Goal: Communication & Community: Answer question/provide support

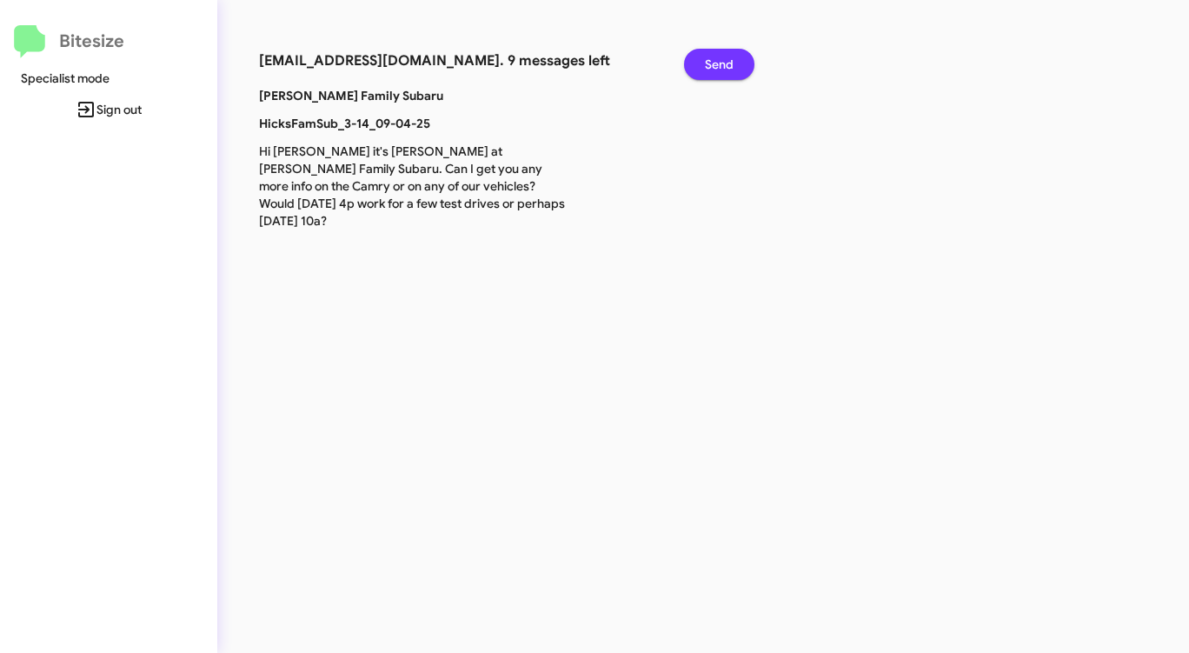
click at [703, 64] on button "Send" at bounding box center [719, 64] width 70 height 31
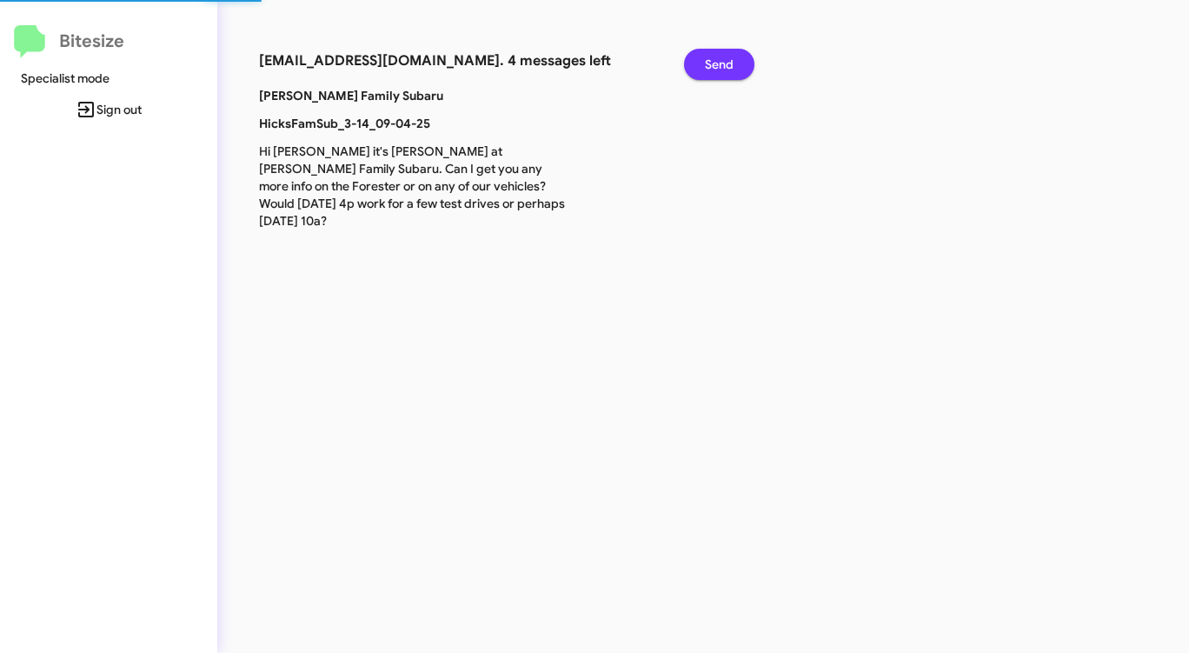
click at [703, 64] on button "Send" at bounding box center [719, 64] width 70 height 31
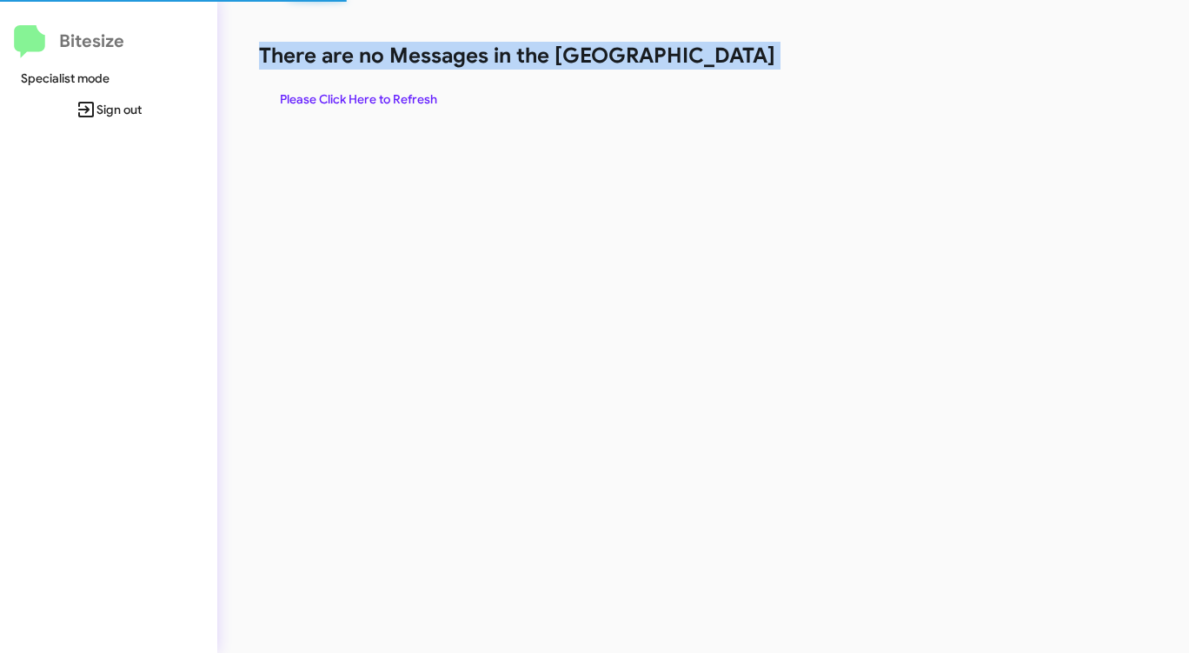
click at [703, 64] on h1 "There are no Messages in the [GEOGRAPHIC_DATA]" at bounding box center [622, 56] width 727 height 28
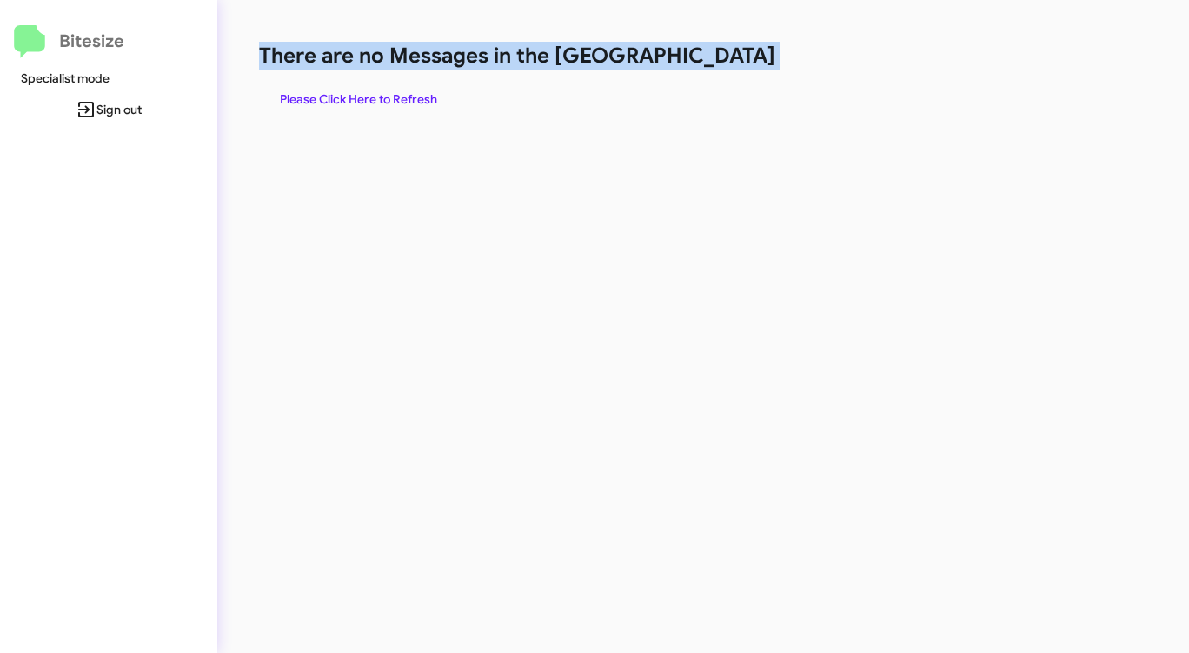
click at [400, 95] on span "Please Click Here to Refresh" at bounding box center [358, 98] width 157 height 31
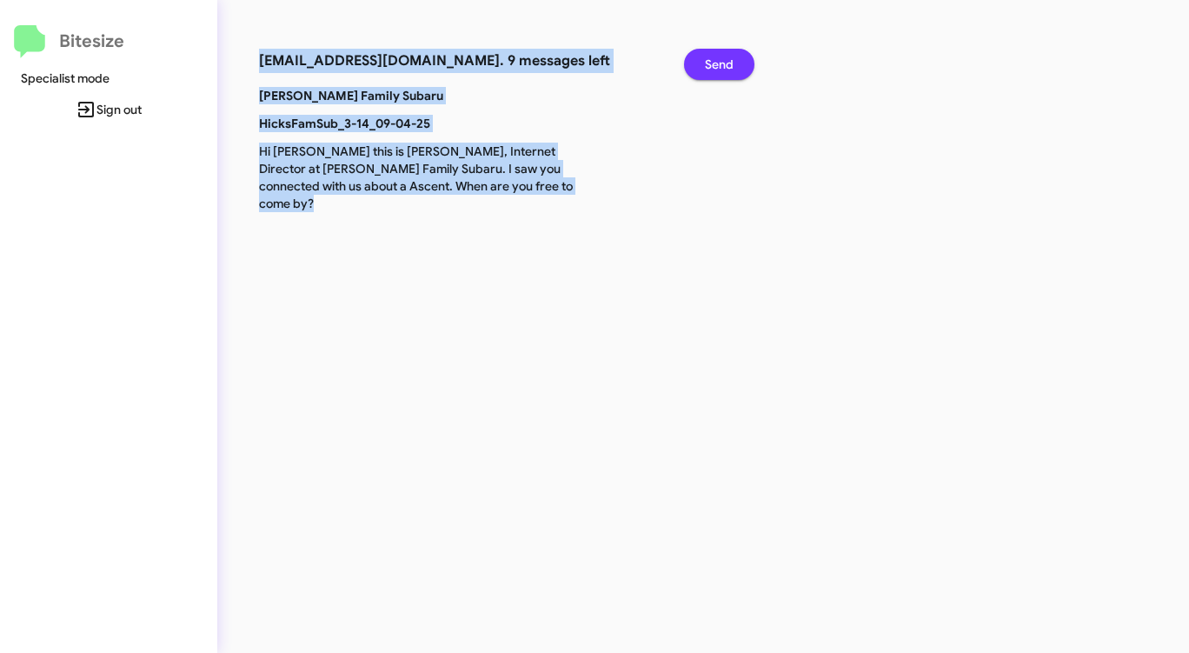
click at [729, 63] on span "Send" at bounding box center [719, 64] width 29 height 31
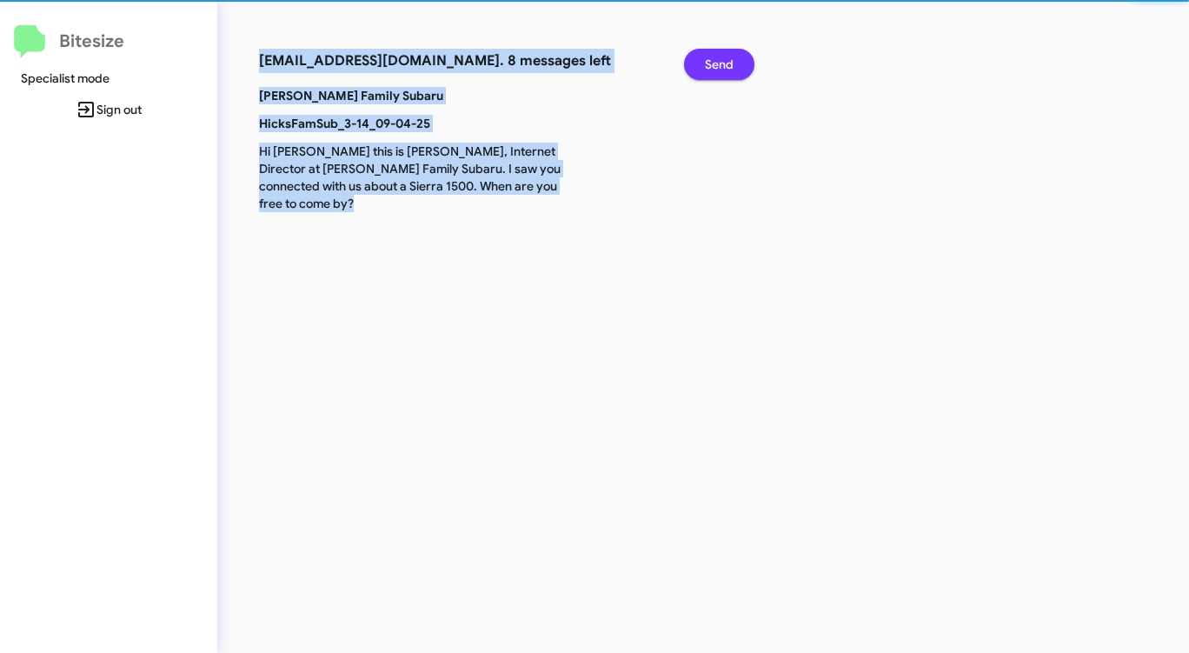
click at [729, 63] on span "Send" at bounding box center [719, 64] width 29 height 31
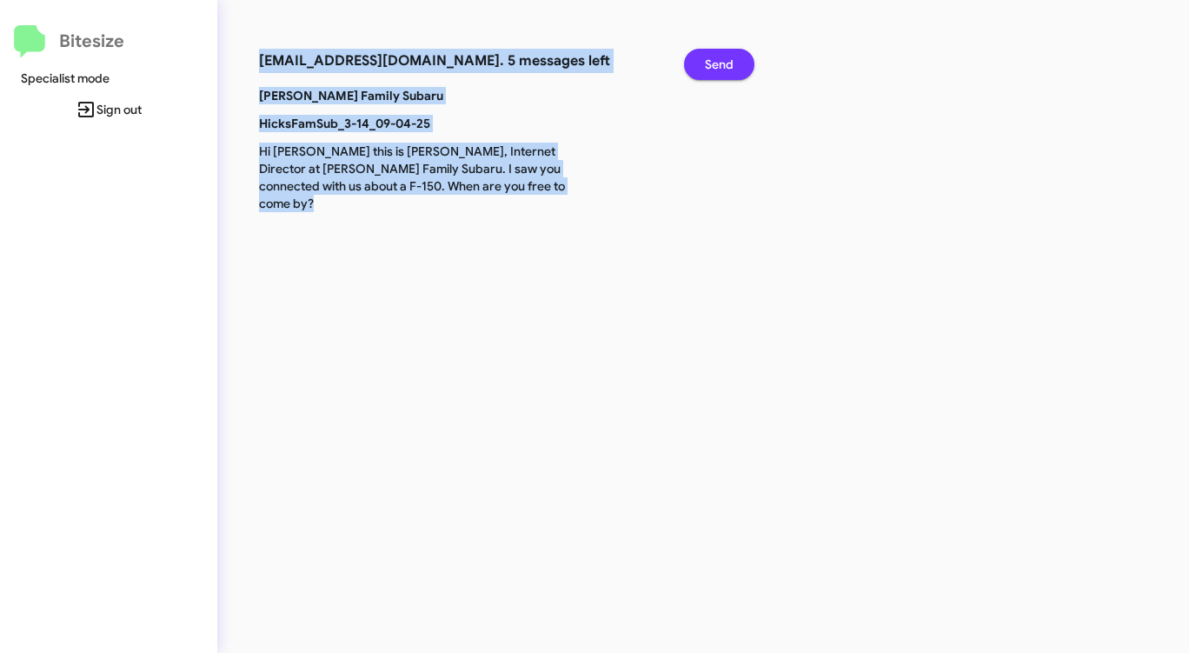
click at [729, 63] on span "Send" at bounding box center [719, 64] width 29 height 31
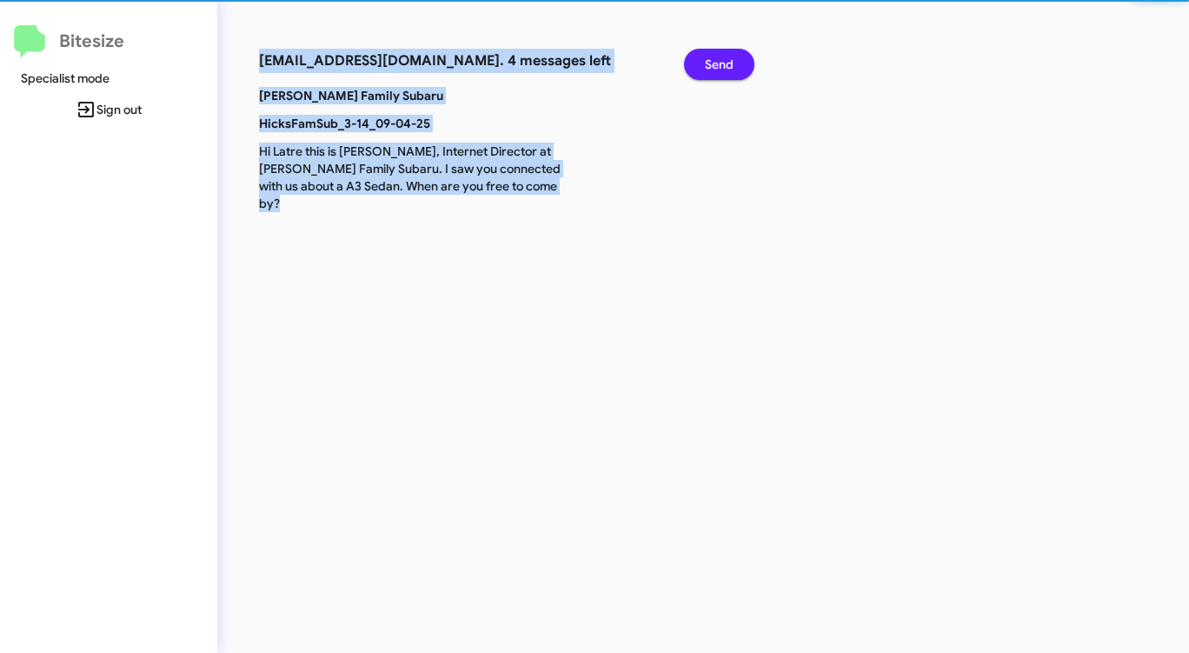
click at [729, 63] on span "Send" at bounding box center [719, 64] width 29 height 31
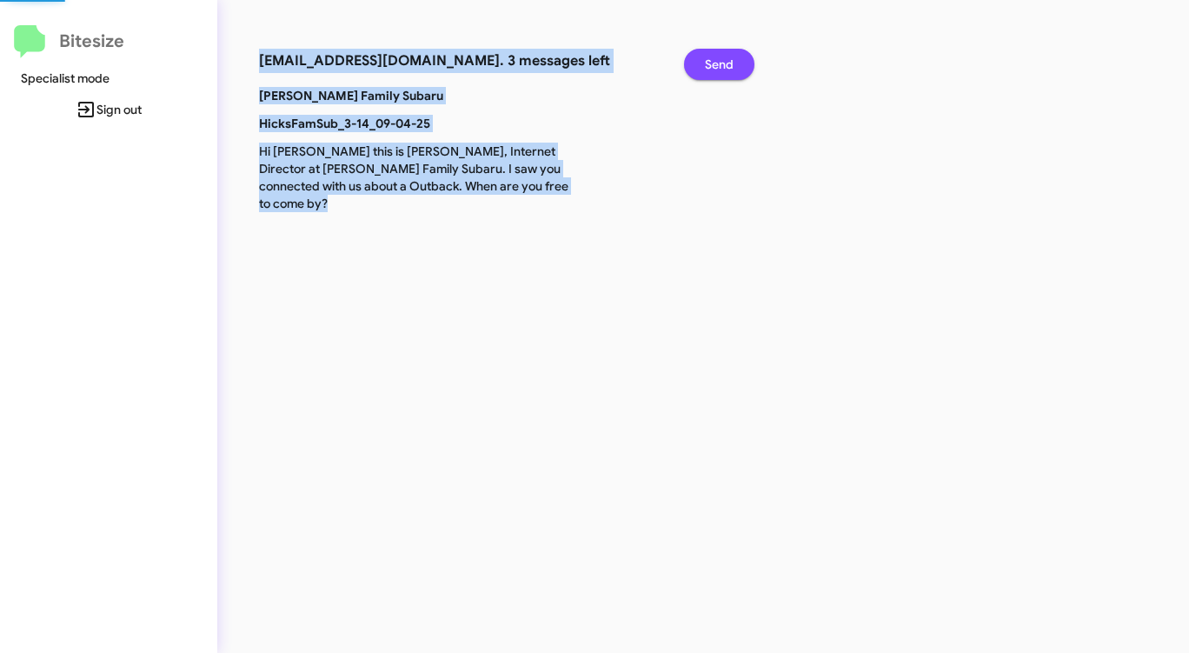
click at [729, 63] on span "Send" at bounding box center [719, 64] width 29 height 31
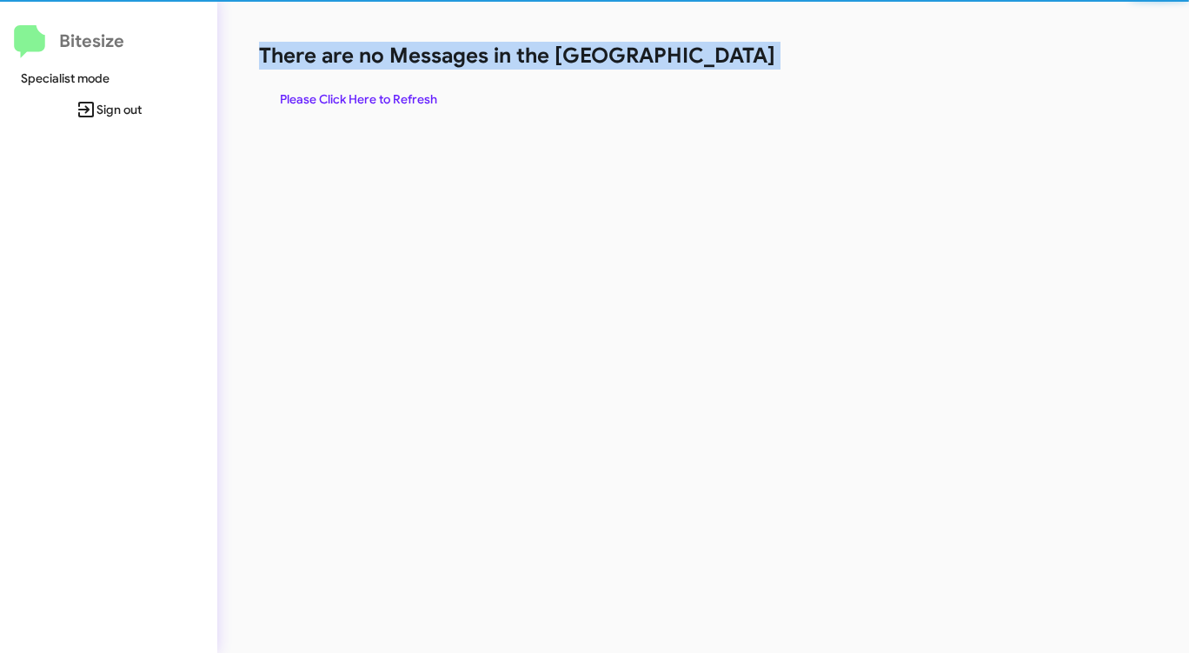
click at [728, 63] on h1 "There are no Messages in the [GEOGRAPHIC_DATA]" at bounding box center [622, 56] width 727 height 28
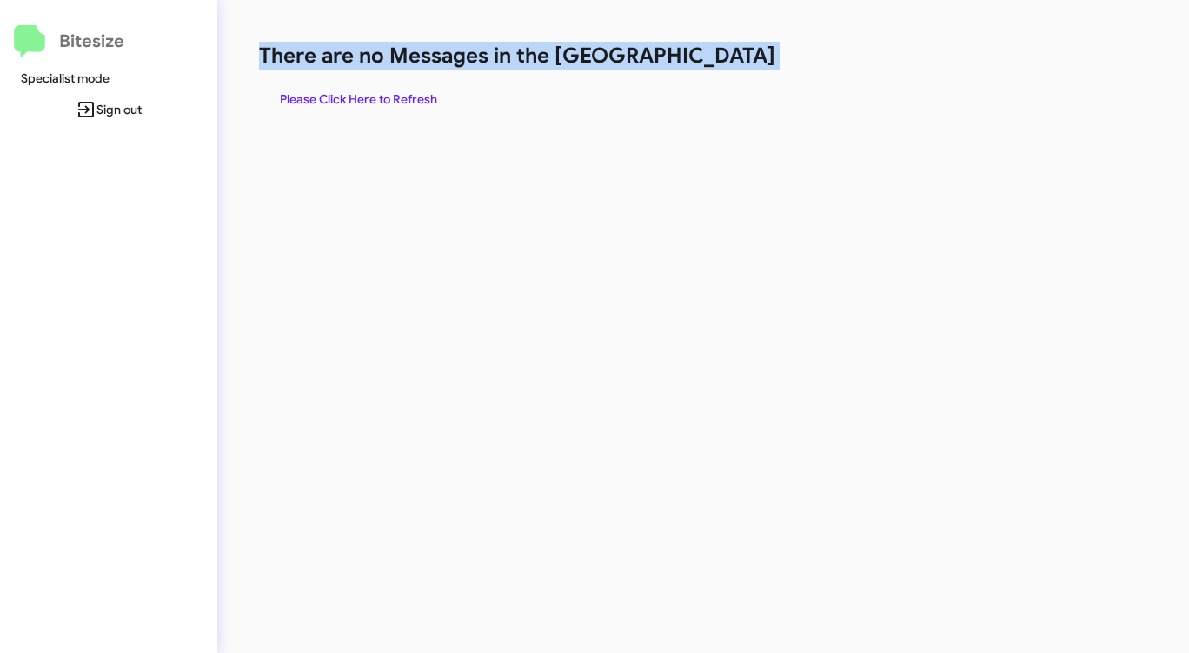
click at [727, 63] on h1 "There are no Messages in the [GEOGRAPHIC_DATA]" at bounding box center [622, 56] width 727 height 28
drag, startPoint x: 726, startPoint y: 63, endPoint x: 663, endPoint y: 75, distance: 63.8
click at [725, 63] on h1 "There are no Messages in the [GEOGRAPHIC_DATA]" at bounding box center [622, 56] width 727 height 28
click at [383, 96] on span "Please Click Here to Refresh" at bounding box center [358, 98] width 157 height 31
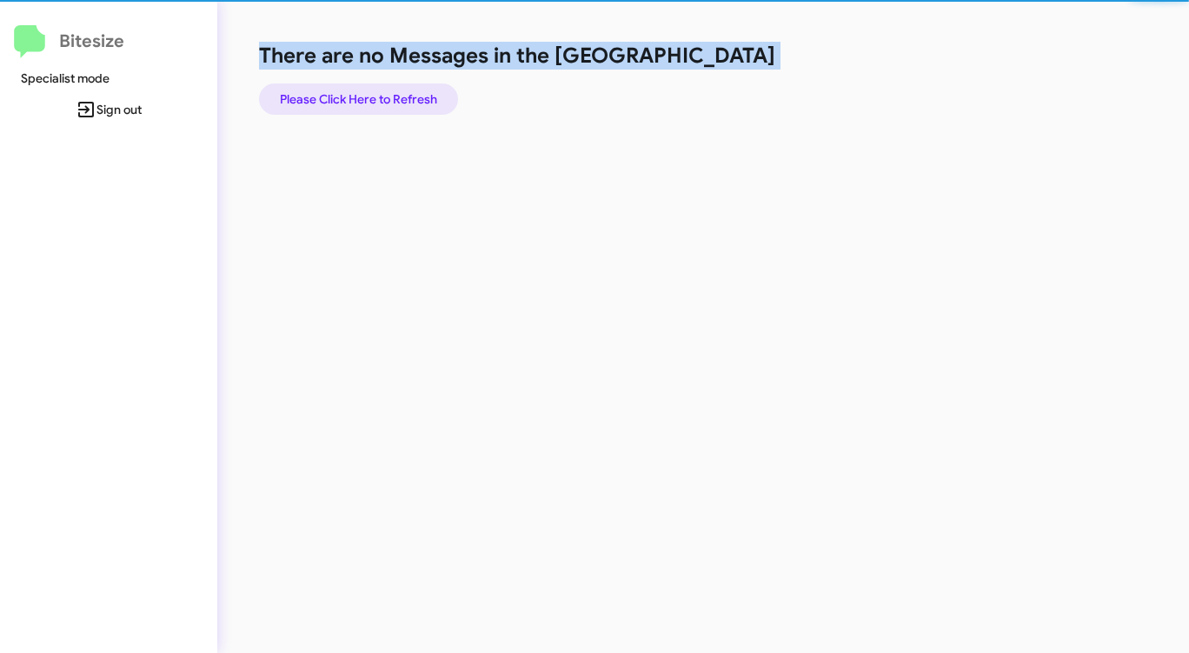
click at [383, 96] on span "Please Click Here to Refresh" at bounding box center [358, 98] width 157 height 31
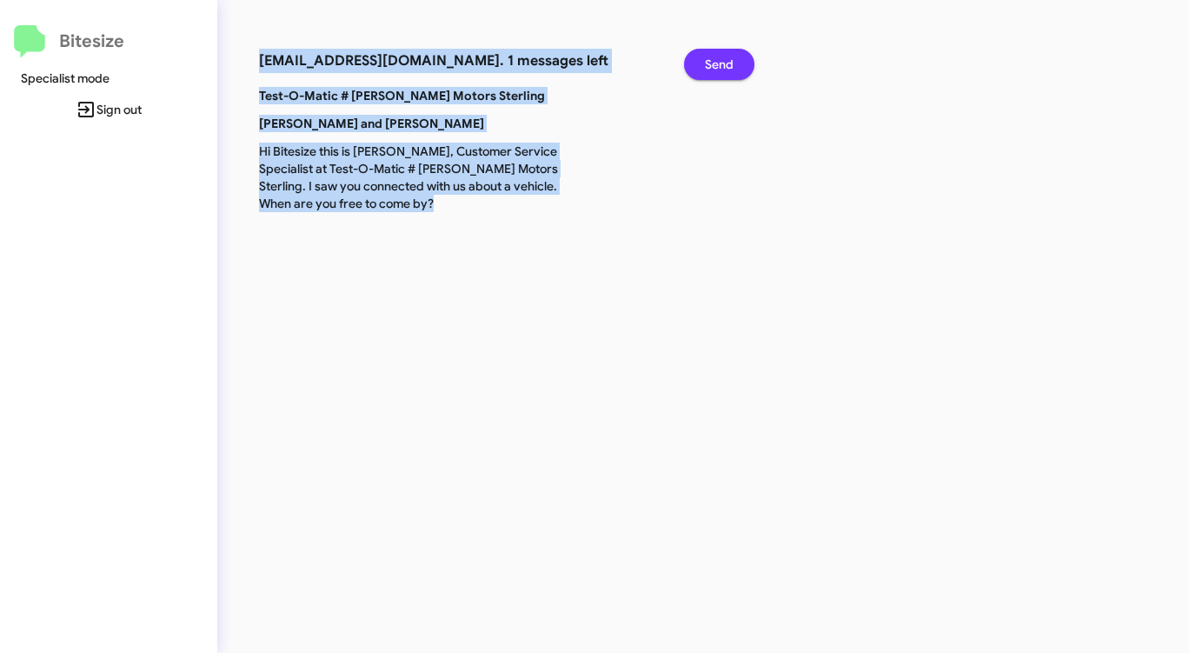
click at [706, 66] on span "Send" at bounding box center [719, 64] width 29 height 31
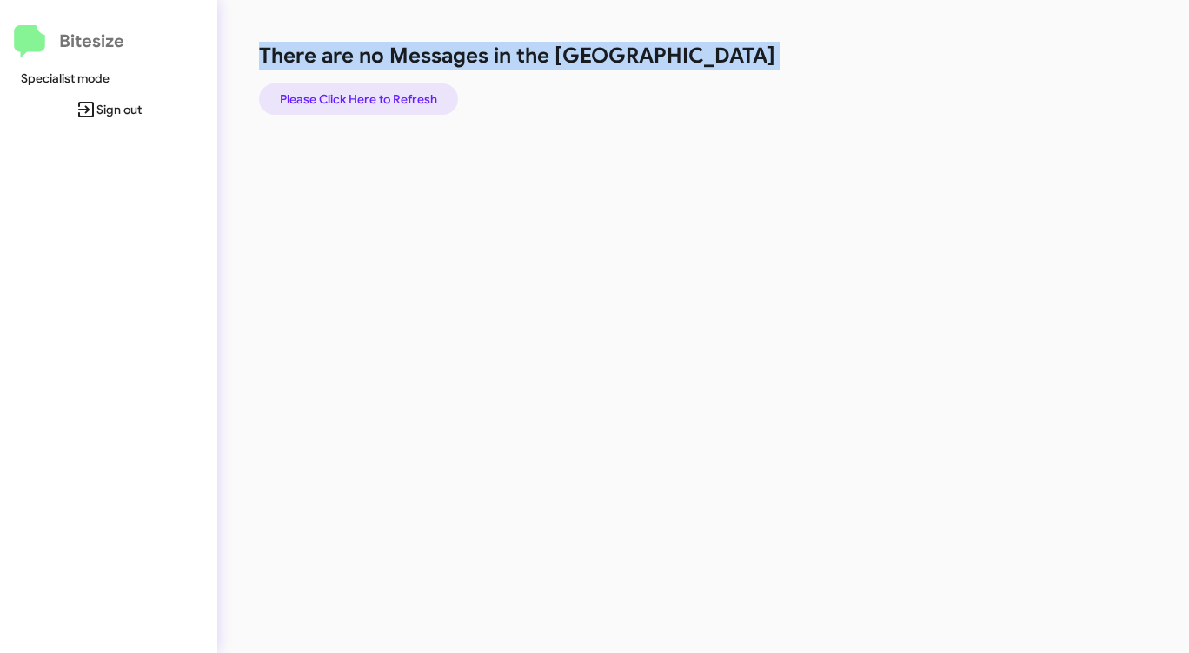
click at [407, 84] on span "Please Click Here to Refresh" at bounding box center [358, 98] width 157 height 31
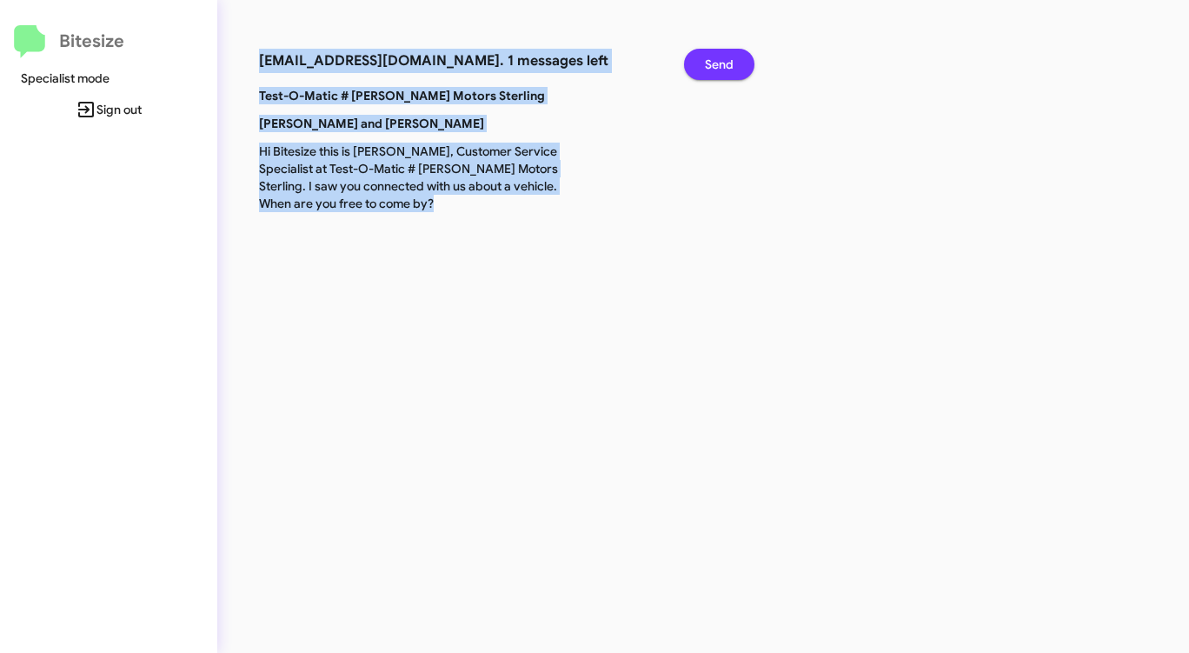
click at [713, 62] on span "Send" at bounding box center [719, 64] width 29 height 31
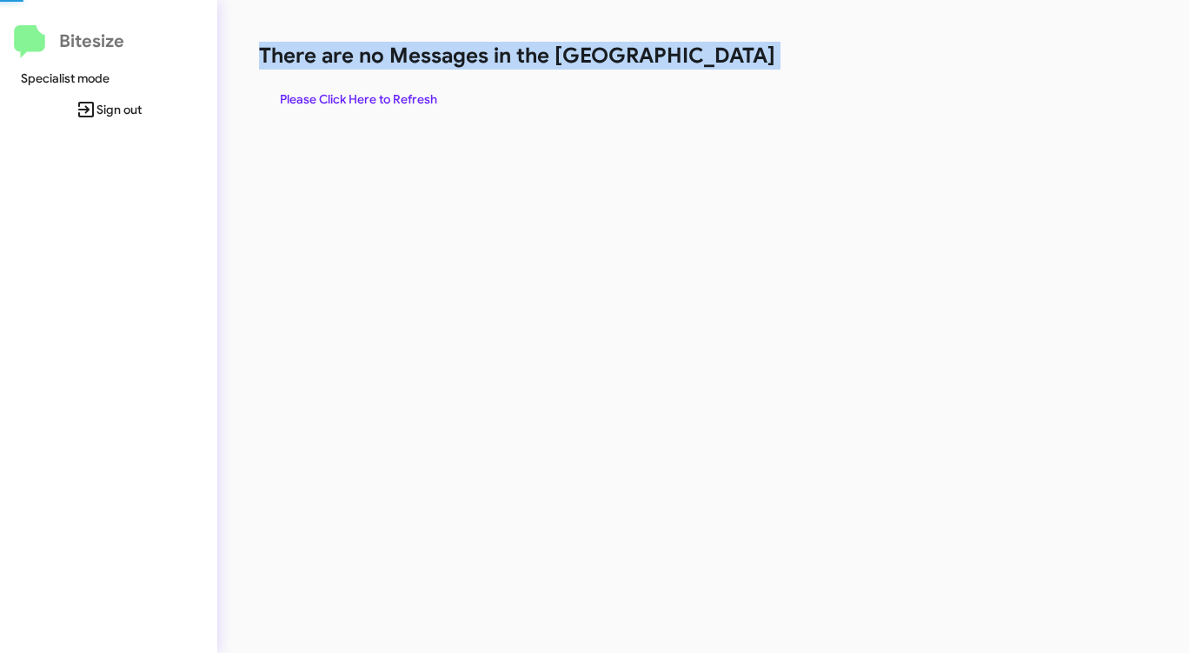
click at [712, 62] on h1 "There are no Messages in the [GEOGRAPHIC_DATA]" at bounding box center [622, 56] width 727 height 28
click at [398, 99] on span "Please Click Here to Refresh" at bounding box center [358, 98] width 157 height 31
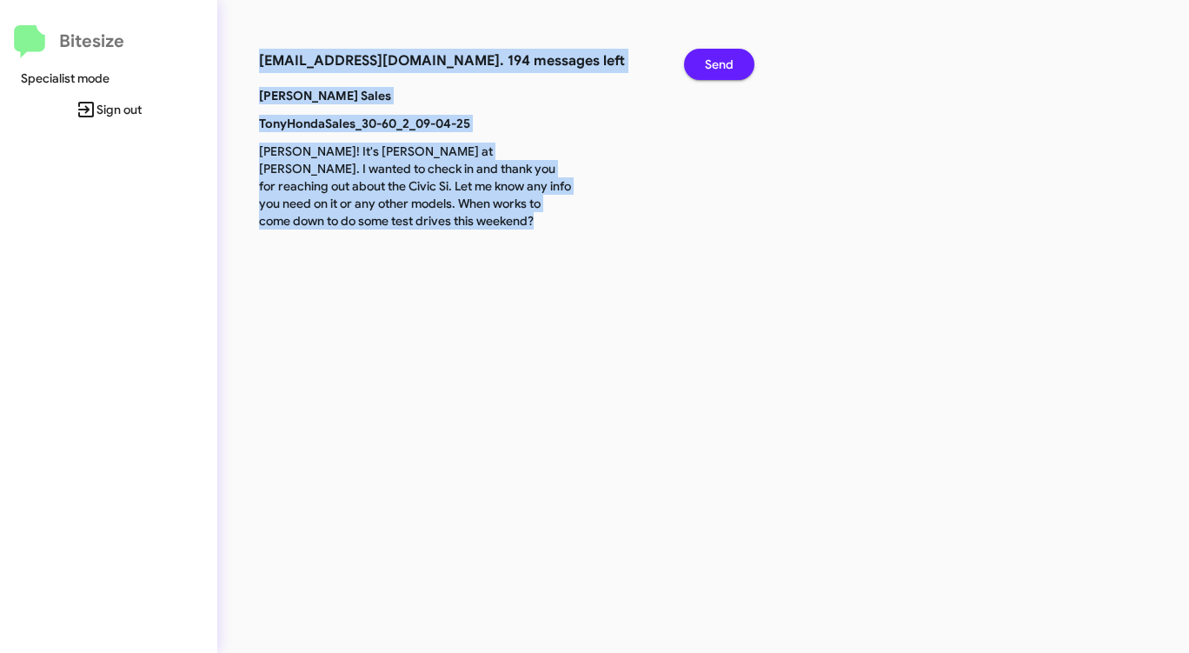
click at [722, 63] on span "Send" at bounding box center [719, 64] width 29 height 31
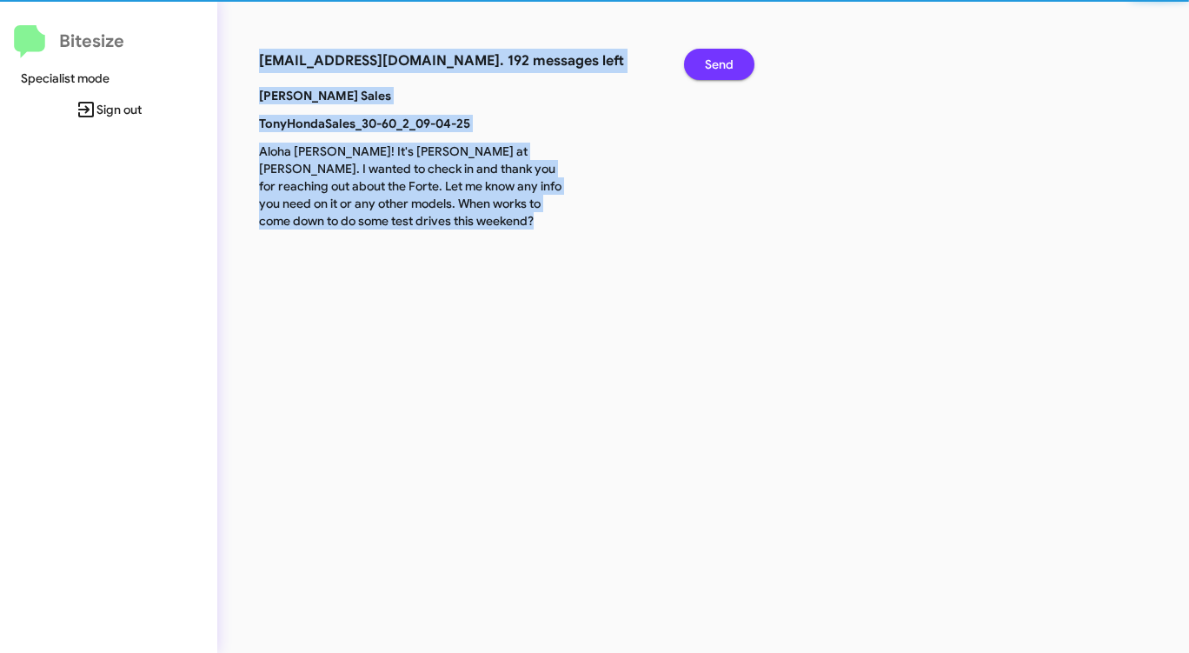
click at [722, 63] on span "Send" at bounding box center [719, 64] width 29 height 31
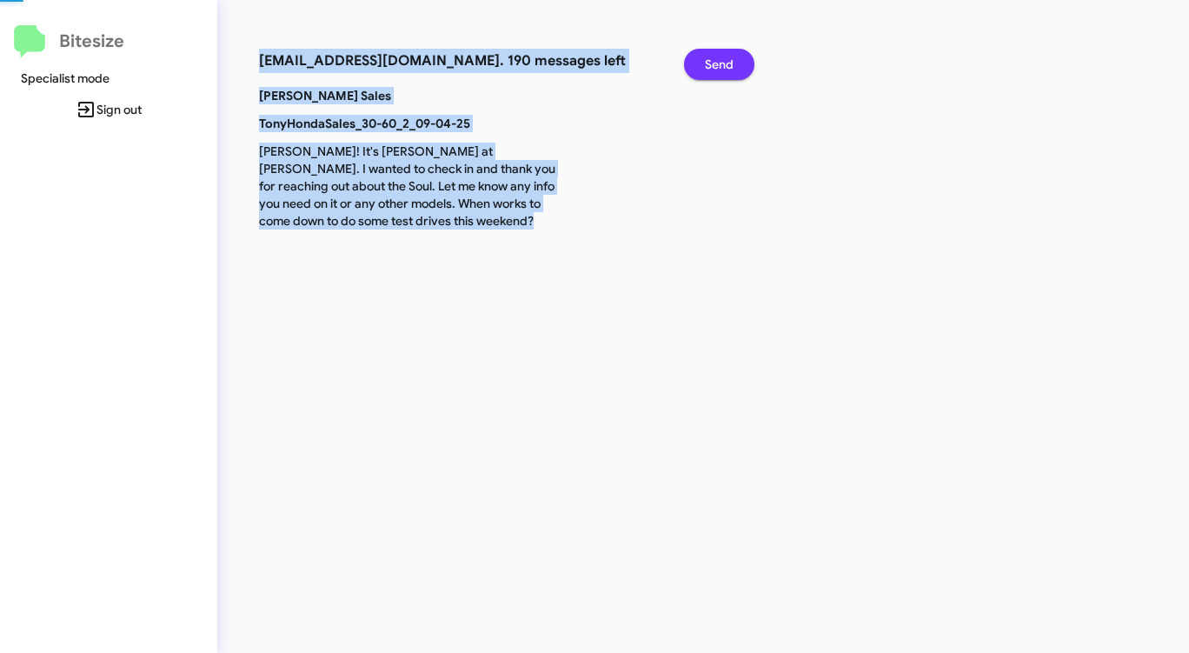
click at [722, 63] on span "Send" at bounding box center [719, 64] width 29 height 31
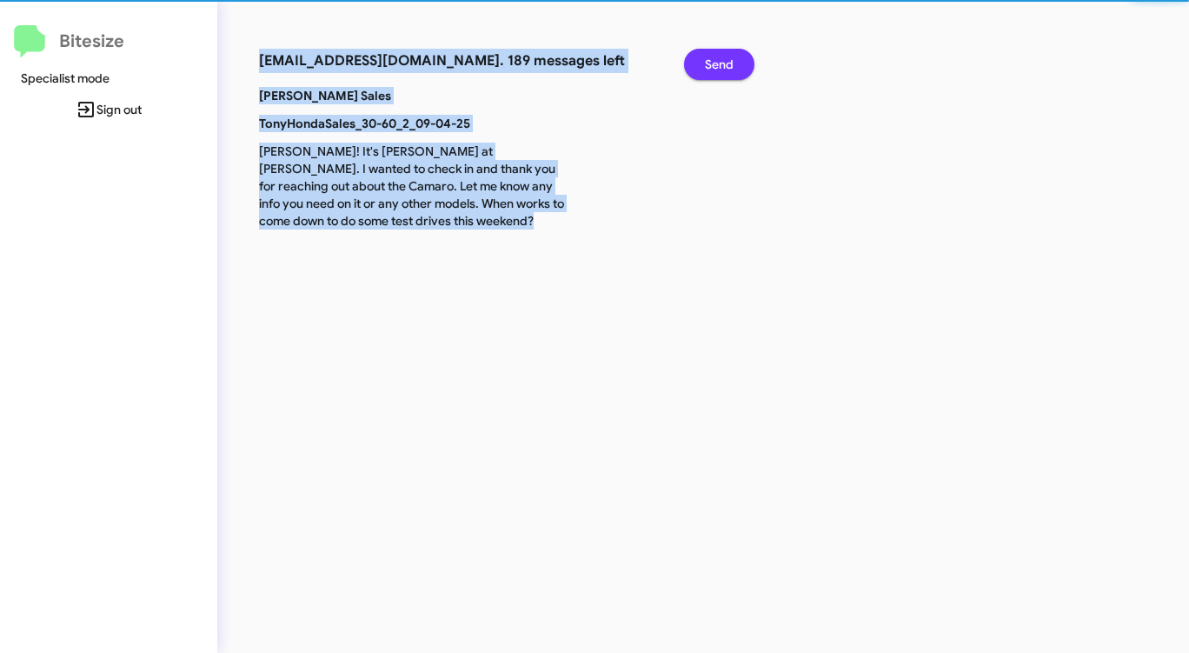
click at [722, 63] on span "Send" at bounding box center [719, 64] width 29 height 31
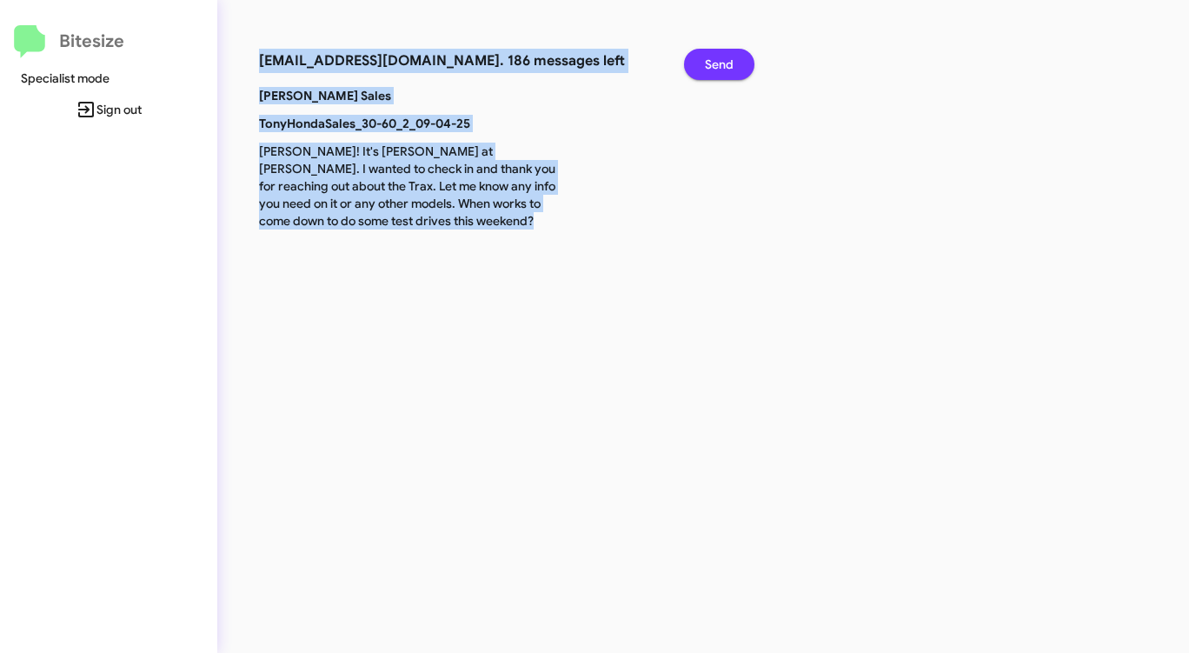
click at [722, 63] on span "Send" at bounding box center [719, 64] width 29 height 31
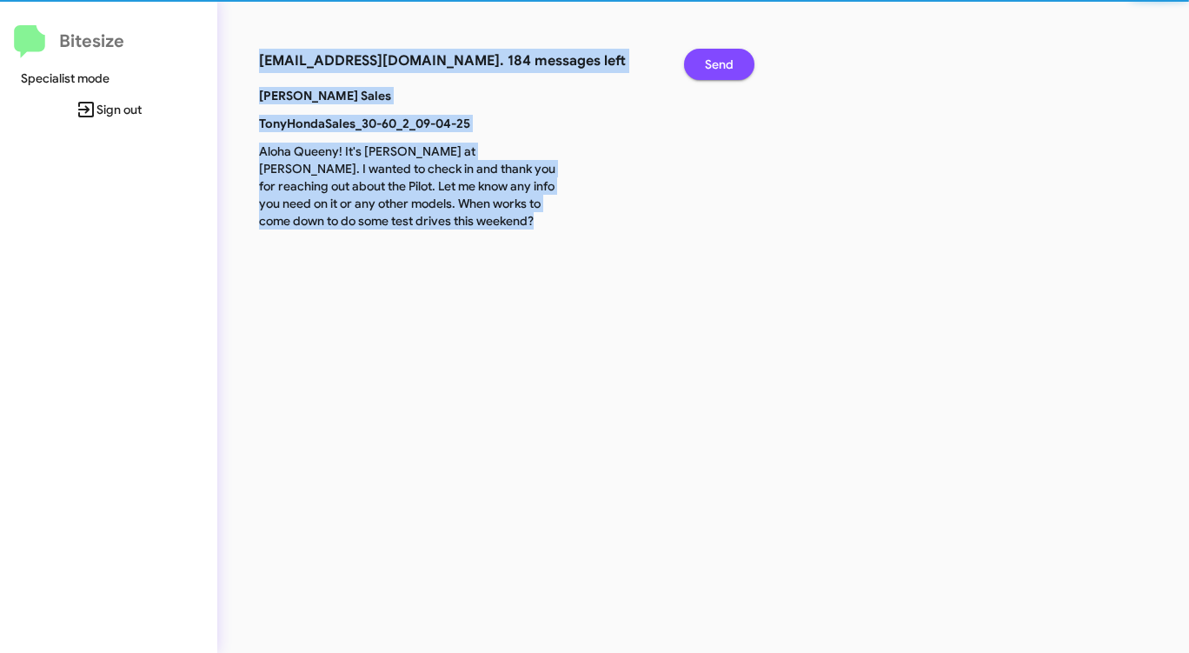
click at [722, 63] on span "Send" at bounding box center [719, 64] width 29 height 31
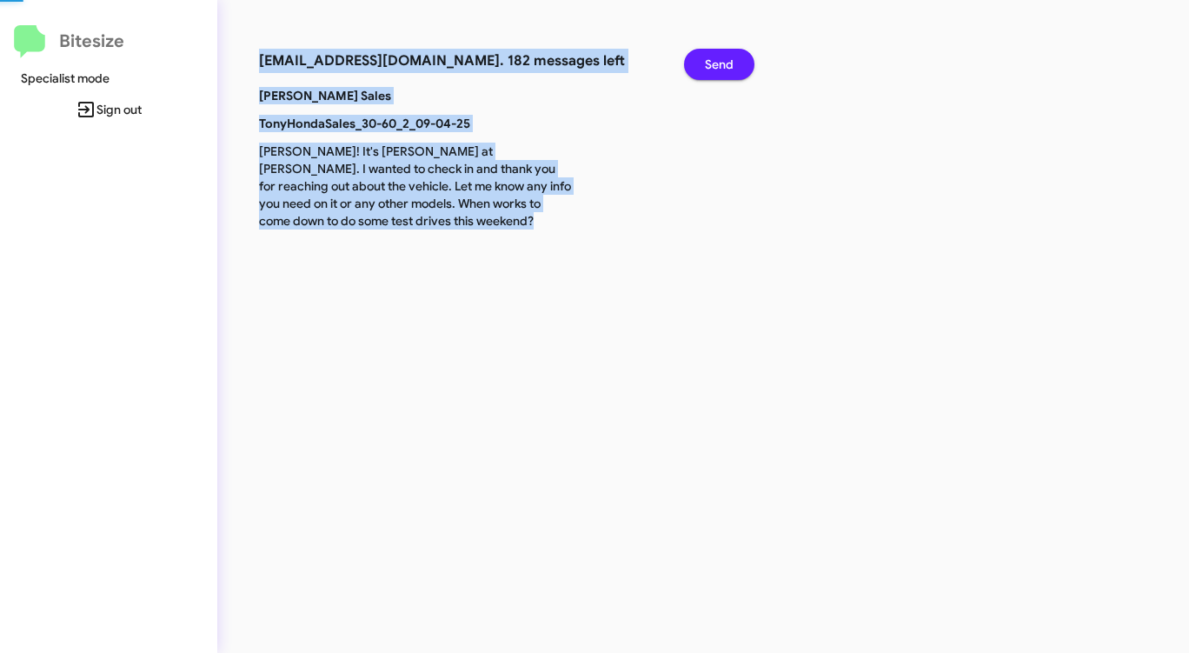
click at [722, 63] on span "Send" at bounding box center [719, 64] width 29 height 31
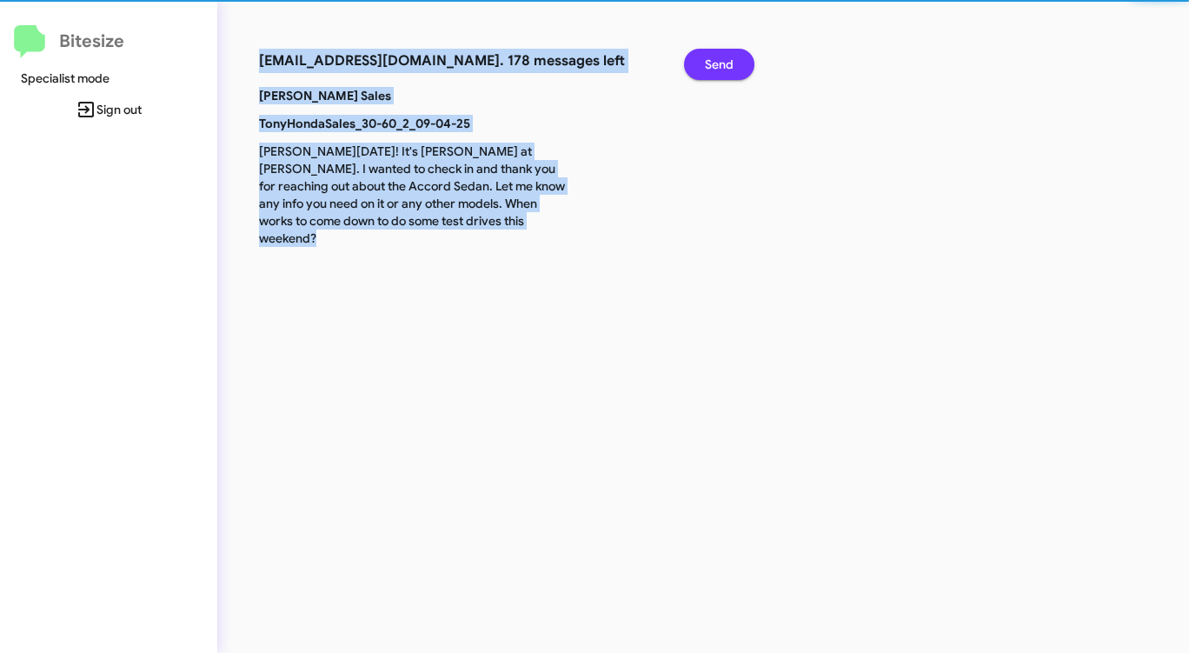
click at [722, 63] on span "Send" at bounding box center [719, 64] width 29 height 31
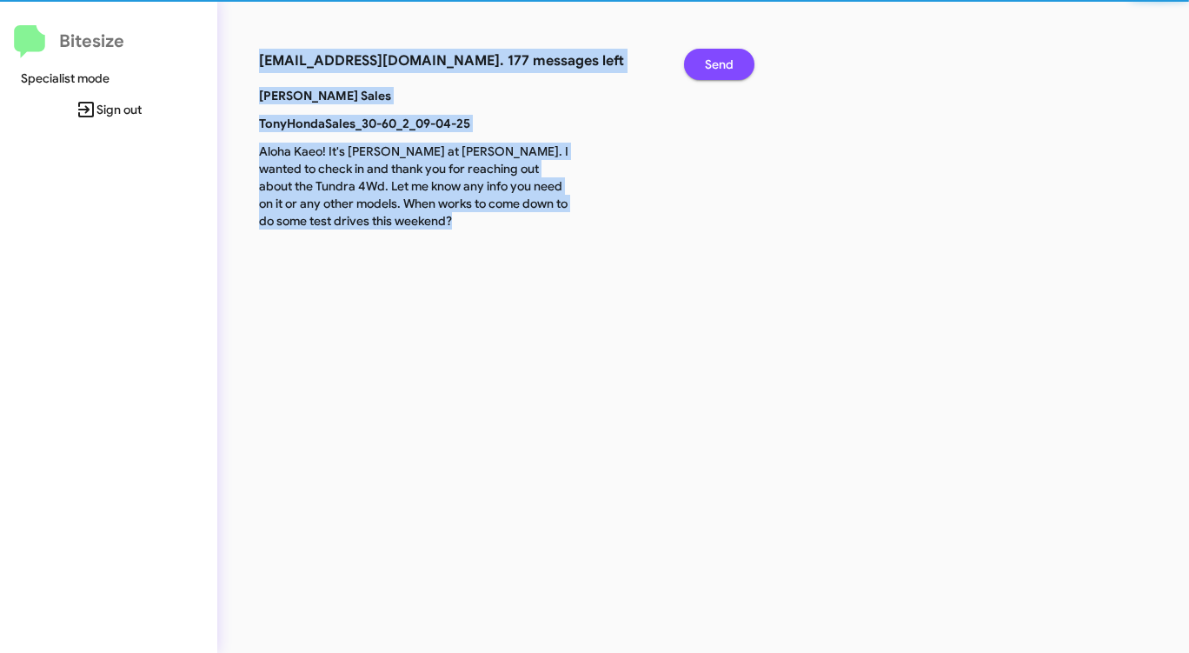
click at [722, 63] on span "Send" at bounding box center [719, 64] width 29 height 31
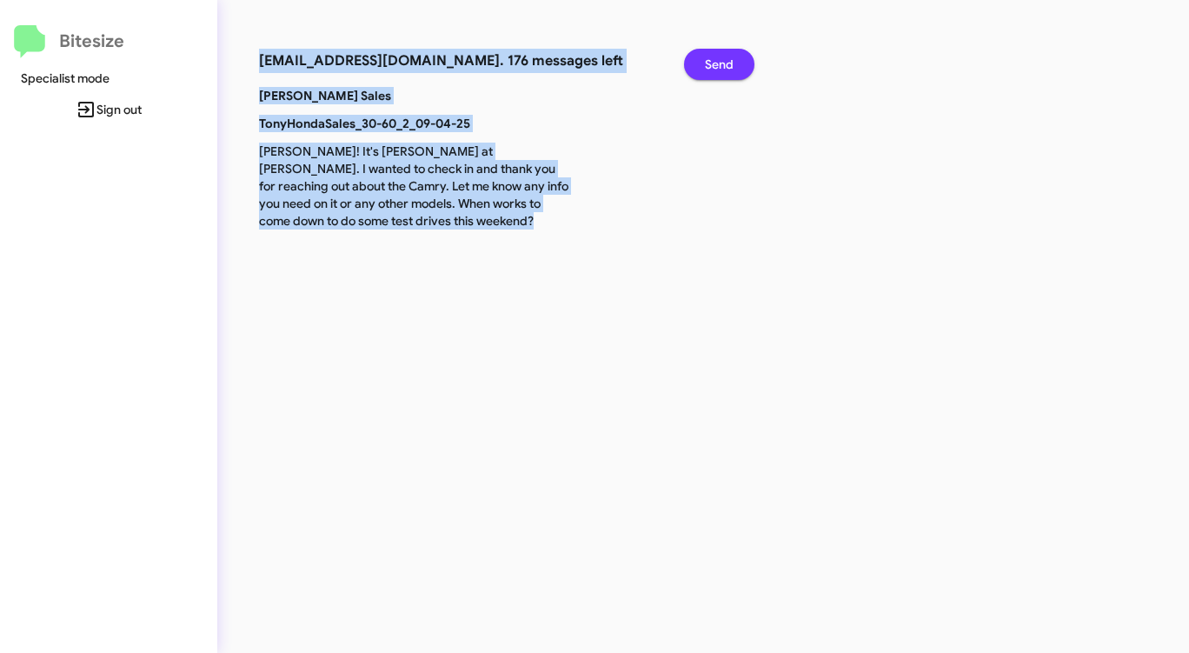
click at [722, 63] on span "Send" at bounding box center [719, 64] width 29 height 31
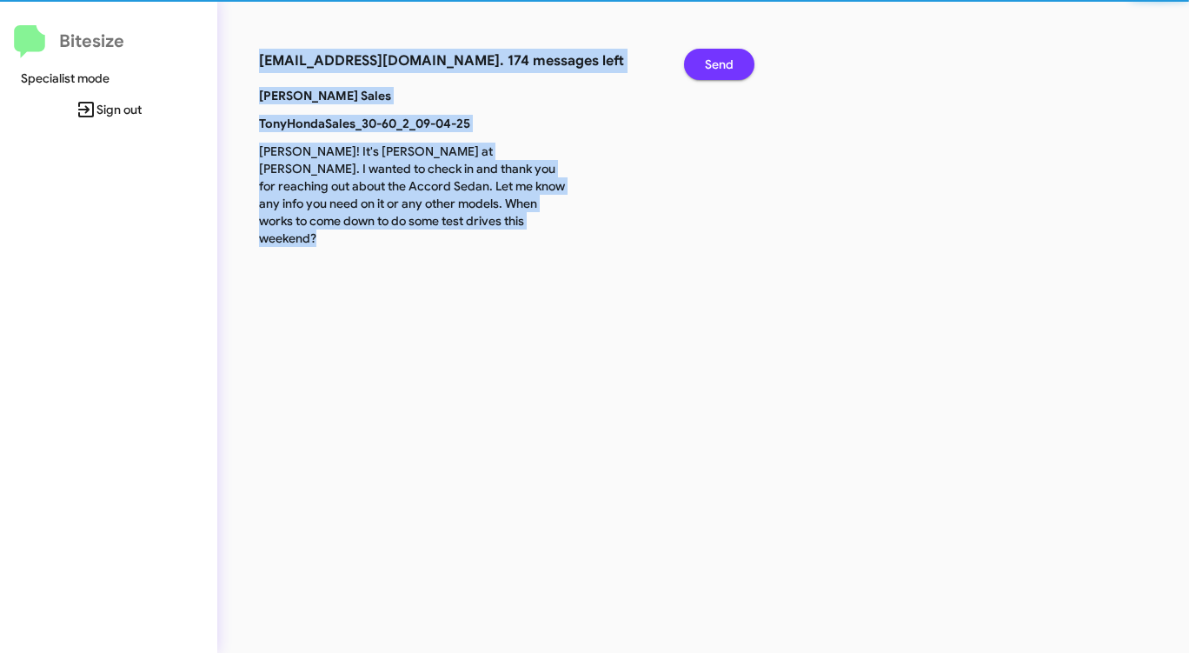
click at [722, 63] on span "Send" at bounding box center [719, 64] width 29 height 31
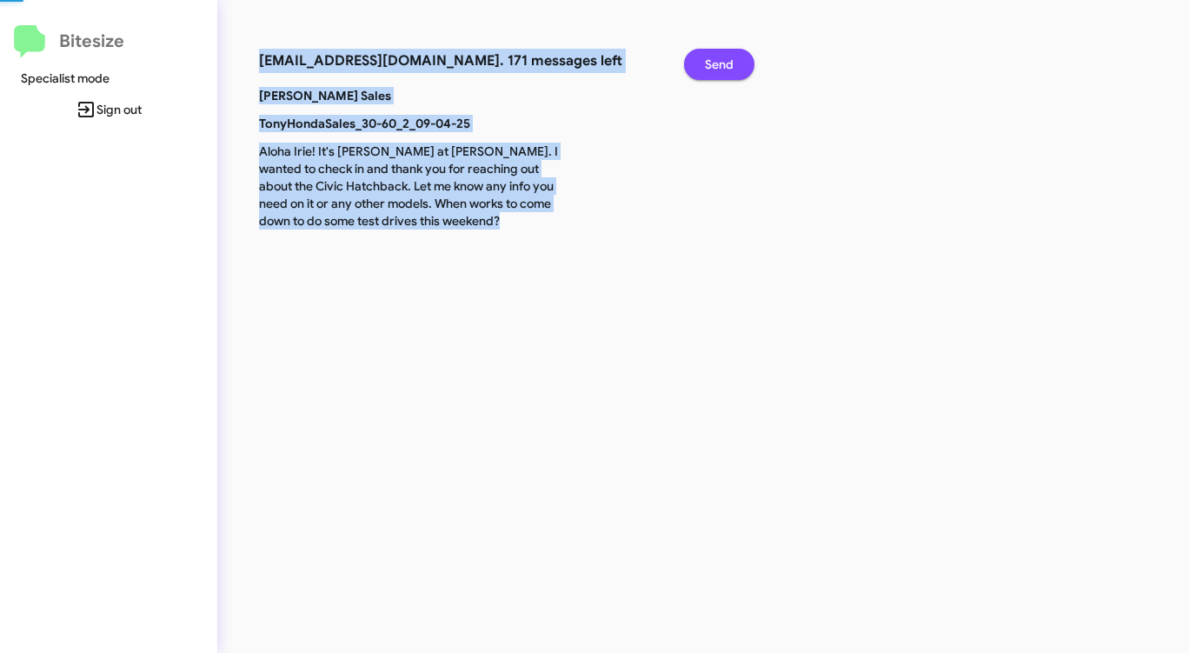
click at [722, 63] on span "Send" at bounding box center [719, 64] width 29 height 31
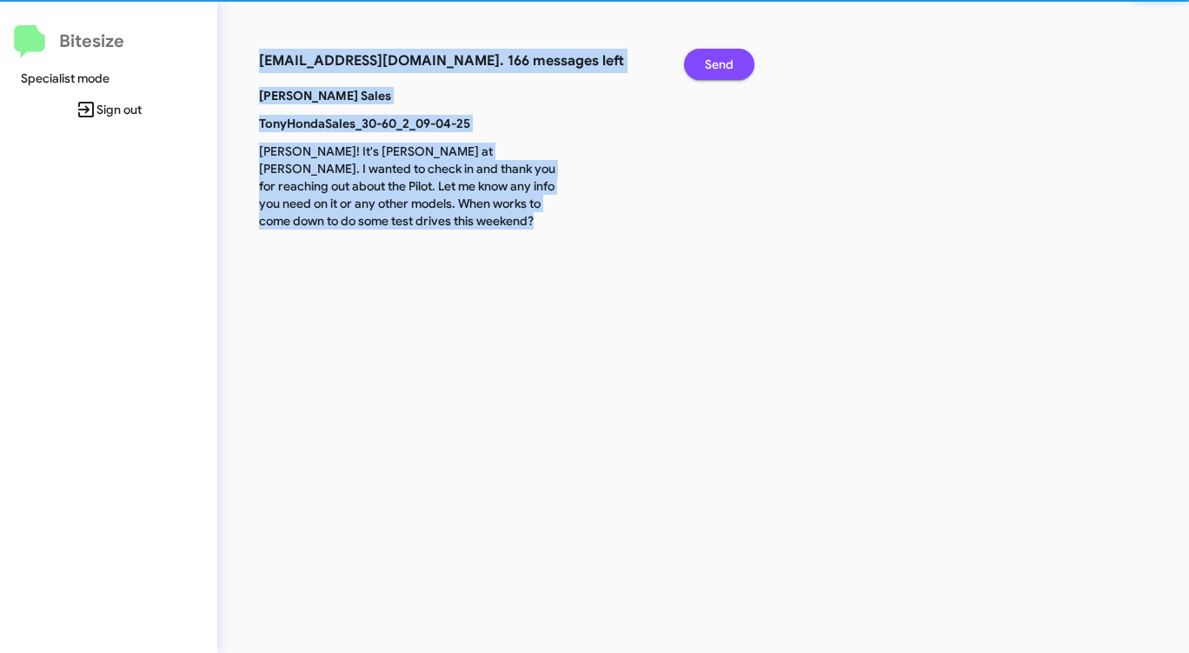
click at [722, 63] on span "Send" at bounding box center [719, 64] width 29 height 31
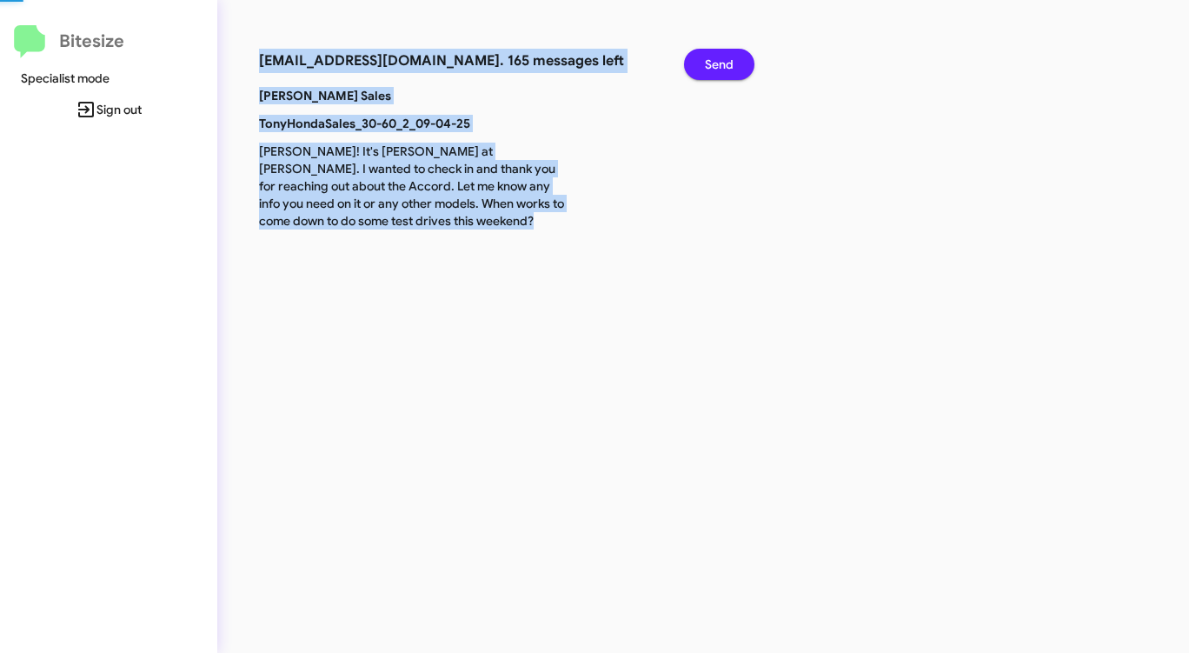
click at [722, 63] on span "Send" at bounding box center [719, 64] width 29 height 31
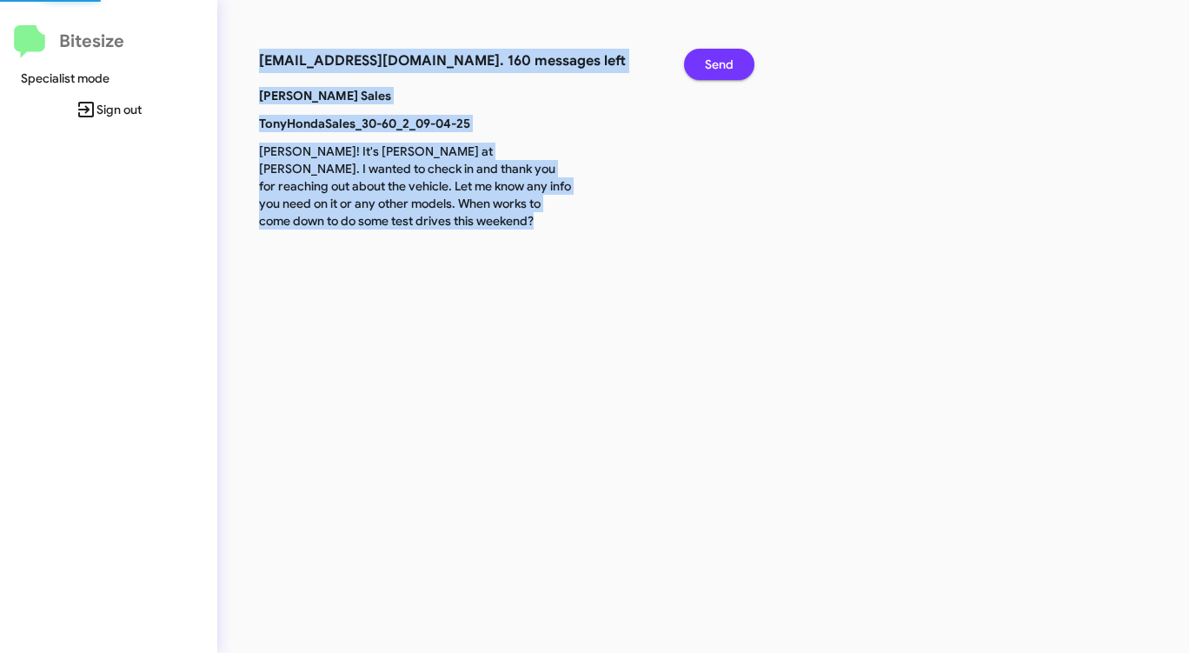
click at [722, 63] on span "Send" at bounding box center [719, 64] width 29 height 31
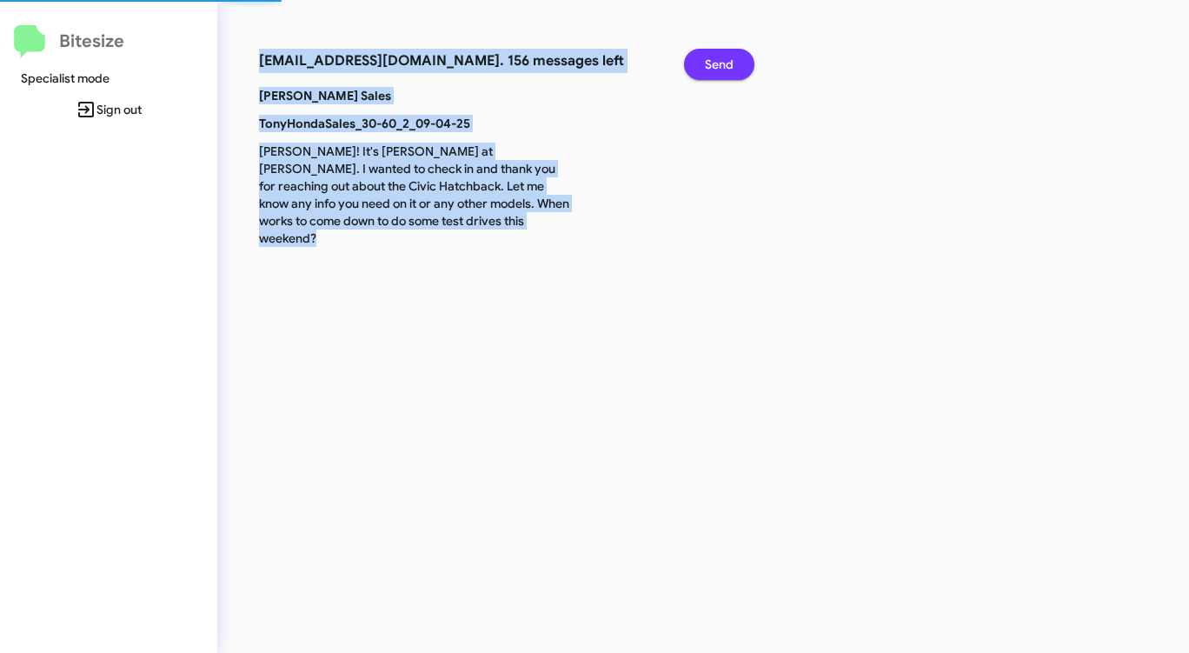
click at [722, 63] on span "Send" at bounding box center [719, 64] width 29 height 31
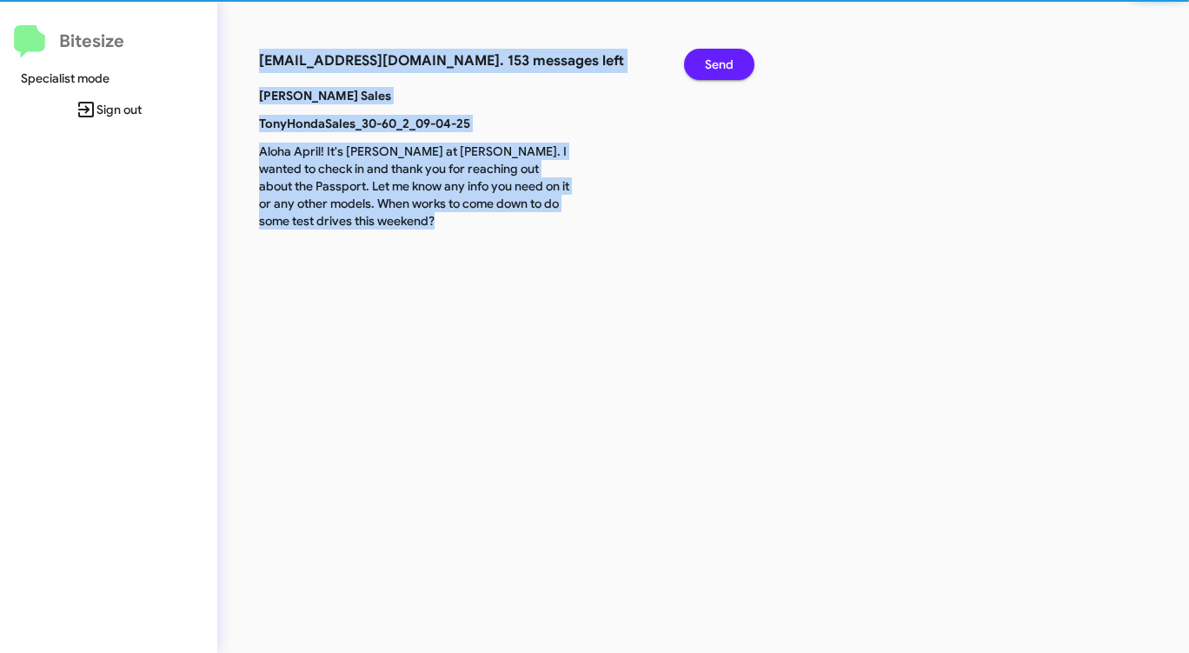
click at [722, 63] on span "Send" at bounding box center [719, 64] width 29 height 31
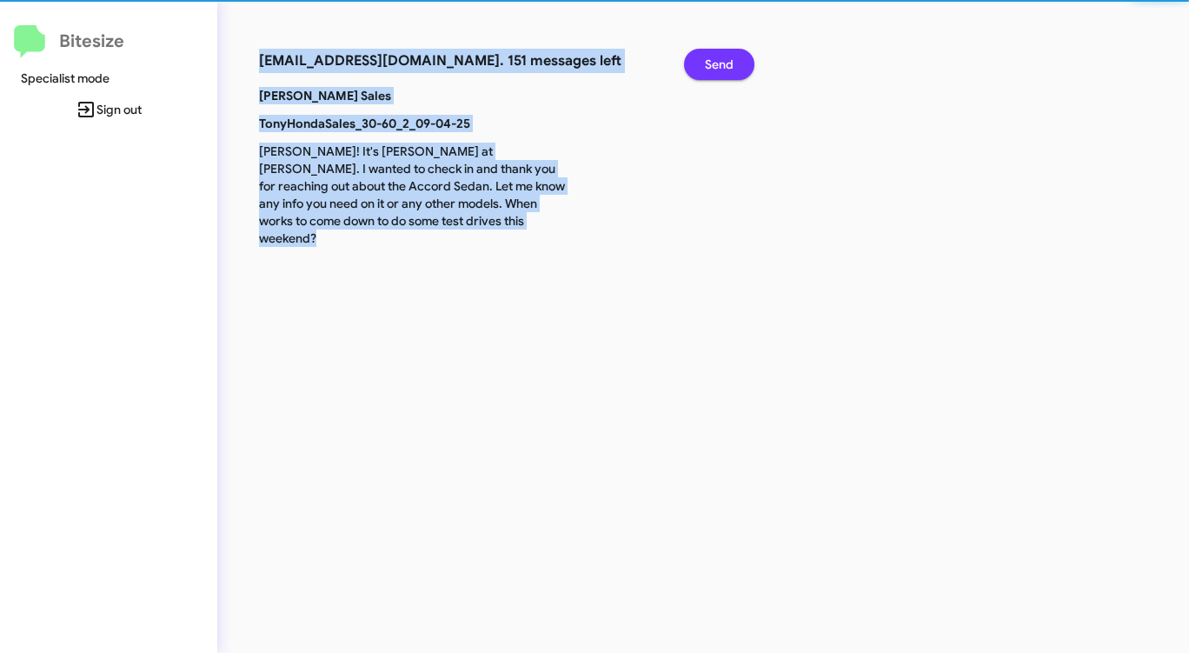
click at [722, 63] on span "Send" at bounding box center [719, 64] width 29 height 31
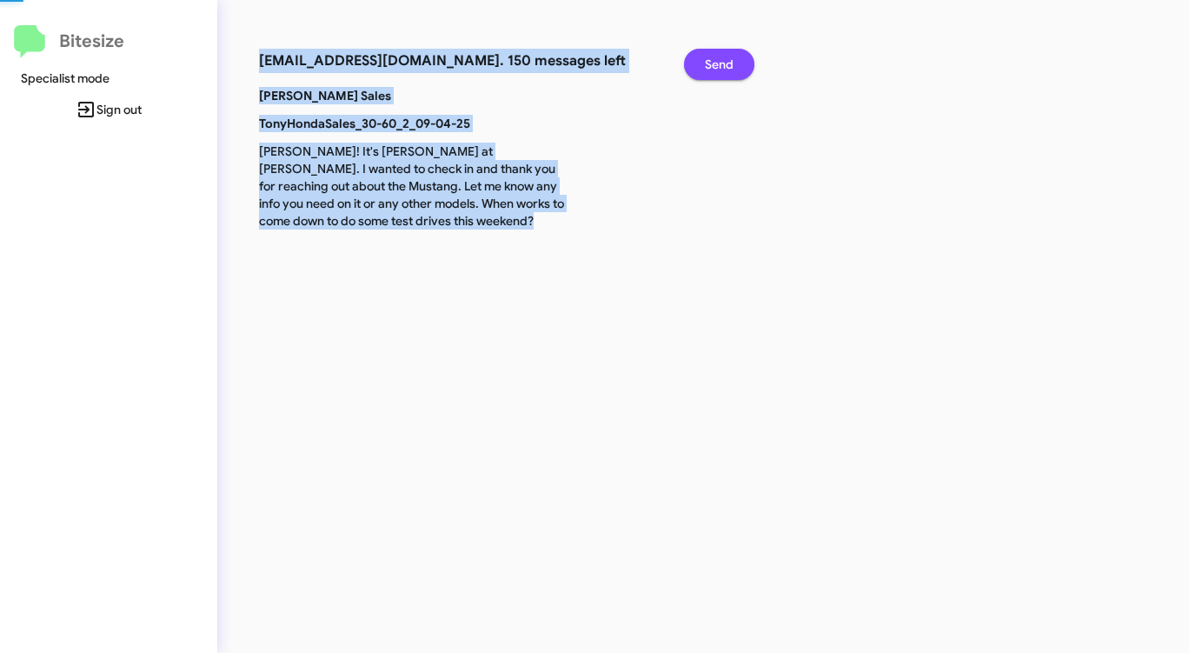
click at [722, 63] on span "Send" at bounding box center [719, 64] width 29 height 31
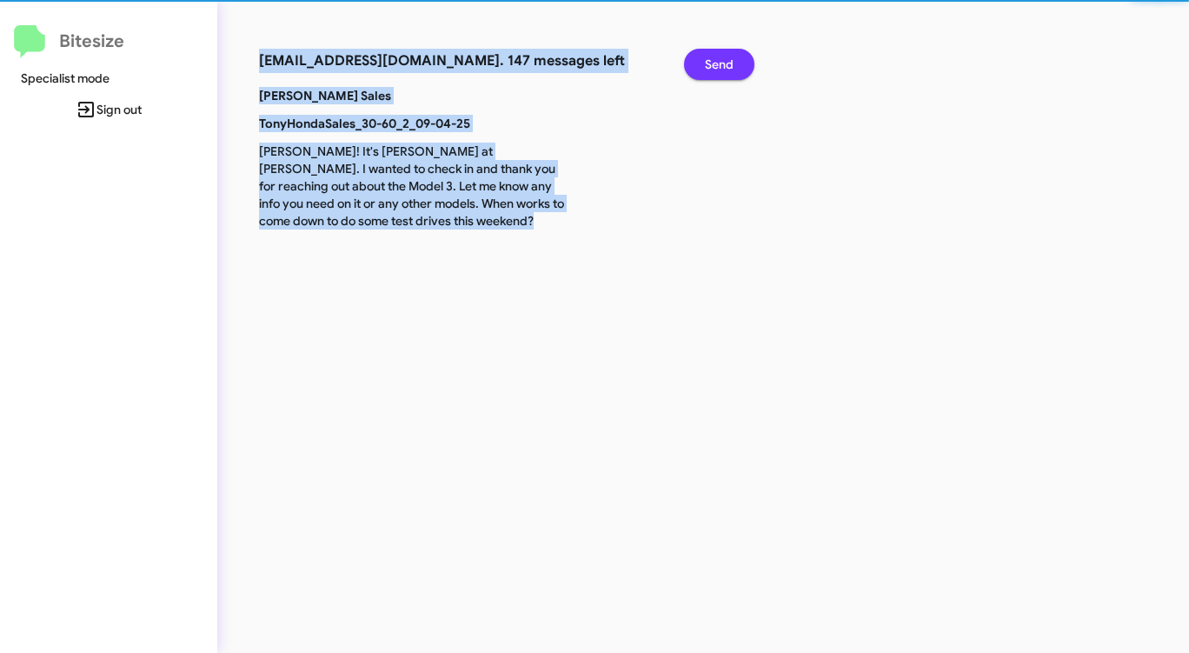
click at [722, 63] on span "Send" at bounding box center [719, 64] width 29 height 31
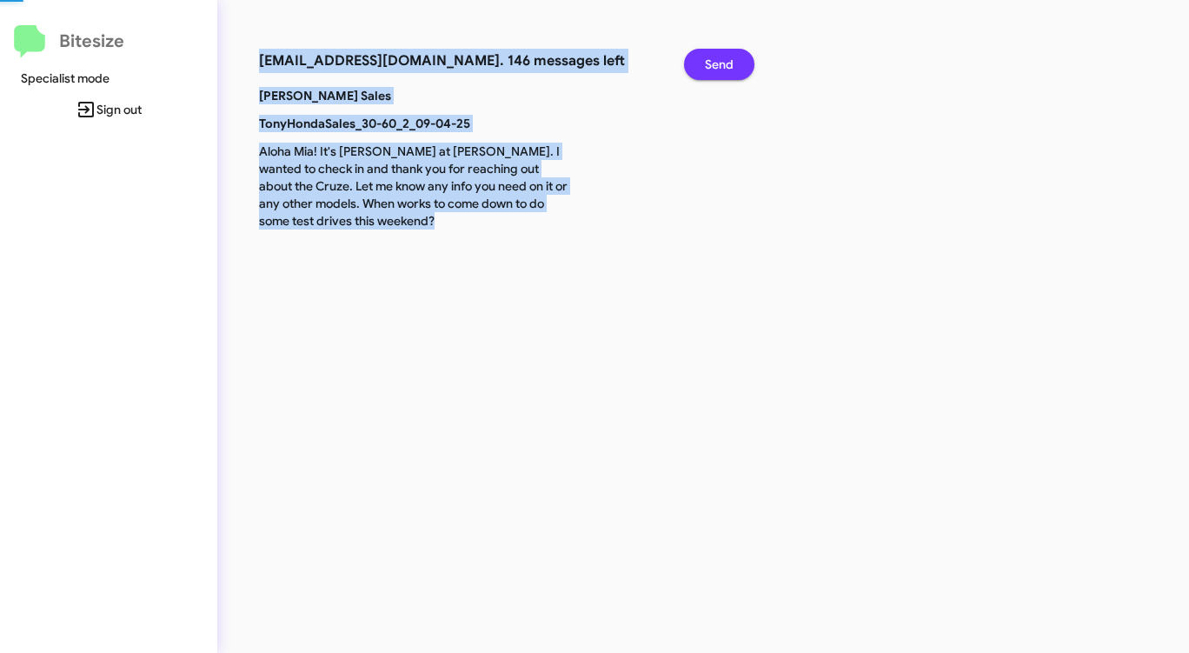
click at [722, 63] on span "Send" at bounding box center [719, 64] width 29 height 31
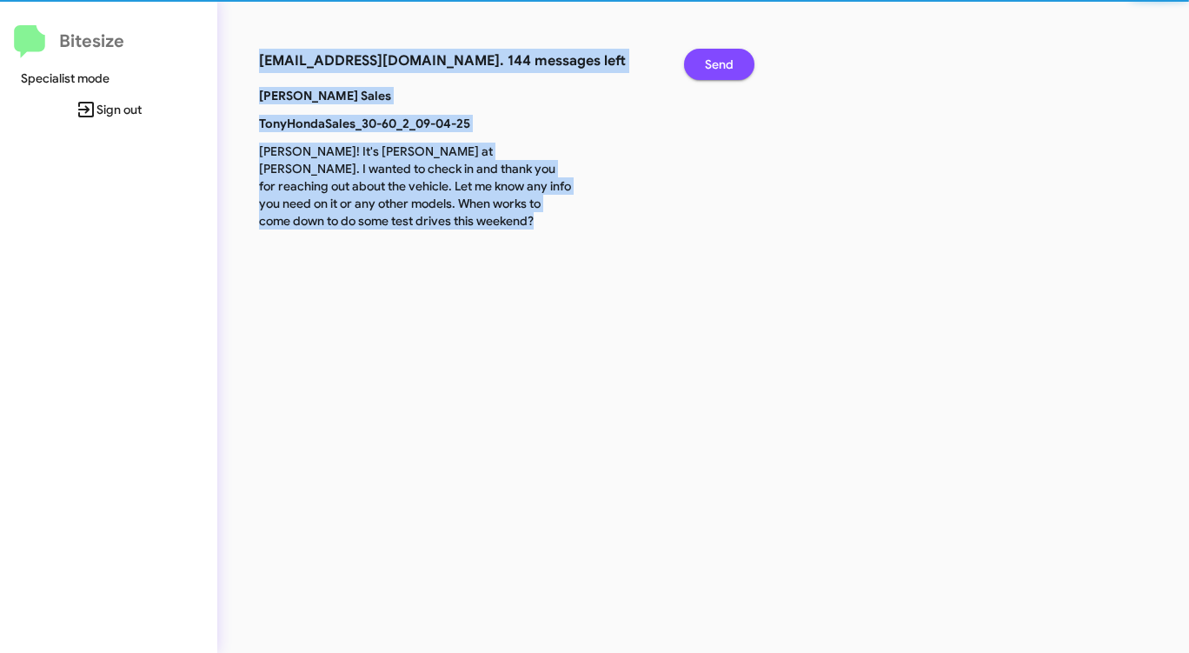
click at [722, 63] on span "Send" at bounding box center [719, 64] width 29 height 31
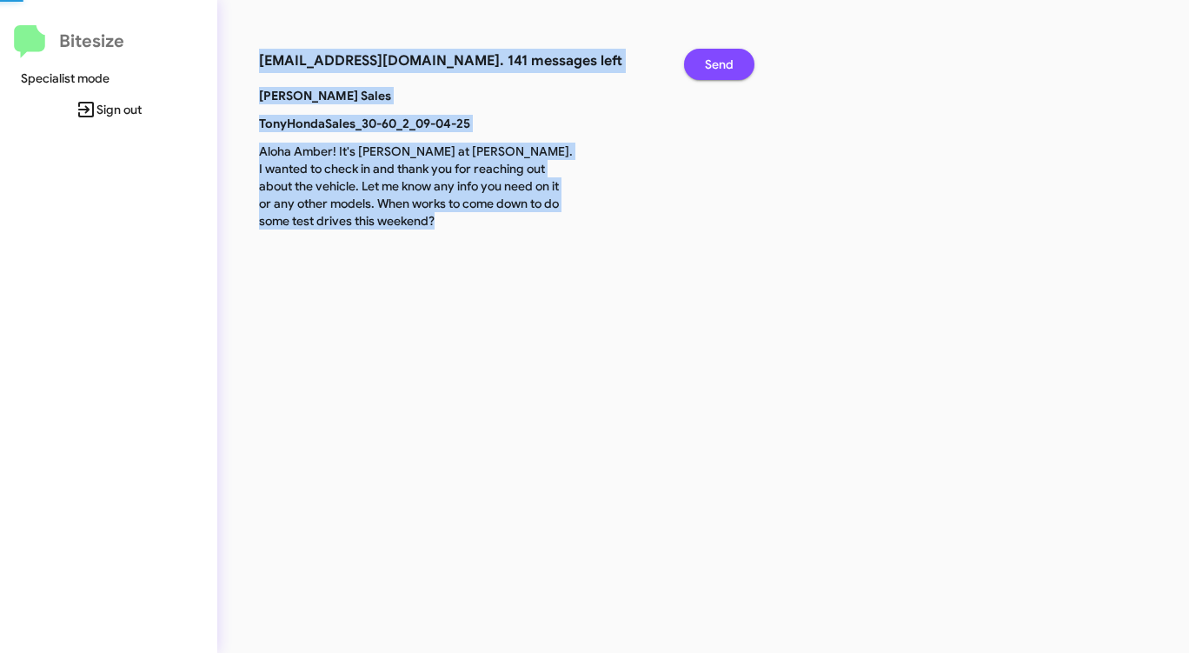
click at [722, 63] on span "Send" at bounding box center [719, 64] width 29 height 31
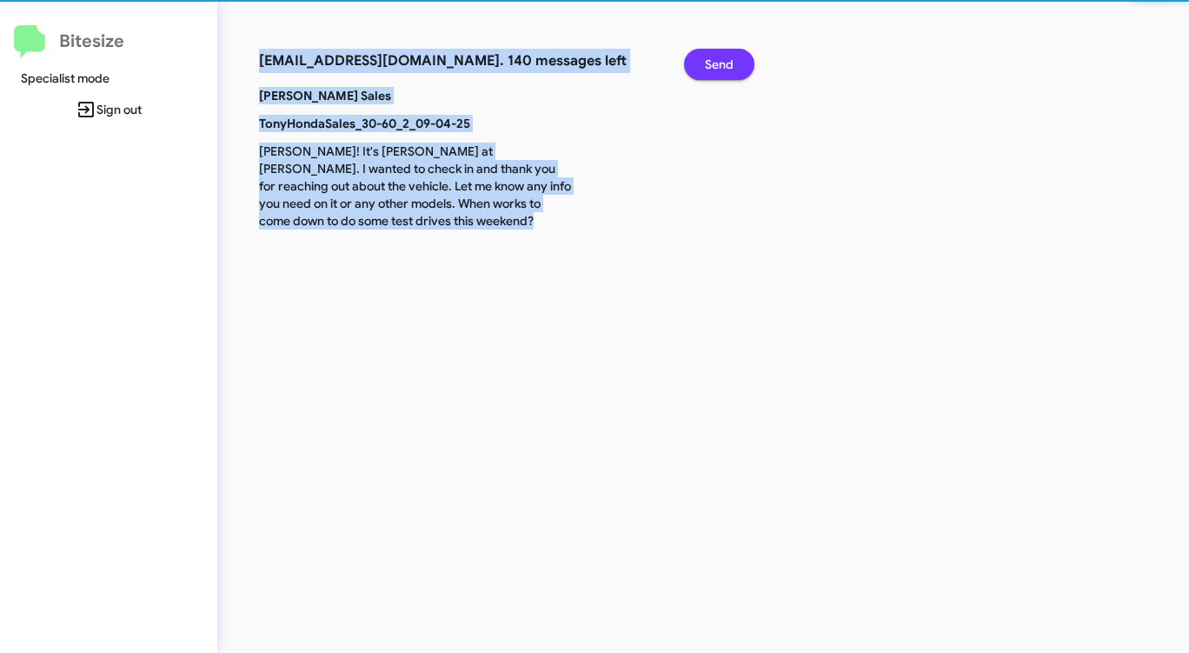
click at [722, 63] on span "Send" at bounding box center [719, 64] width 29 height 31
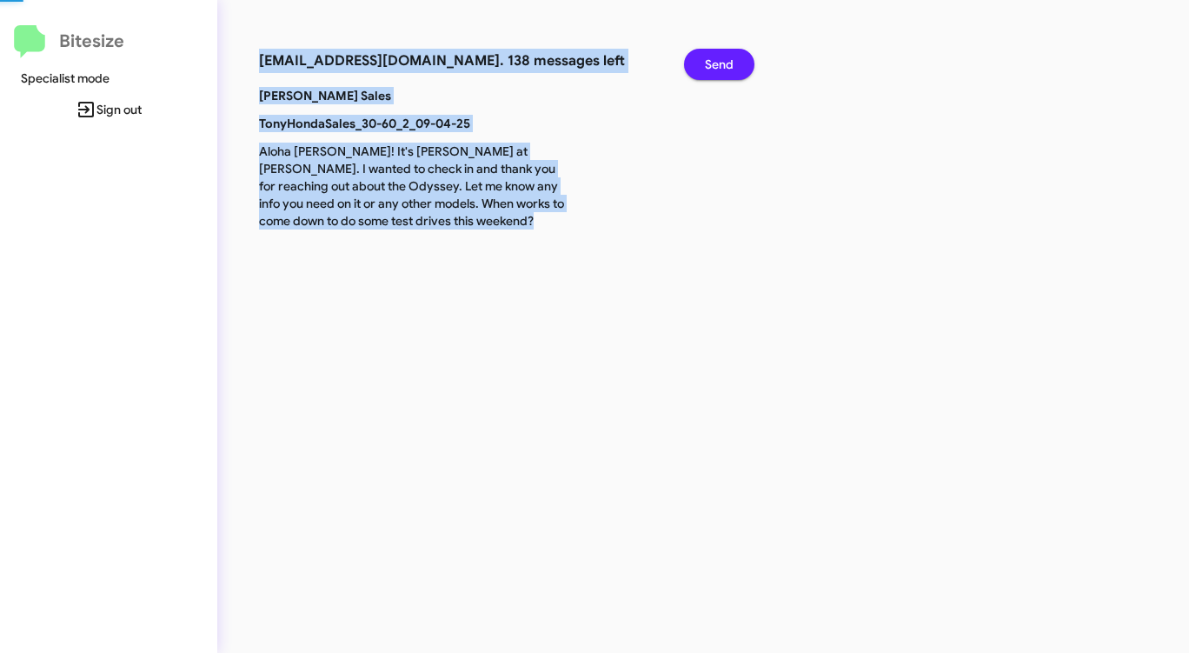
click at [722, 63] on span "Send" at bounding box center [719, 64] width 29 height 31
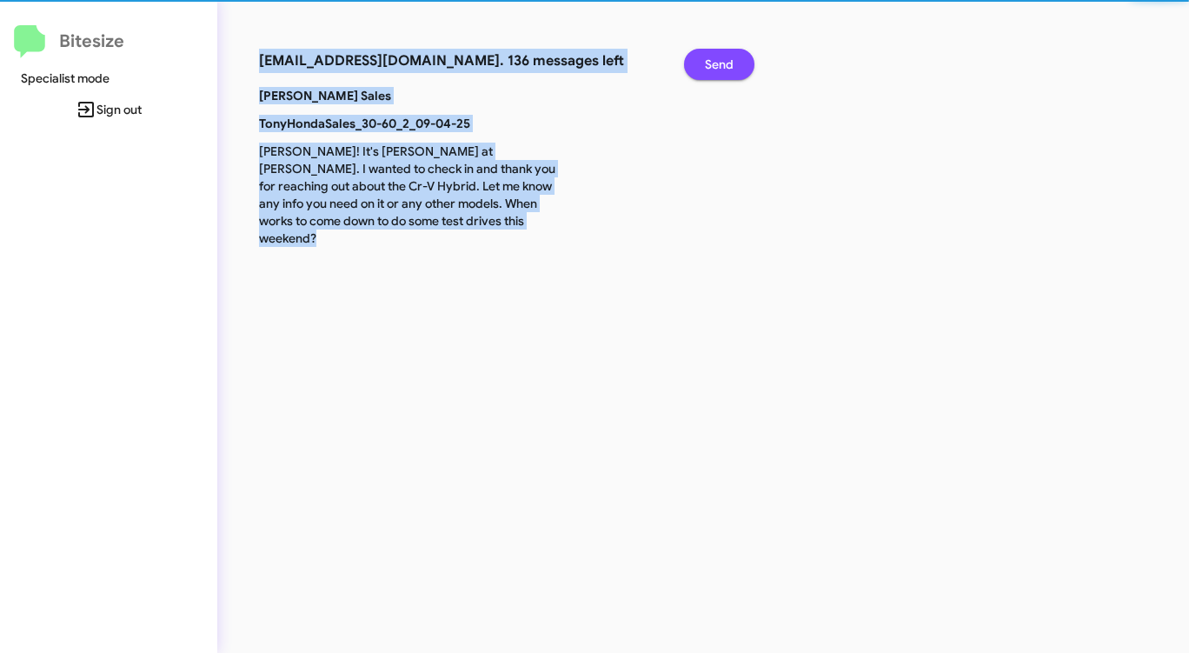
click at [722, 63] on span "Send" at bounding box center [719, 64] width 29 height 31
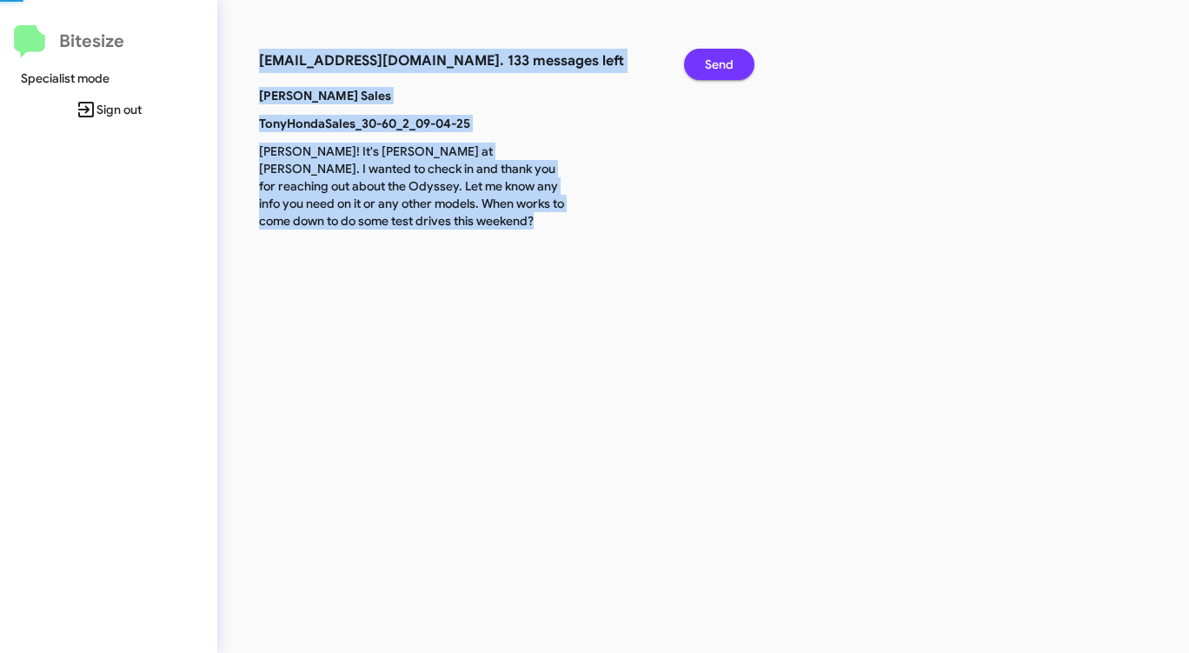
click at [722, 63] on span "Send" at bounding box center [719, 64] width 29 height 31
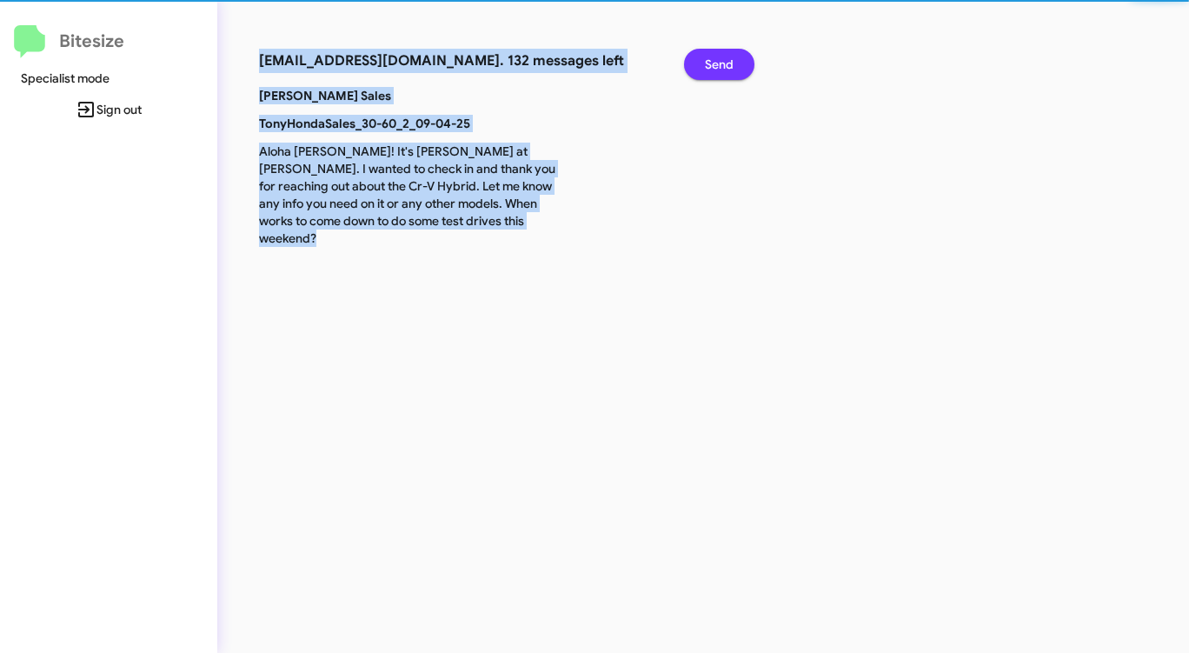
click at [722, 63] on span "Send" at bounding box center [719, 64] width 29 height 31
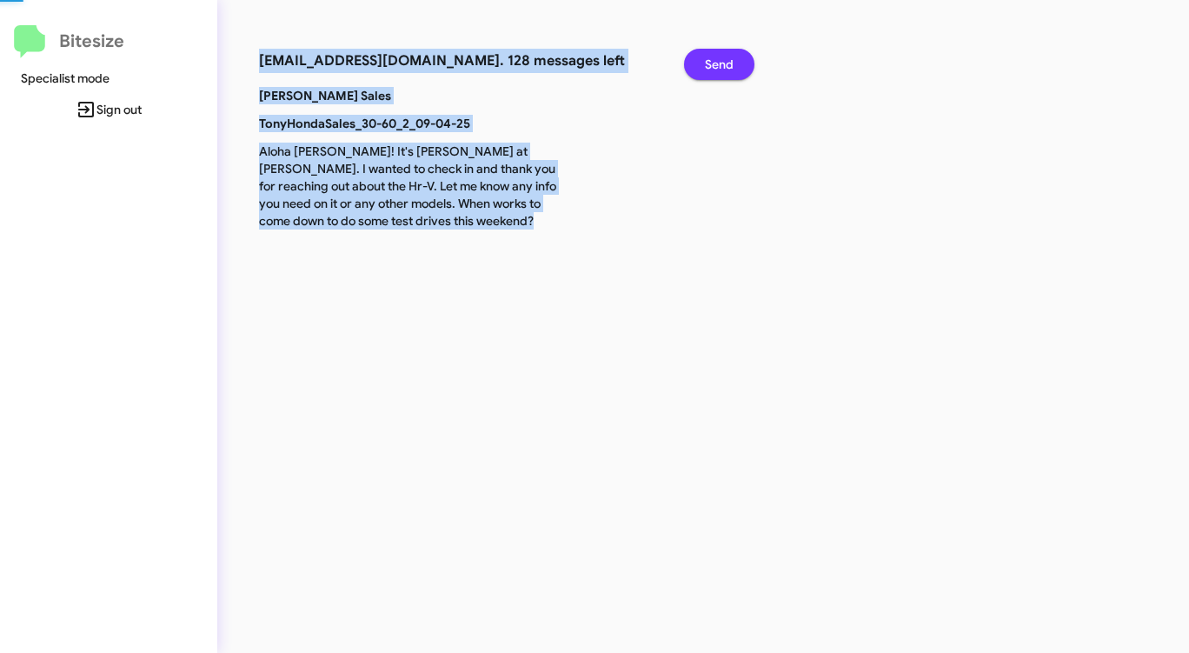
click at [722, 63] on span "Send" at bounding box center [719, 64] width 29 height 31
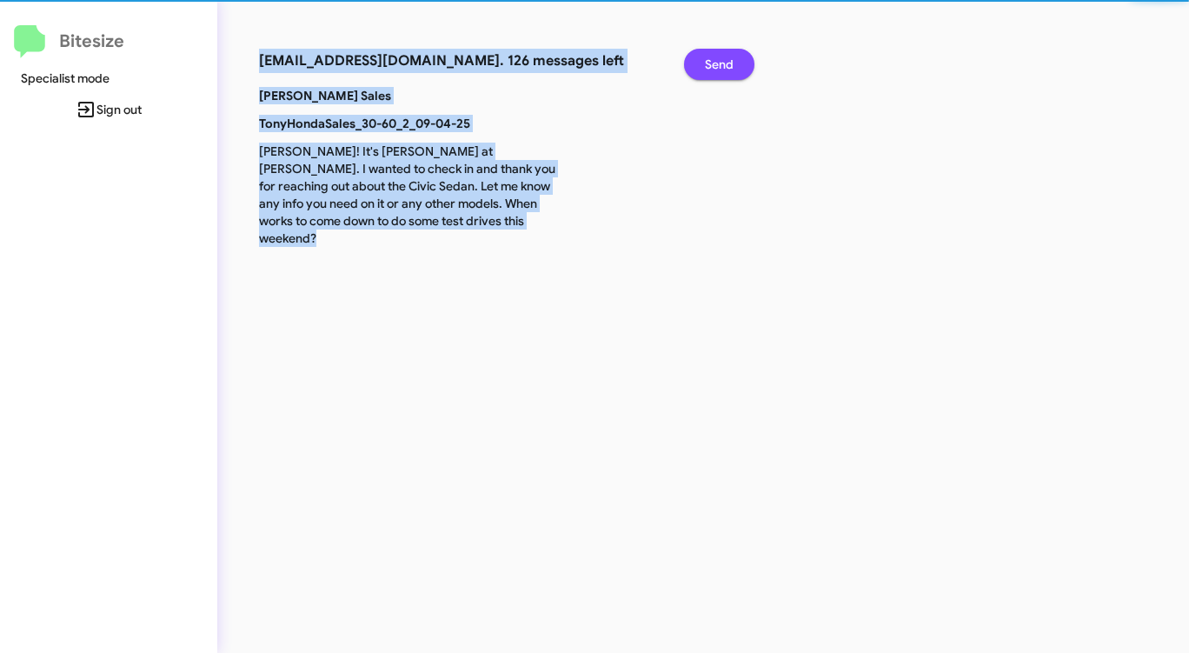
click at [722, 63] on span "Send" at bounding box center [719, 64] width 29 height 31
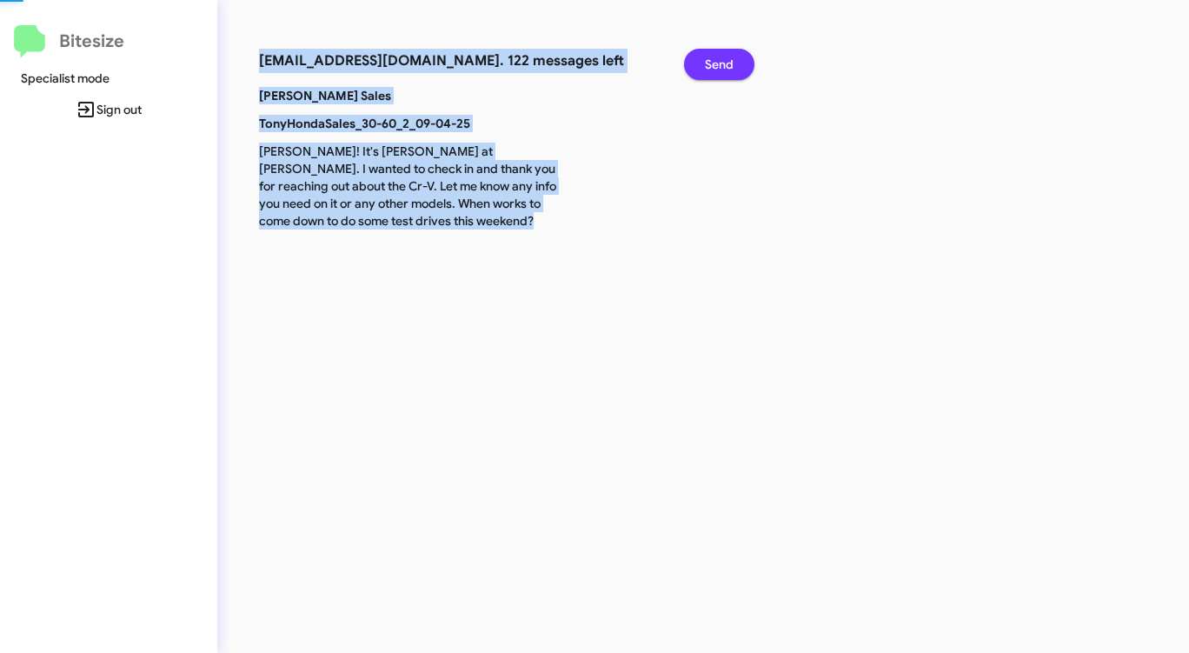
click at [722, 63] on span "Send" at bounding box center [719, 64] width 29 height 31
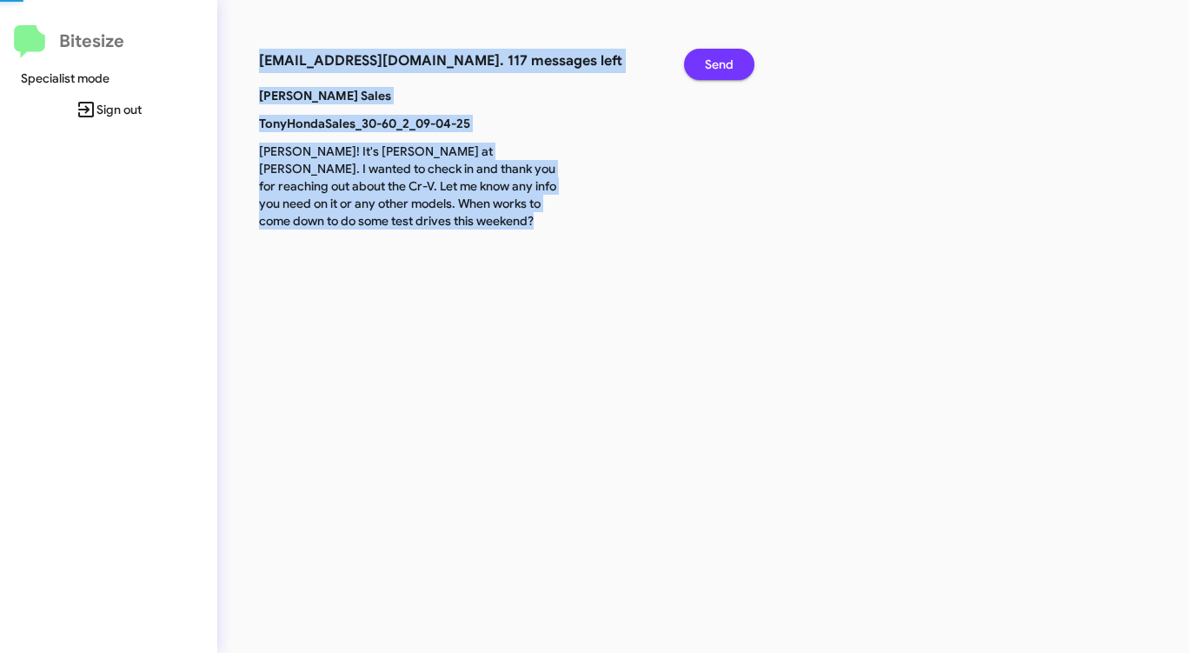
click at [722, 63] on span "Send" at bounding box center [719, 64] width 29 height 31
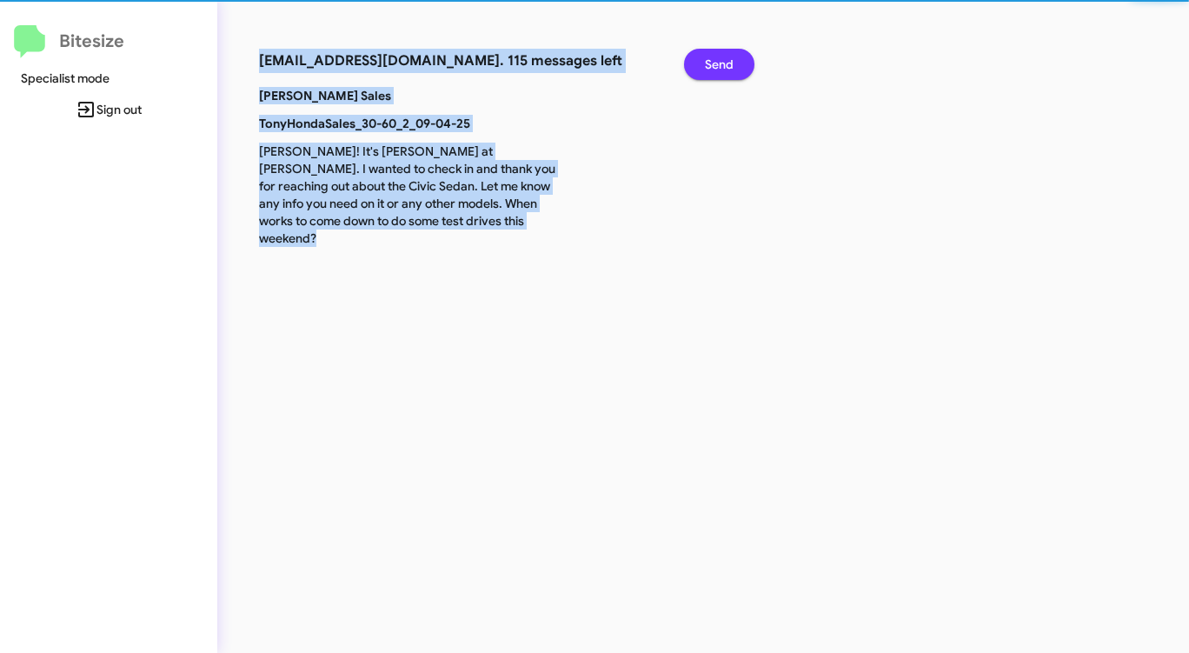
click at [722, 63] on span "Send" at bounding box center [719, 64] width 29 height 31
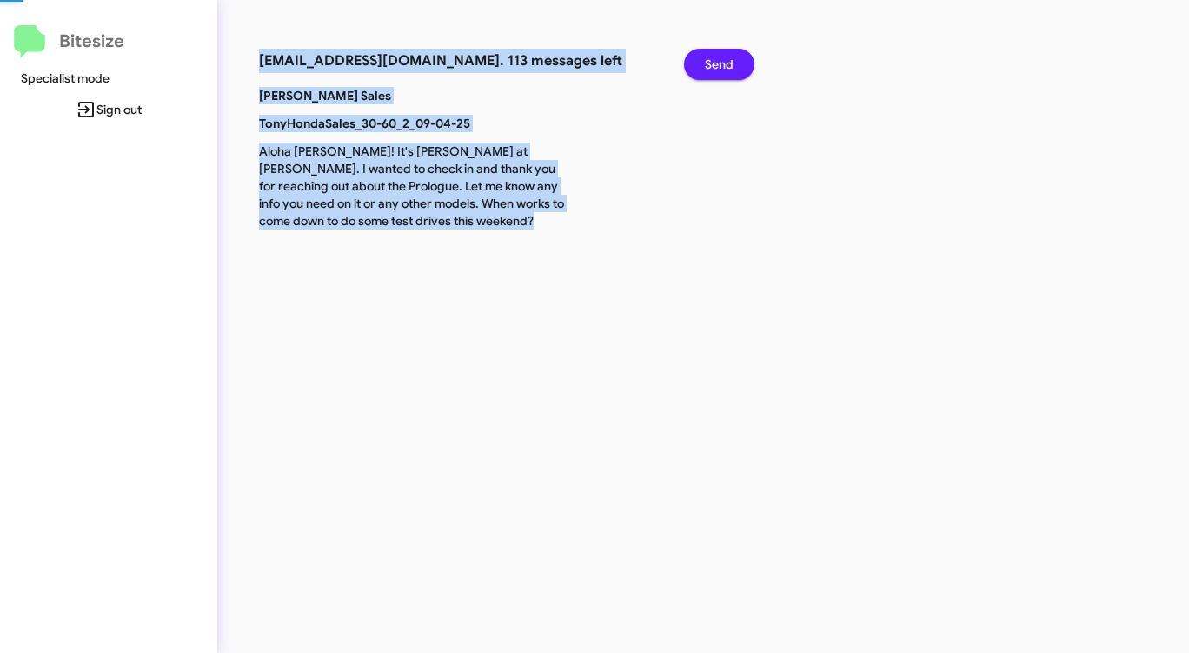
click at [722, 63] on span "Send" at bounding box center [719, 64] width 29 height 31
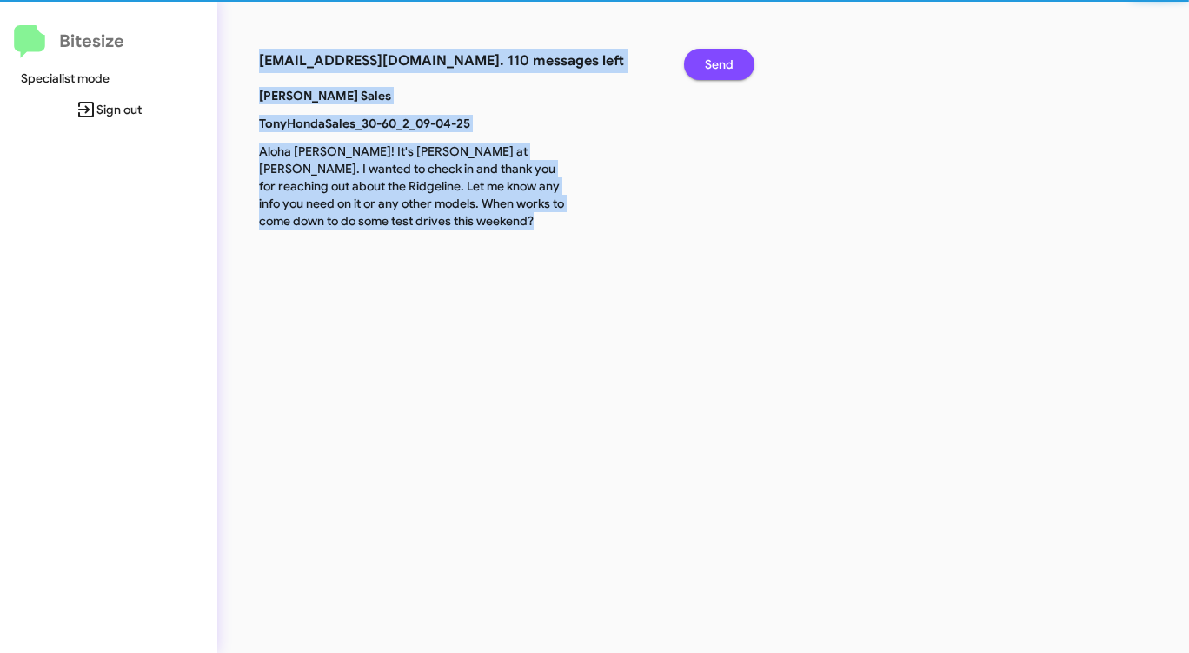
click at [722, 63] on span "Send" at bounding box center [719, 64] width 29 height 31
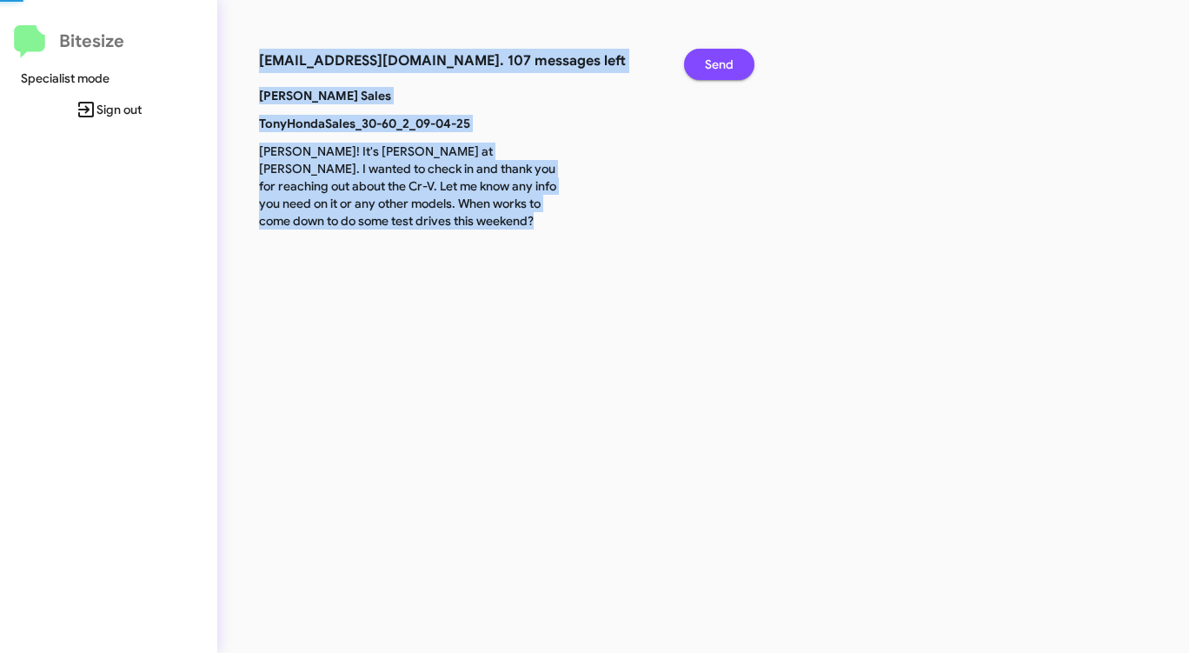
click at [722, 63] on span "Send" at bounding box center [719, 64] width 29 height 31
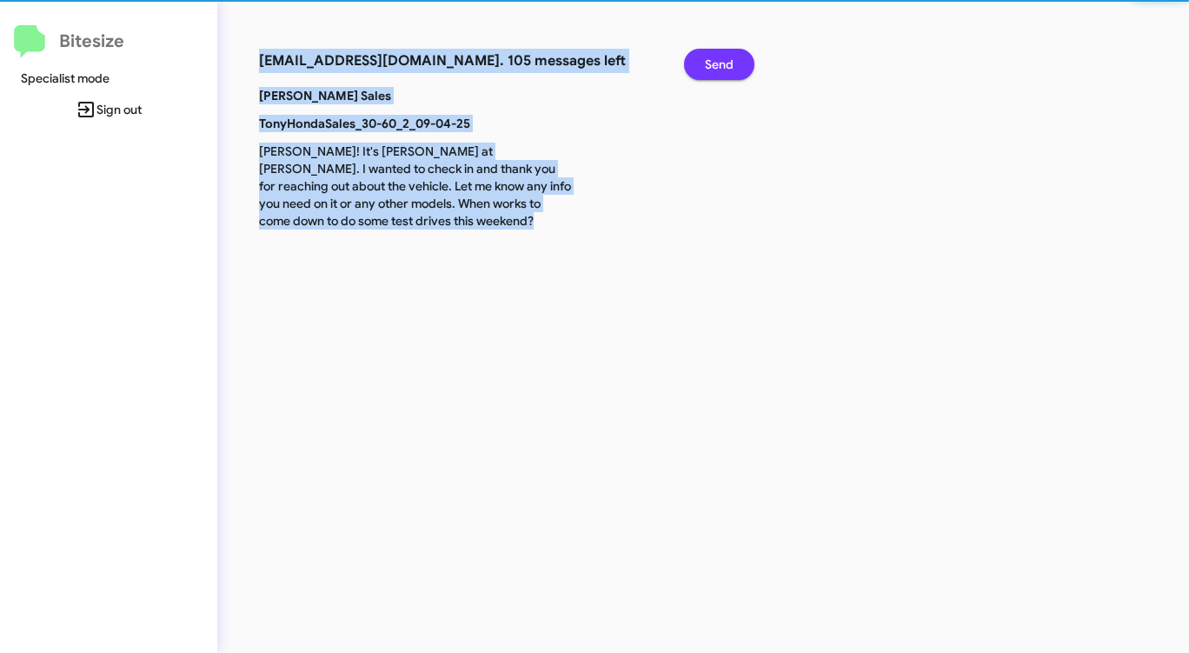
click at [722, 63] on span "Send" at bounding box center [719, 64] width 29 height 31
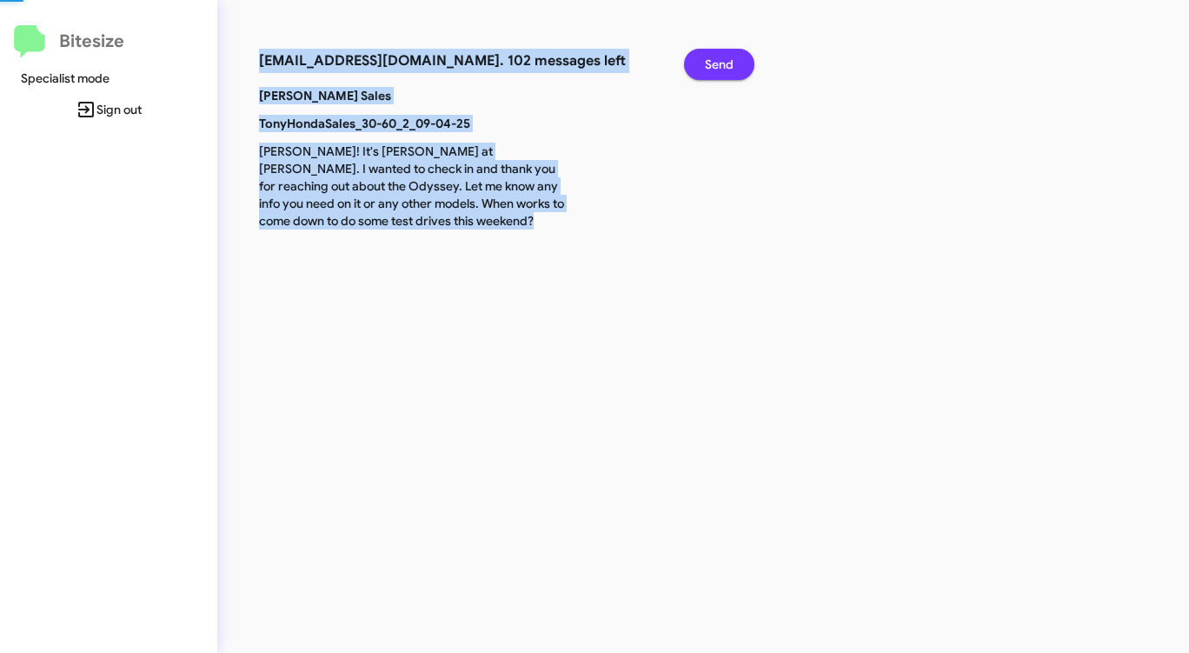
click at [722, 63] on span "Send" at bounding box center [719, 64] width 29 height 31
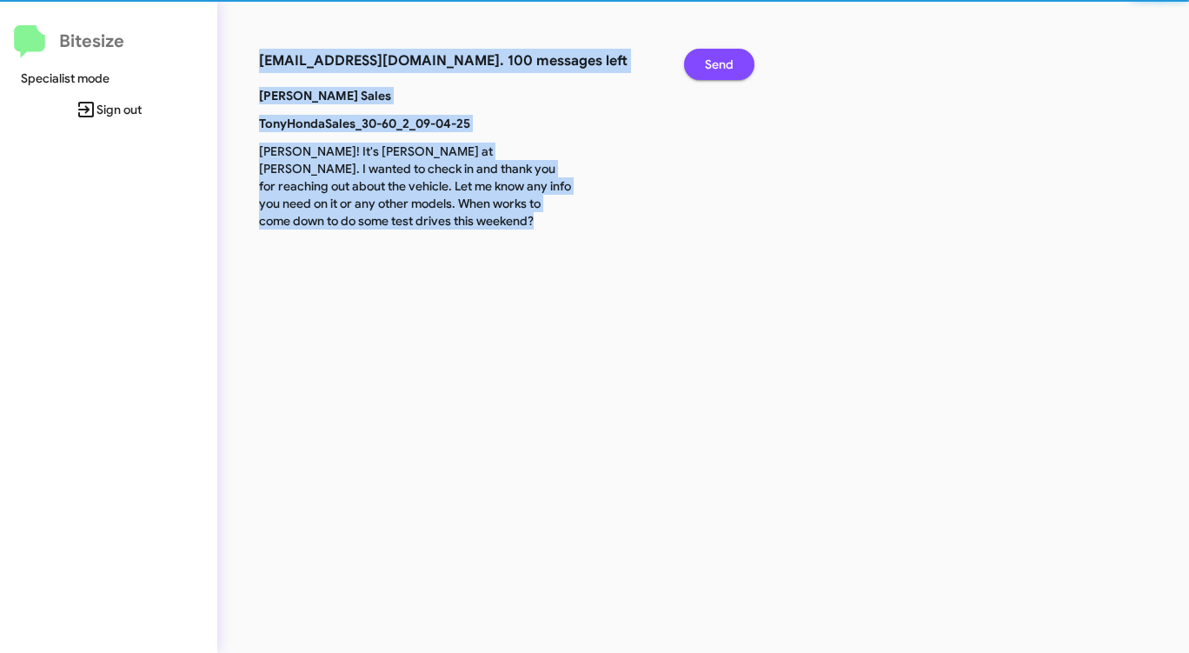
click at [722, 63] on span "Send" at bounding box center [719, 64] width 29 height 31
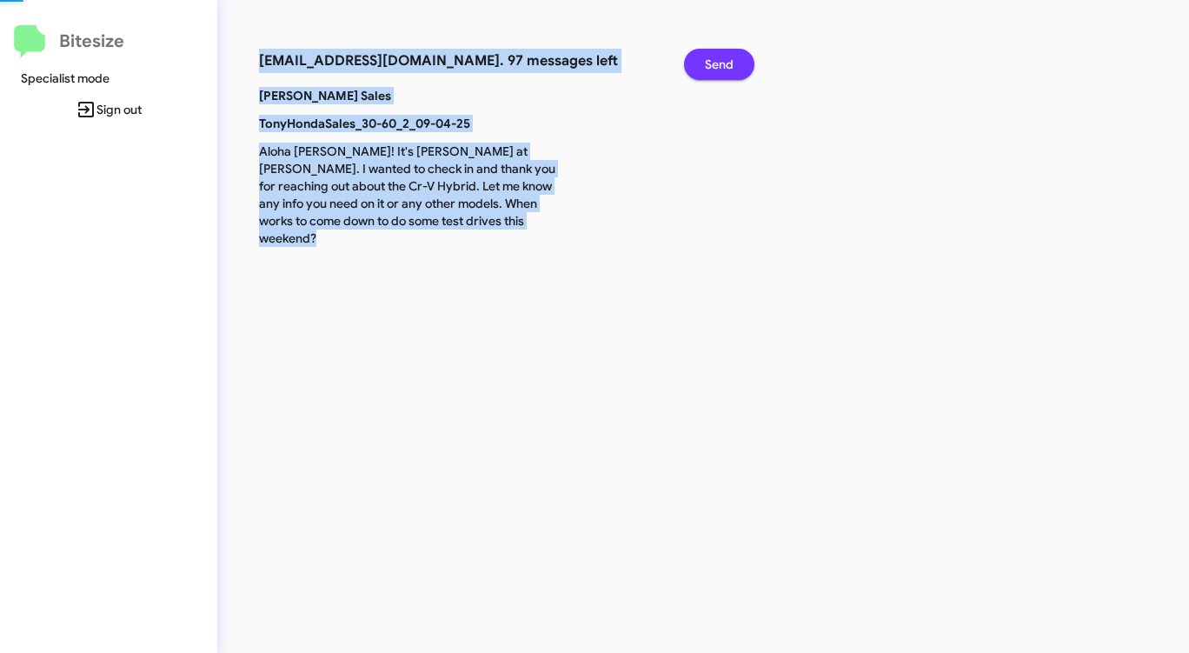
click at [722, 63] on span "Send" at bounding box center [719, 64] width 29 height 31
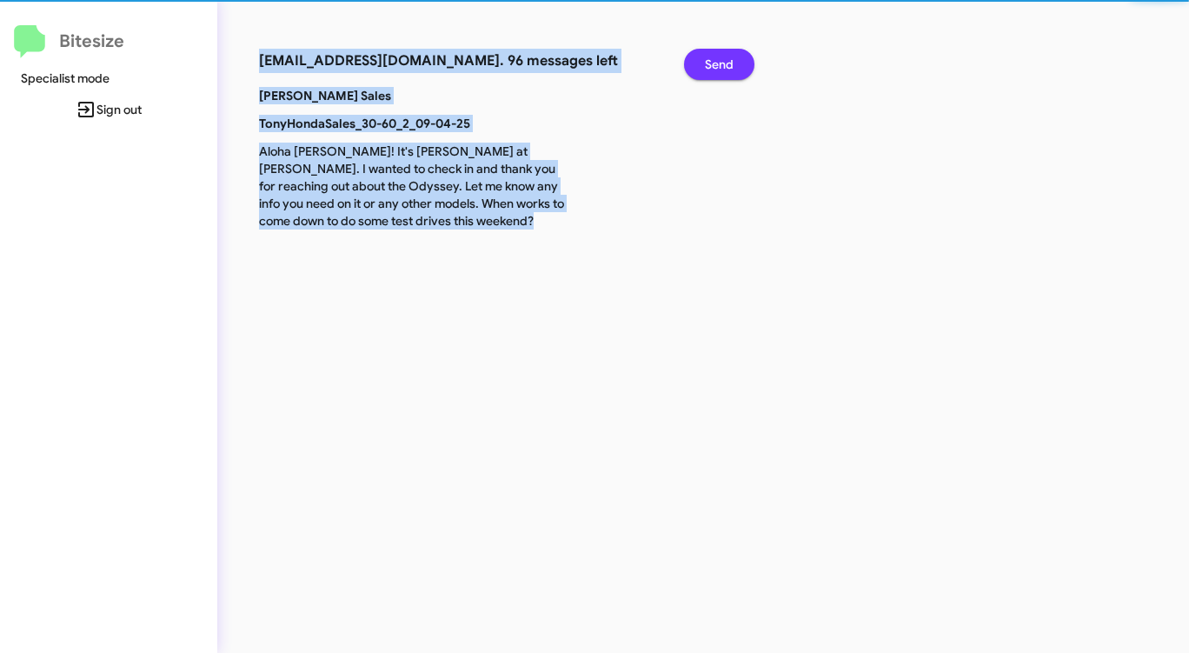
click at [722, 63] on span "Send" at bounding box center [719, 64] width 29 height 31
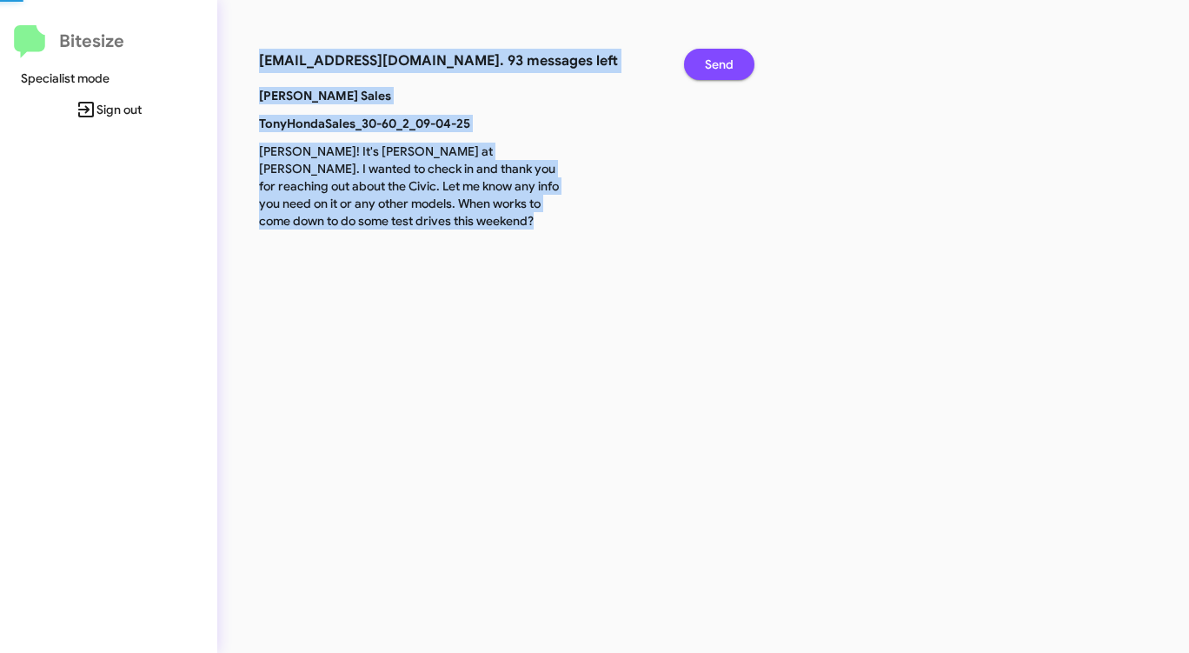
click at [722, 63] on span "Send" at bounding box center [719, 64] width 29 height 31
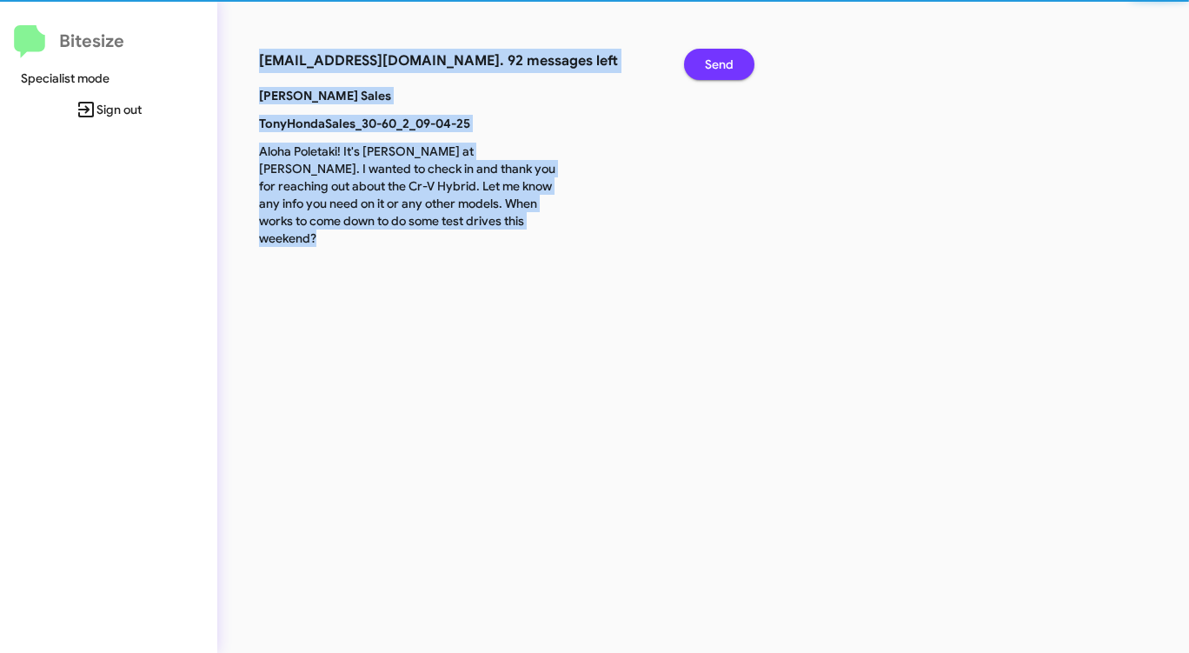
click at [722, 63] on span "Send" at bounding box center [719, 64] width 29 height 31
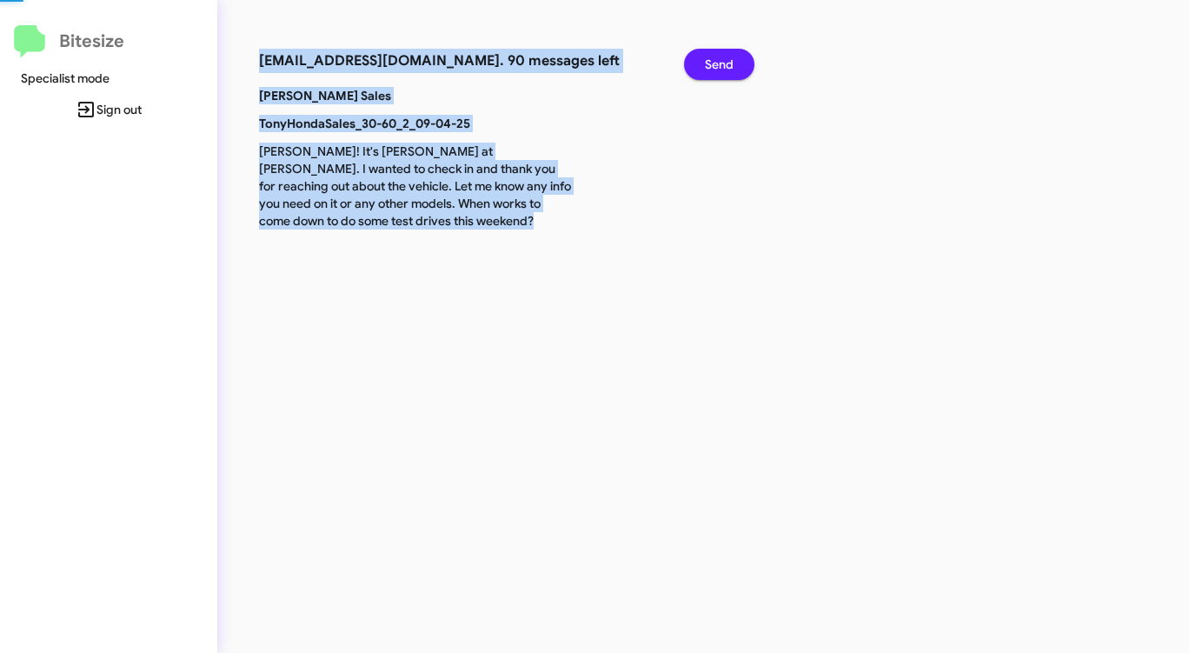
click at [722, 63] on span "Send" at bounding box center [719, 64] width 29 height 31
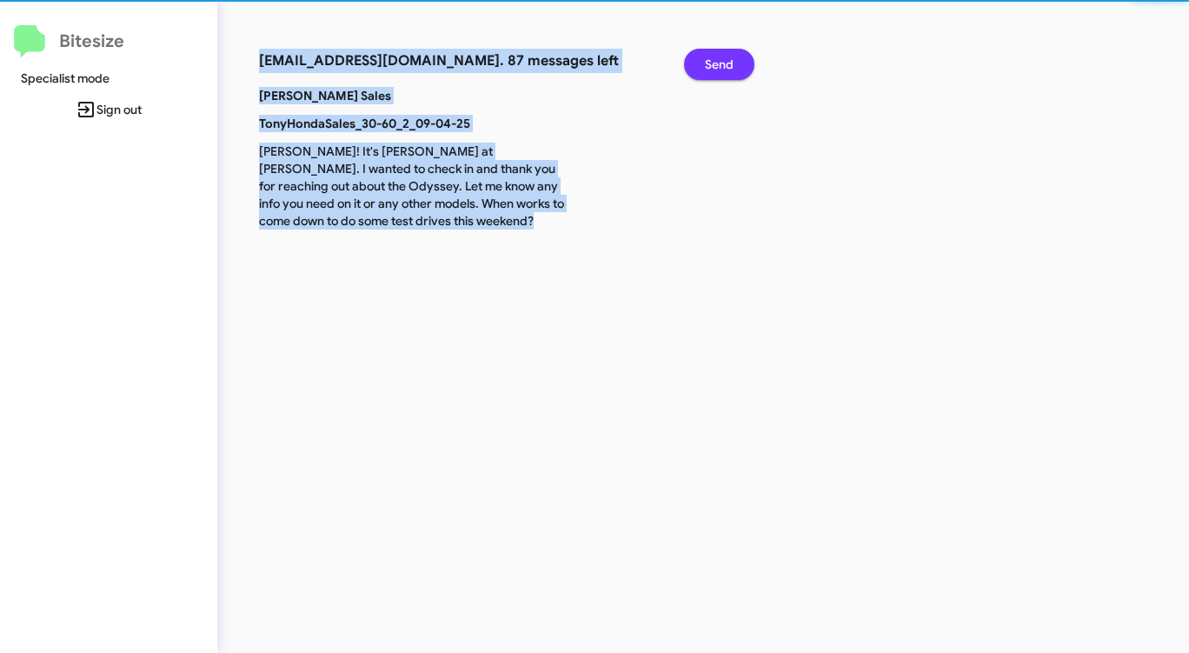
click at [722, 63] on span "Send" at bounding box center [719, 64] width 29 height 31
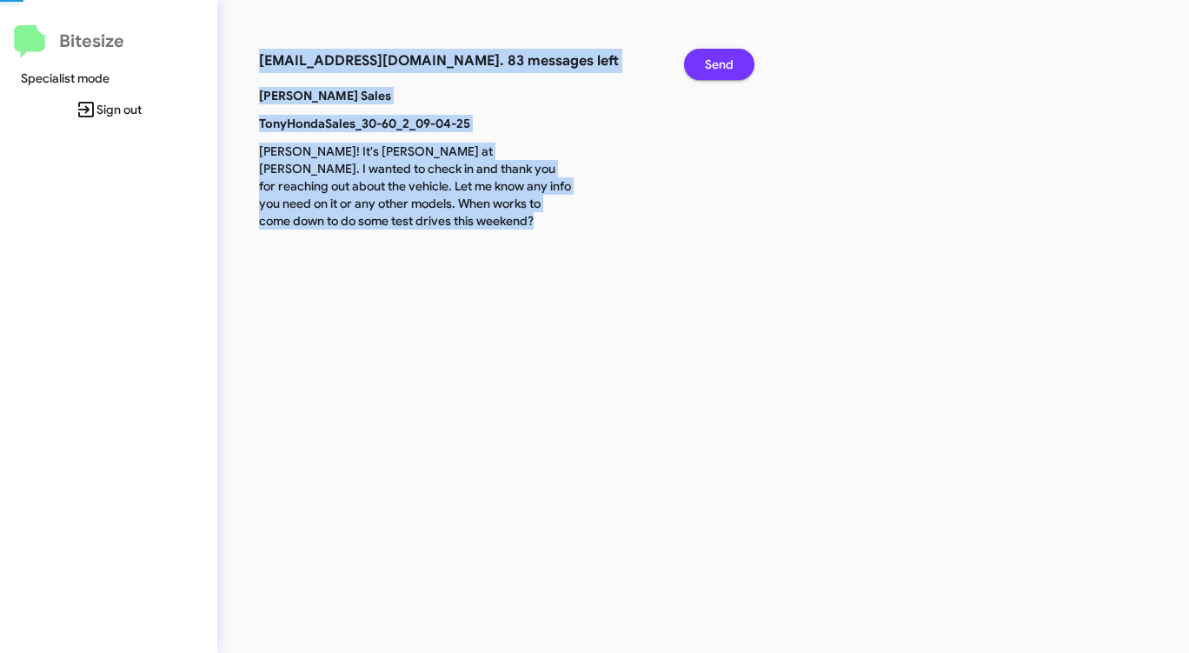
click at [722, 63] on span "Send" at bounding box center [719, 64] width 29 height 31
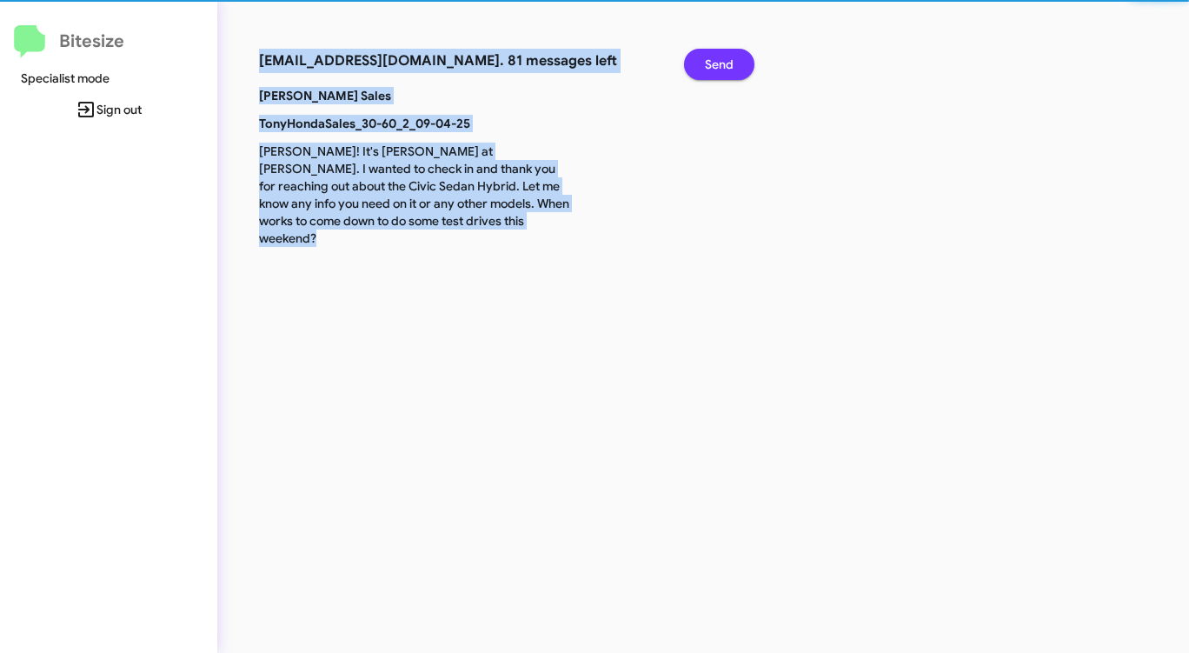
click at [722, 63] on span "Send" at bounding box center [719, 64] width 29 height 31
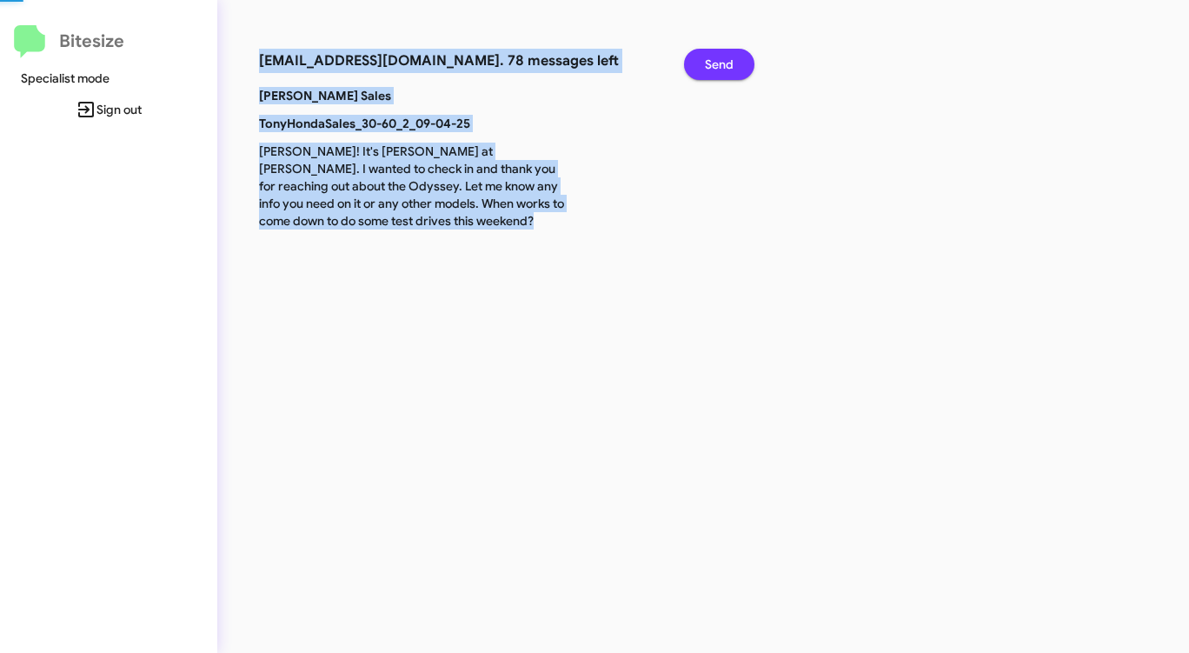
click at [722, 63] on span "Send" at bounding box center [719, 64] width 29 height 31
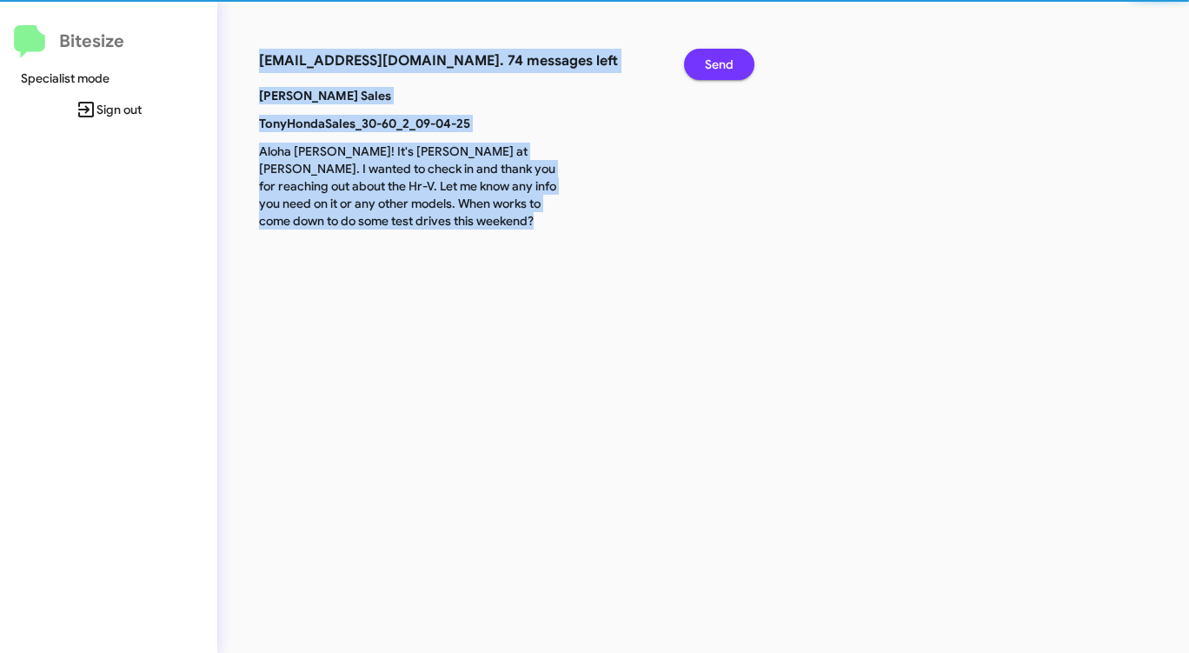
click at [722, 63] on span "Send" at bounding box center [719, 64] width 29 height 31
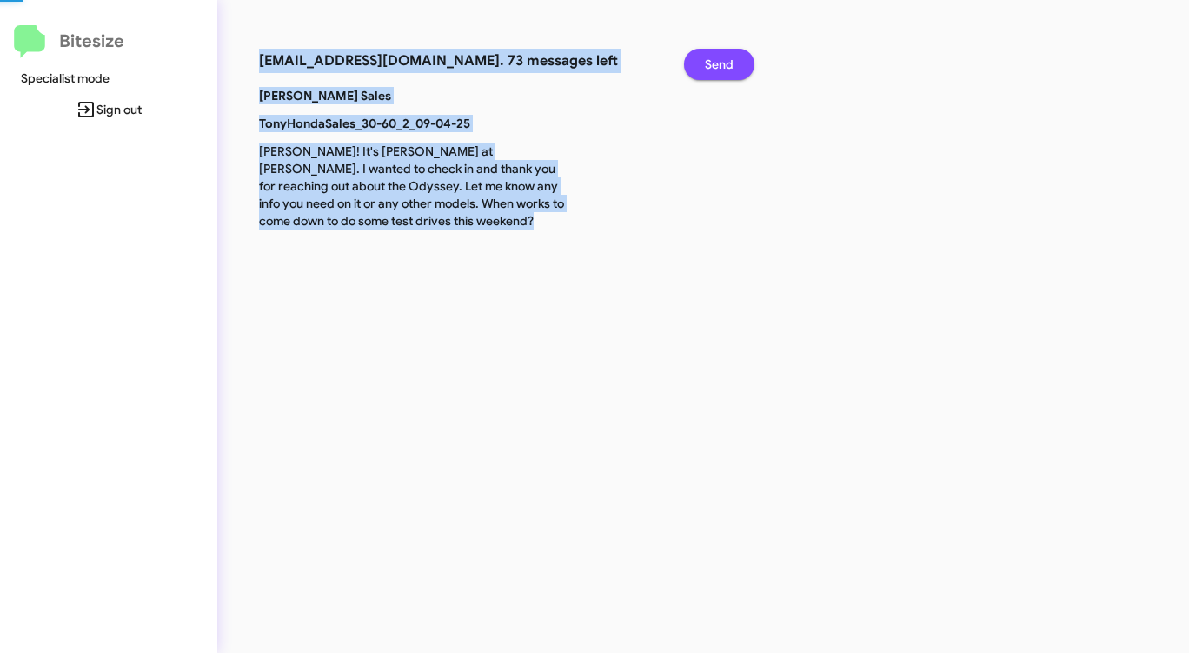
click at [722, 63] on span "Send" at bounding box center [719, 64] width 29 height 31
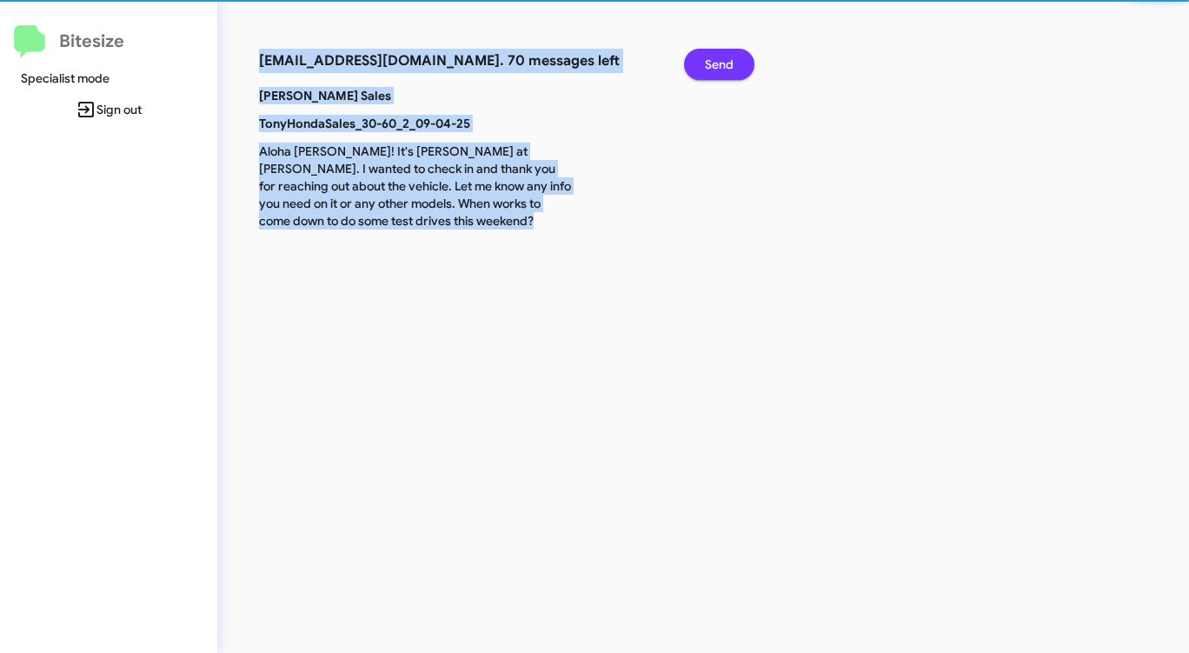
click at [722, 63] on span "Send" at bounding box center [719, 64] width 29 height 31
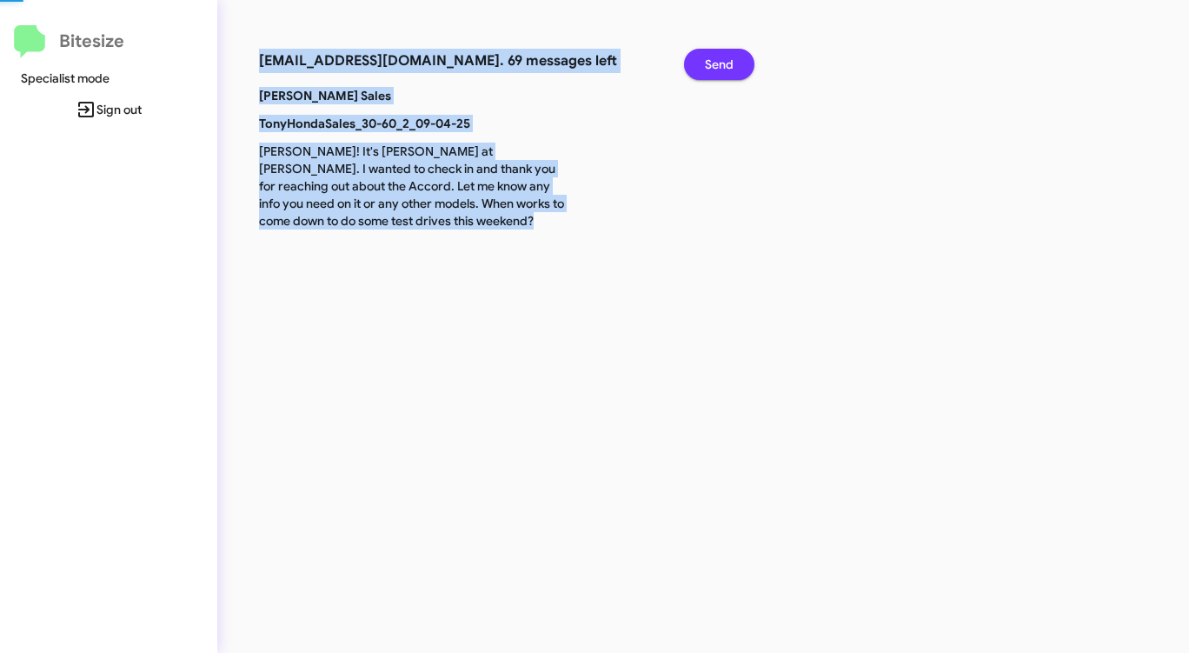
click at [722, 63] on span "Send" at bounding box center [719, 64] width 29 height 31
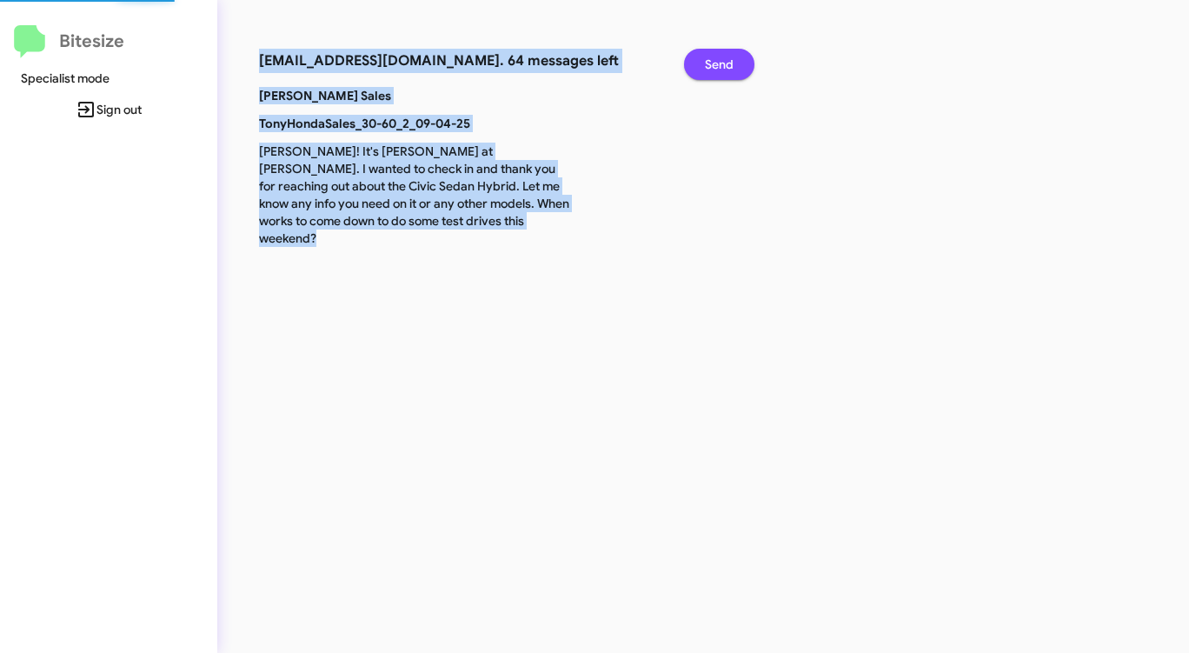
click at [722, 63] on span "Send" at bounding box center [719, 64] width 29 height 31
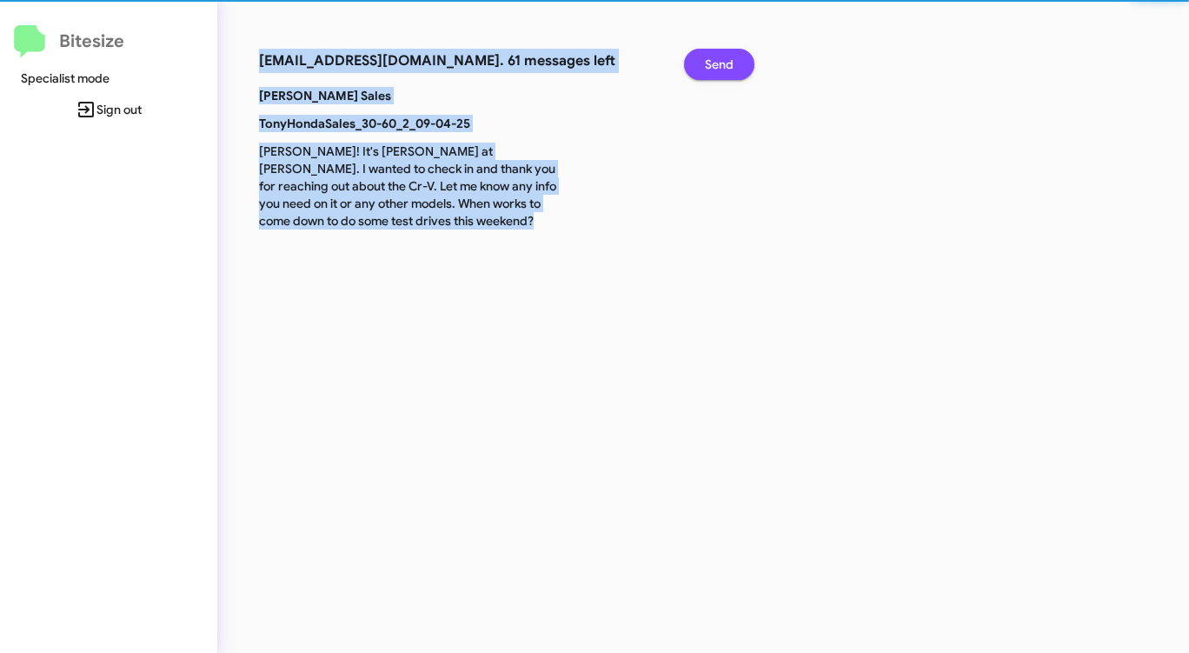
click at [722, 63] on span "Send" at bounding box center [719, 64] width 29 height 31
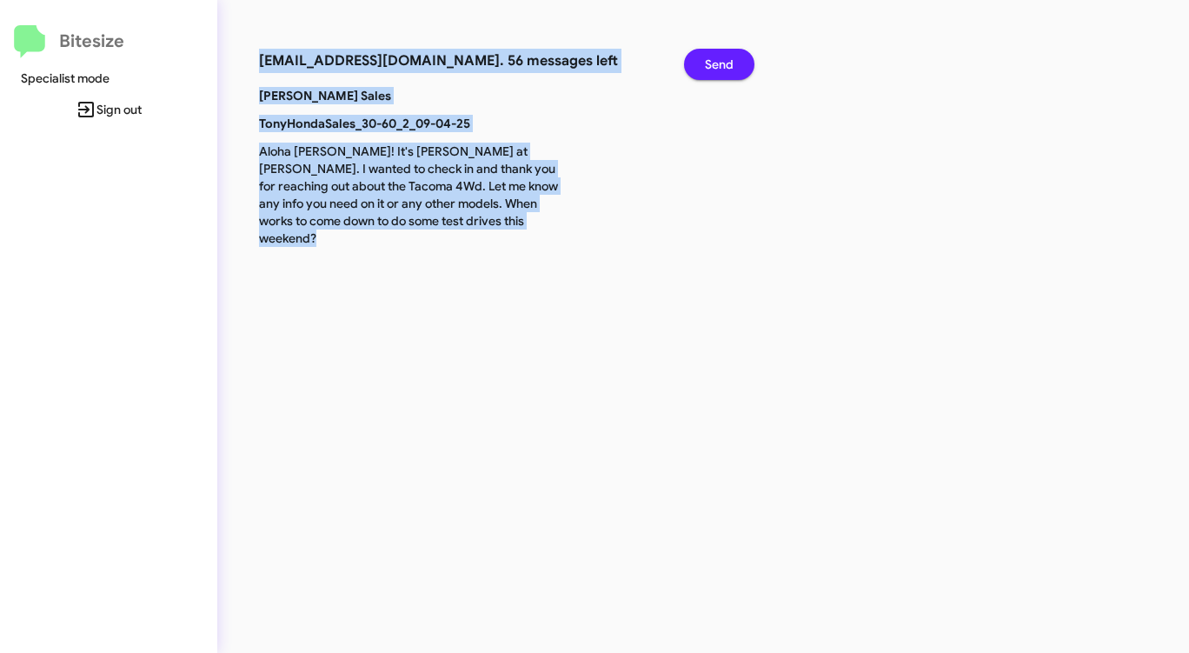
click at [722, 63] on span "Send" at bounding box center [719, 64] width 29 height 31
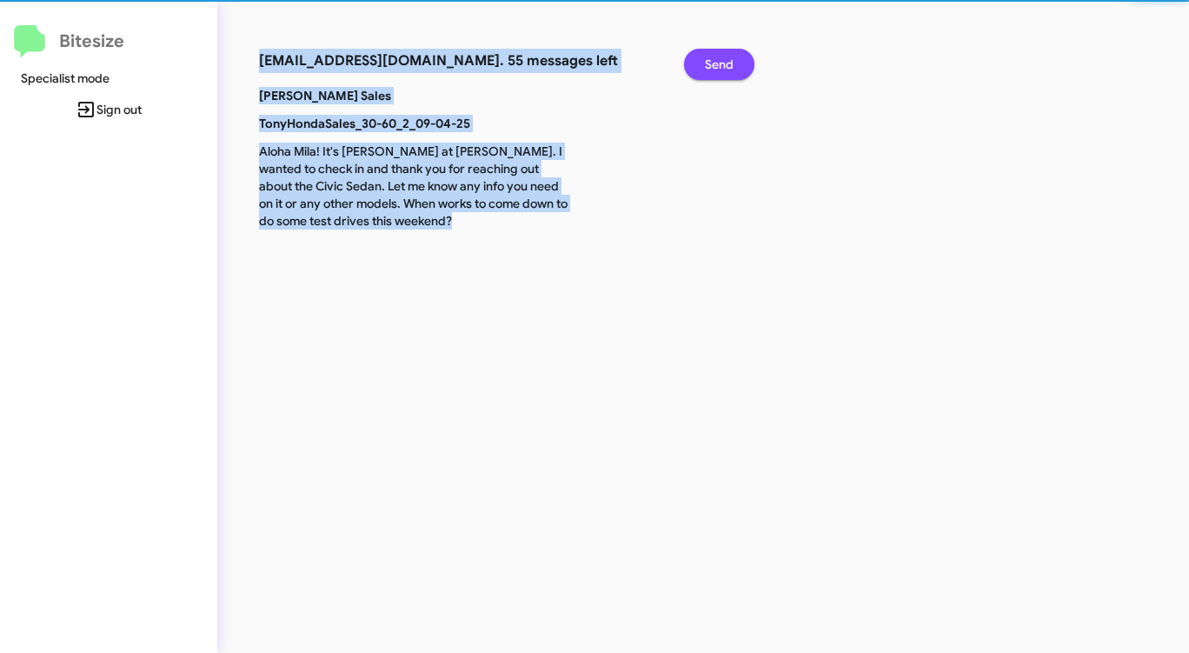
click at [722, 63] on span "Send" at bounding box center [719, 64] width 29 height 31
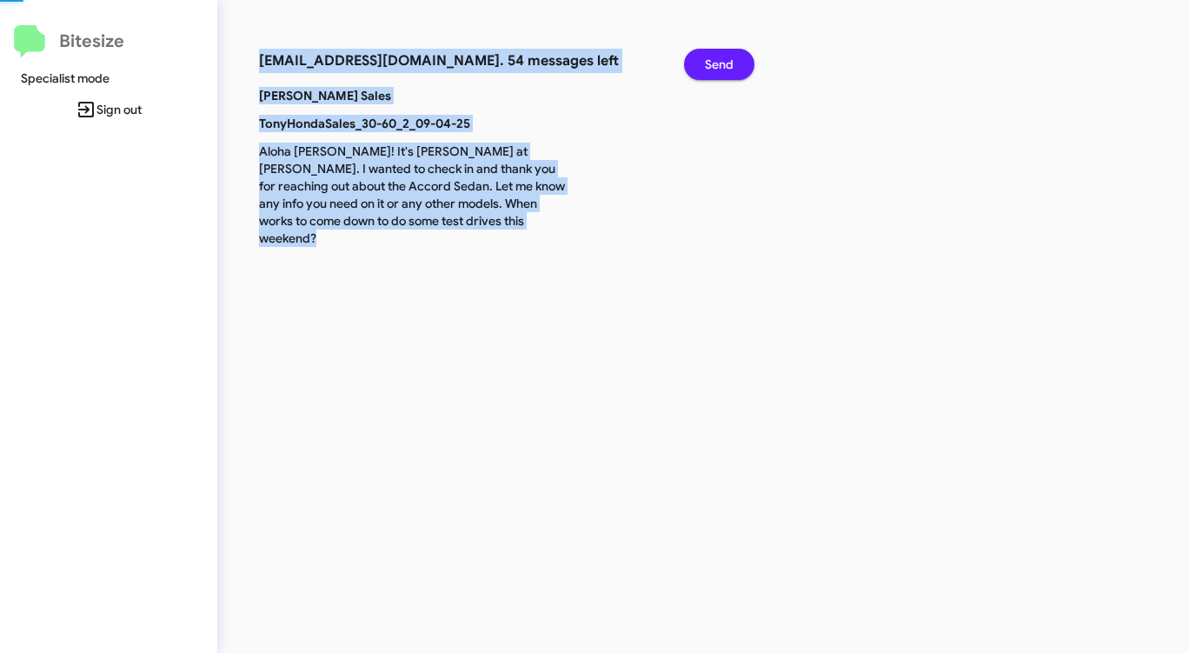
click at [722, 63] on span "Send" at bounding box center [719, 64] width 29 height 31
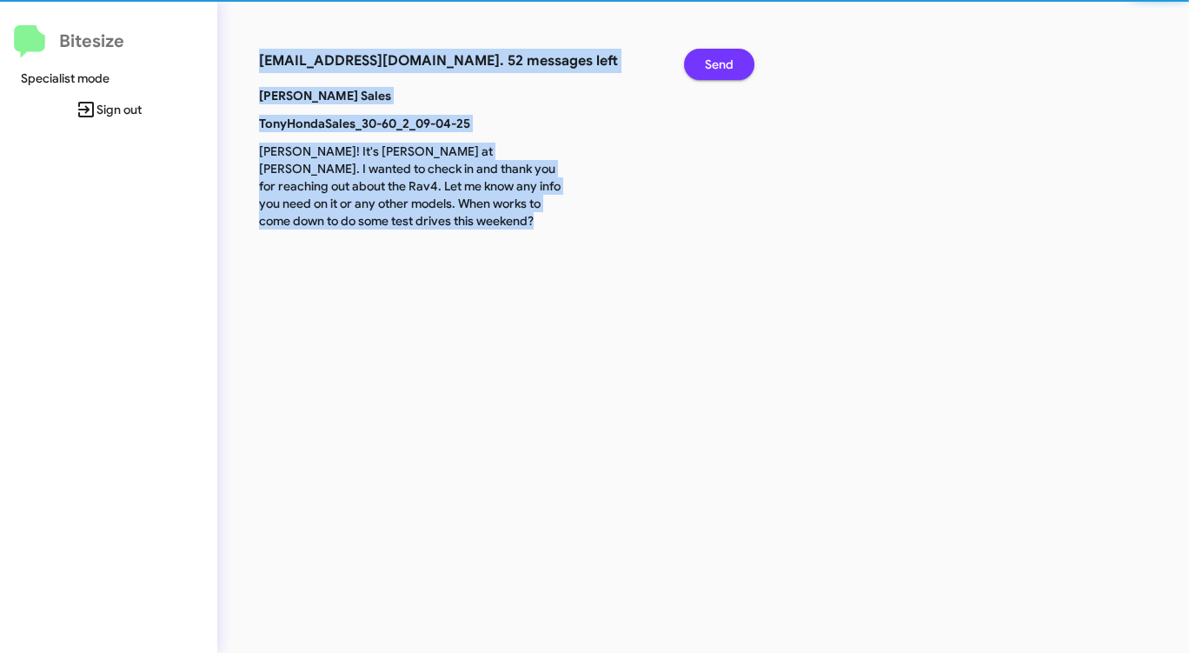
click at [722, 63] on span "Send" at bounding box center [719, 64] width 29 height 31
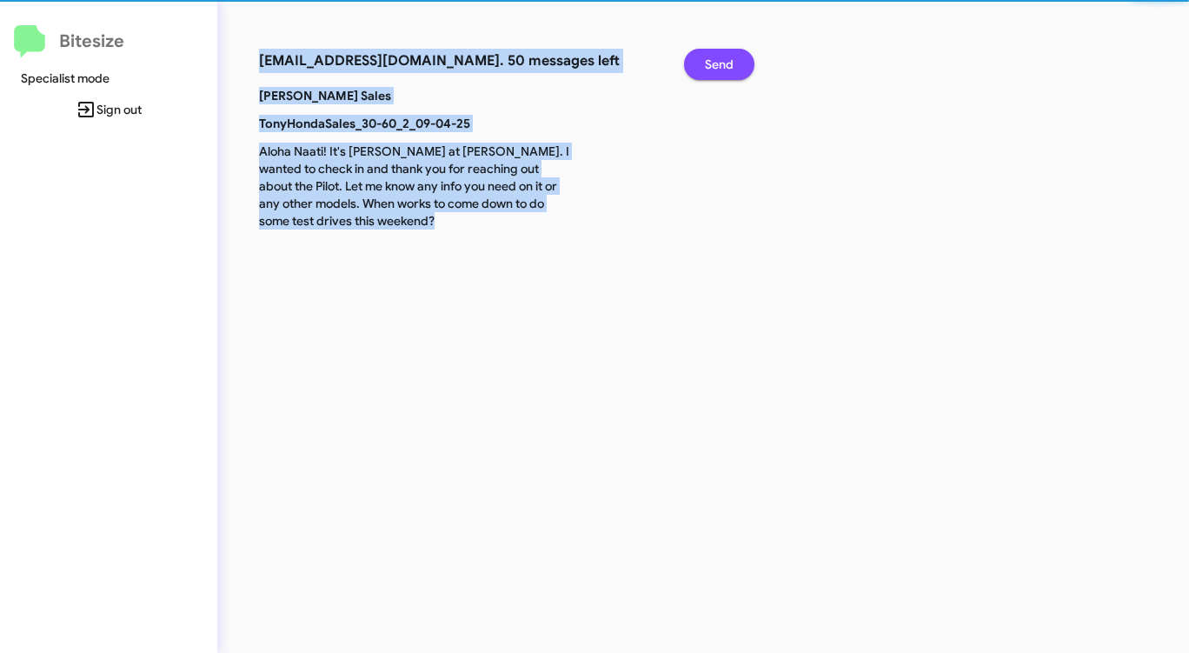
click at [722, 63] on span "Send" at bounding box center [719, 64] width 29 height 31
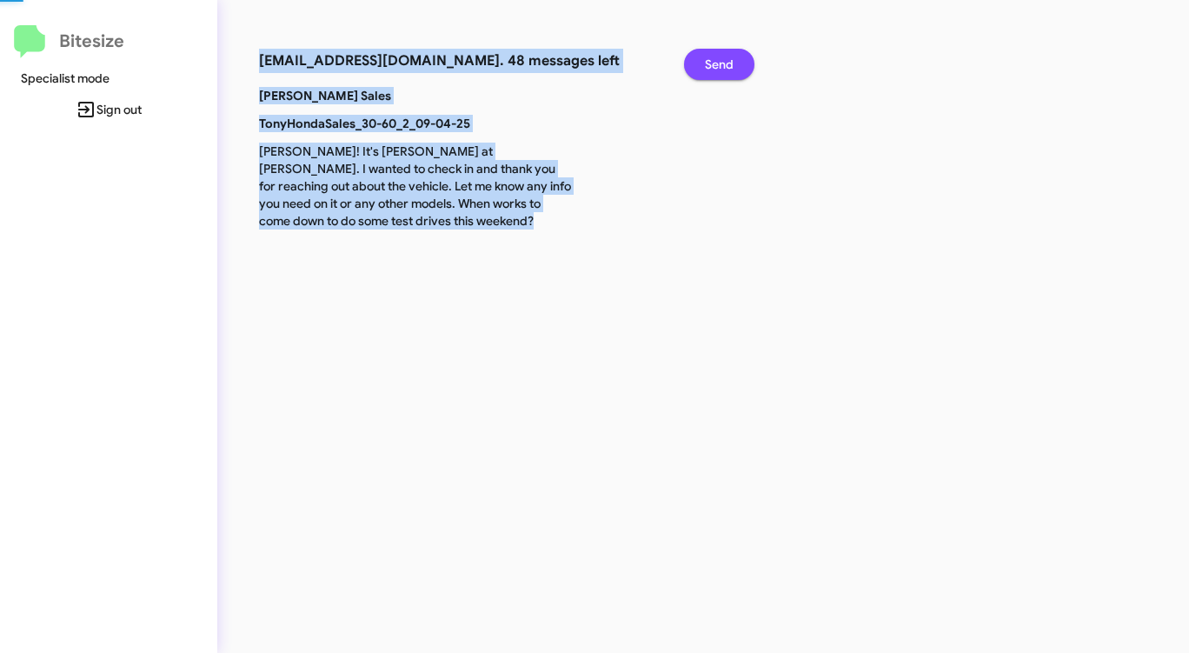
click at [722, 63] on span "Send" at bounding box center [719, 64] width 29 height 31
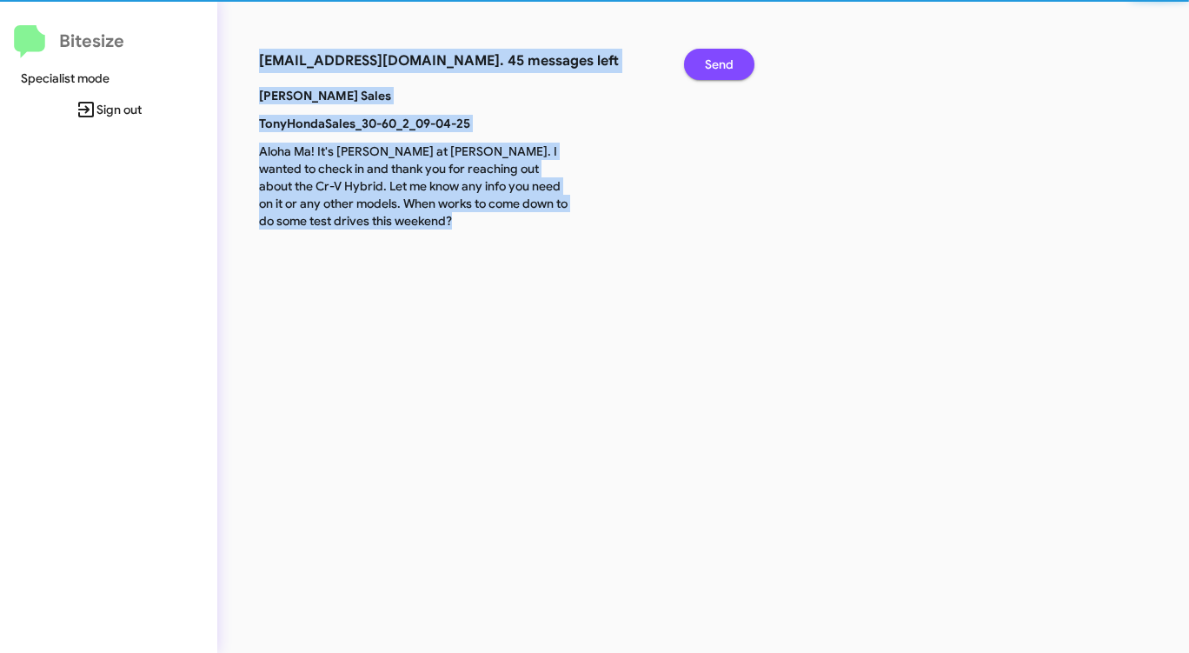
click at [722, 63] on span "Send" at bounding box center [719, 64] width 29 height 31
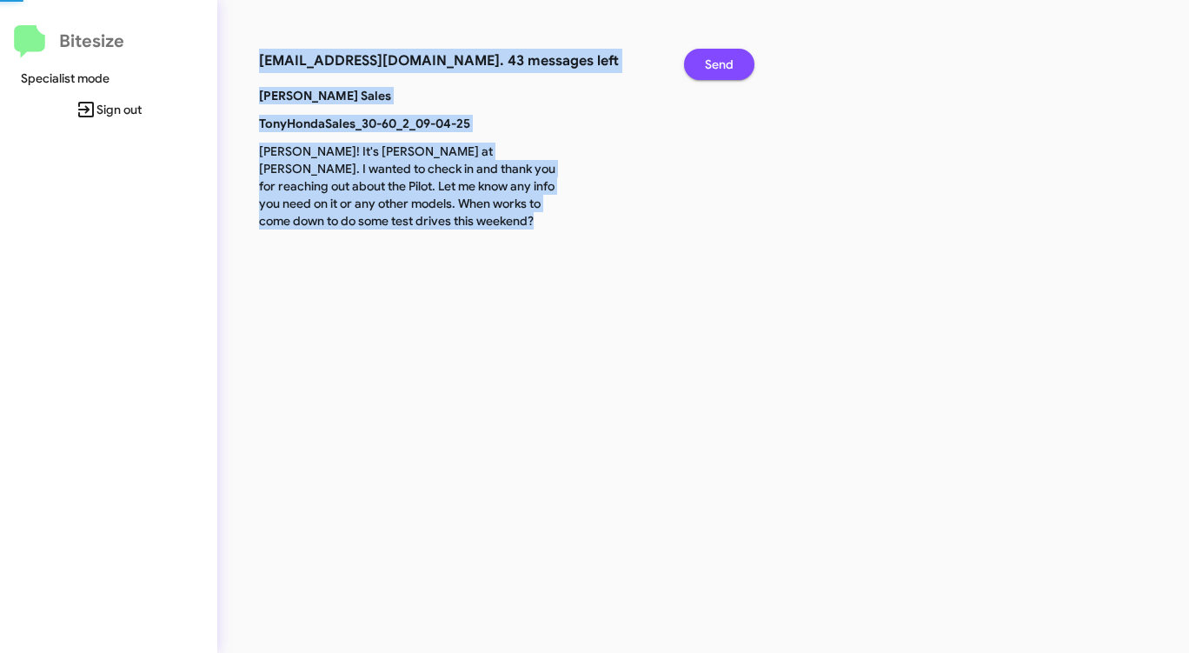
click at [722, 63] on span "Send" at bounding box center [719, 64] width 29 height 31
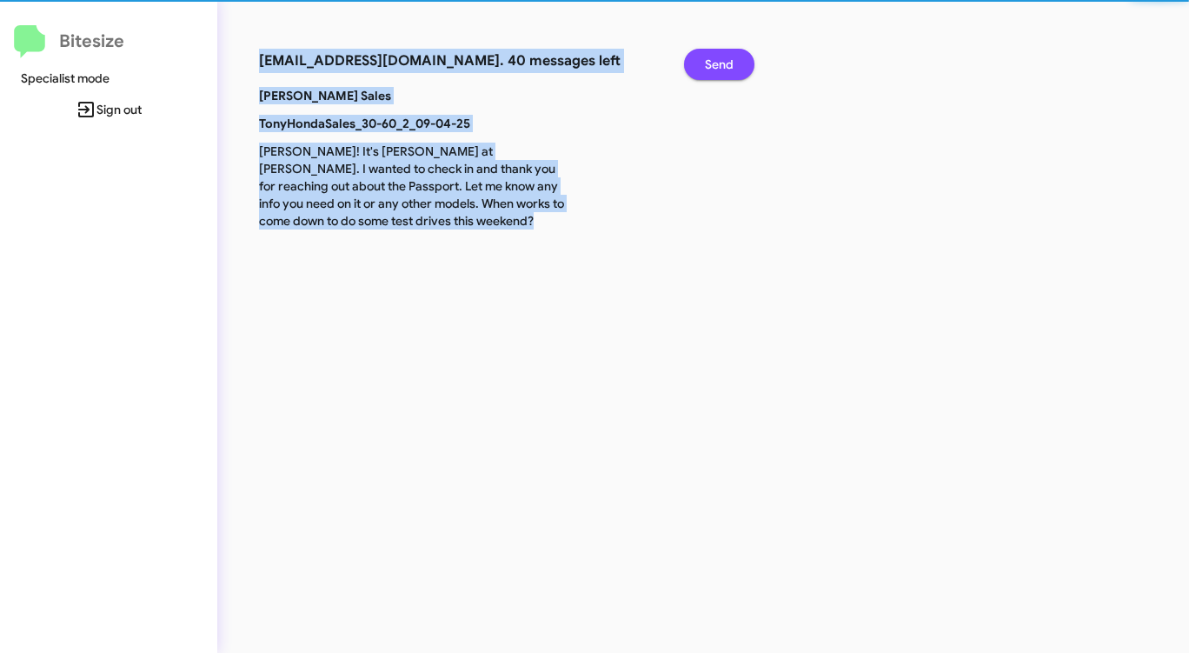
click at [722, 63] on span "Send" at bounding box center [719, 64] width 29 height 31
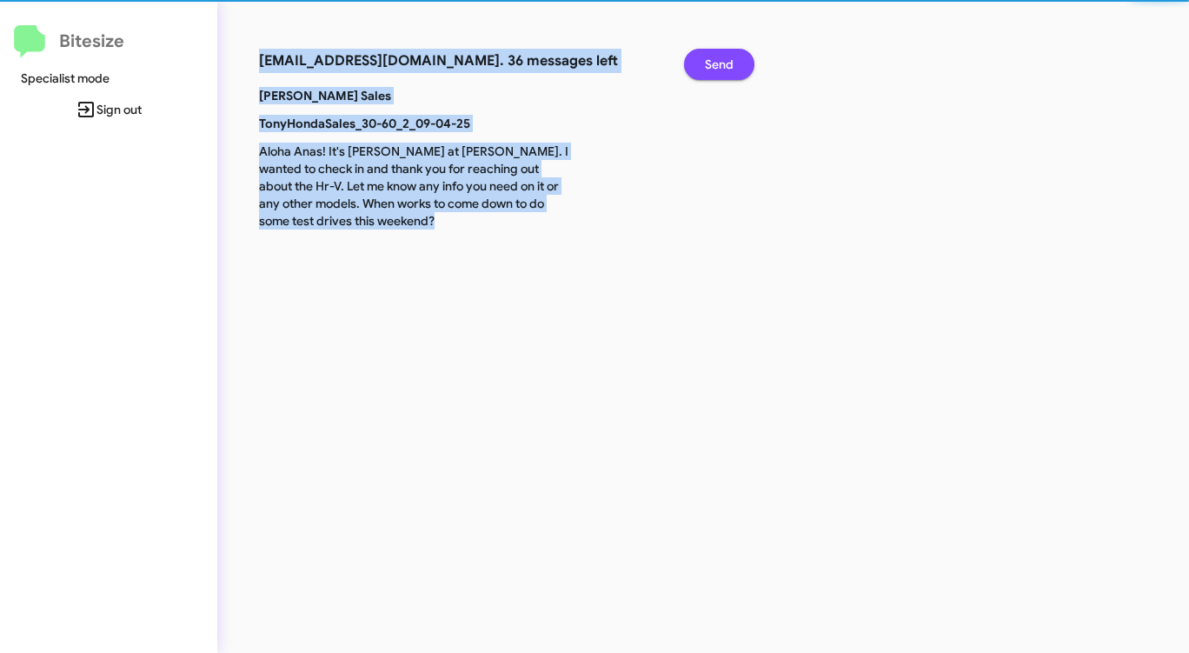
click at [722, 63] on span "Send" at bounding box center [719, 64] width 29 height 31
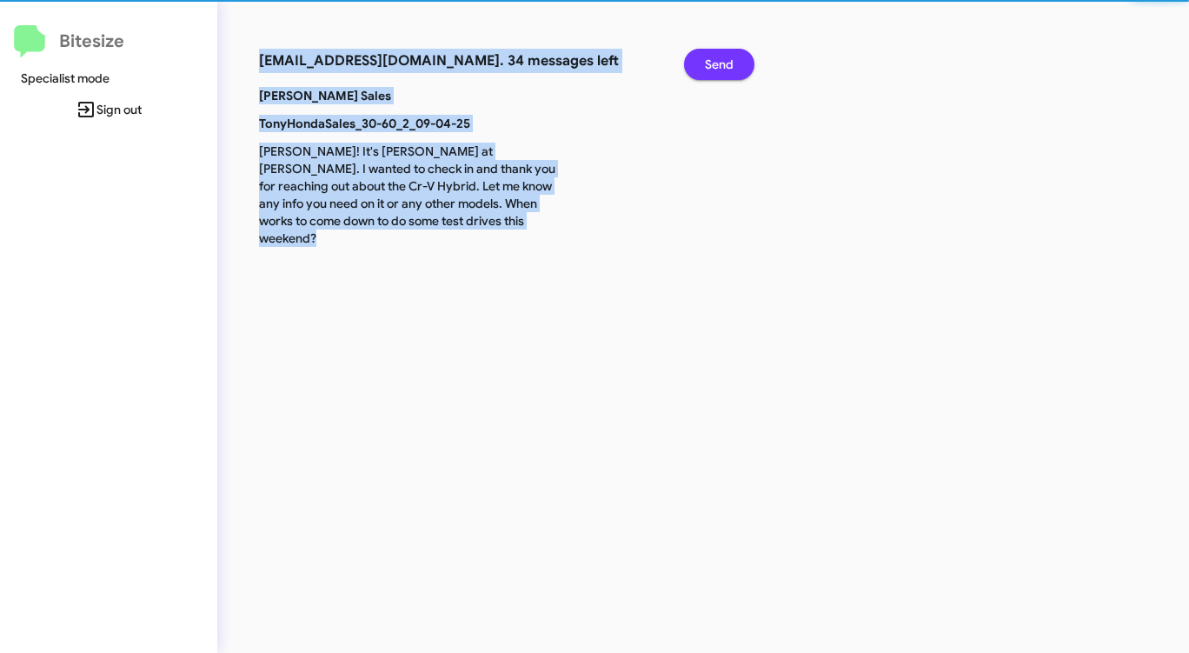
click at [722, 63] on span "Send" at bounding box center [719, 64] width 29 height 31
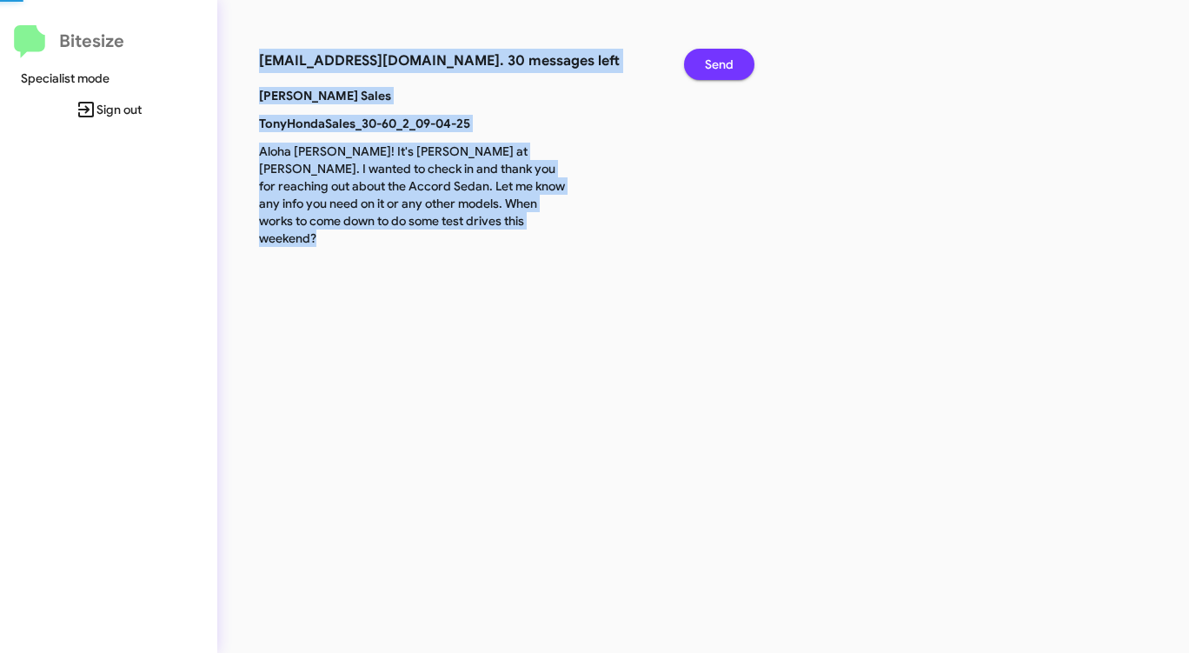
click at [722, 63] on span "Send" at bounding box center [719, 64] width 29 height 31
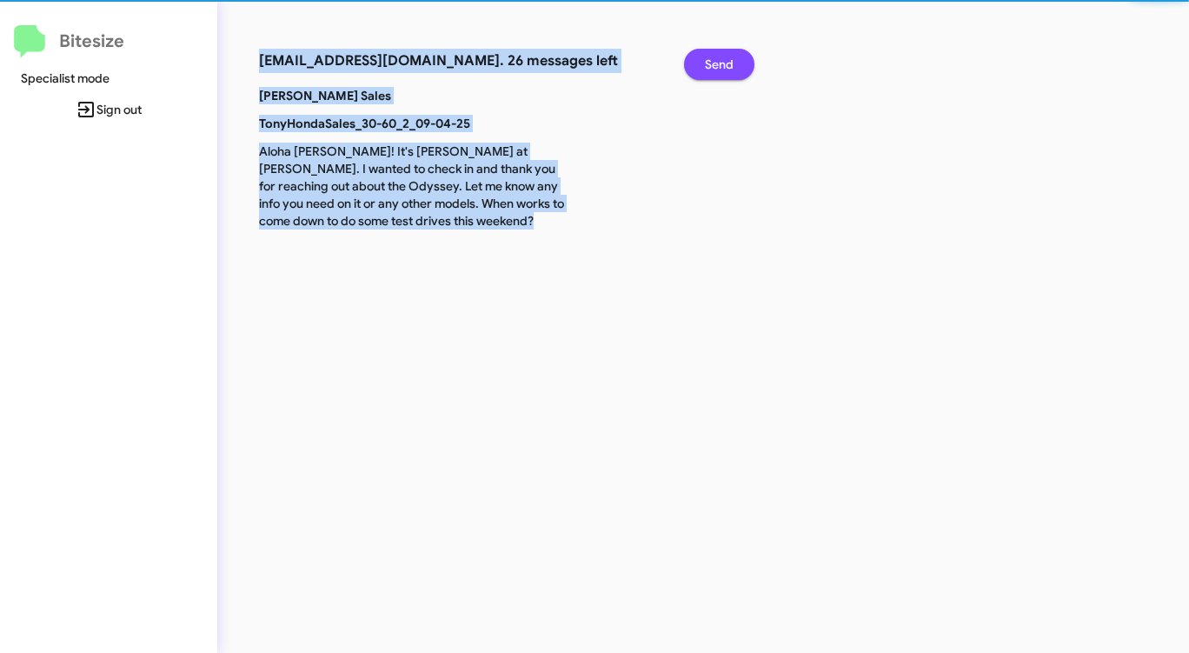
click at [722, 63] on span "Send" at bounding box center [719, 64] width 29 height 31
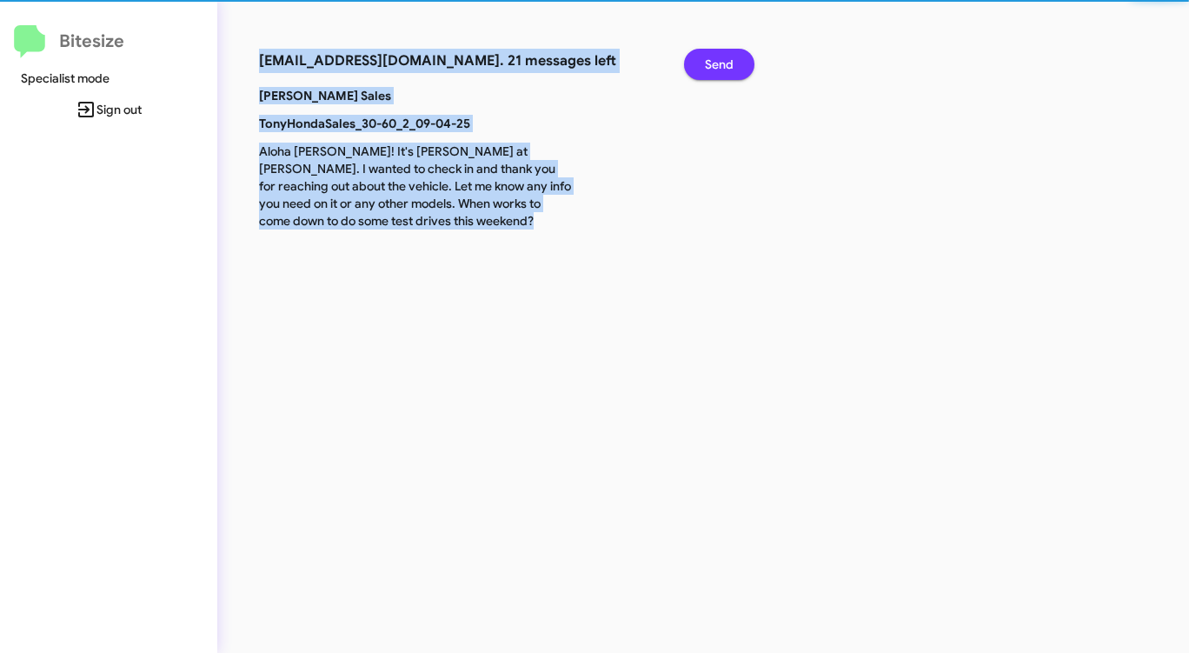
click at [722, 63] on span "Send" at bounding box center [719, 64] width 29 height 31
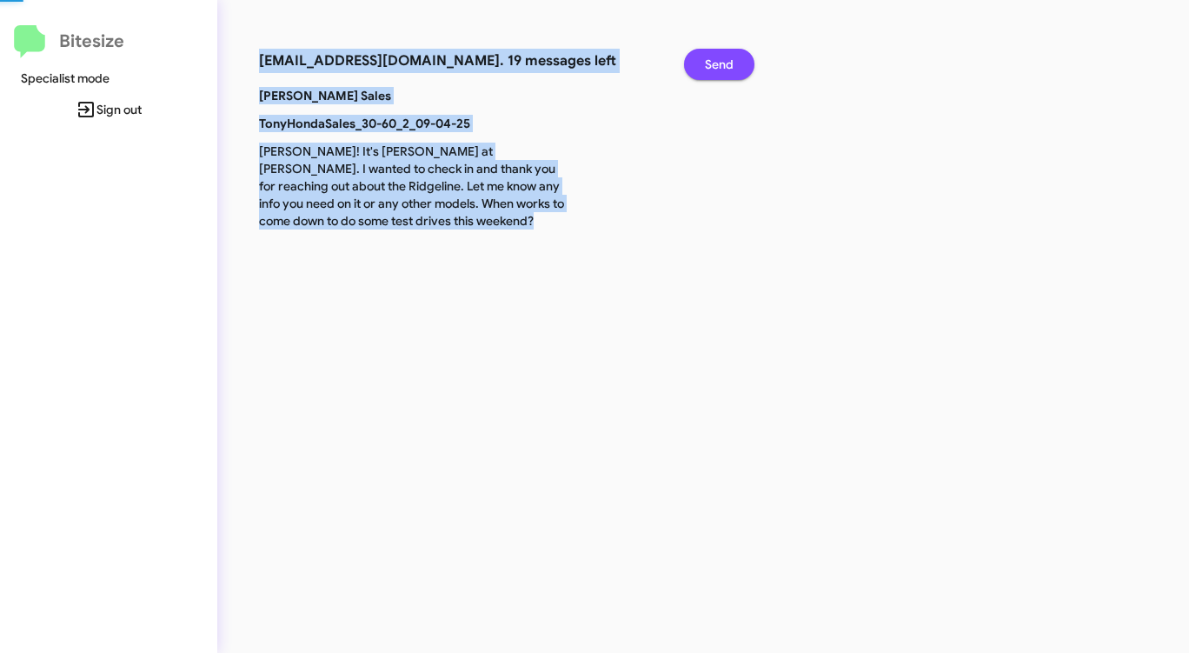
click at [722, 63] on span "Send" at bounding box center [719, 64] width 29 height 31
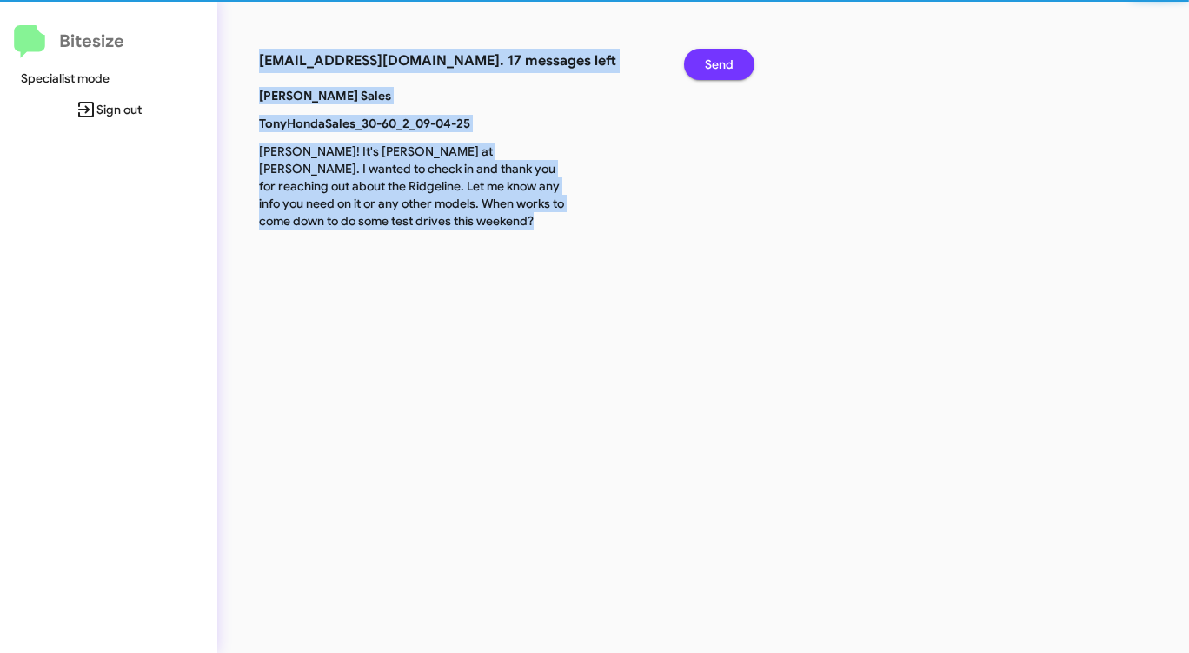
click at [722, 63] on span "Send" at bounding box center [719, 64] width 29 height 31
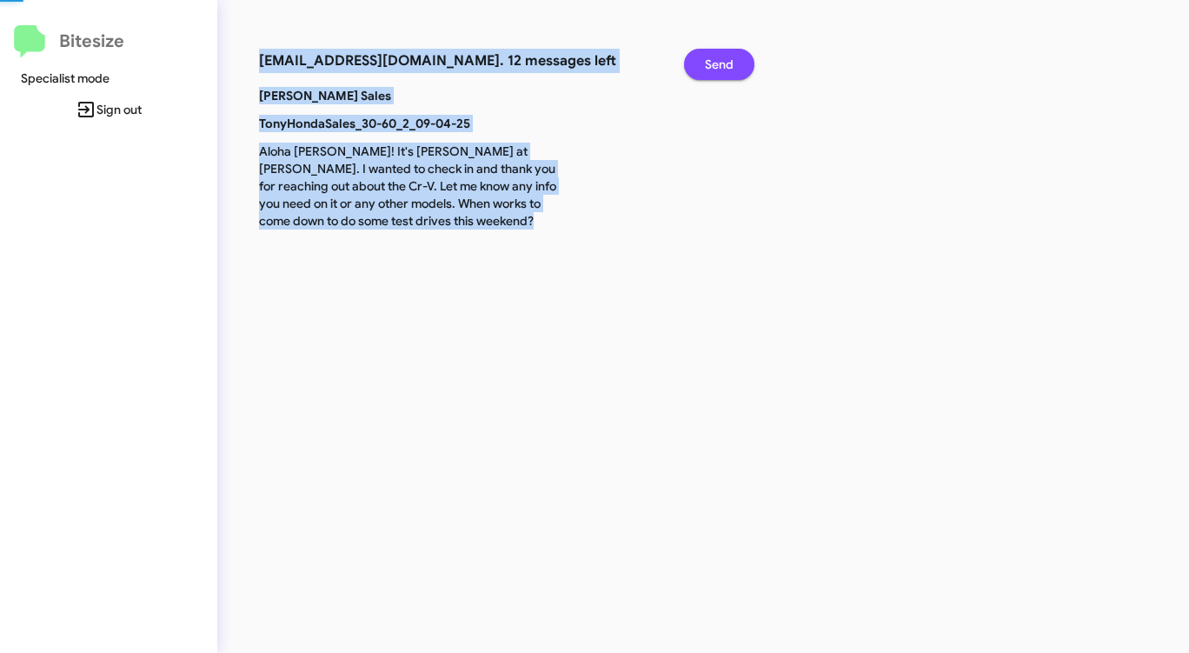
click at [722, 63] on span "Send" at bounding box center [719, 64] width 29 height 31
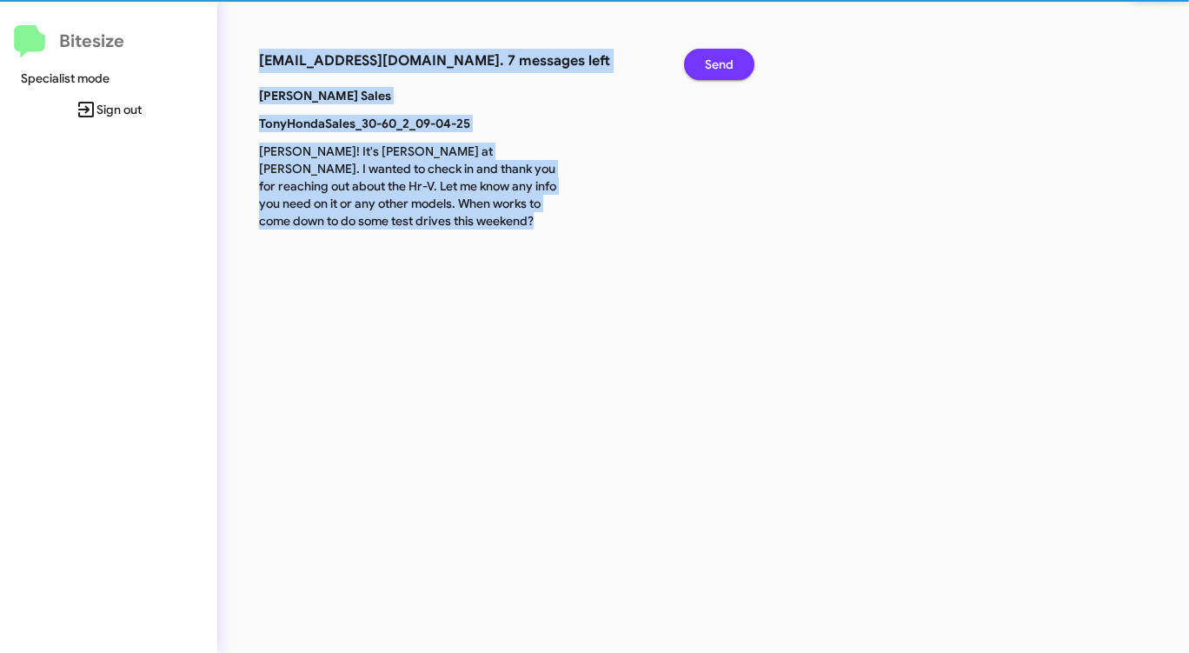
click at [722, 63] on span "Send" at bounding box center [719, 64] width 29 height 31
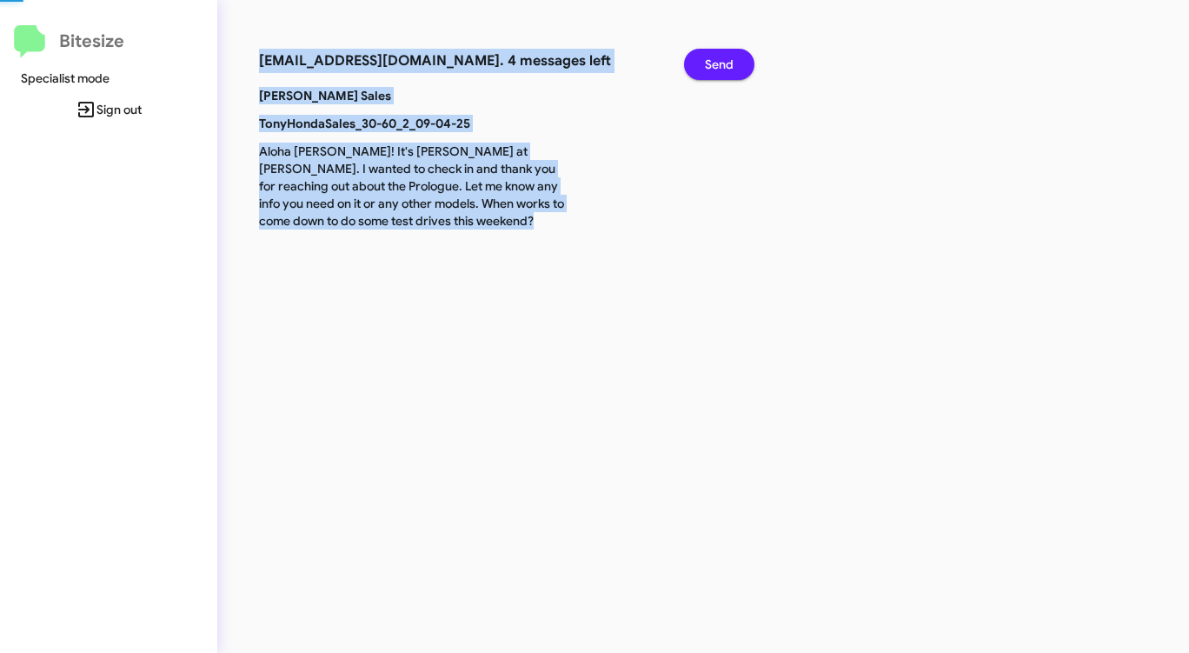
click at [722, 63] on span "Send" at bounding box center [719, 64] width 29 height 31
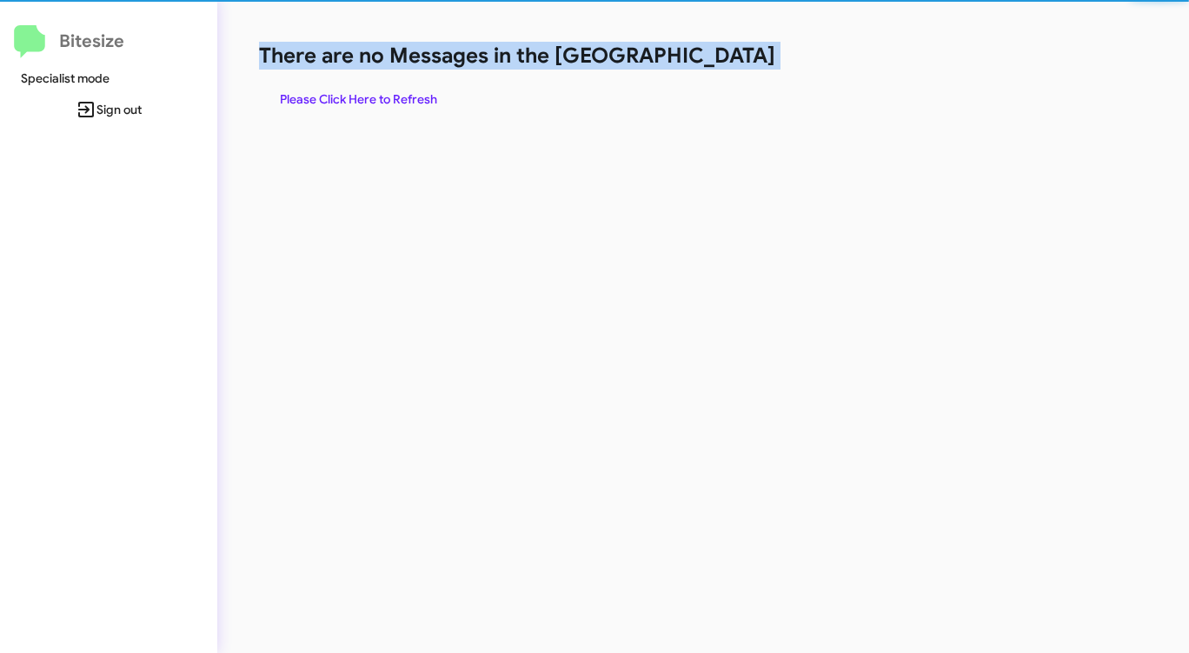
click at [722, 63] on h1 "There are no Messages in the [GEOGRAPHIC_DATA]" at bounding box center [622, 56] width 727 height 28
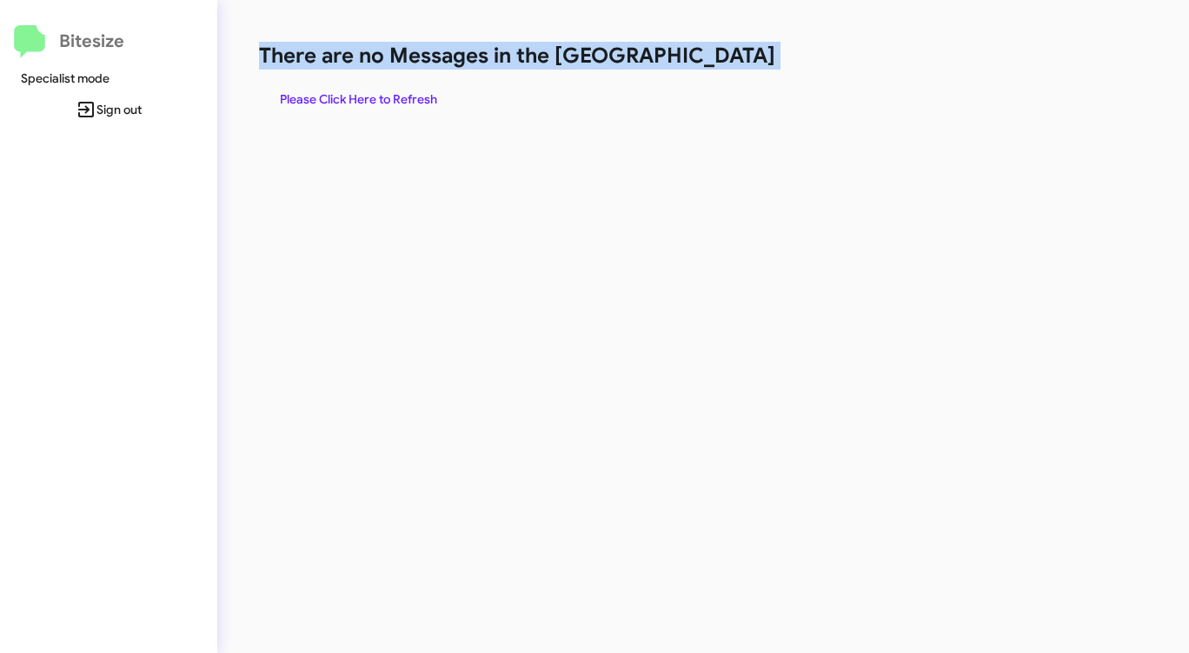
click at [722, 63] on h1 "There are no Messages in the [GEOGRAPHIC_DATA]" at bounding box center [622, 56] width 727 height 28
click at [411, 95] on span "Please Click Here to Refresh" at bounding box center [358, 98] width 157 height 31
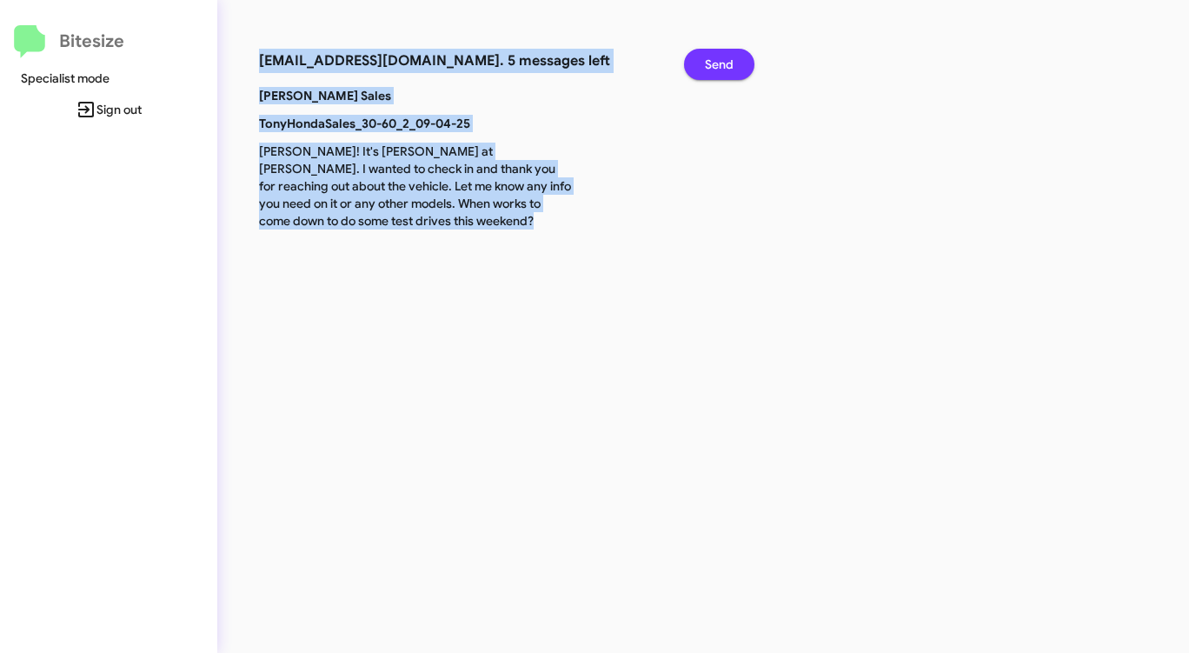
click at [716, 67] on span "Send" at bounding box center [719, 64] width 29 height 31
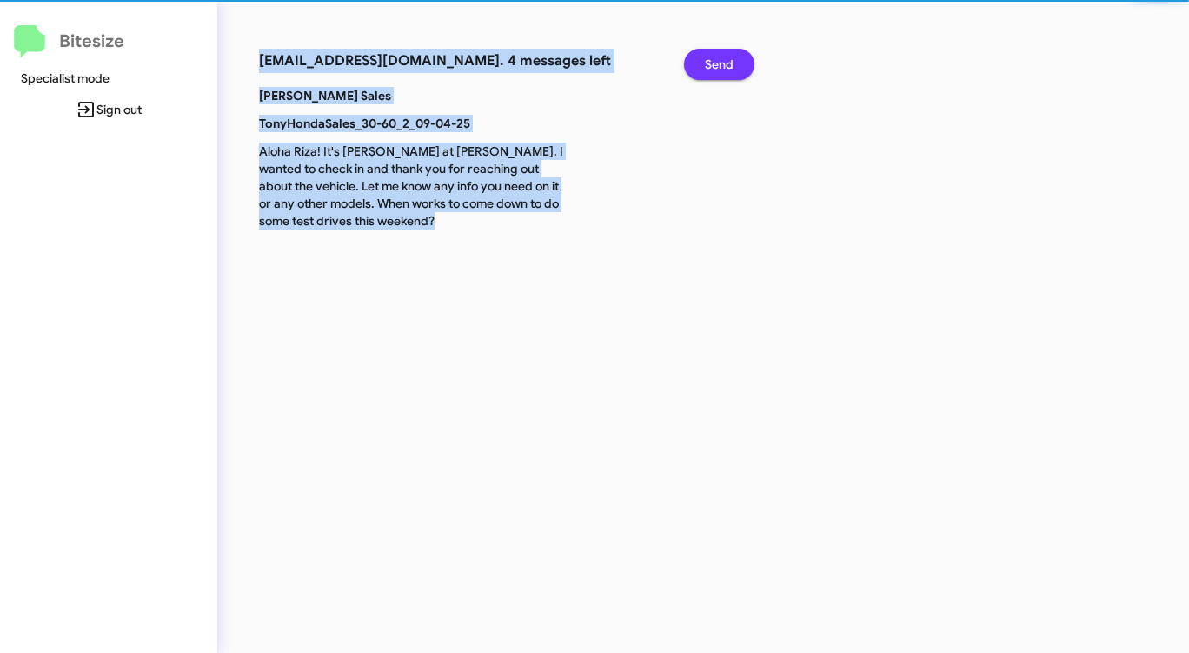
click at [716, 67] on span "Send" at bounding box center [719, 64] width 29 height 31
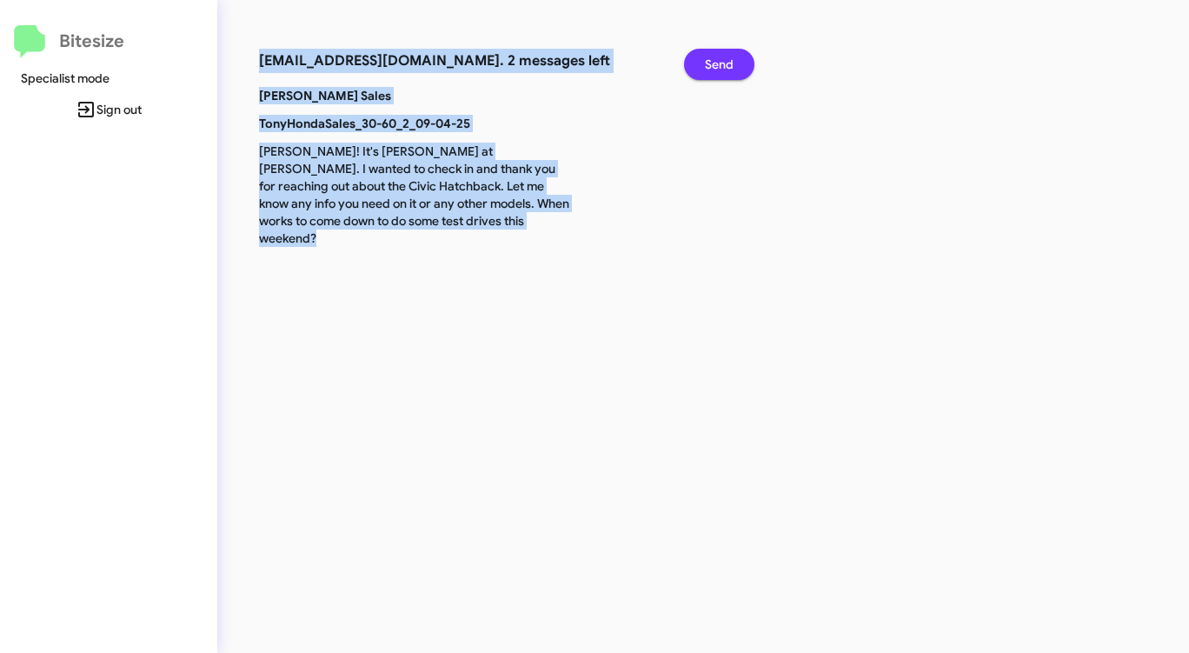
click at [716, 67] on span "Send" at bounding box center [719, 64] width 29 height 31
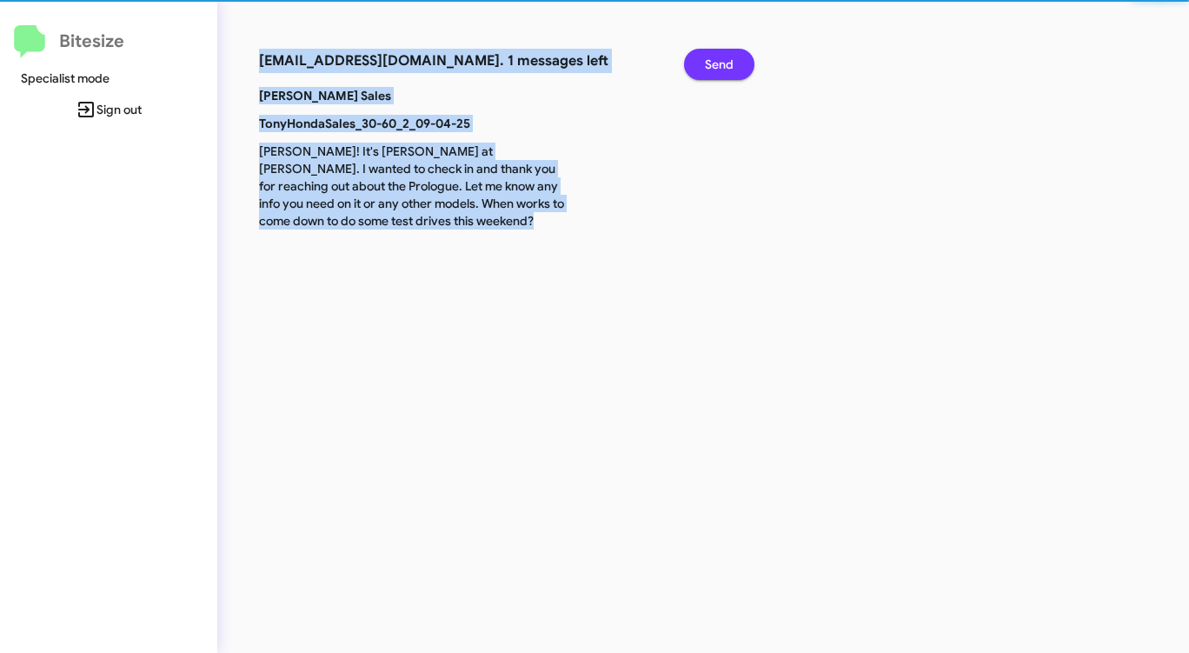
click at [716, 67] on span "Send" at bounding box center [719, 64] width 29 height 31
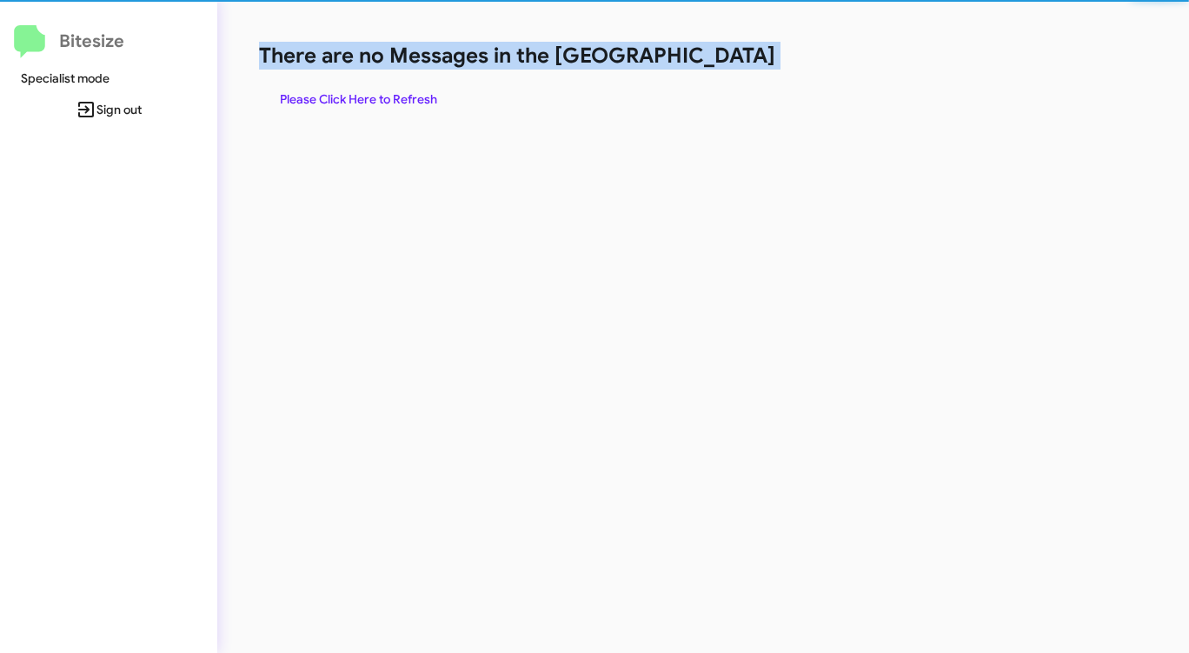
click at [716, 67] on h1 "There are no Messages in the [GEOGRAPHIC_DATA]" at bounding box center [622, 56] width 727 height 28
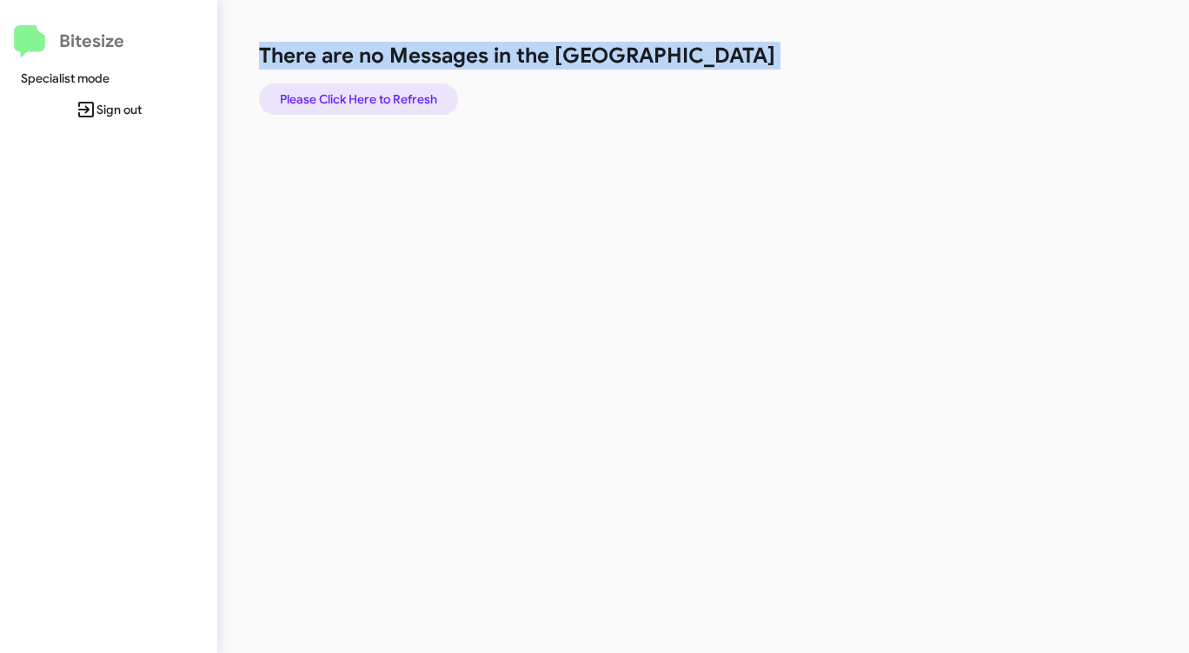
click at [397, 86] on span "Please Click Here to Refresh" at bounding box center [358, 98] width 157 height 31
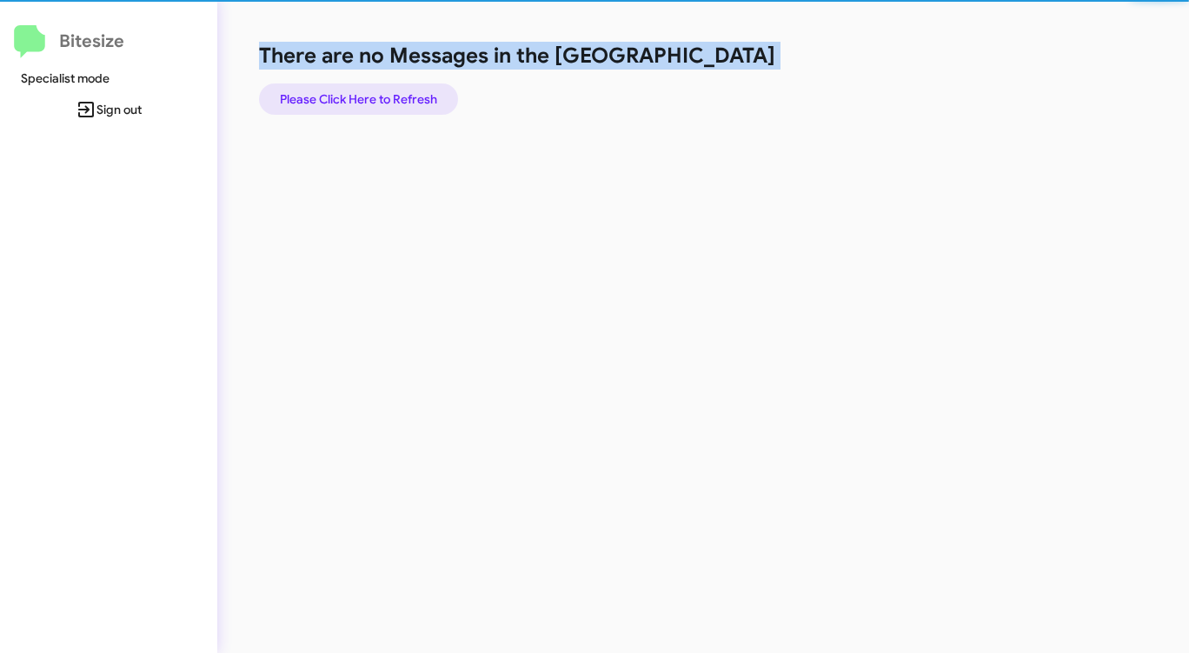
click at [397, 86] on span "Please Click Here to Refresh" at bounding box center [358, 98] width 157 height 31
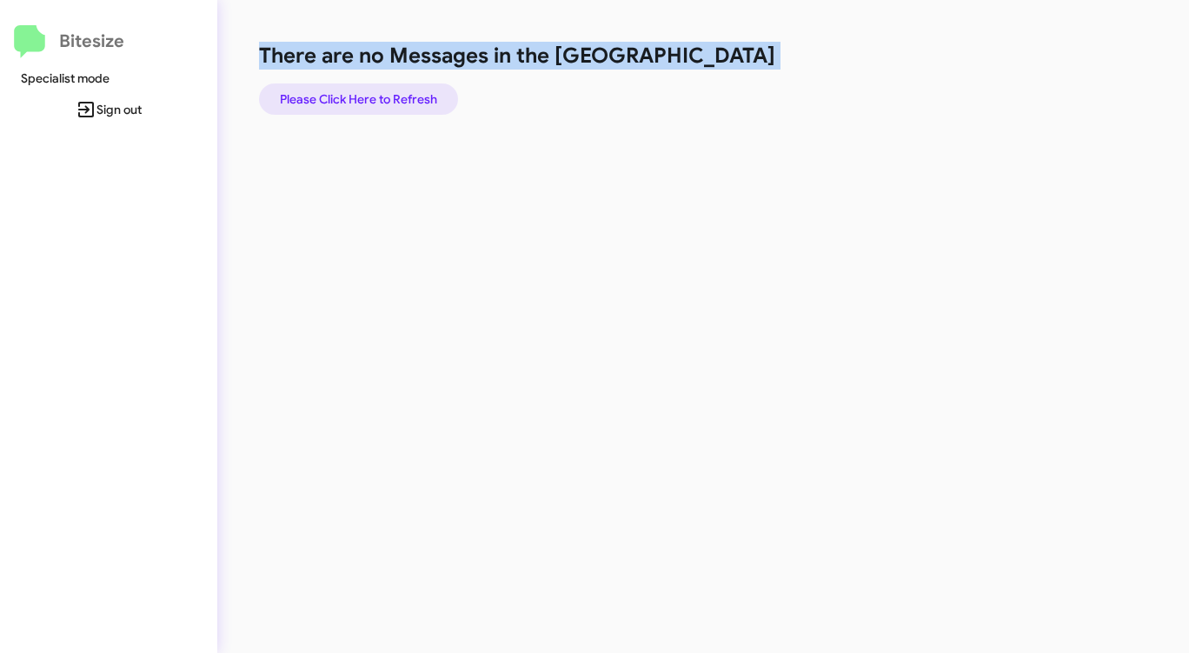
click at [397, 86] on span "Please Click Here to Refresh" at bounding box center [358, 98] width 157 height 31
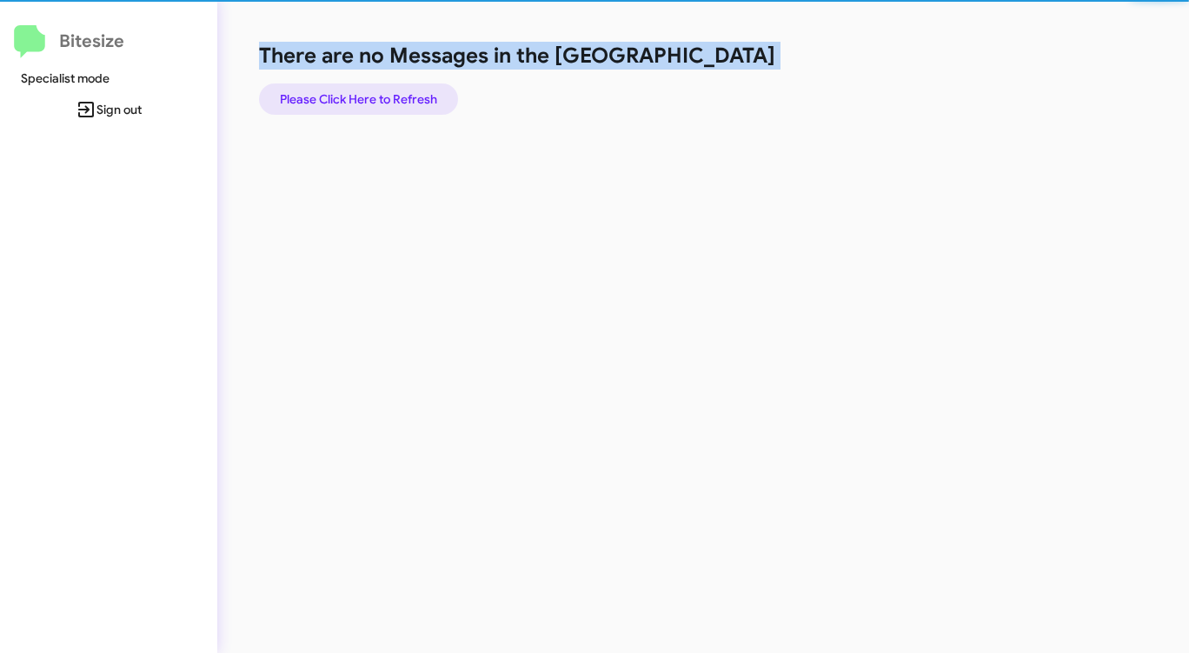
click at [397, 86] on span "Please Click Here to Refresh" at bounding box center [358, 98] width 157 height 31
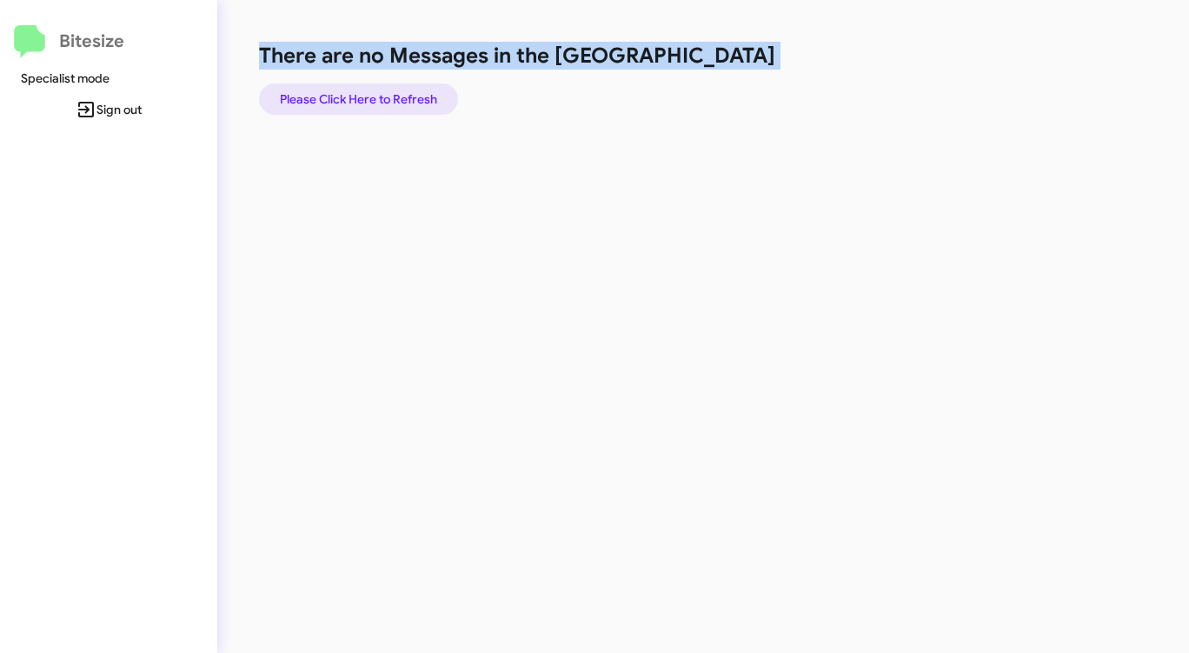
click at [409, 93] on span "Please Click Here to Refresh" at bounding box center [358, 98] width 157 height 31
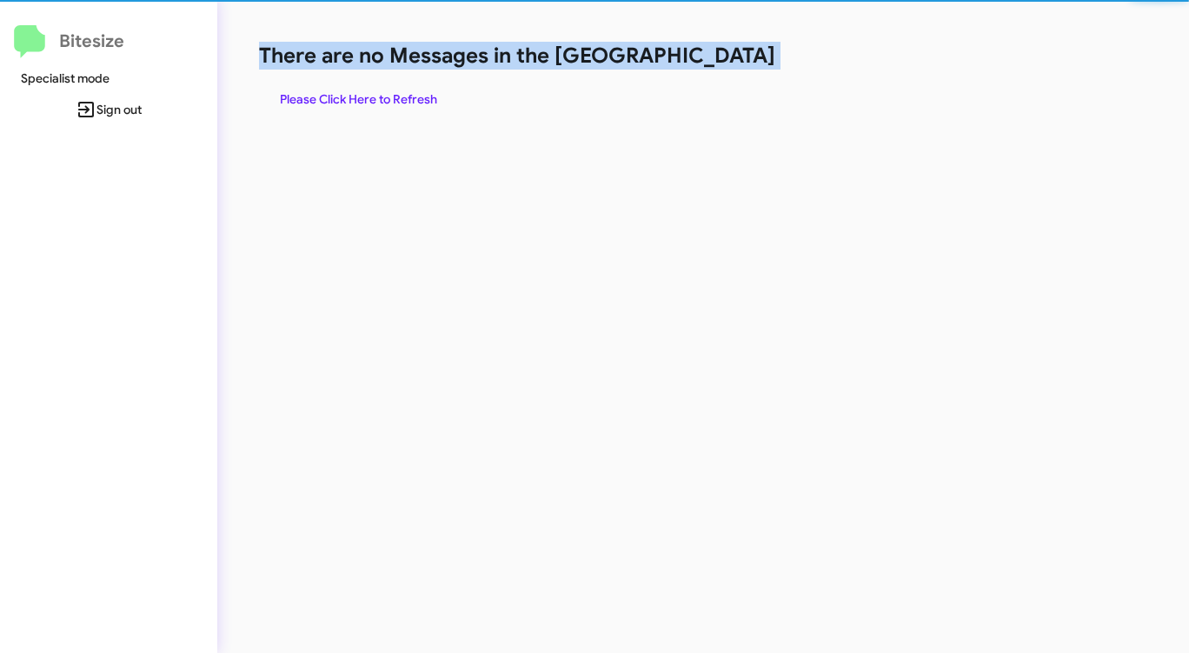
click at [409, 93] on span "Please Click Here to Refresh" at bounding box center [358, 98] width 157 height 31
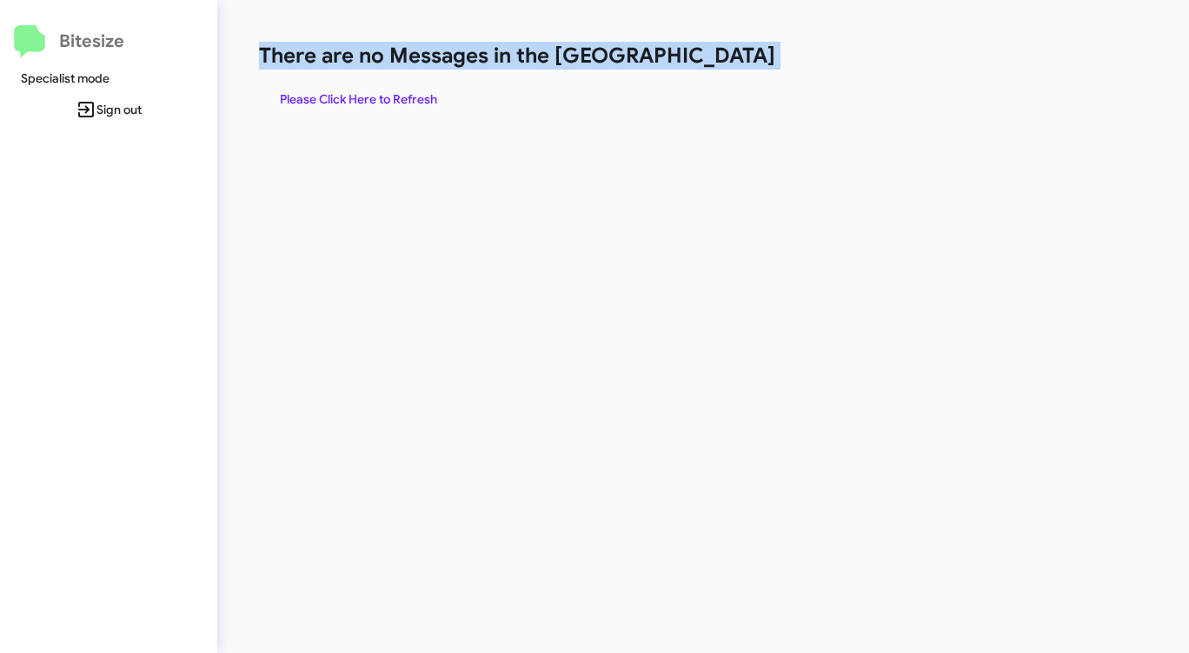
click at [409, 93] on span "Please Click Here to Refresh" at bounding box center [358, 98] width 157 height 31
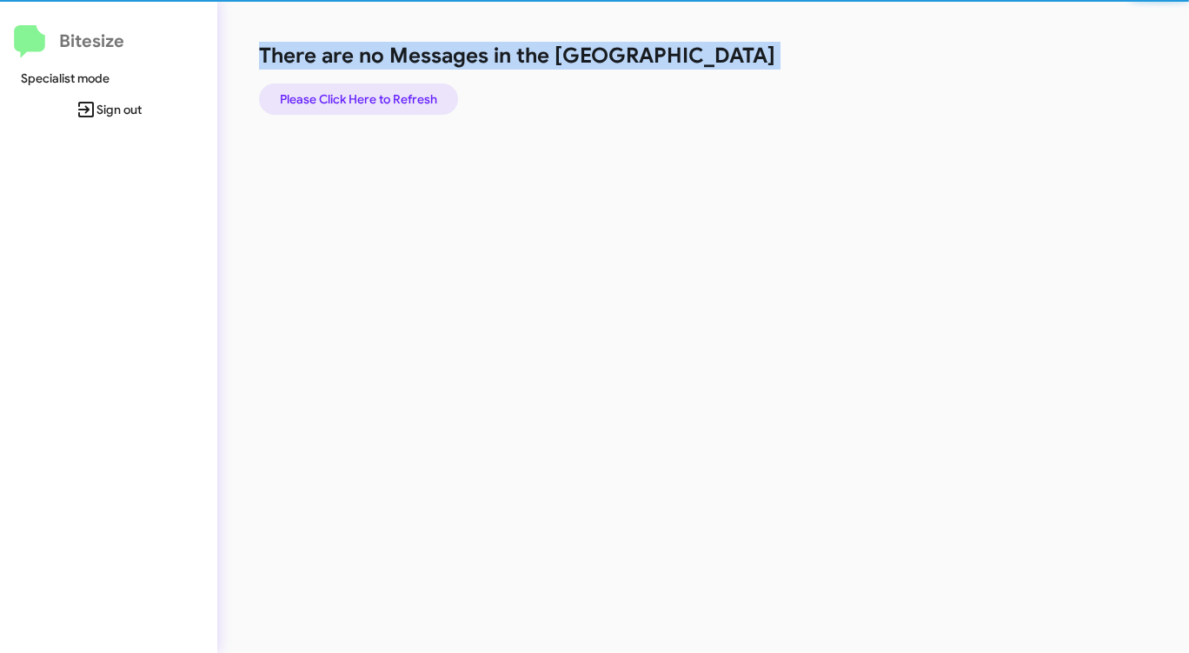
click at [409, 93] on span "Please Click Here to Refresh" at bounding box center [358, 98] width 157 height 31
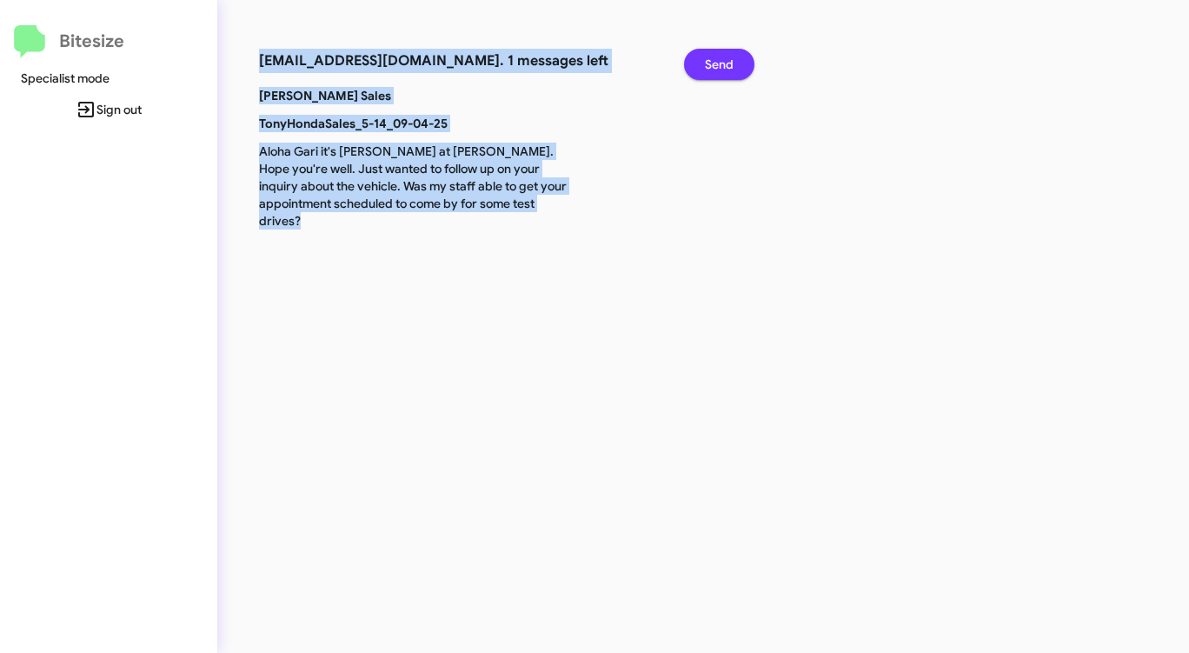
click at [720, 72] on span "Send" at bounding box center [719, 64] width 29 height 31
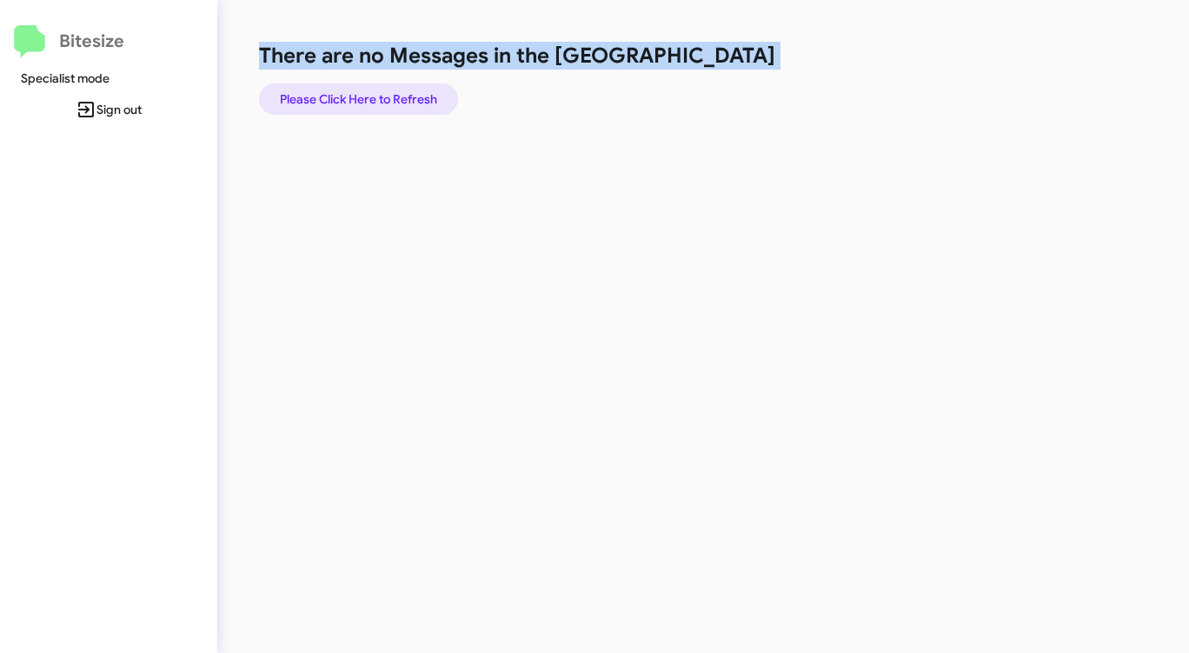
click at [339, 96] on span "Please Click Here to Refresh" at bounding box center [358, 98] width 157 height 31
click at [338, 94] on span "Please Click Here to Refresh" at bounding box center [358, 98] width 157 height 31
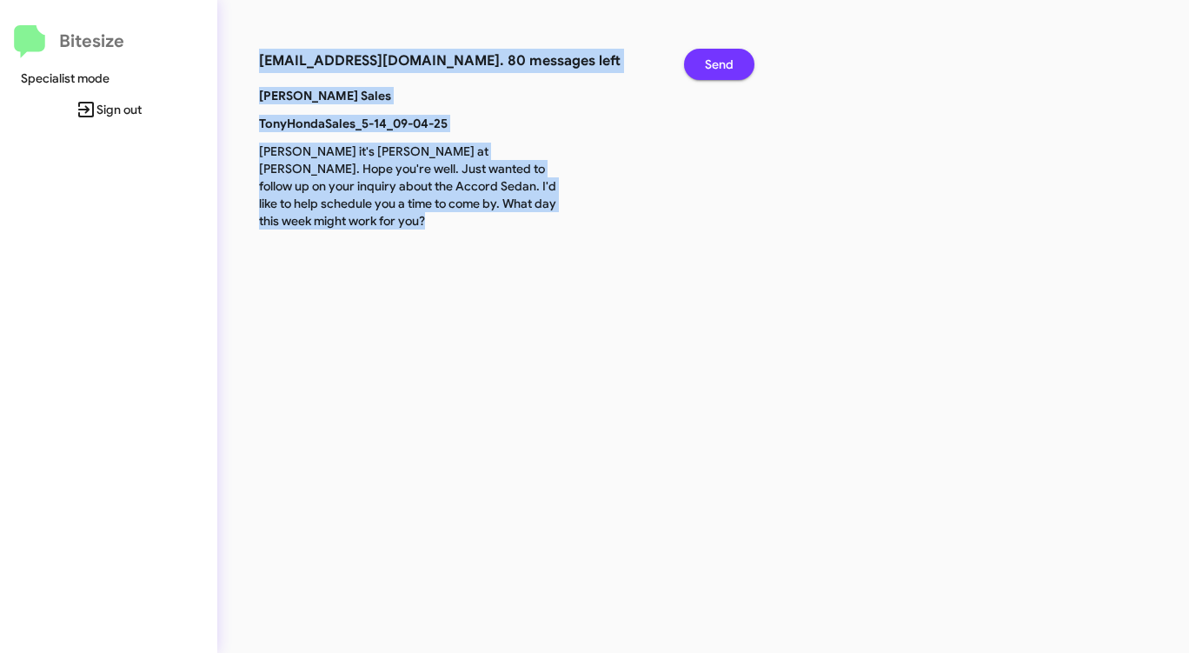
click at [728, 60] on span "Send" at bounding box center [719, 64] width 29 height 31
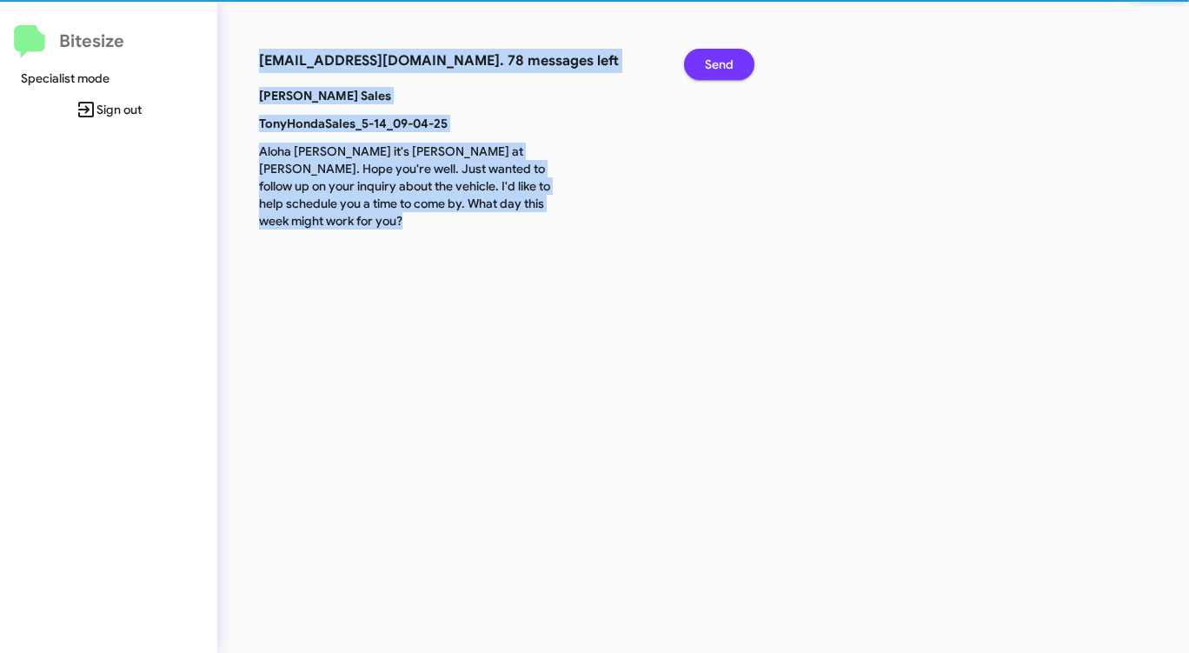
click at [728, 60] on span "Send" at bounding box center [719, 64] width 29 height 31
click at [728, 61] on span "Send" at bounding box center [719, 64] width 29 height 31
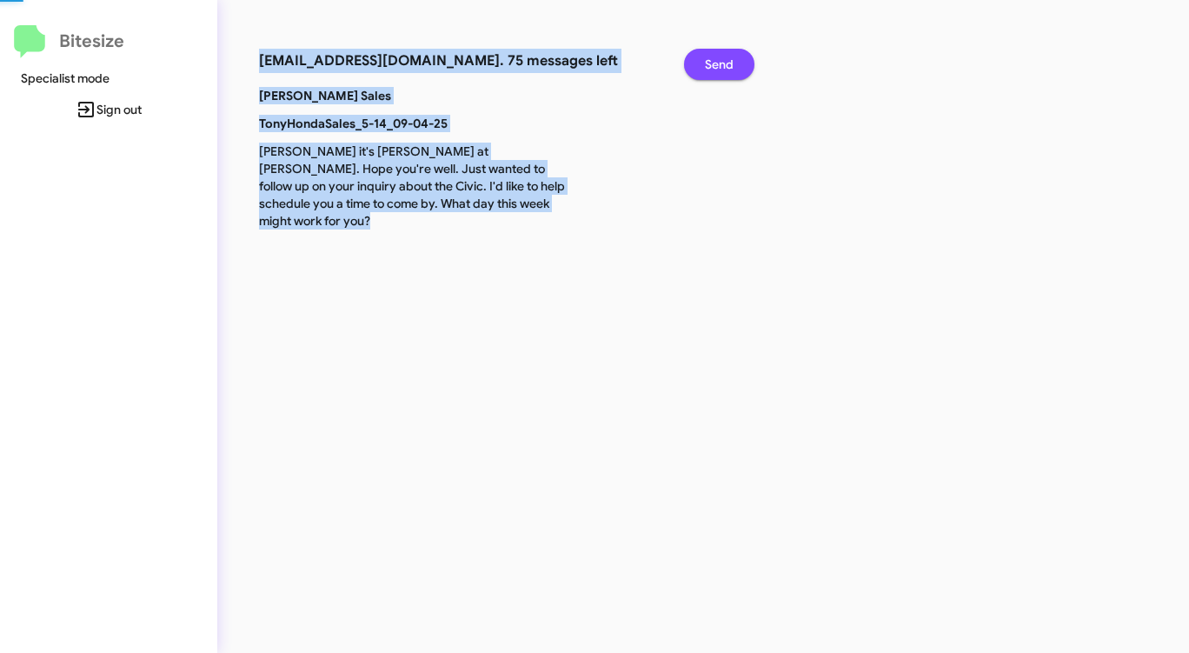
click at [728, 61] on span "Send" at bounding box center [719, 64] width 29 height 31
click at [729, 61] on span "Send" at bounding box center [719, 64] width 29 height 31
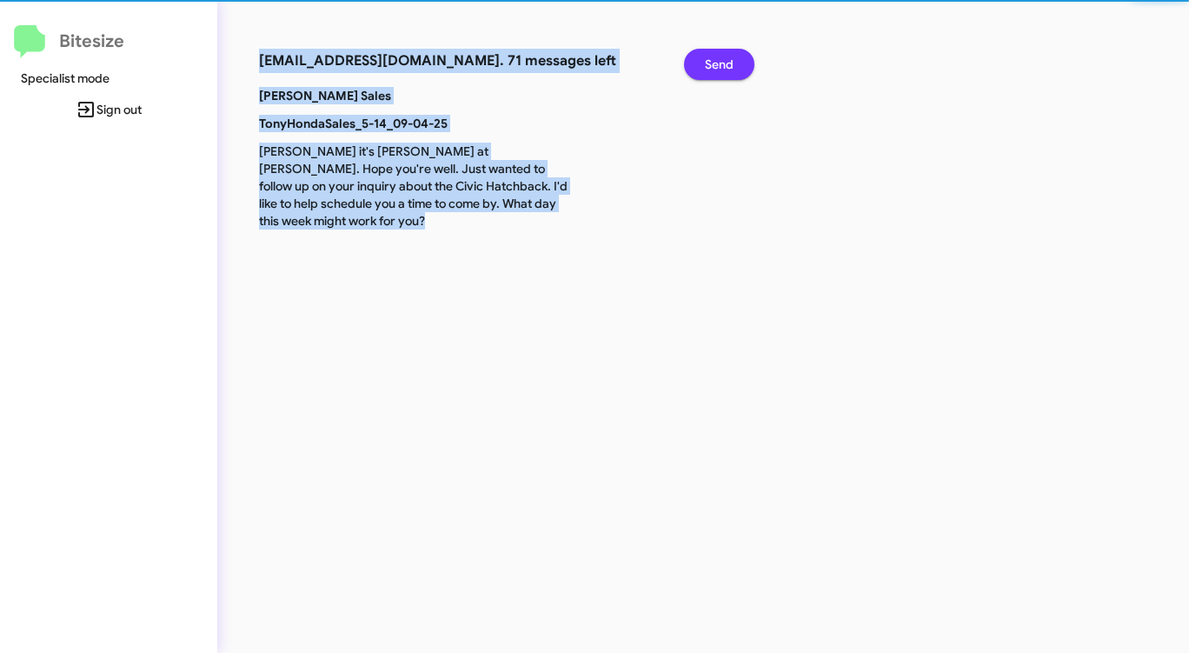
click at [729, 61] on span "Send" at bounding box center [719, 64] width 29 height 31
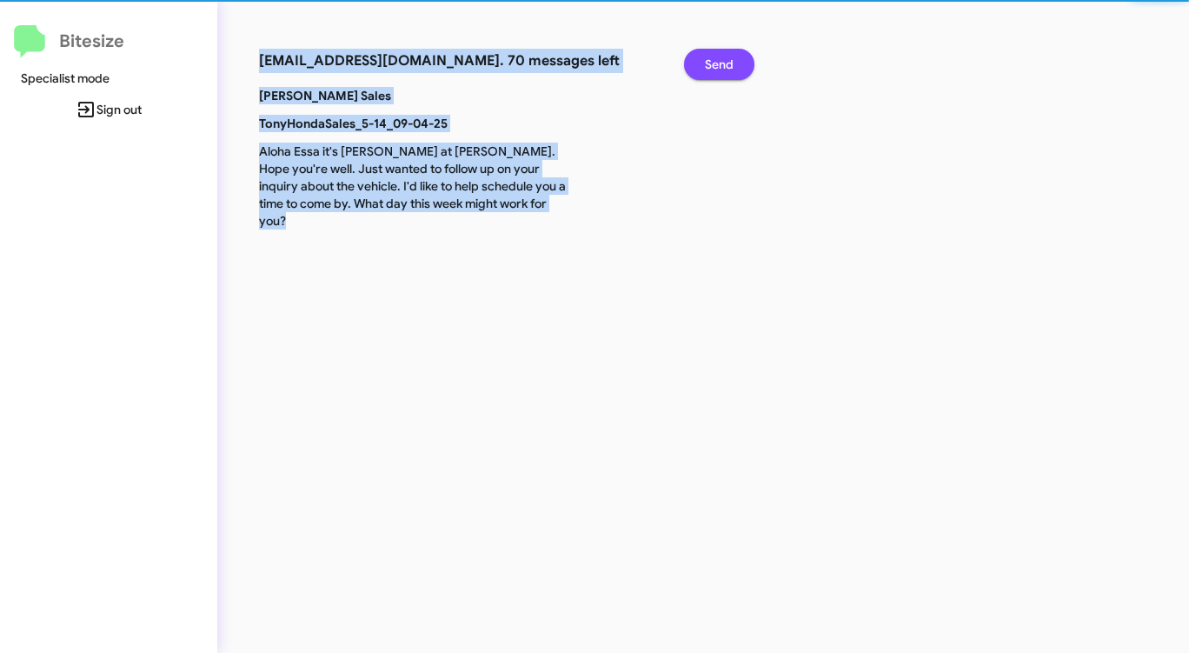
click at [729, 62] on span "Send" at bounding box center [719, 64] width 29 height 31
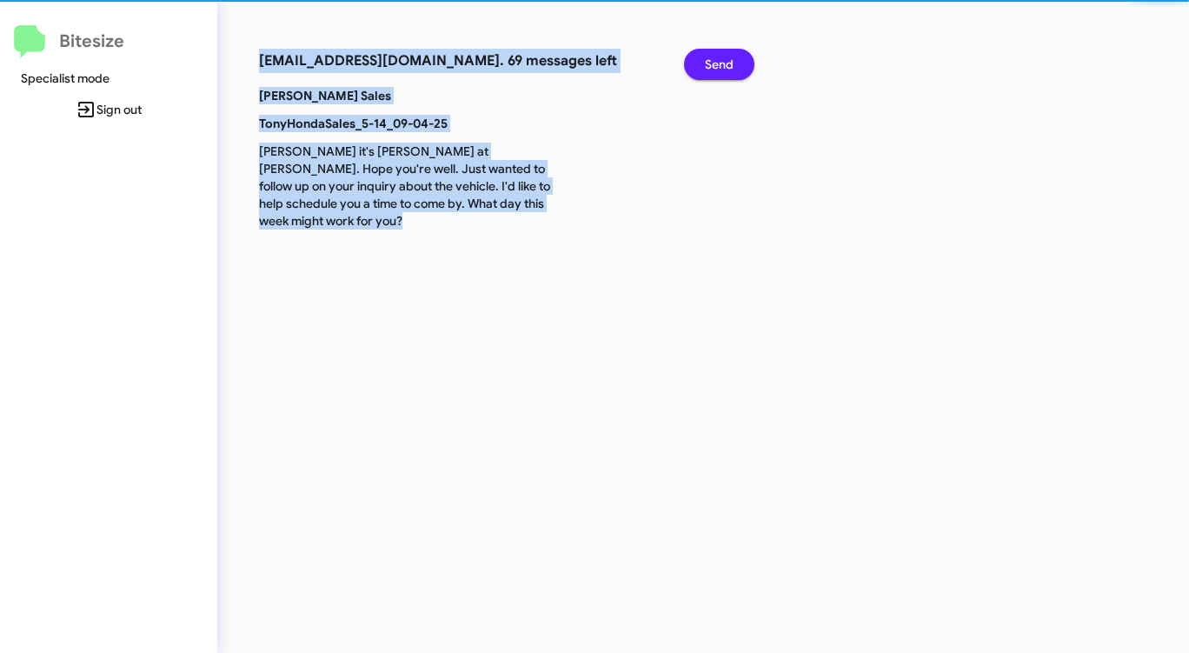
click at [729, 62] on span "Send" at bounding box center [719, 64] width 29 height 31
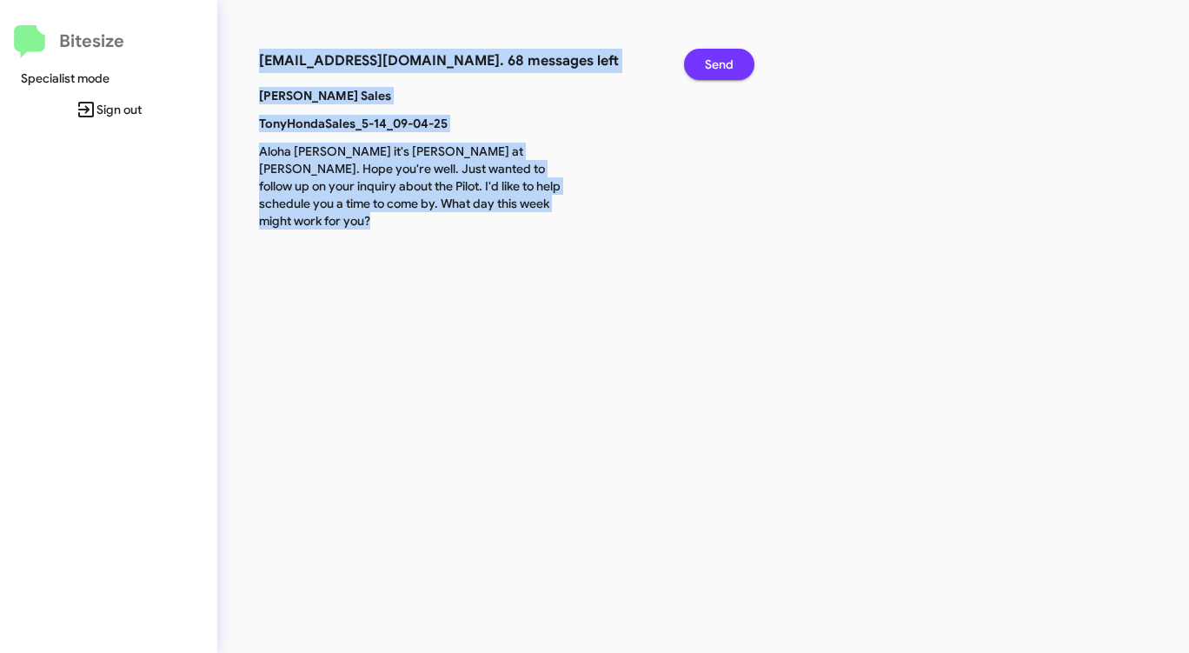
click at [729, 62] on span "Send" at bounding box center [719, 64] width 29 height 31
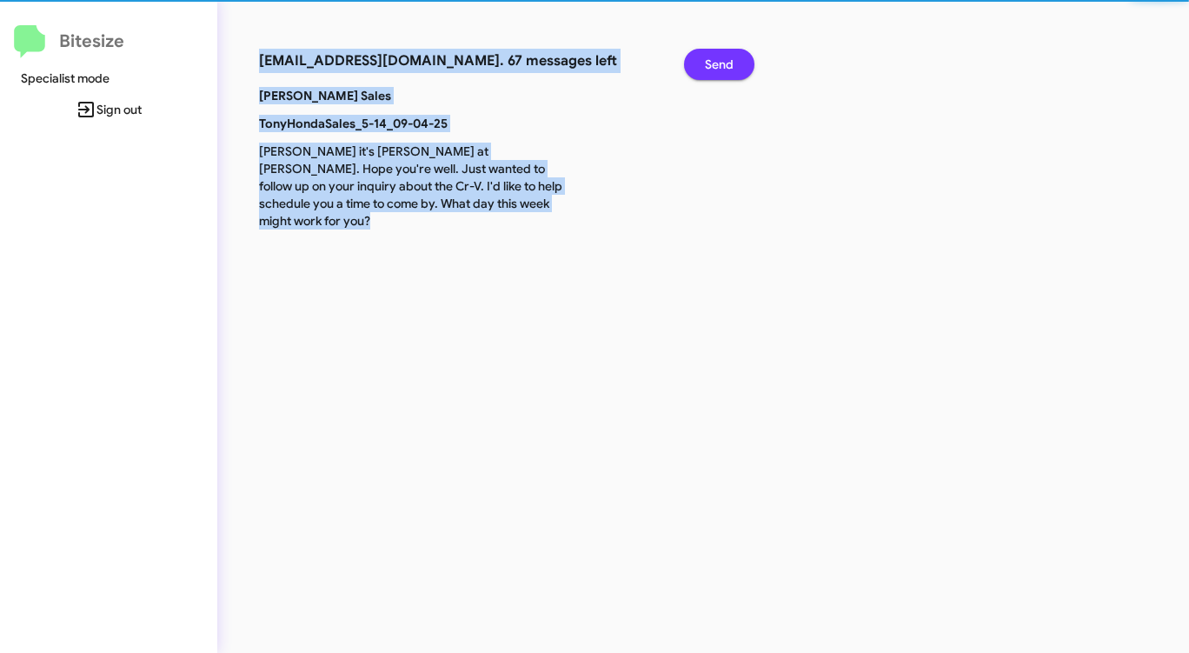
click at [729, 62] on span "Send" at bounding box center [719, 64] width 29 height 31
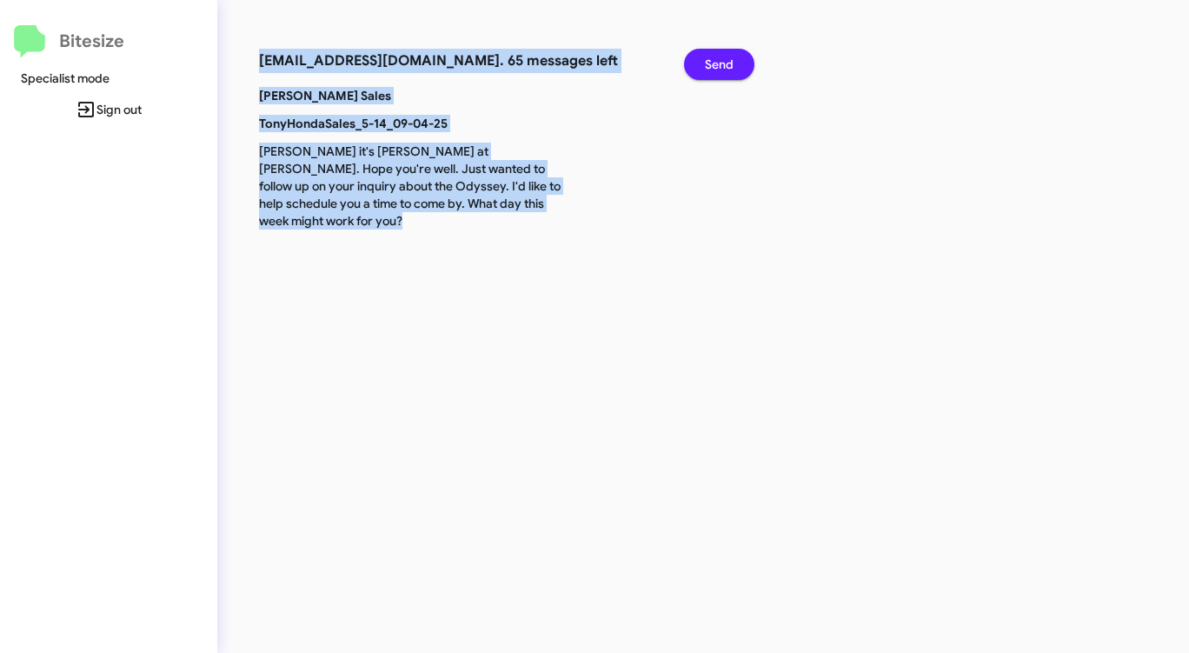
click at [729, 62] on span "Send" at bounding box center [719, 64] width 29 height 31
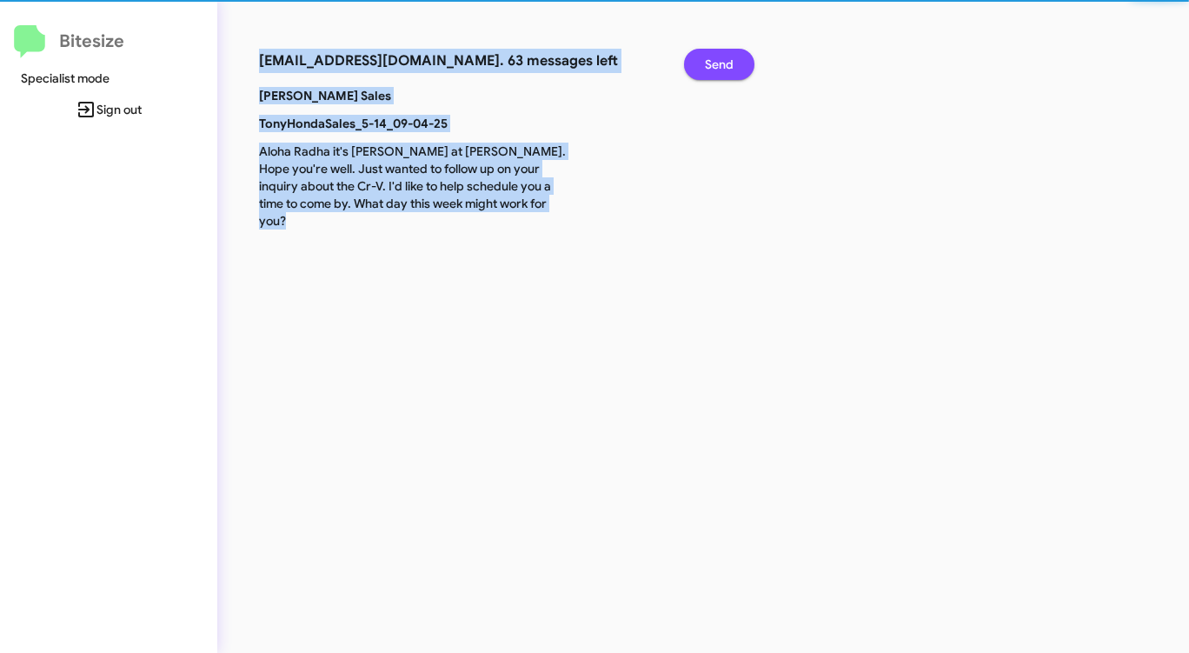
click at [729, 62] on span "Send" at bounding box center [719, 64] width 29 height 31
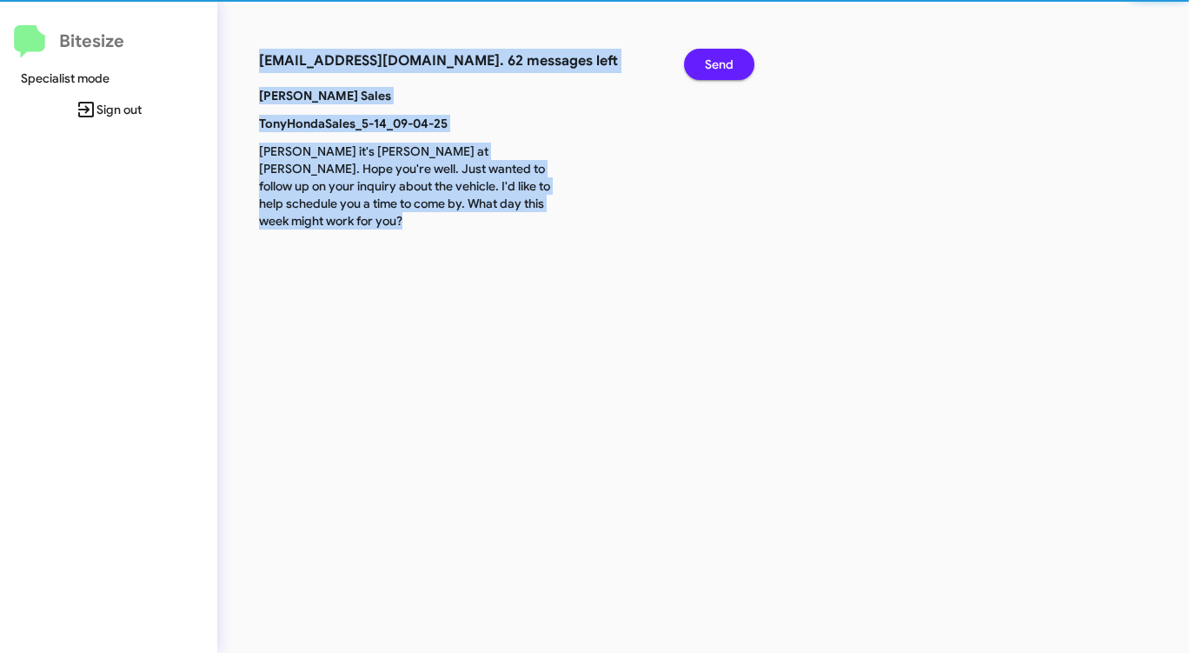
click at [729, 62] on span "Send" at bounding box center [719, 64] width 29 height 31
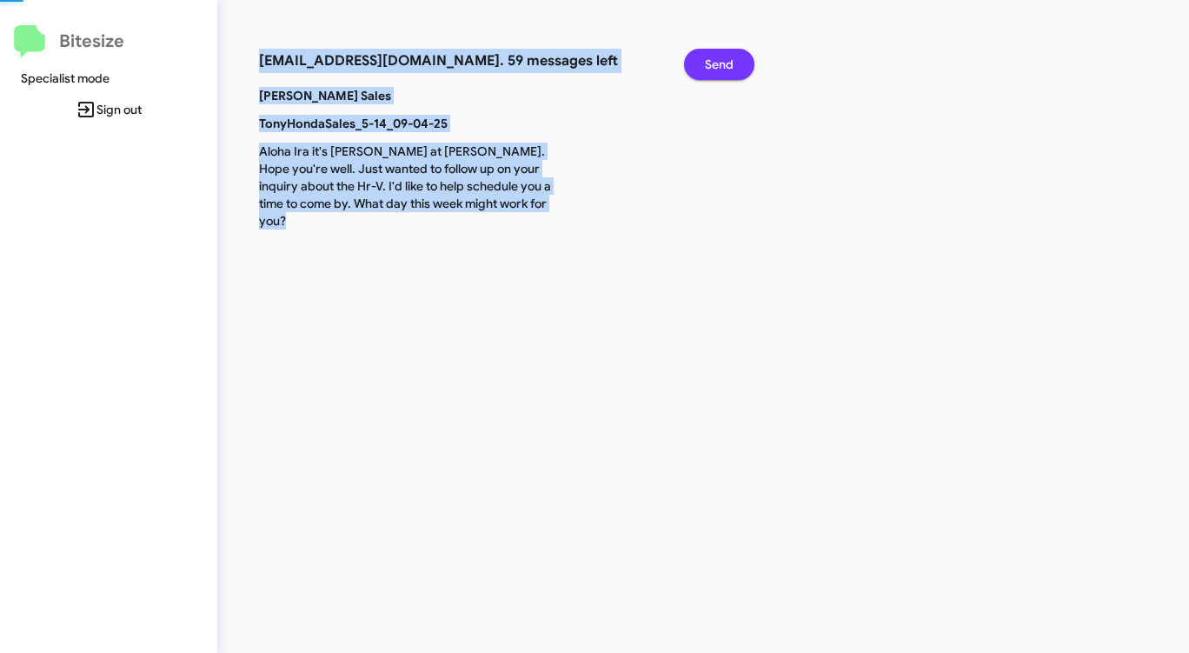
click at [729, 62] on span "Send" at bounding box center [719, 64] width 29 height 31
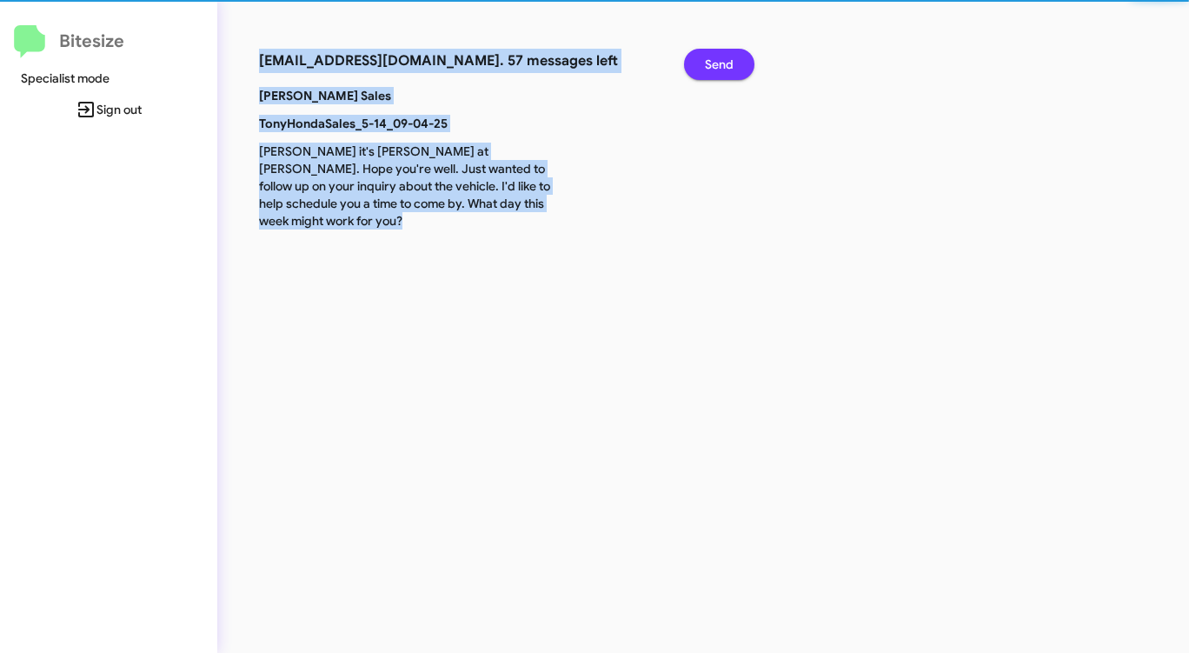
click at [729, 62] on span "Send" at bounding box center [719, 64] width 29 height 31
click at [730, 62] on span "Send" at bounding box center [719, 64] width 29 height 31
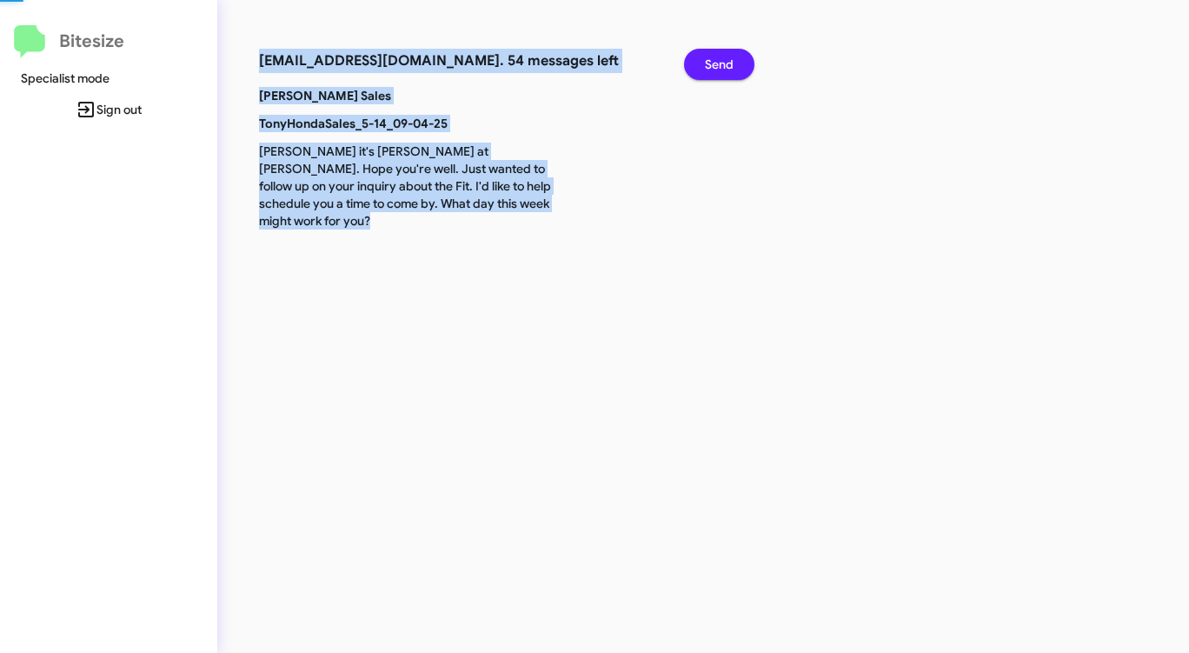
click at [730, 62] on span "Send" at bounding box center [719, 64] width 29 height 31
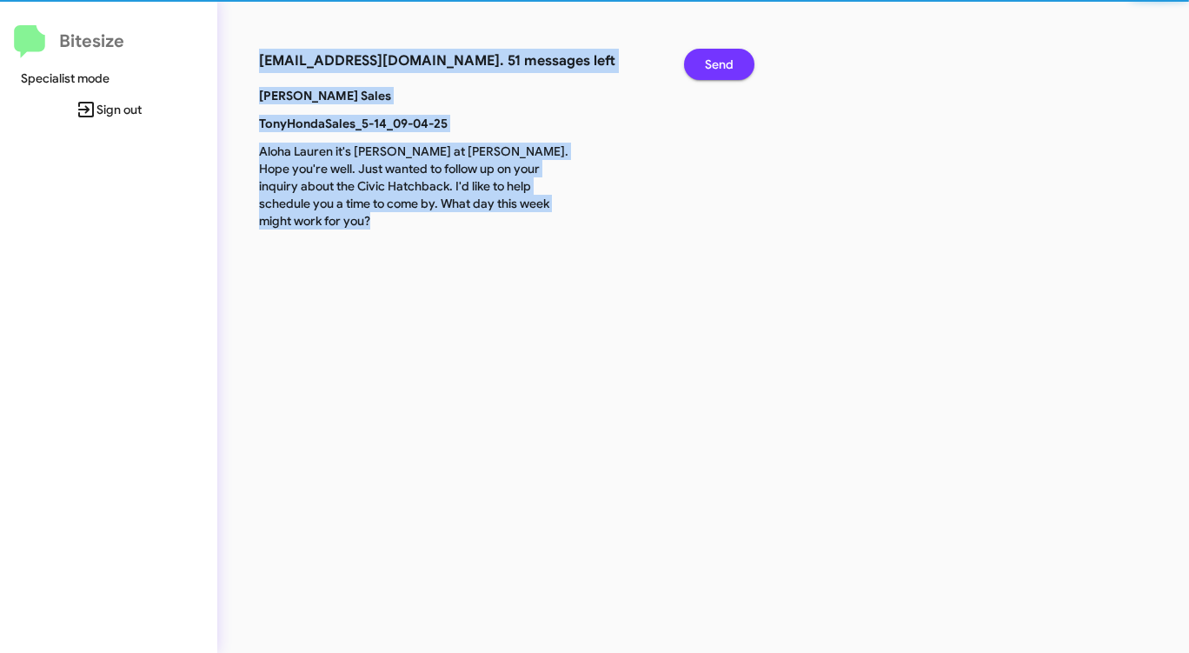
click at [730, 62] on span "Send" at bounding box center [719, 64] width 29 height 31
click at [730, 65] on span "Send" at bounding box center [719, 64] width 29 height 31
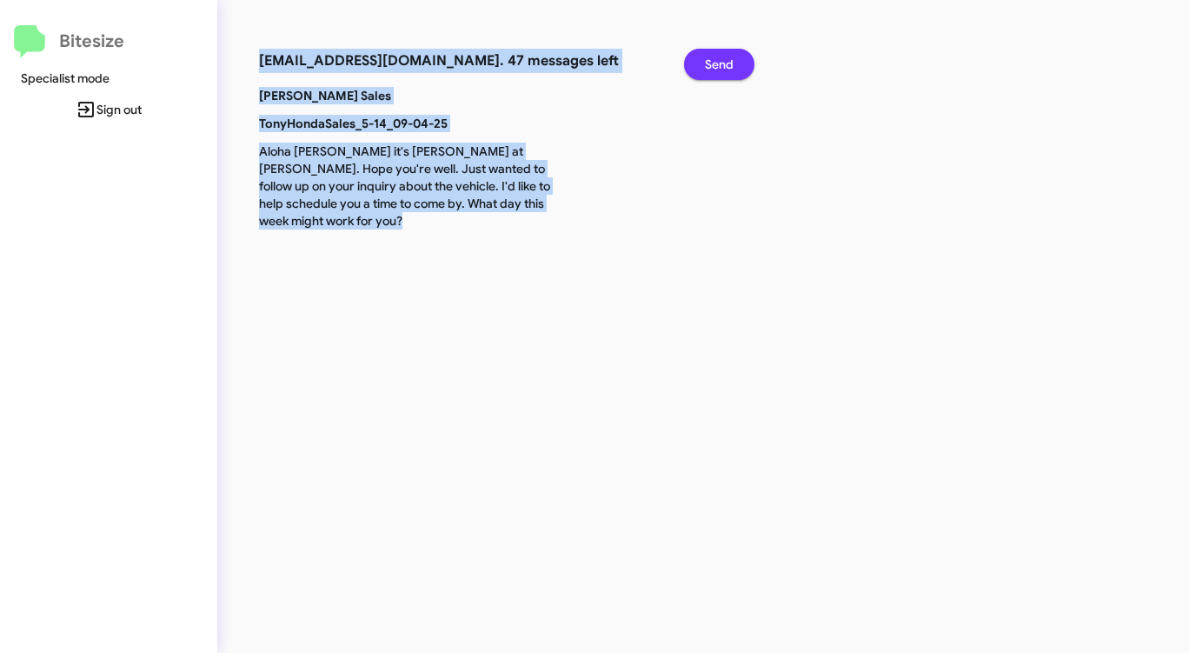
click at [730, 65] on span "Send" at bounding box center [719, 64] width 29 height 31
click at [731, 66] on span "Send" at bounding box center [719, 64] width 29 height 31
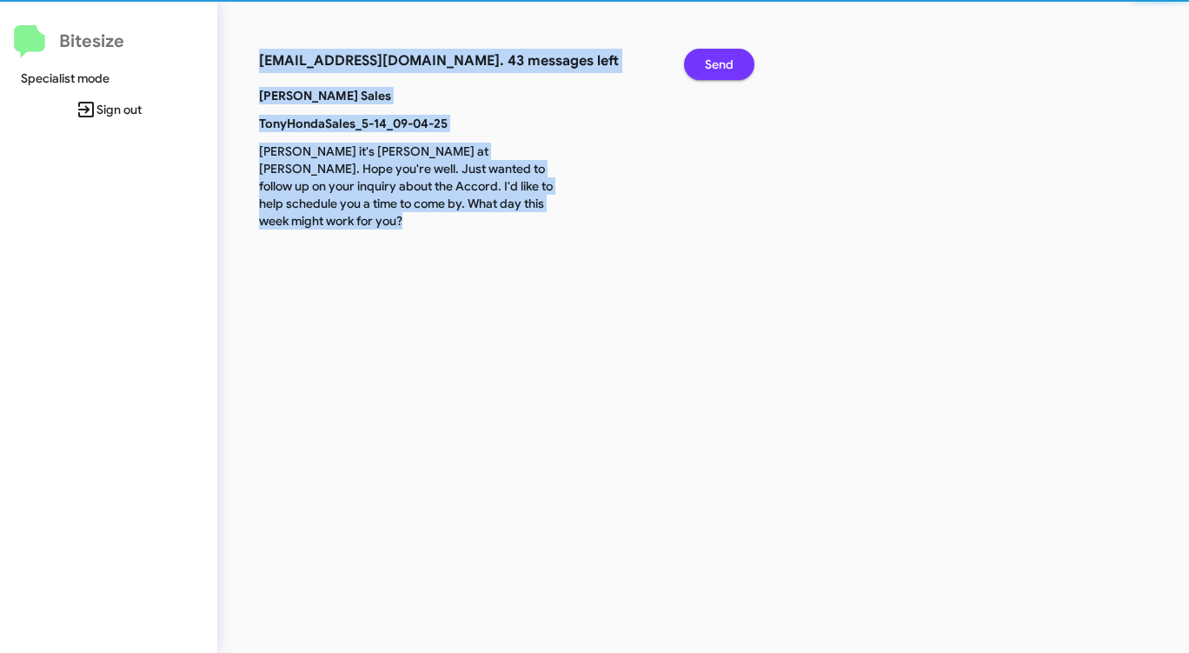
click at [731, 66] on span "Send" at bounding box center [719, 64] width 29 height 31
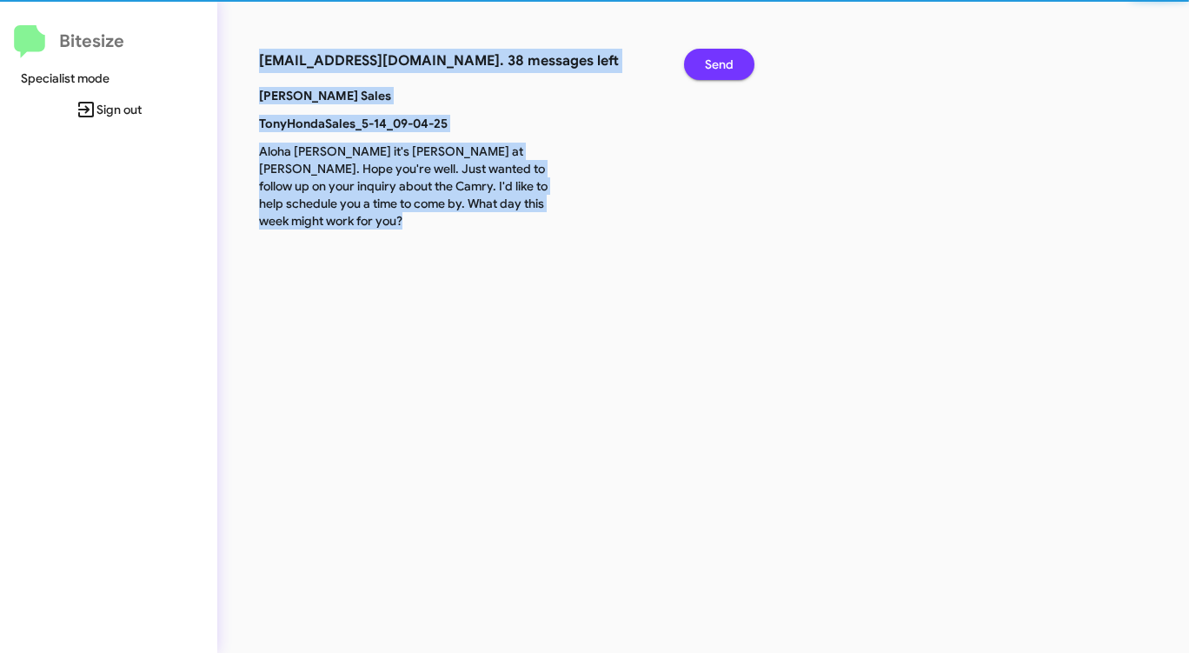
click at [731, 66] on span "Send" at bounding box center [719, 64] width 29 height 31
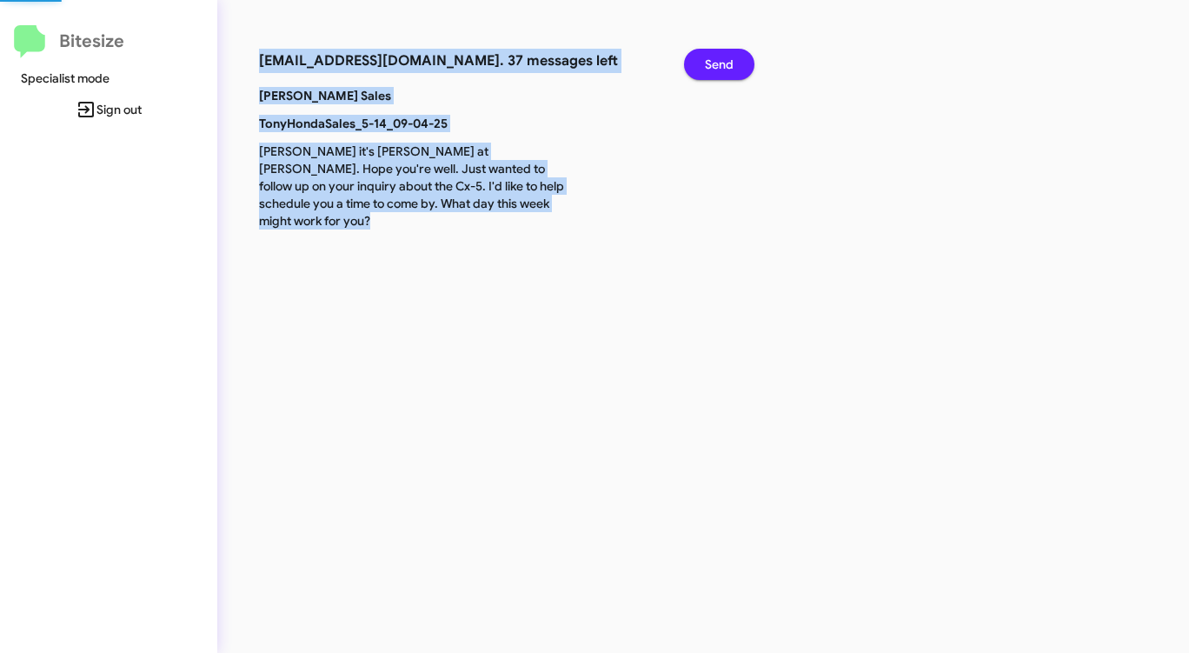
click at [731, 66] on span "Send" at bounding box center [719, 64] width 29 height 31
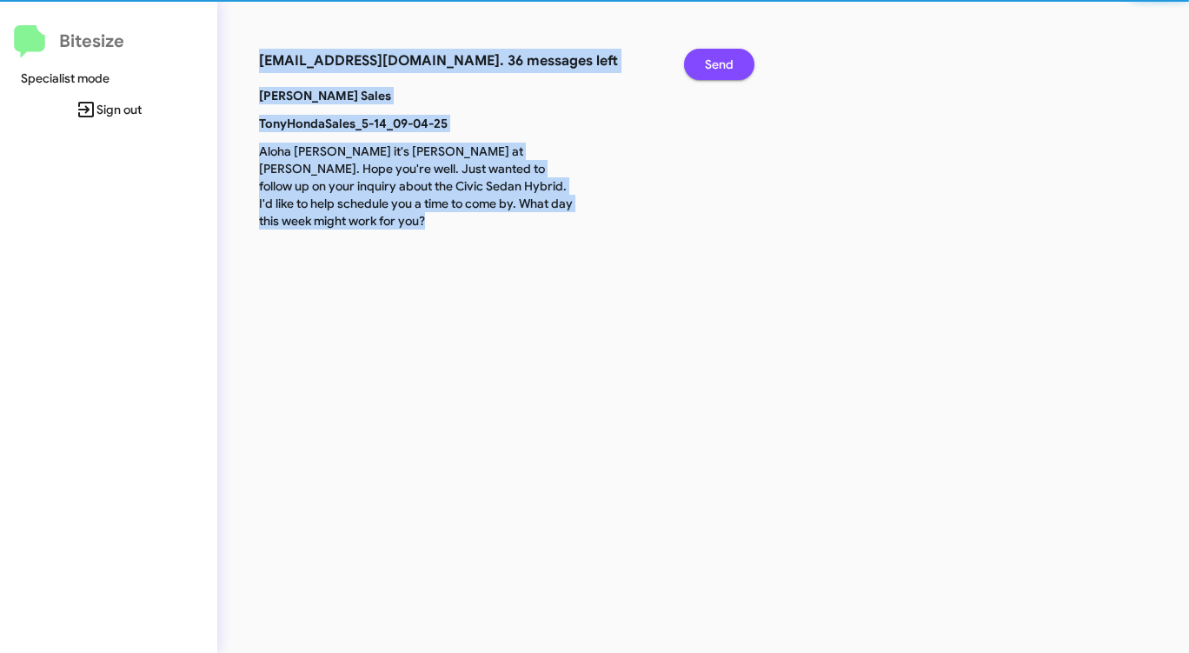
click at [731, 66] on span "Send" at bounding box center [719, 64] width 29 height 31
click at [731, 67] on span "Send" at bounding box center [719, 64] width 29 height 31
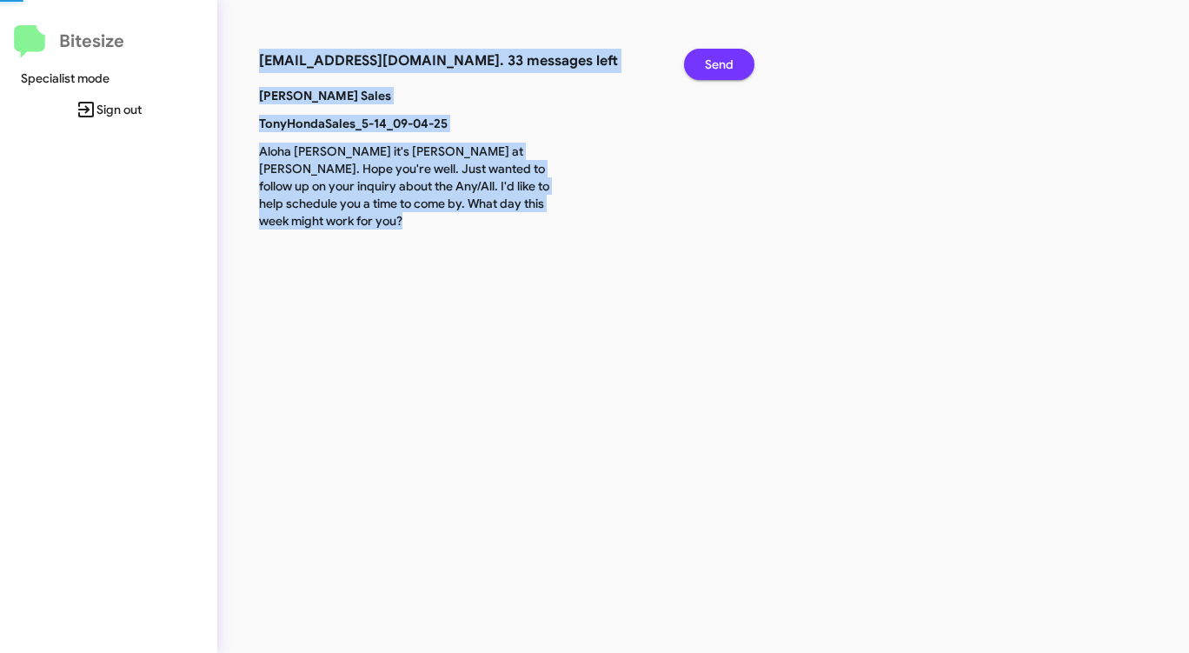
click at [731, 67] on span "Send" at bounding box center [719, 64] width 29 height 31
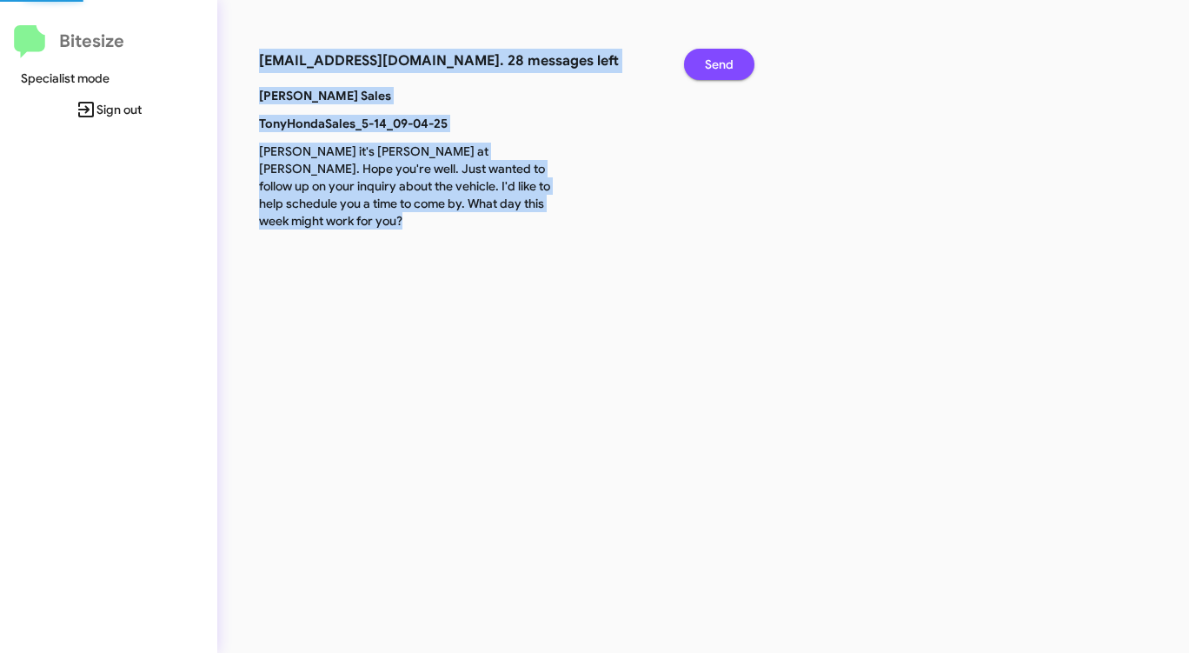
click at [731, 67] on span "Send" at bounding box center [719, 64] width 29 height 31
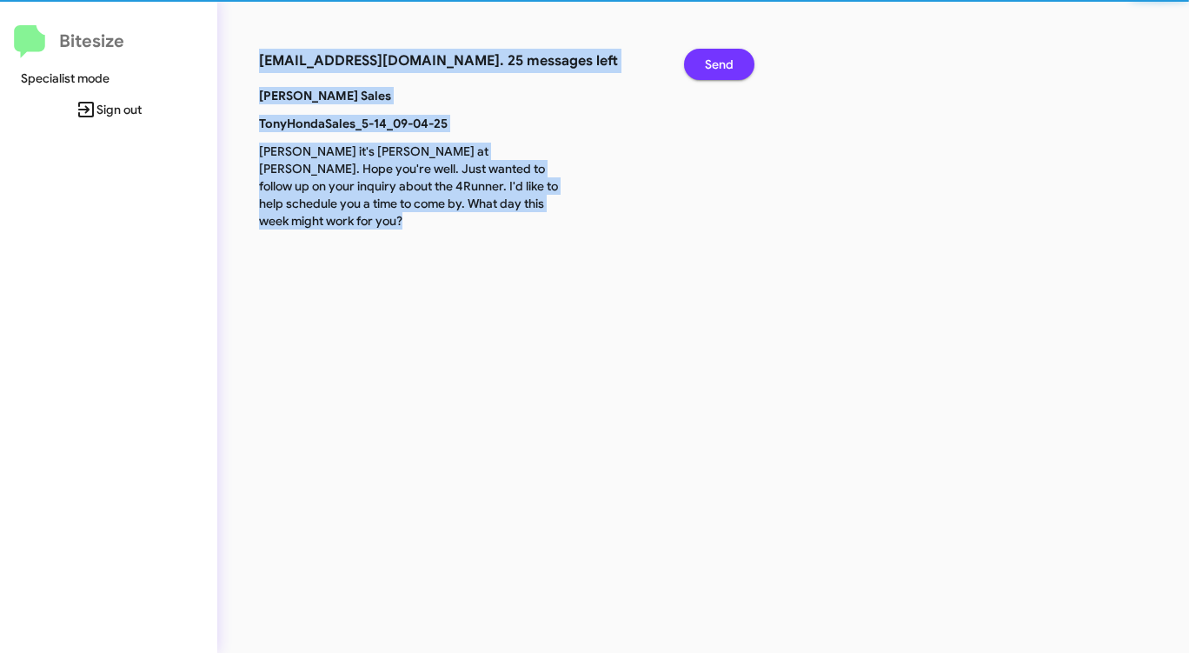
click at [731, 67] on span "Send" at bounding box center [719, 64] width 29 height 31
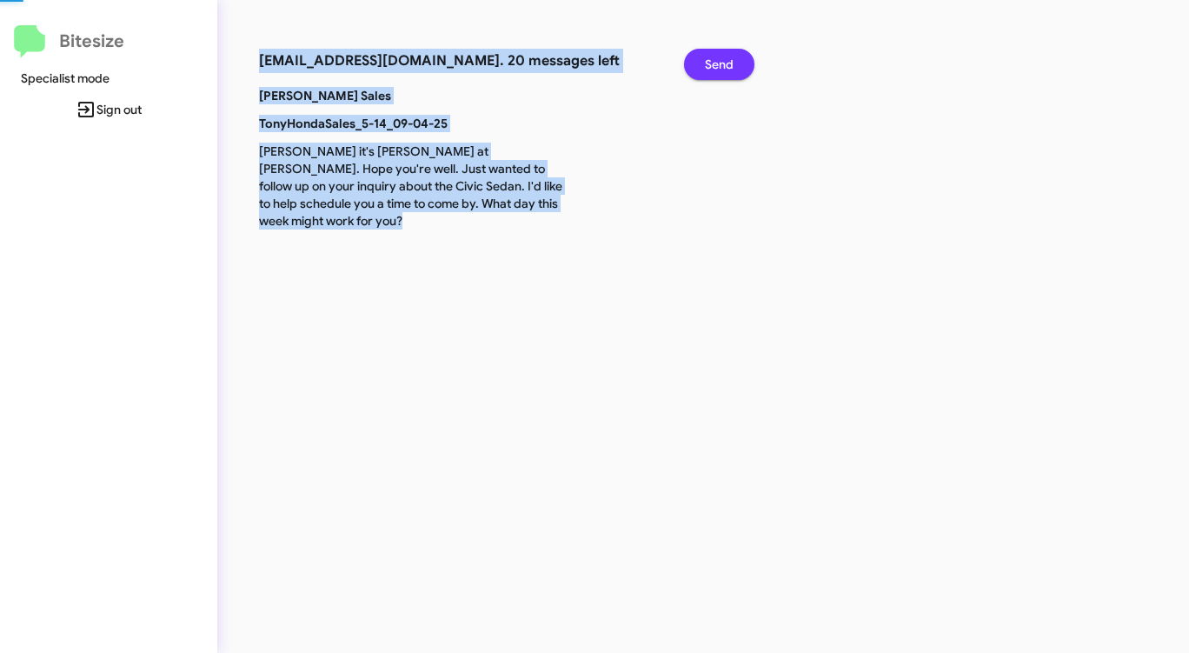
click at [731, 67] on span "Send" at bounding box center [719, 64] width 29 height 31
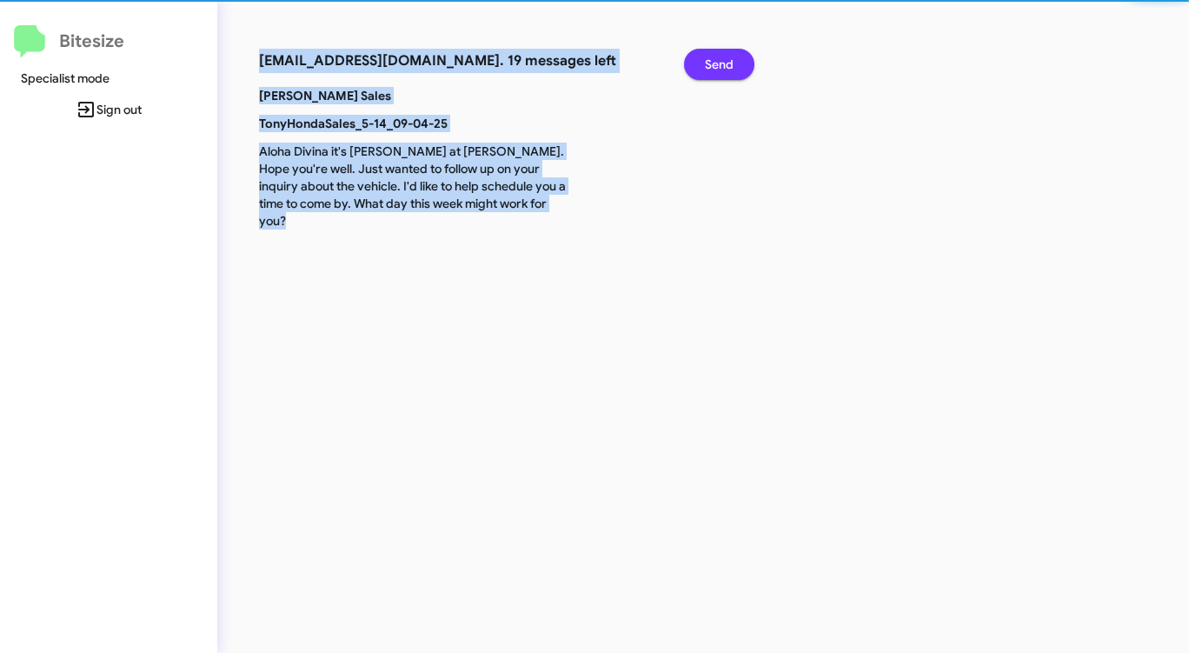
click at [731, 67] on span "Send" at bounding box center [719, 64] width 29 height 31
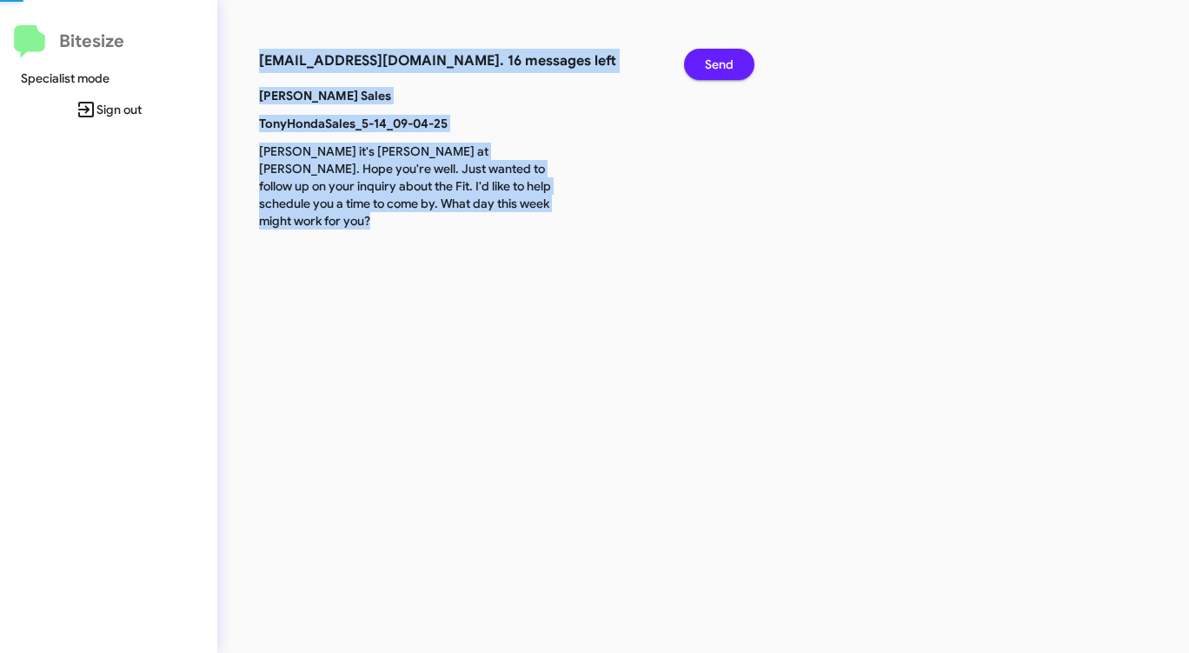
click at [731, 67] on span "Send" at bounding box center [719, 64] width 29 height 31
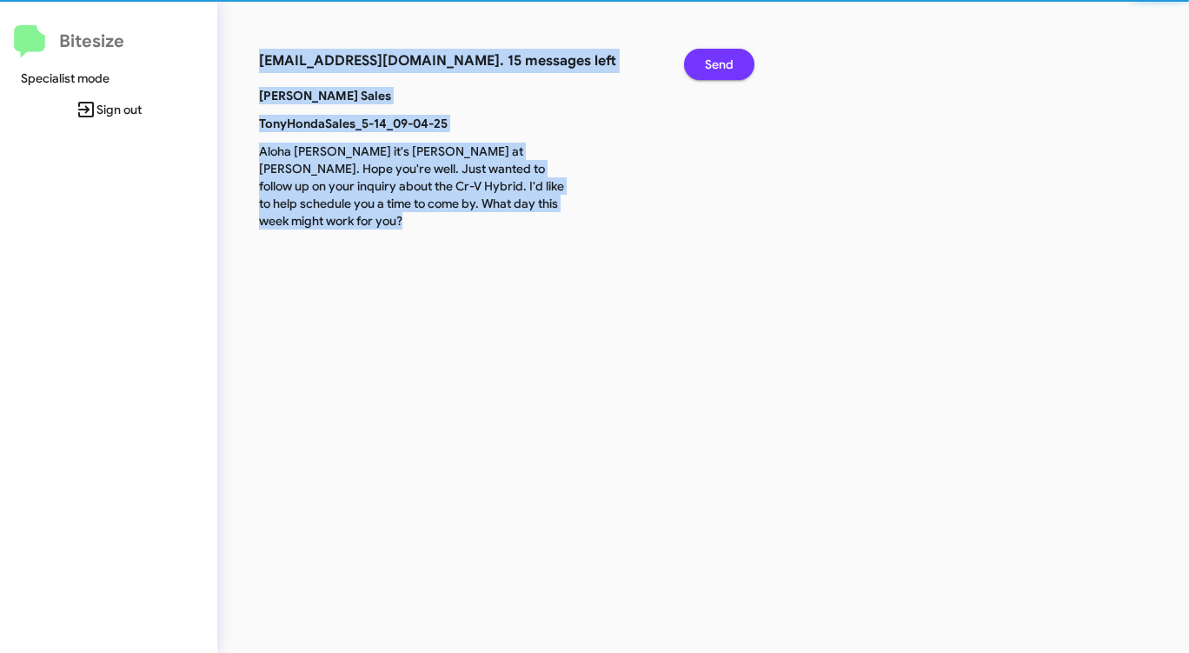
click at [731, 67] on span "Send" at bounding box center [719, 64] width 29 height 31
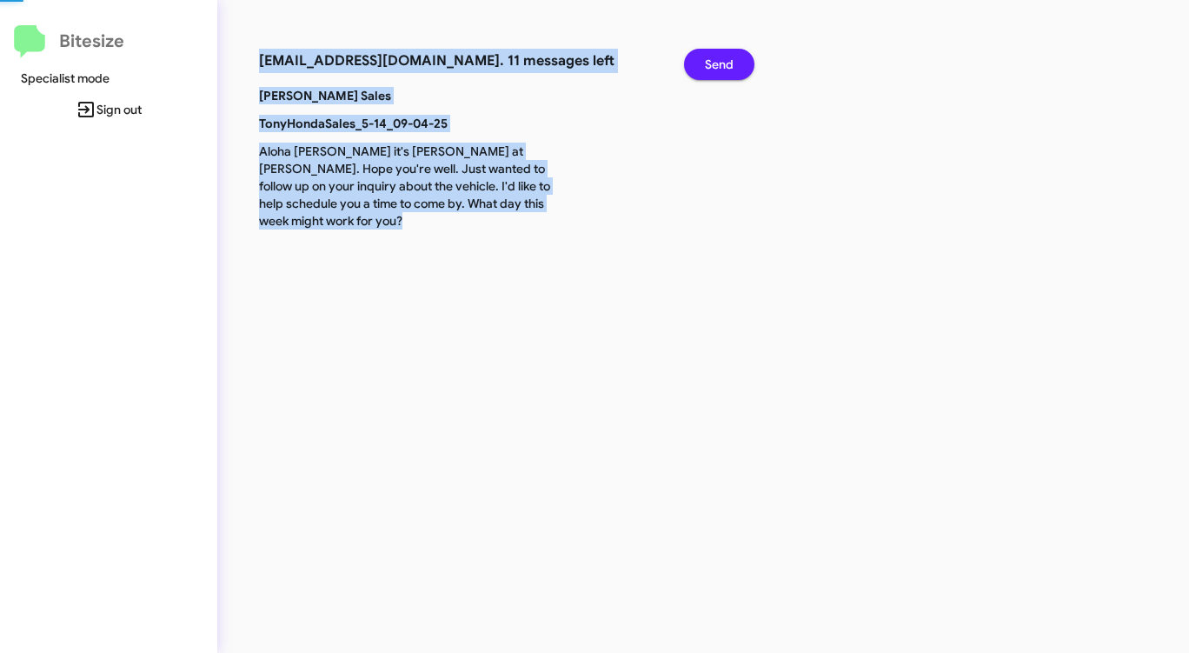
click at [731, 67] on span "Send" at bounding box center [719, 64] width 29 height 31
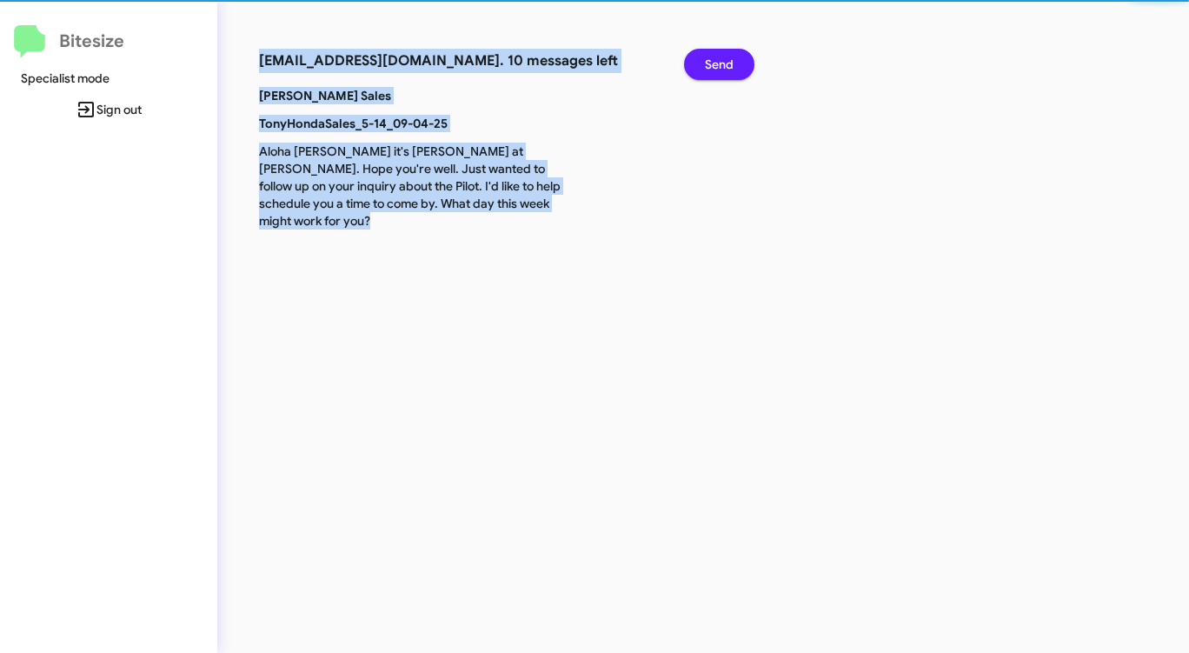
click at [731, 67] on span "Send" at bounding box center [719, 64] width 29 height 31
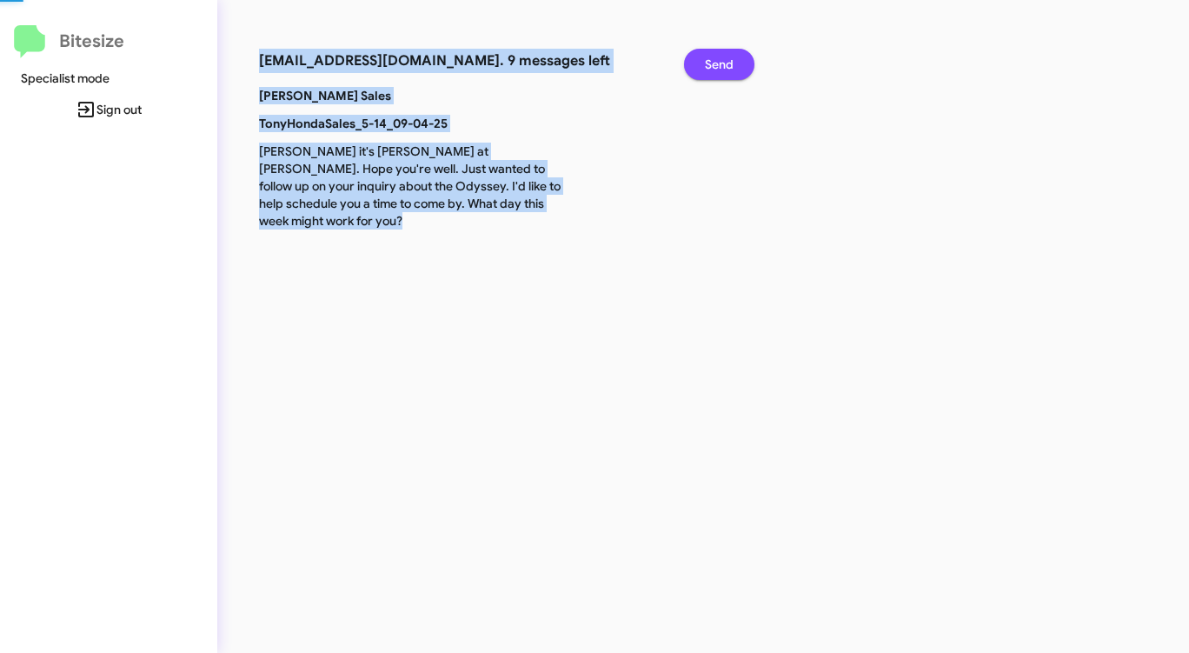
click at [731, 67] on span "Send" at bounding box center [719, 64] width 29 height 31
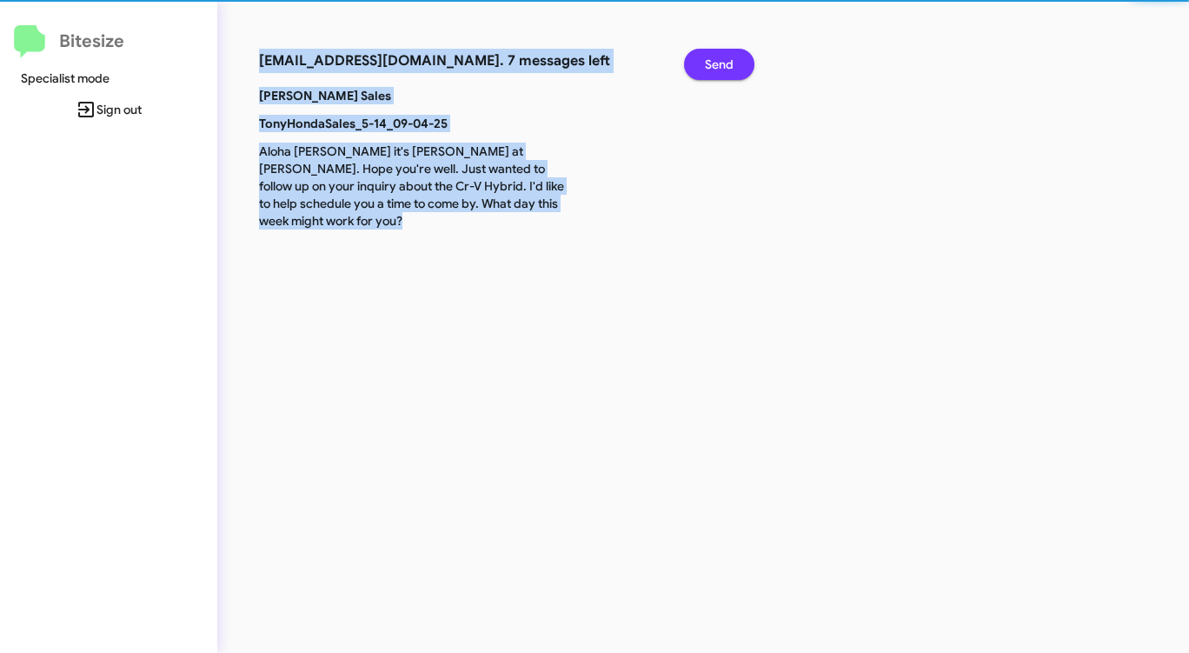
click at [731, 67] on span "Send" at bounding box center [719, 64] width 29 height 31
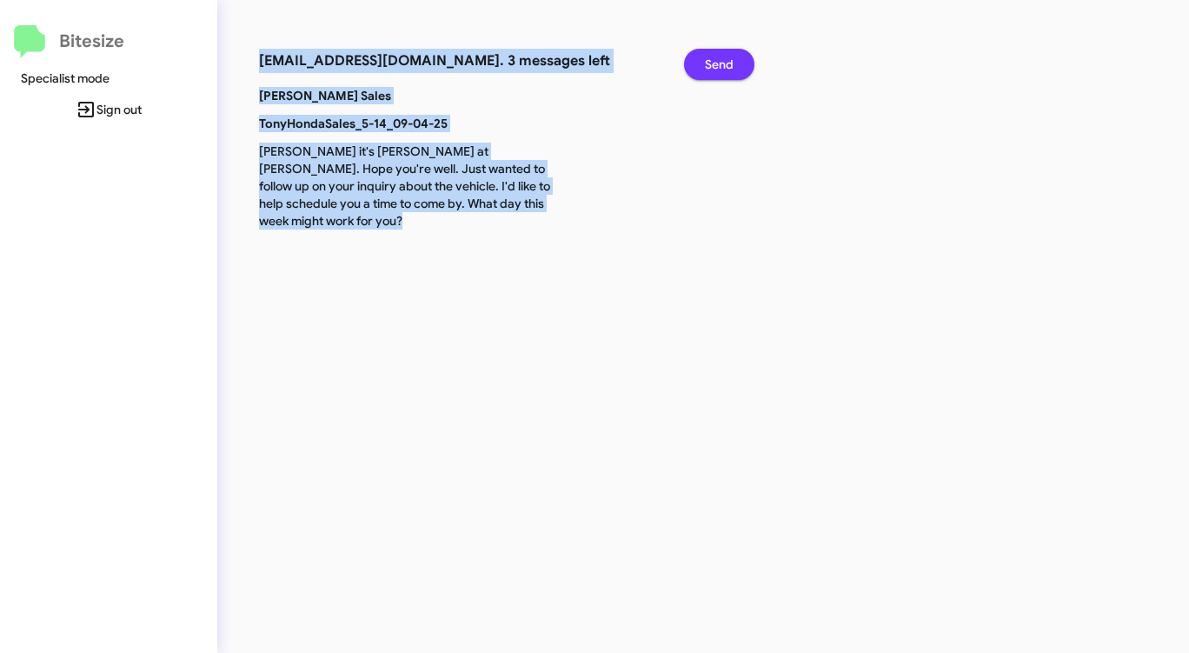
click at [731, 68] on span "Send" at bounding box center [719, 64] width 29 height 31
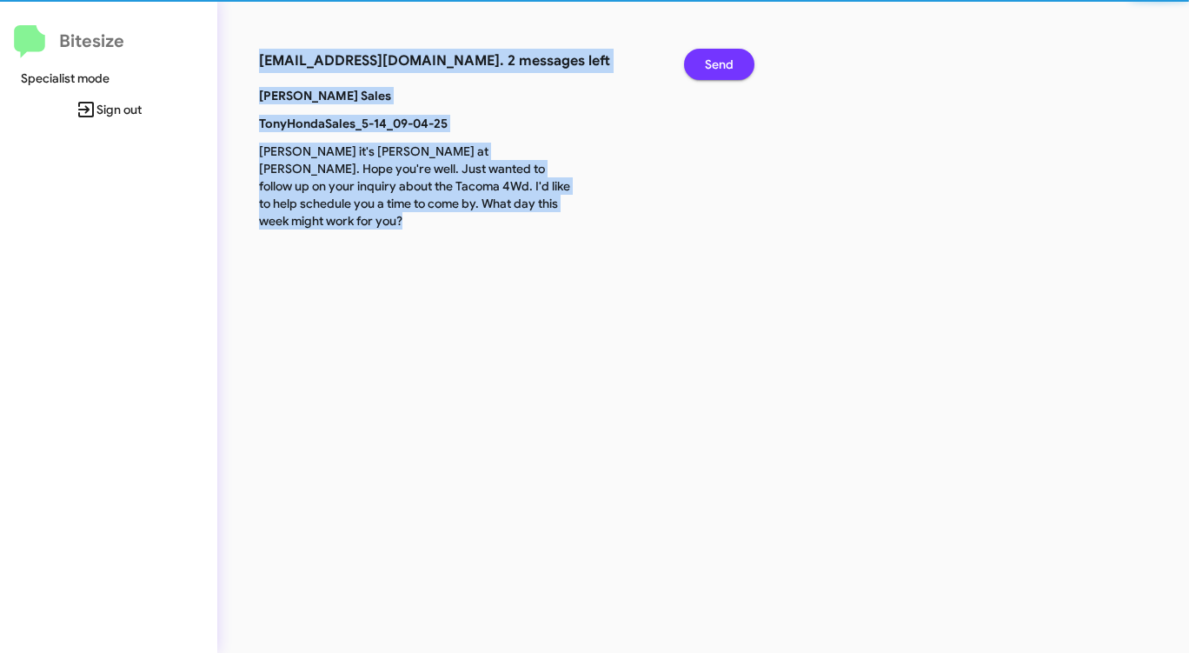
click at [731, 68] on span "Send" at bounding box center [719, 64] width 29 height 31
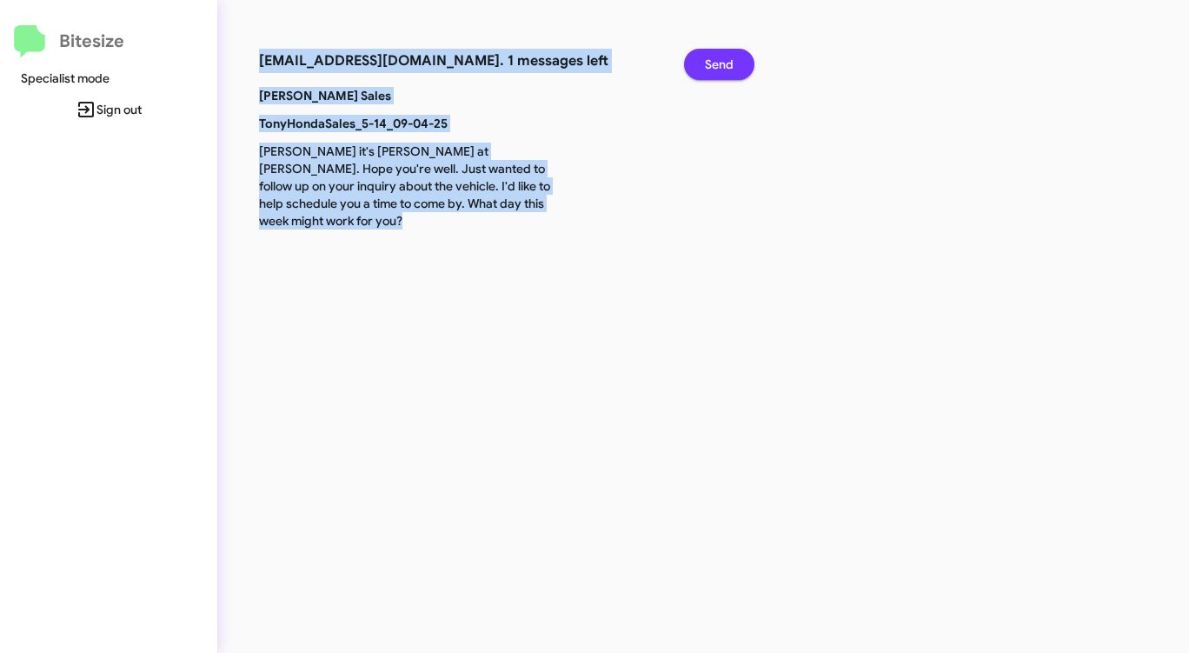
click at [731, 68] on span "Send" at bounding box center [719, 64] width 29 height 31
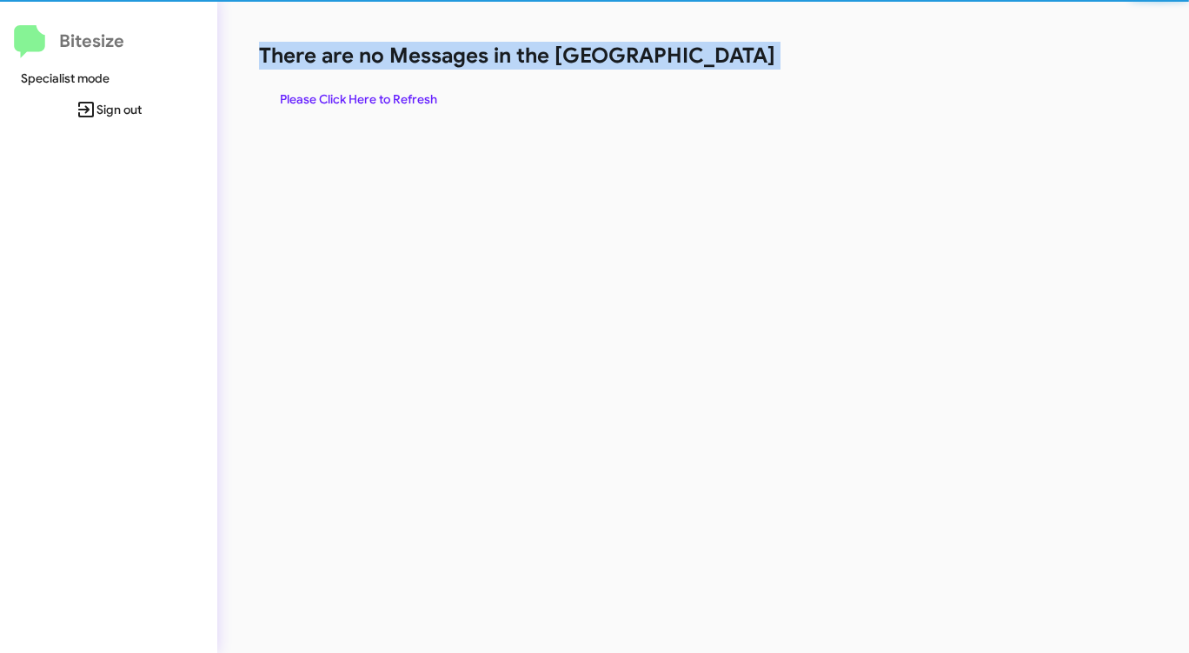
click at [731, 68] on h1 "There are no Messages in the [GEOGRAPHIC_DATA]" at bounding box center [622, 56] width 727 height 28
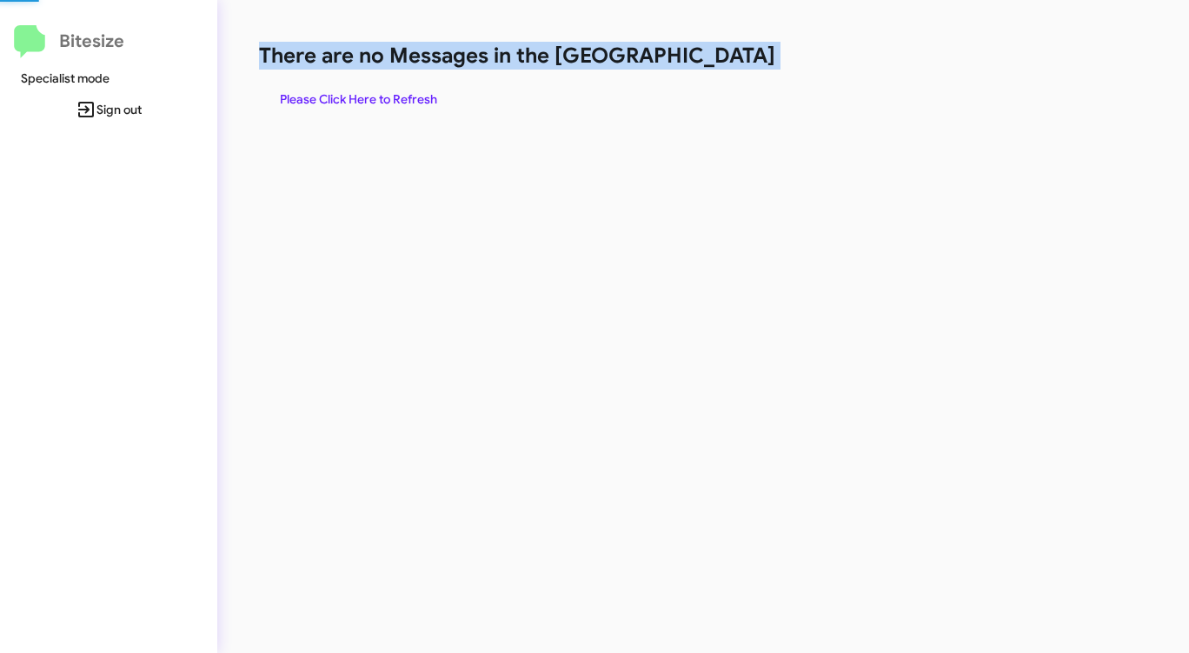
click at [731, 68] on h1 "There are no Messages in the [GEOGRAPHIC_DATA]" at bounding box center [622, 56] width 727 height 28
click at [344, 99] on span "Please Click Here to Refresh" at bounding box center [358, 98] width 157 height 31
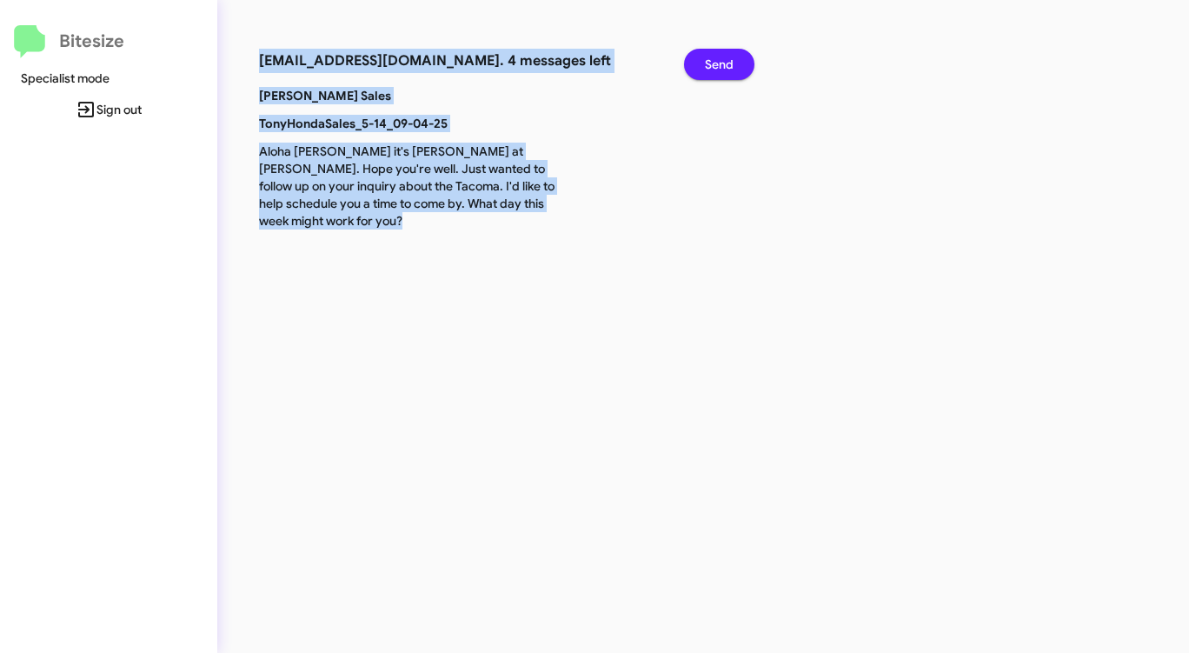
click at [736, 70] on button "Send" at bounding box center [719, 64] width 70 height 31
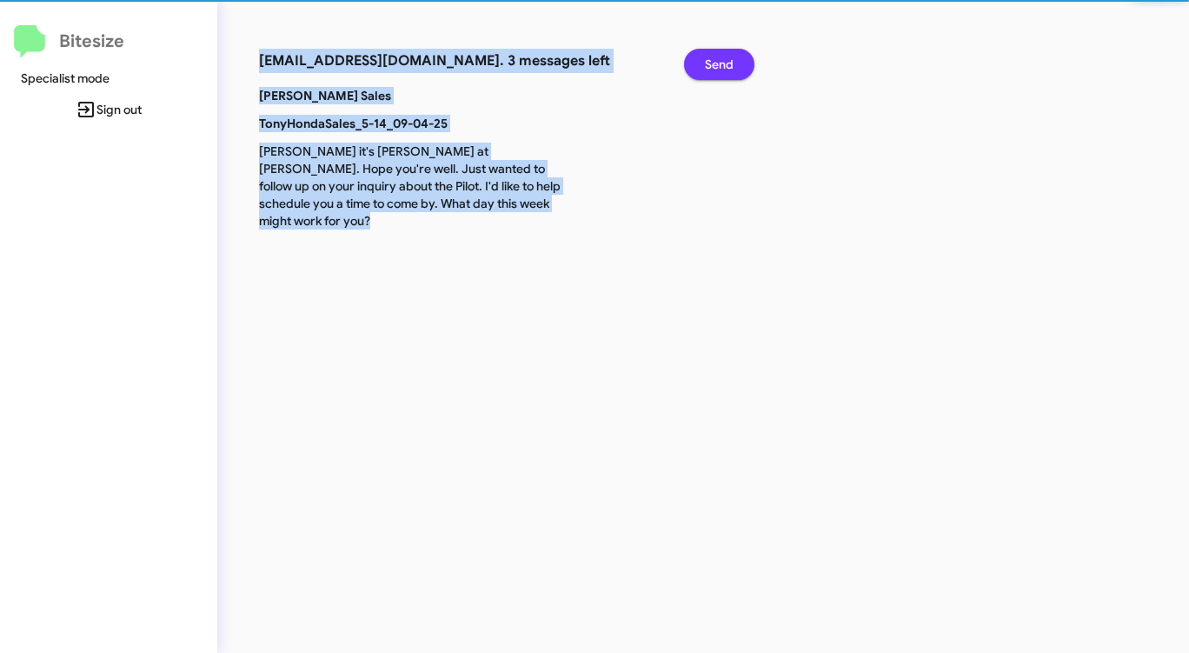
click at [736, 70] on button "Send" at bounding box center [719, 64] width 70 height 31
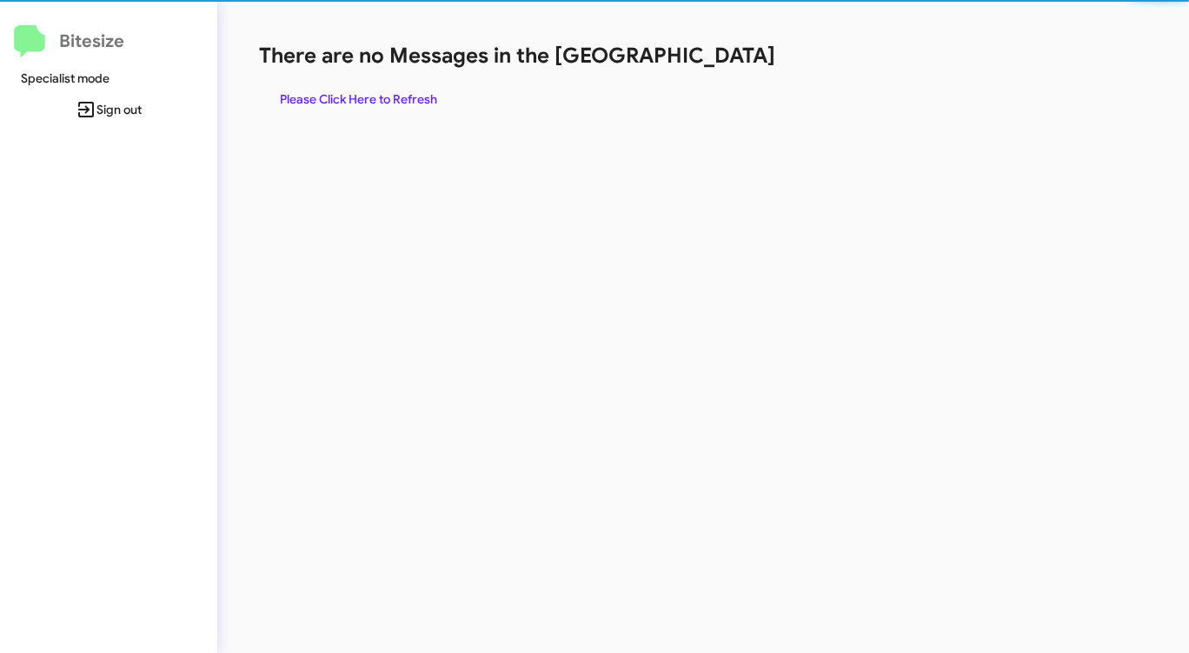
click at [736, 70] on div "There are no Messages in the Queue Please Click Here to Refresh" at bounding box center [622, 78] width 727 height 73
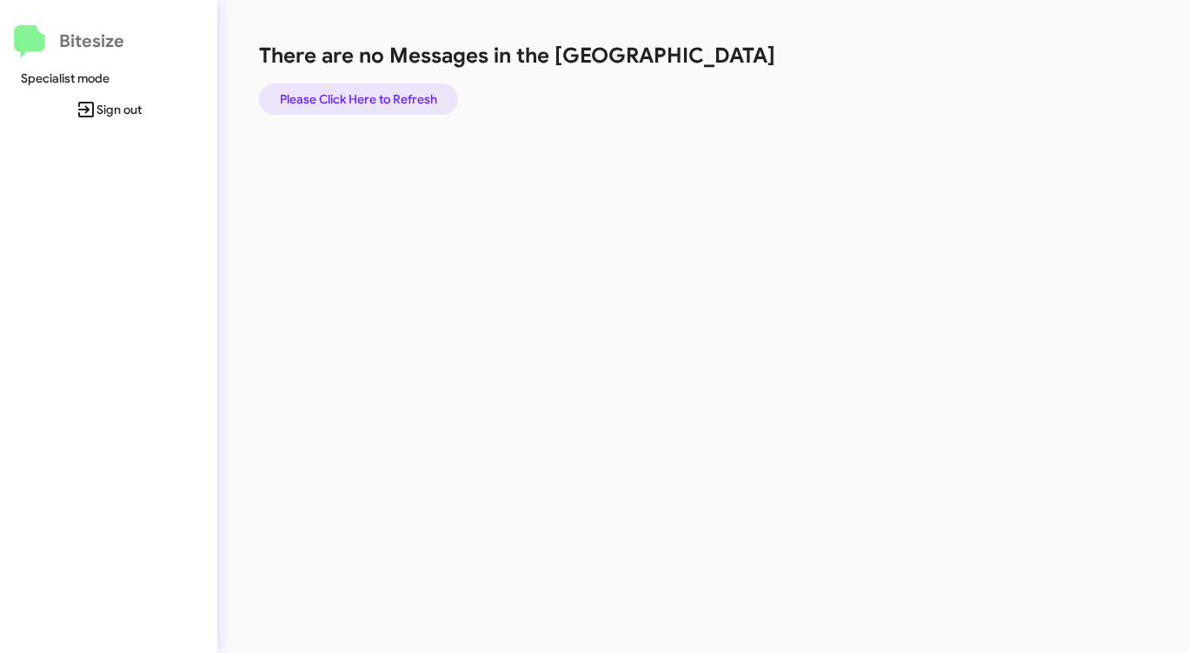
click at [374, 96] on span "Please Click Here to Refresh" at bounding box center [358, 98] width 157 height 31
click at [373, 96] on span "Please Click Here to Refresh" at bounding box center [358, 98] width 157 height 31
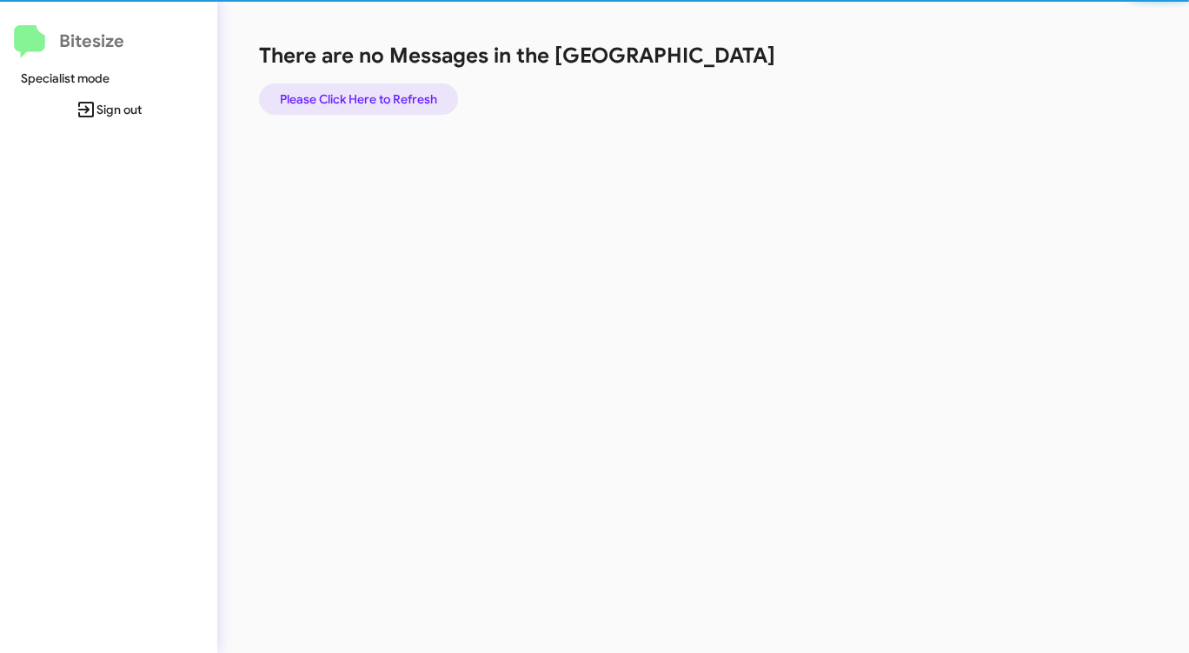
click at [373, 96] on span "Please Click Here to Refresh" at bounding box center [358, 98] width 157 height 31
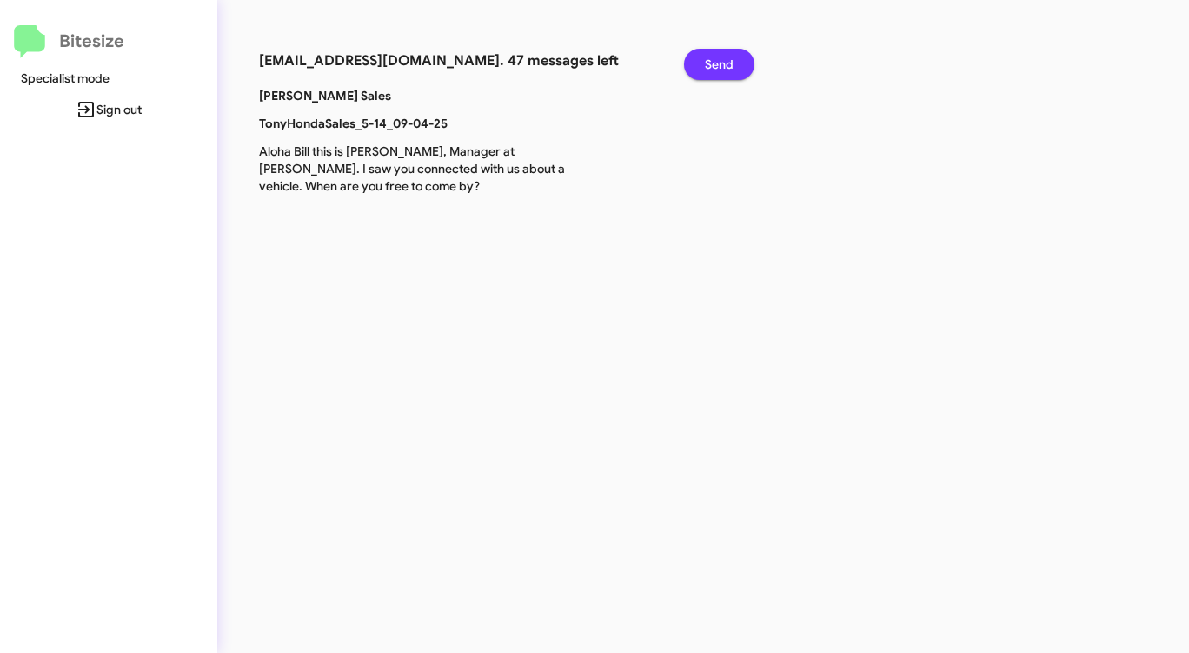
click at [715, 63] on span "Send" at bounding box center [719, 64] width 29 height 31
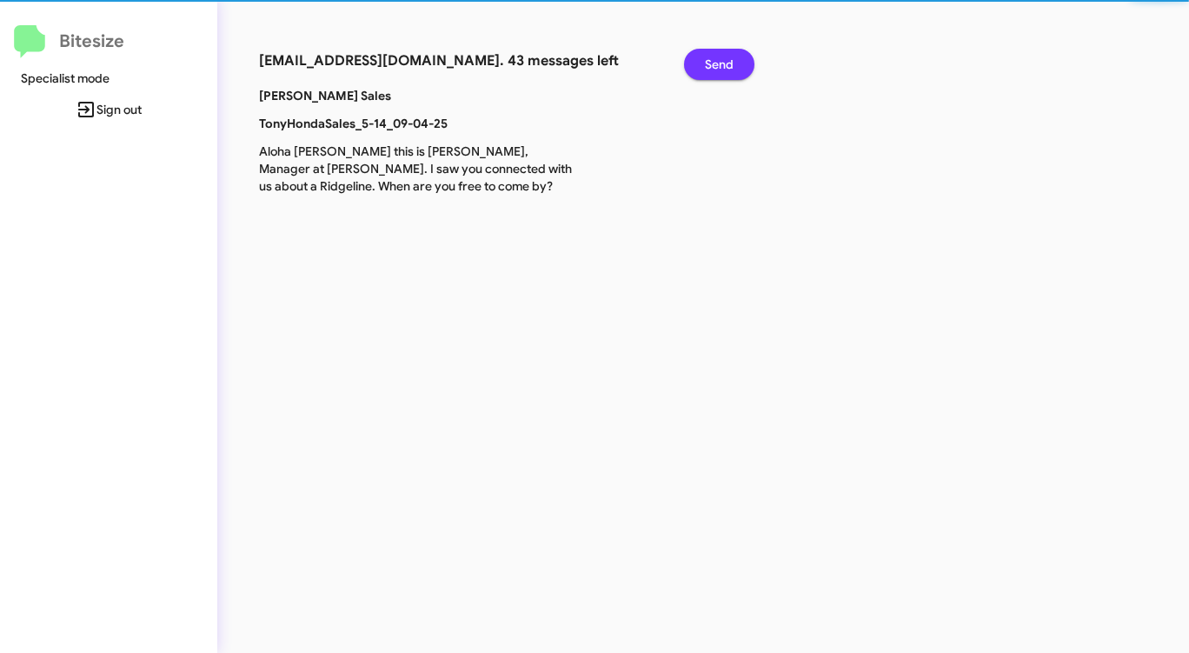
click at [715, 63] on span "Send" at bounding box center [719, 64] width 29 height 31
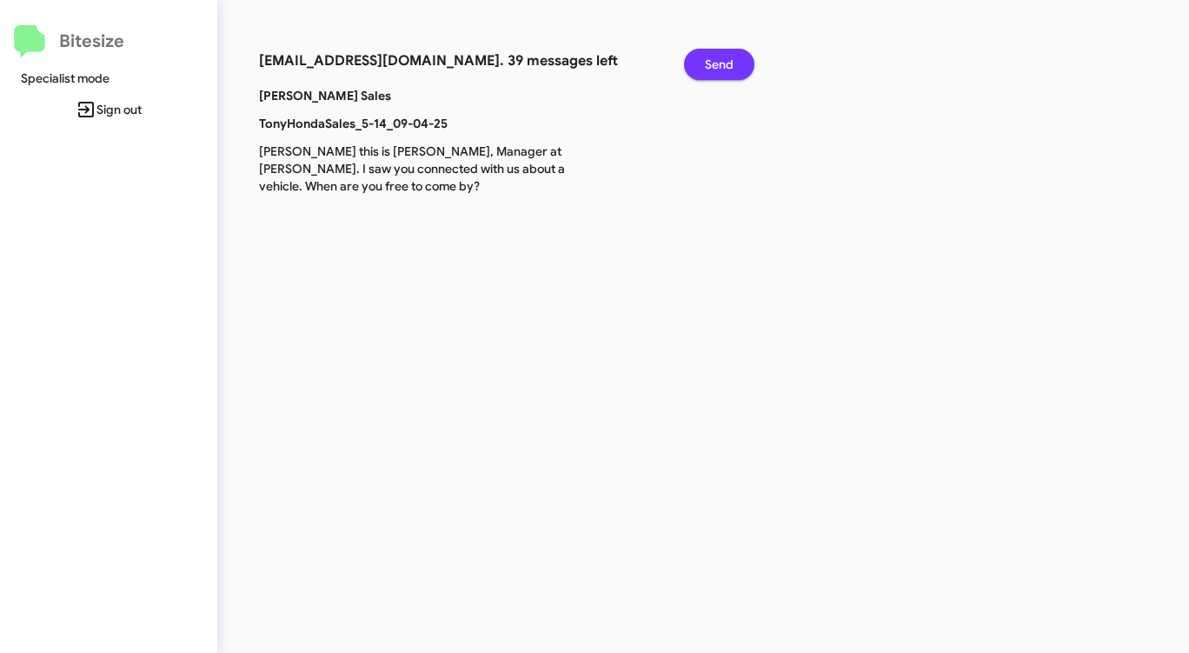
click at [715, 63] on span "Send" at bounding box center [719, 64] width 29 height 31
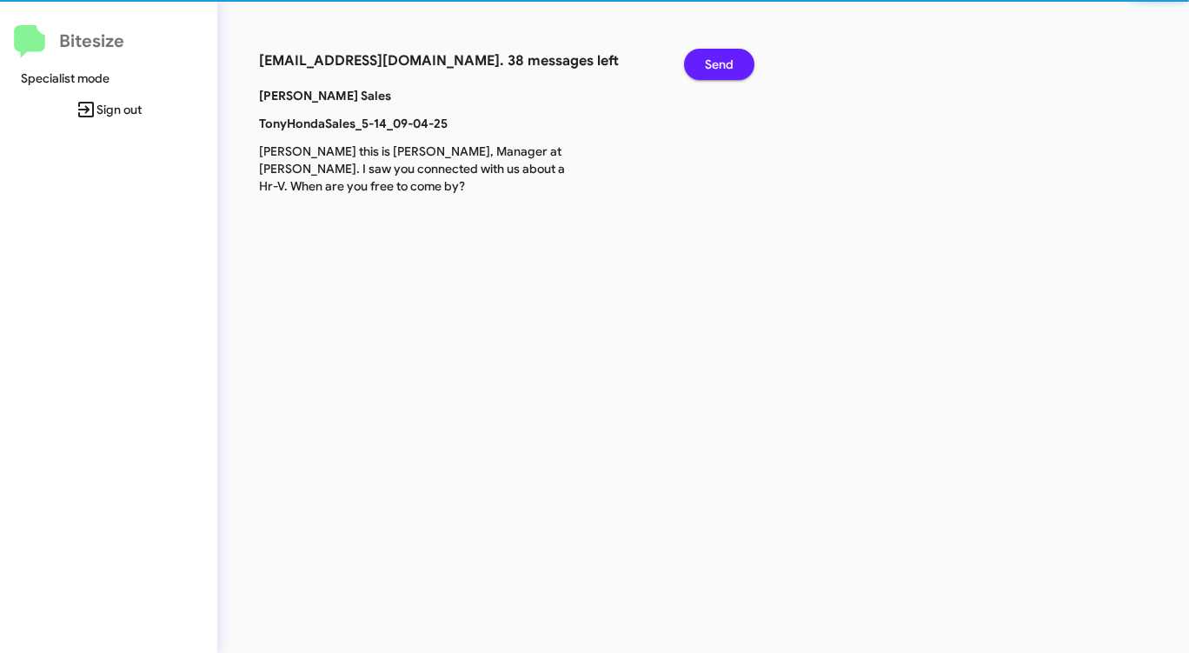
click at [715, 63] on span "Send" at bounding box center [719, 64] width 29 height 31
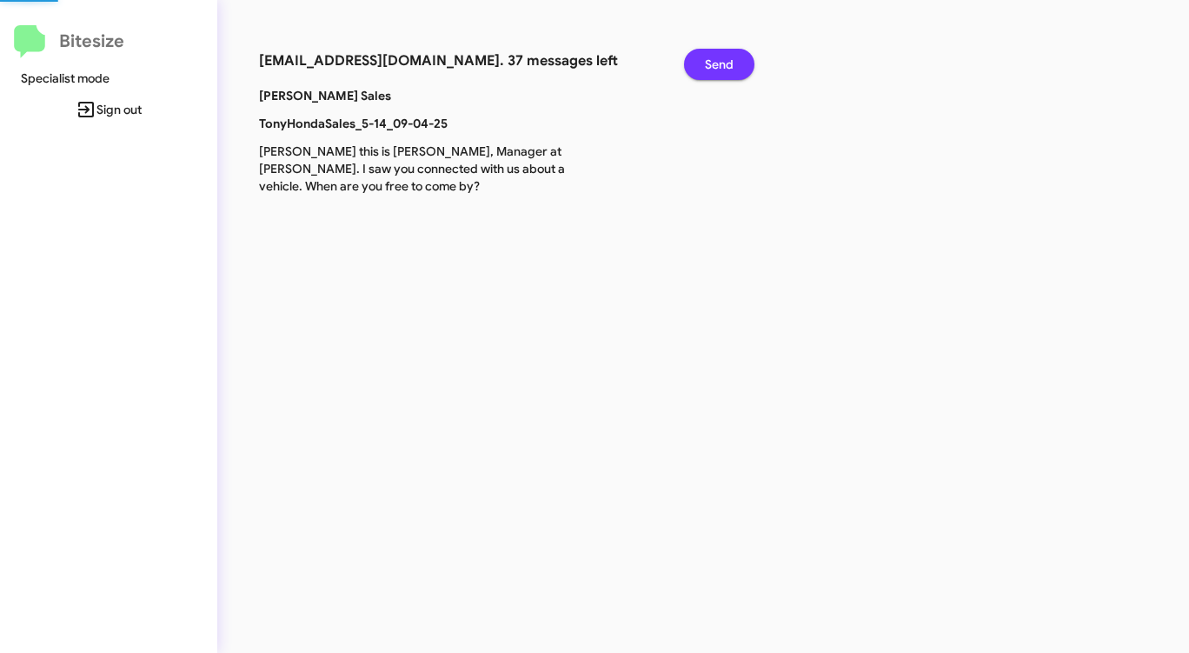
click at [715, 63] on span "Send" at bounding box center [719, 64] width 29 height 31
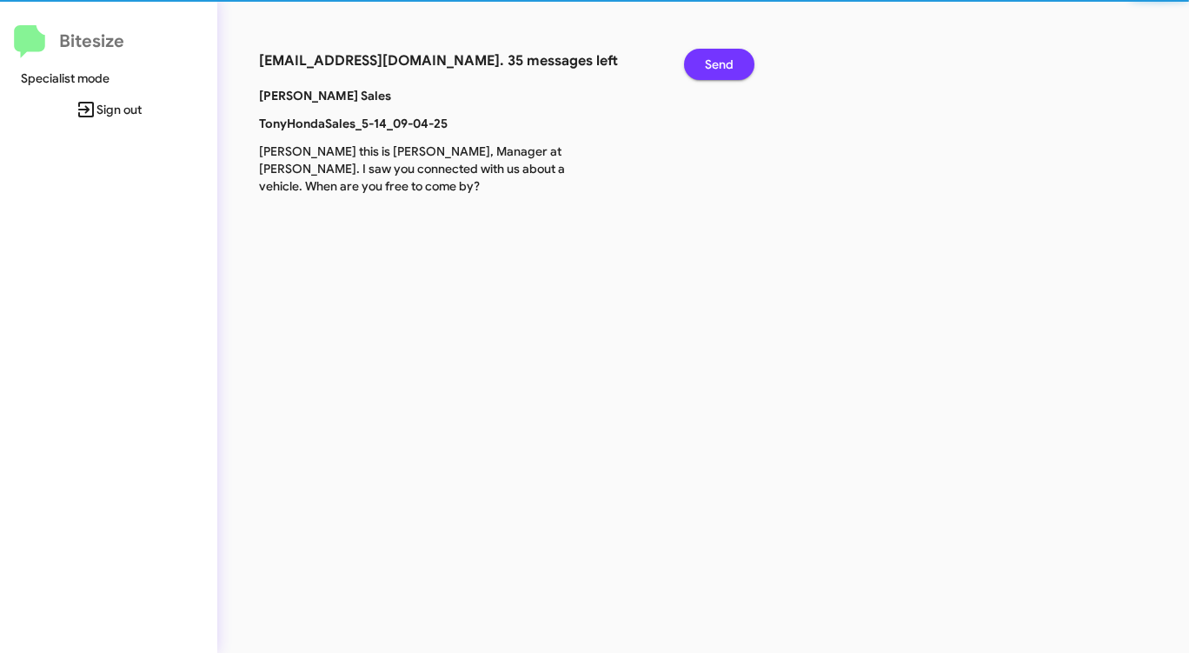
click at [715, 63] on span "Send" at bounding box center [719, 64] width 29 height 31
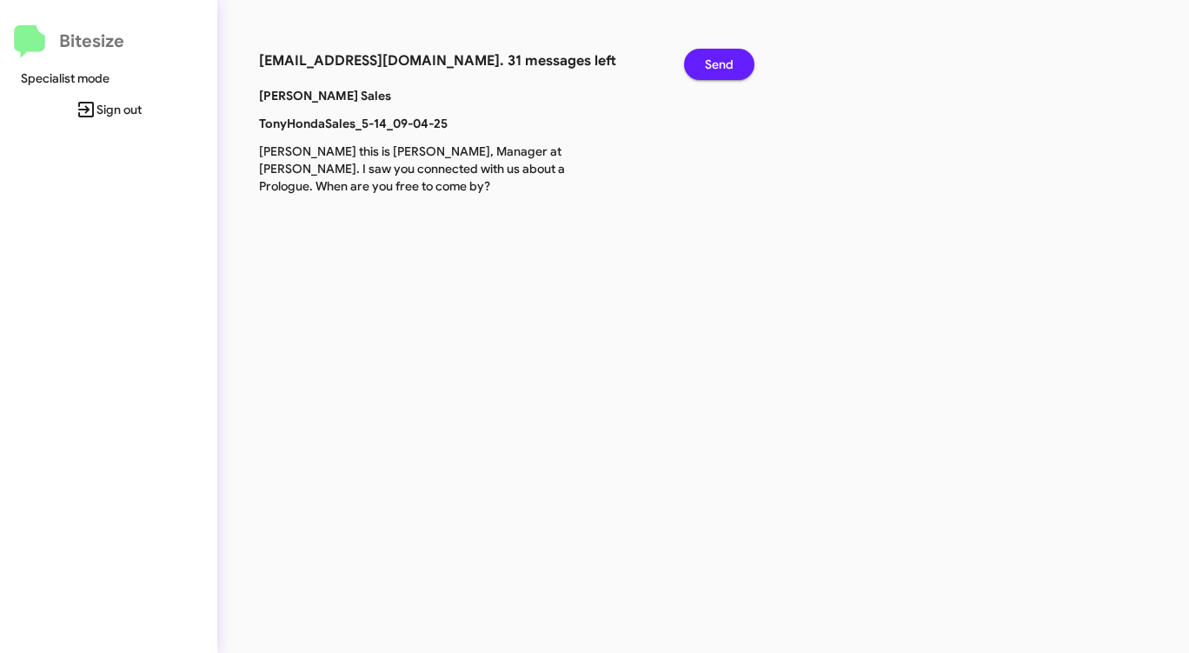
click at [715, 63] on span "Send" at bounding box center [719, 64] width 29 height 31
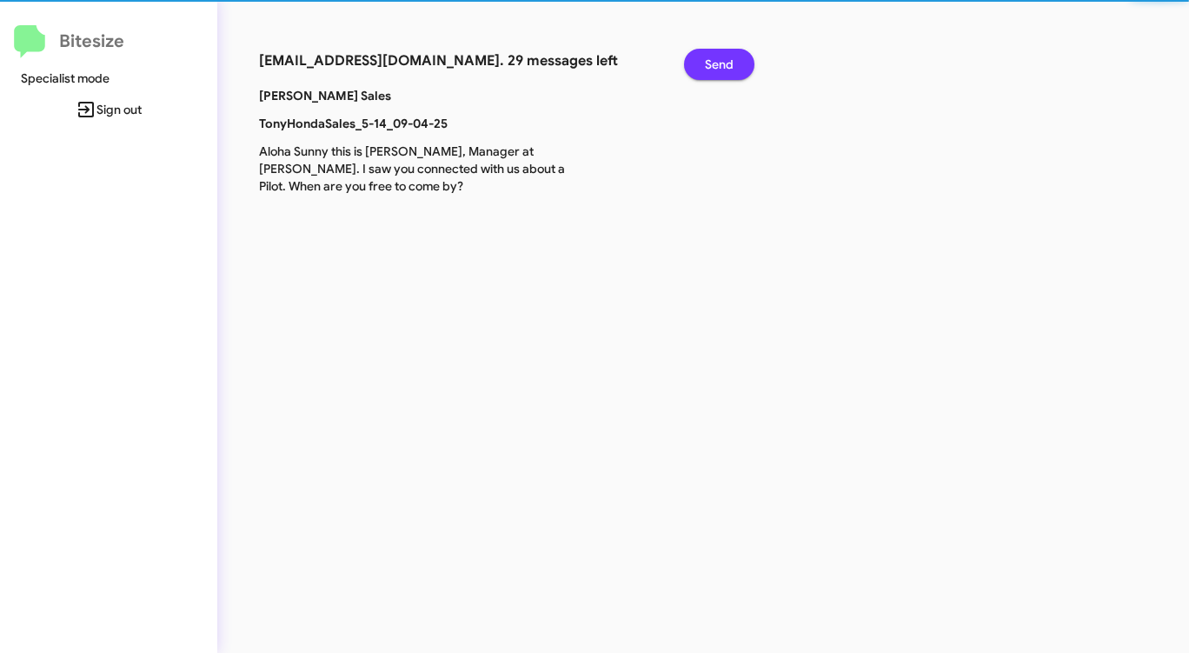
click at [715, 63] on span "Send" at bounding box center [719, 64] width 29 height 31
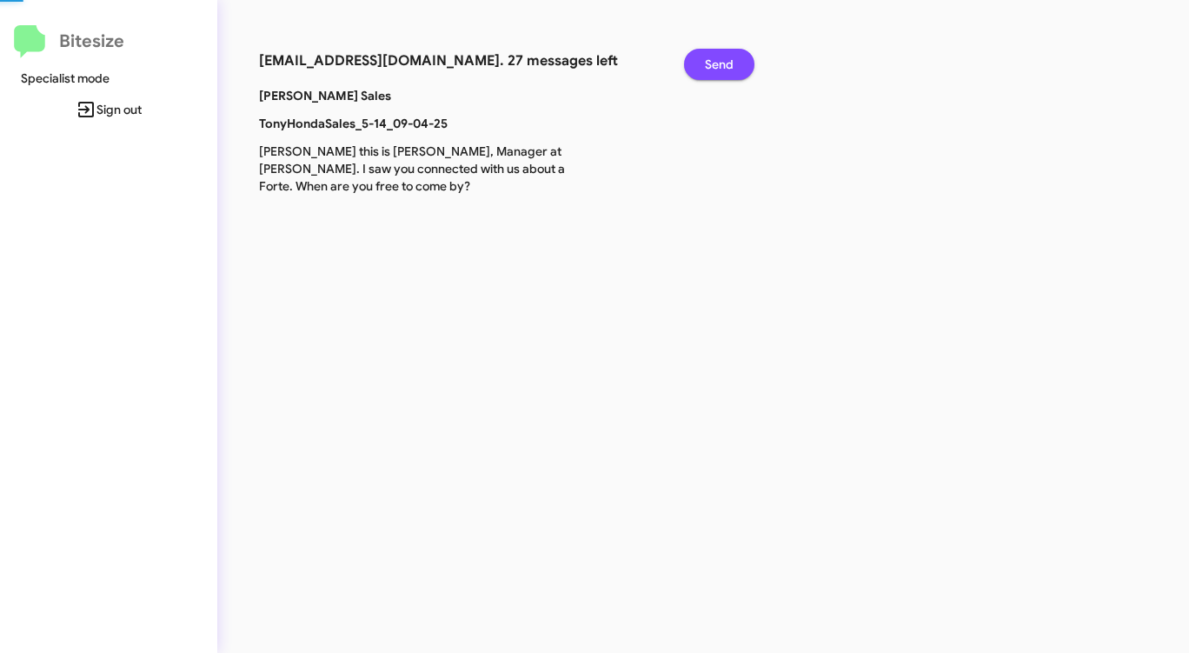
click at [715, 63] on span "Send" at bounding box center [719, 64] width 29 height 31
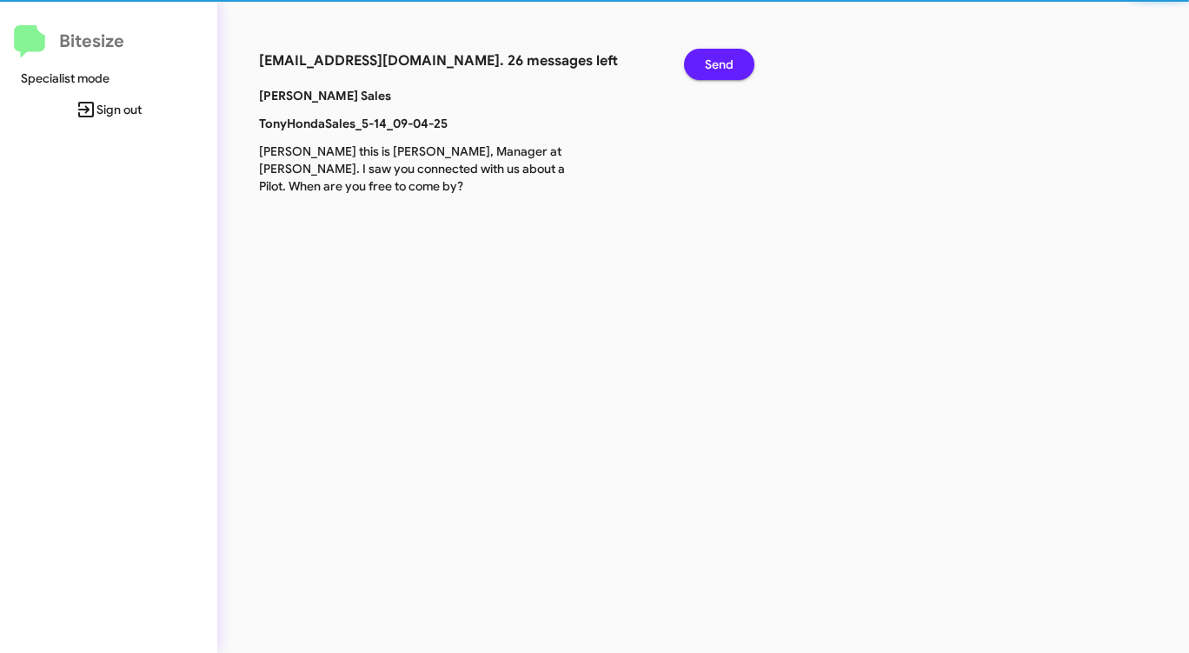
click at [715, 63] on span "Send" at bounding box center [719, 64] width 29 height 31
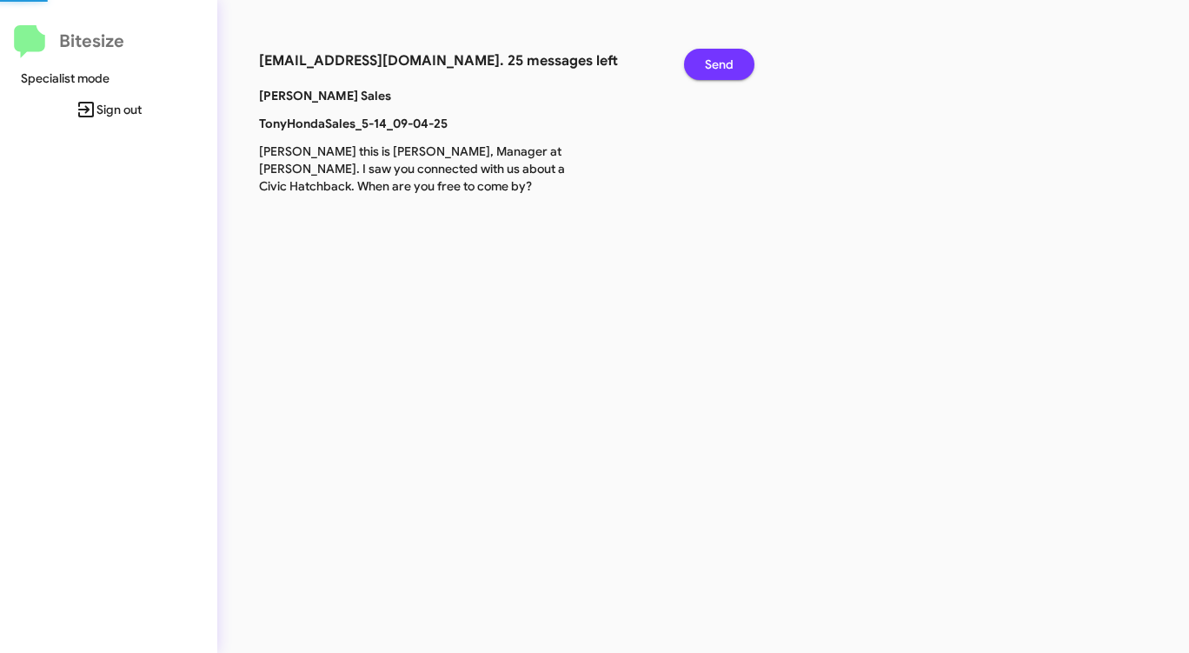
click at [715, 63] on span "Send" at bounding box center [719, 64] width 29 height 31
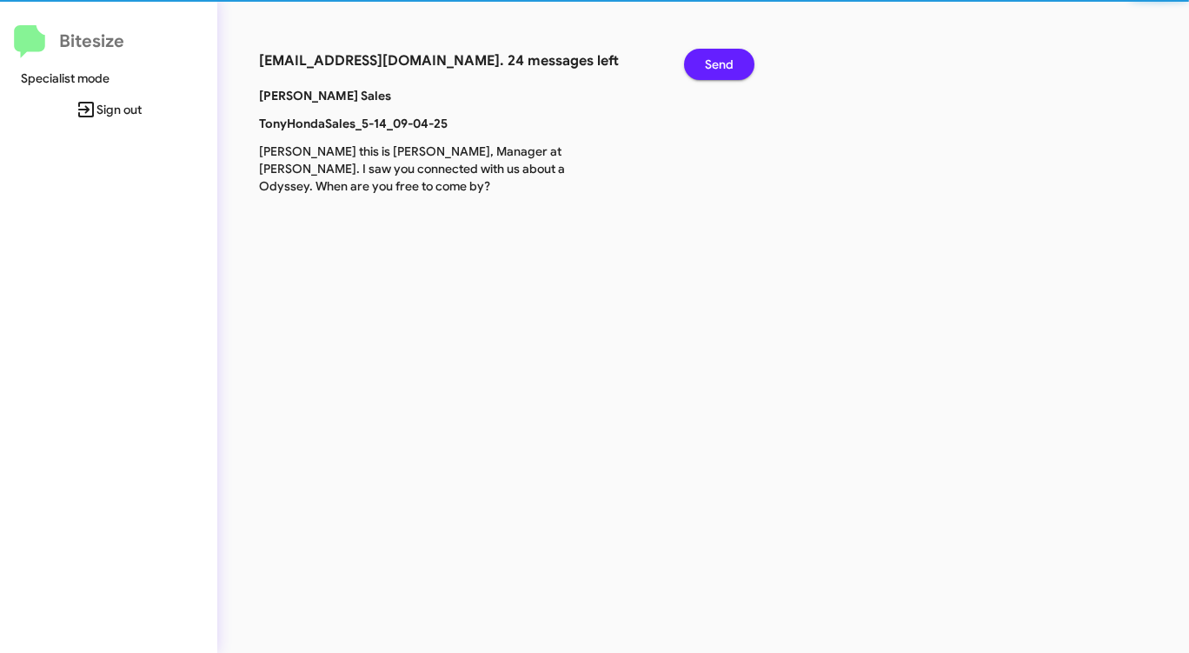
click at [715, 63] on span "Send" at bounding box center [719, 64] width 29 height 31
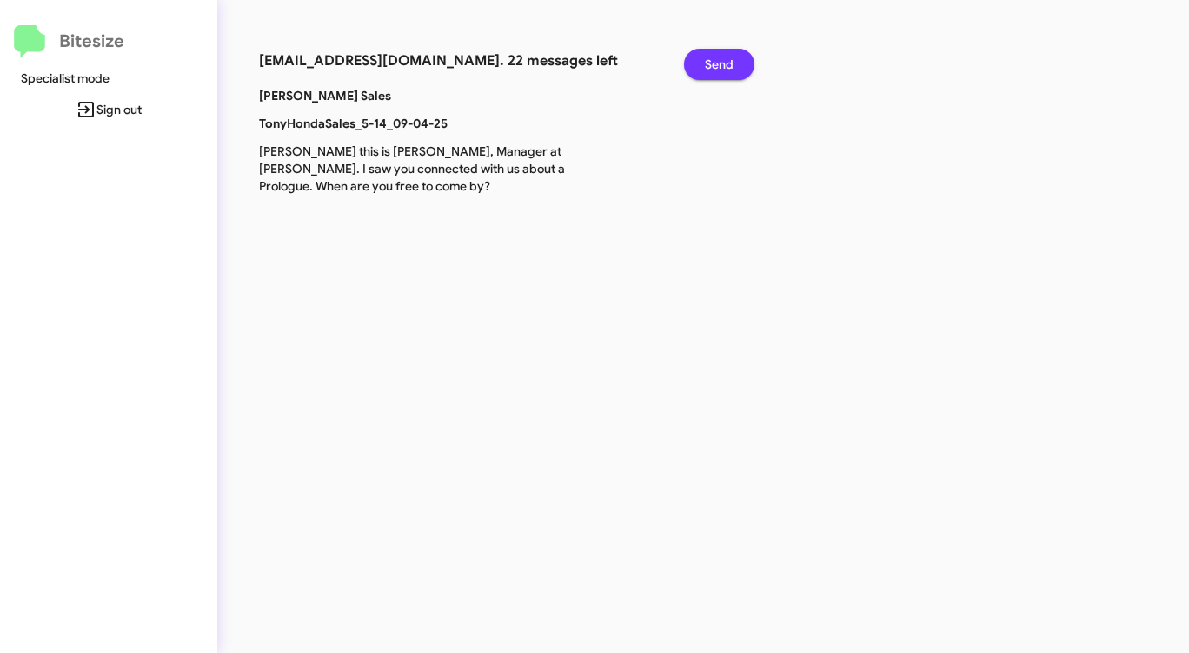
click at [715, 63] on span "Send" at bounding box center [719, 64] width 29 height 31
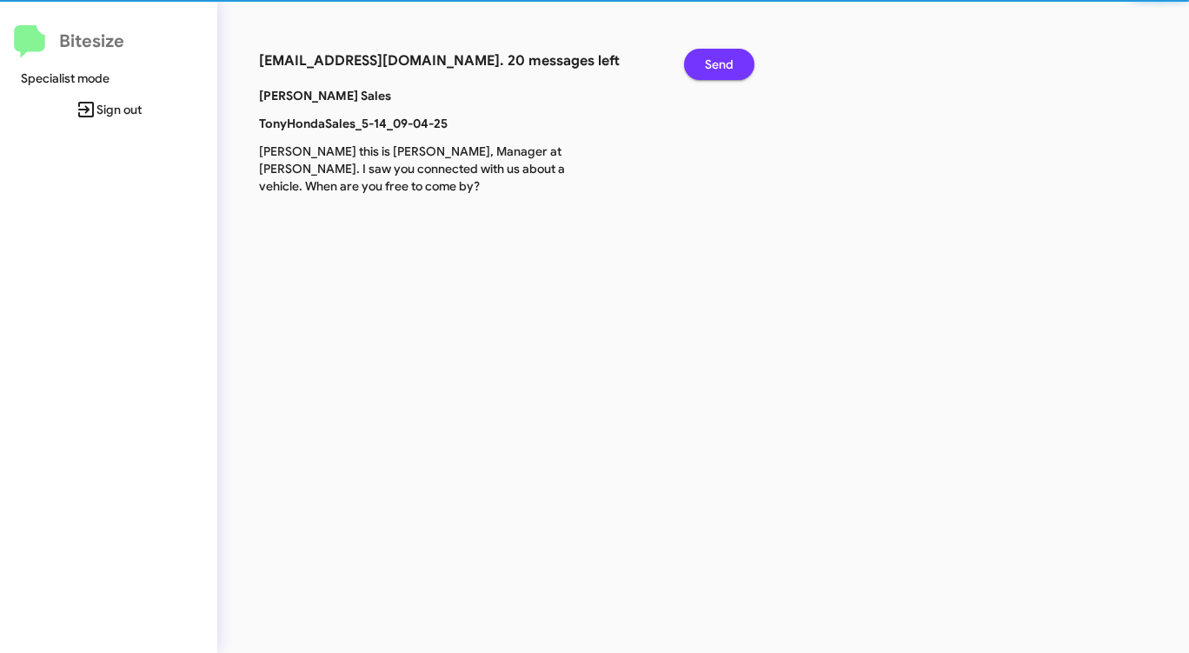
click at [715, 63] on span "Send" at bounding box center [719, 64] width 29 height 31
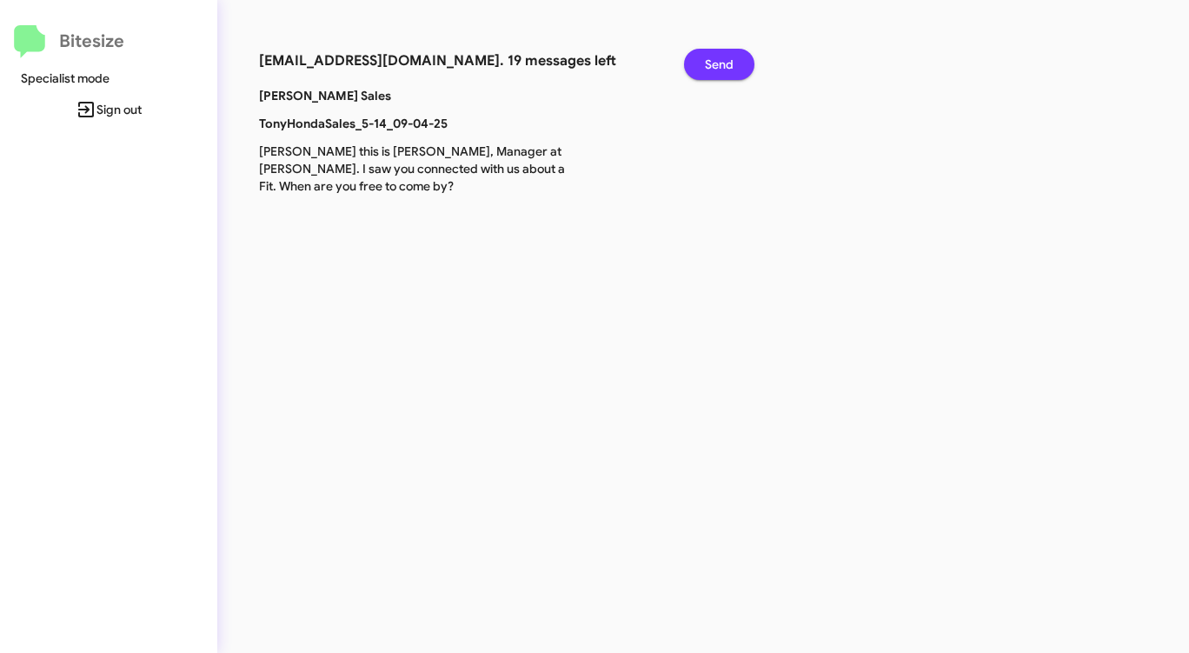
click at [715, 63] on span "Send" at bounding box center [719, 64] width 29 height 31
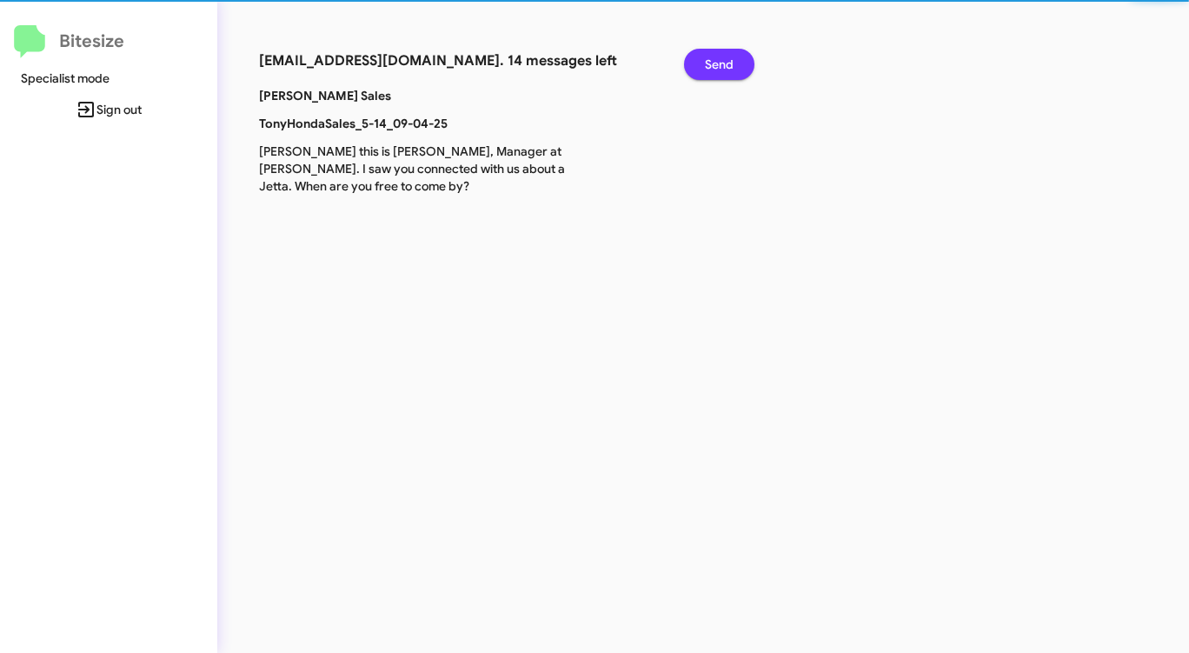
click at [715, 63] on span "Send" at bounding box center [719, 64] width 29 height 31
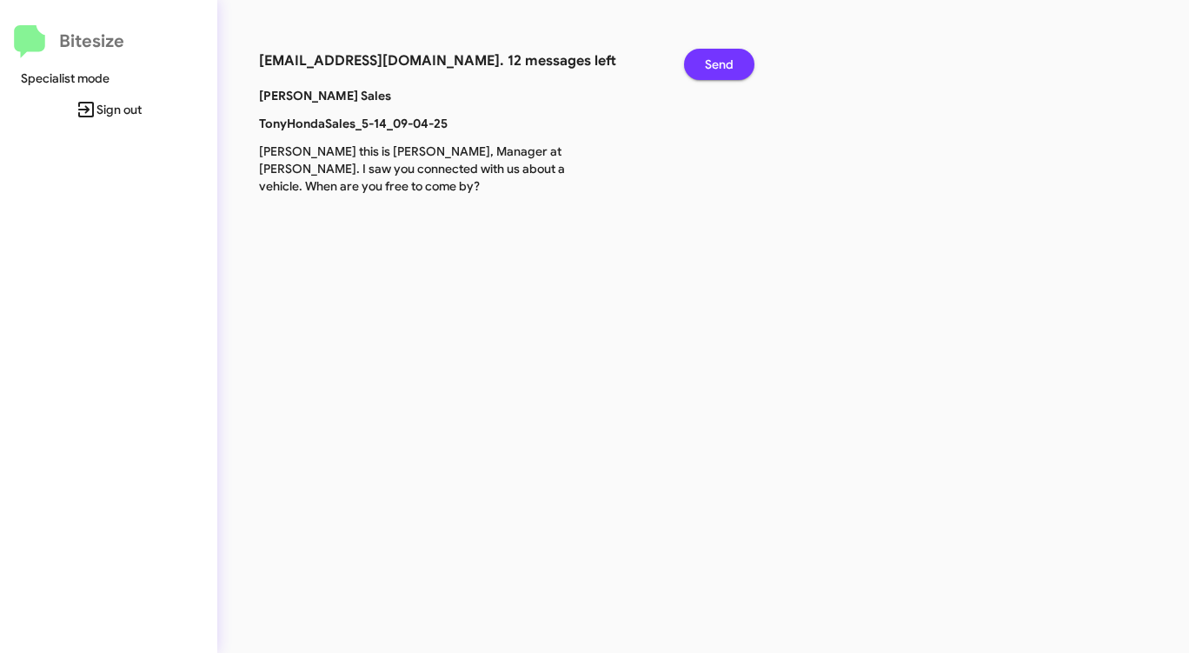
click at [715, 63] on span "Send" at bounding box center [719, 64] width 29 height 31
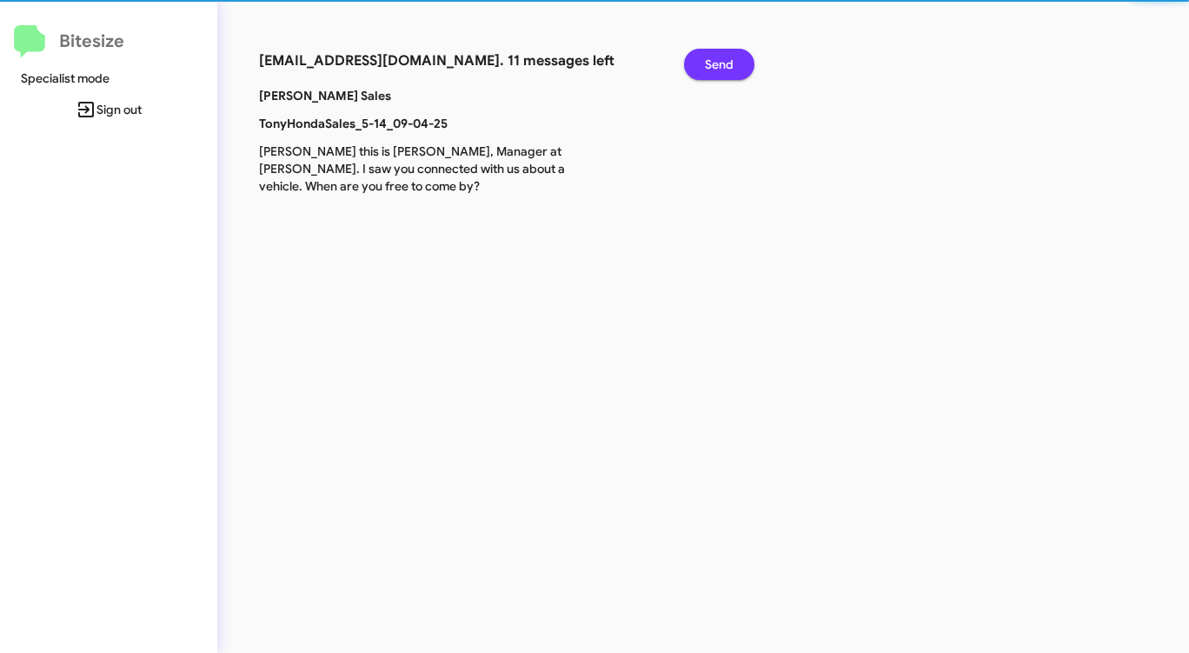
click at [715, 63] on span "Send" at bounding box center [719, 64] width 29 height 31
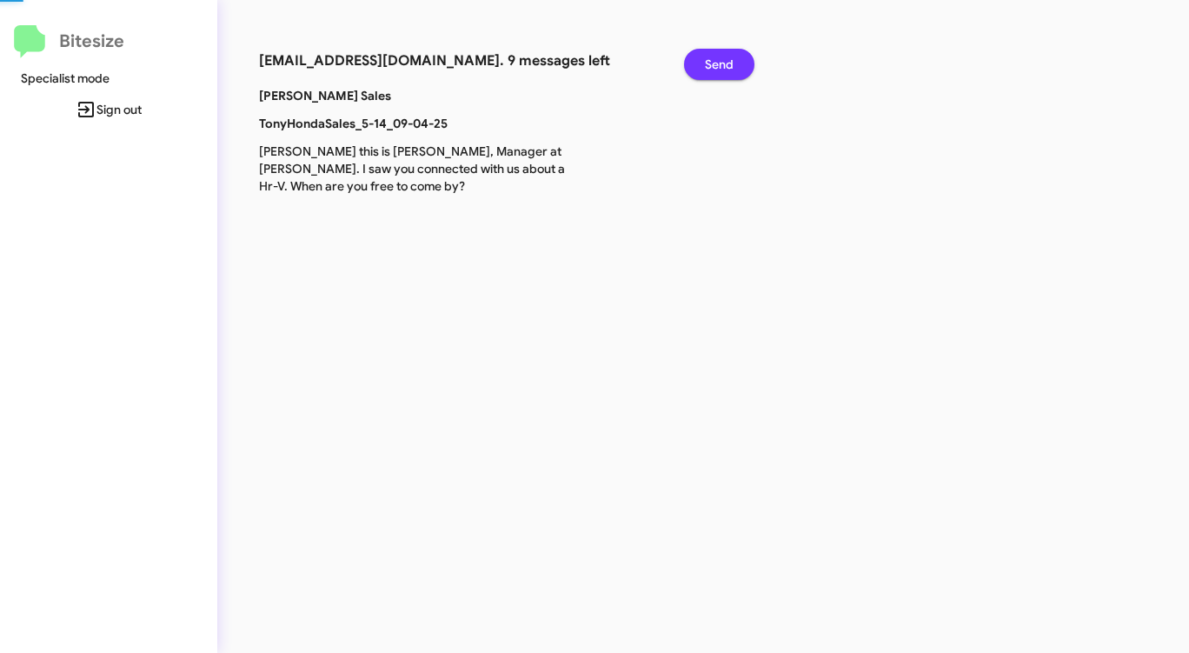
click at [715, 63] on span "Send" at bounding box center [719, 64] width 29 height 31
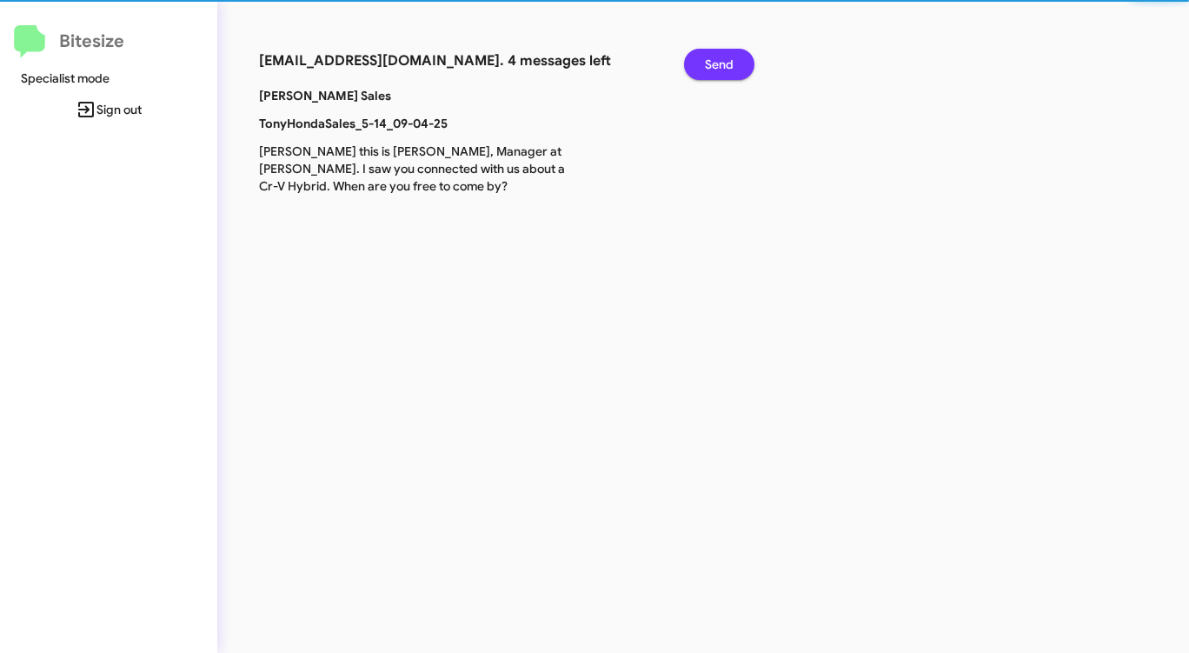
click at [715, 63] on span "Send" at bounding box center [719, 64] width 29 height 31
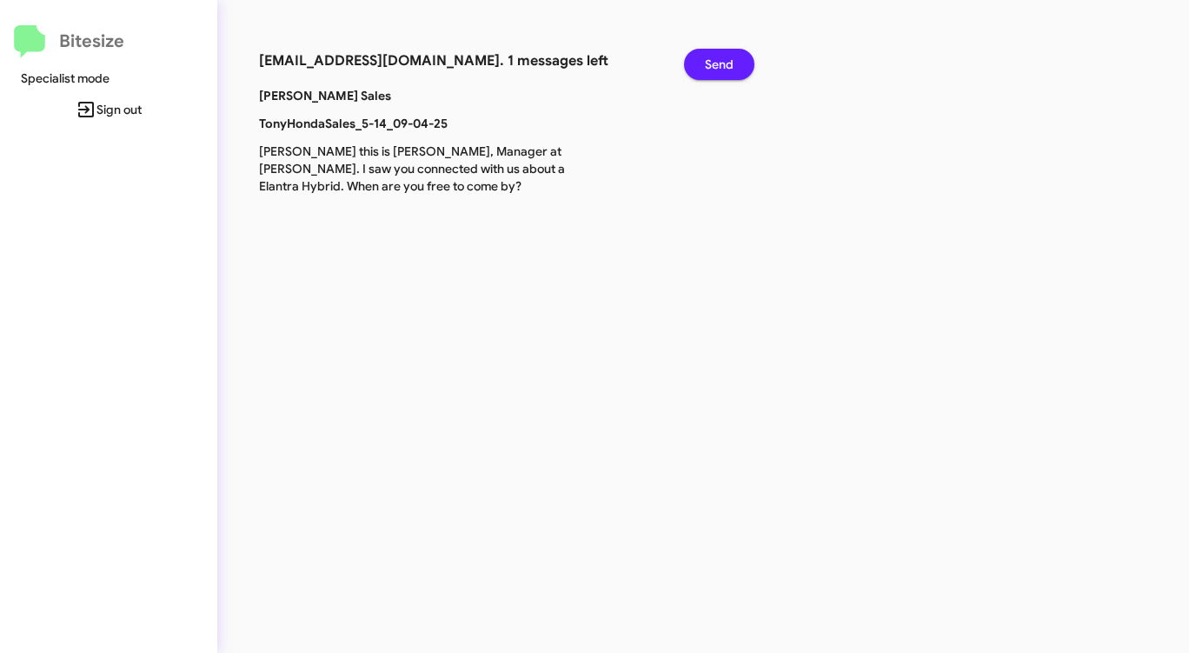
click at [715, 63] on span "Send" at bounding box center [719, 64] width 29 height 31
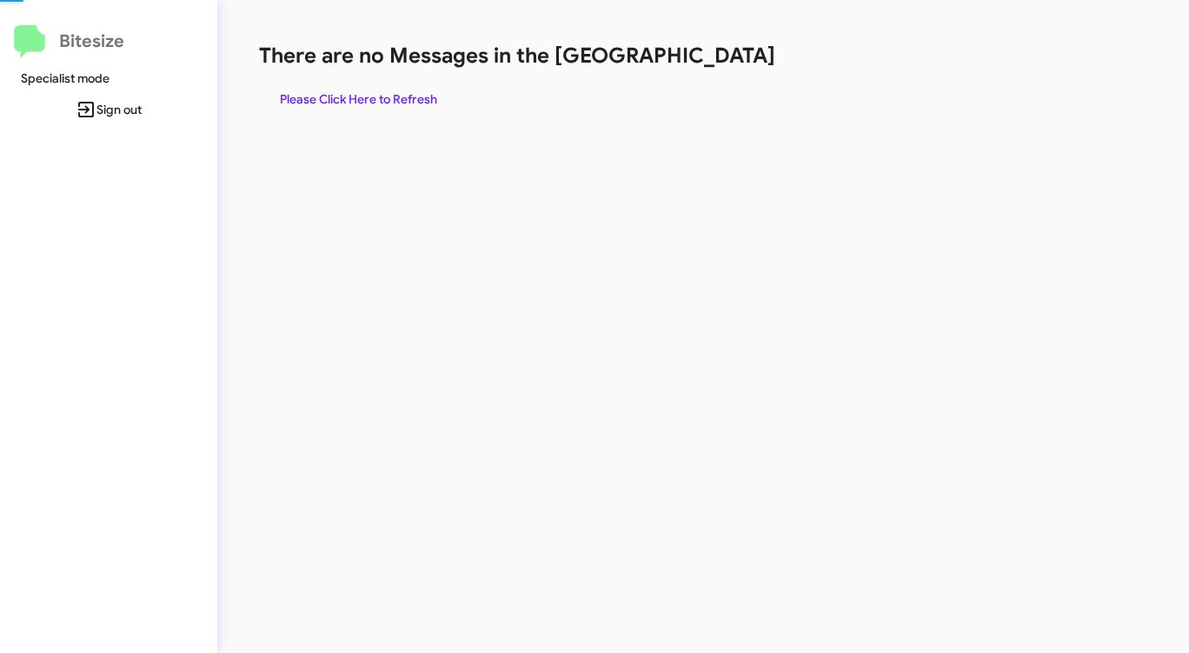
click at [715, 63] on h1 "There are no Messages in the [GEOGRAPHIC_DATA]" at bounding box center [622, 56] width 727 height 28
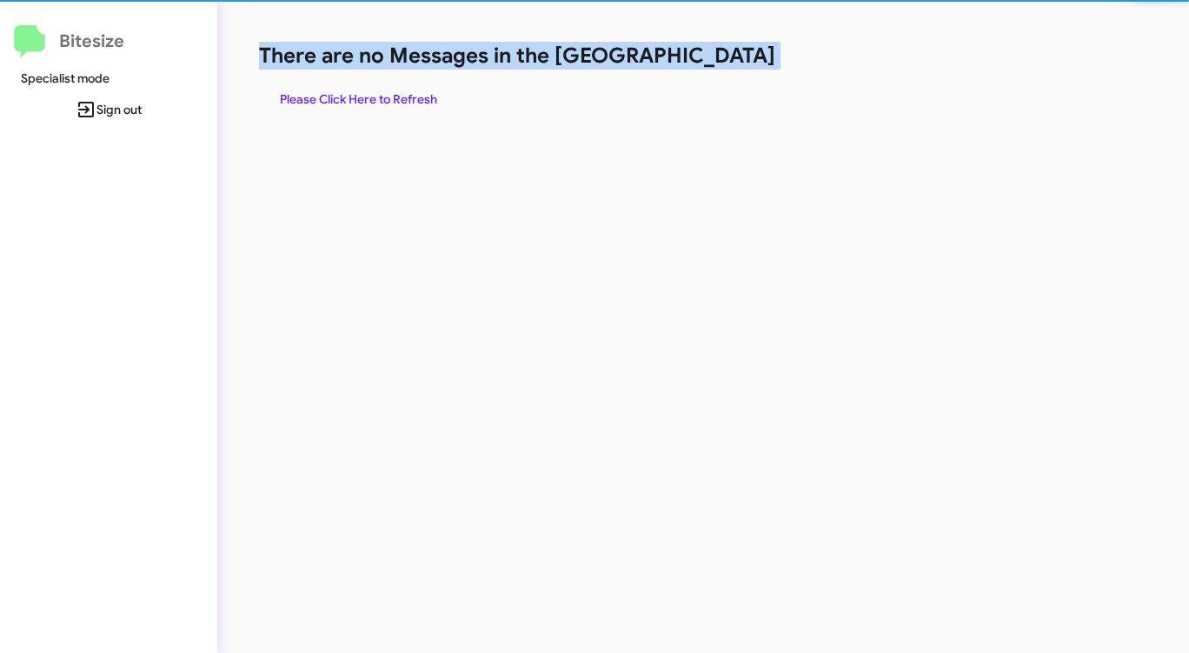
click at [715, 63] on h1 "There are no Messages in the [GEOGRAPHIC_DATA]" at bounding box center [622, 56] width 727 height 28
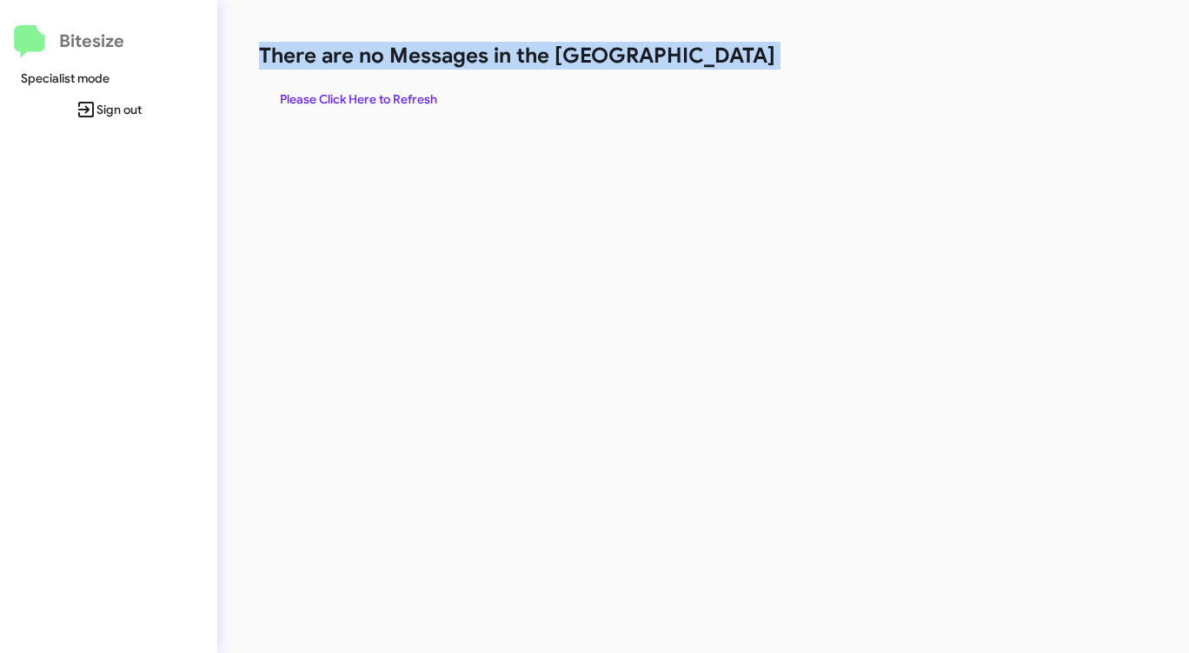
click at [352, 96] on span "Please Click Here to Refresh" at bounding box center [358, 98] width 157 height 31
click at [359, 96] on span "Please Click Here to Refresh" at bounding box center [358, 98] width 157 height 31
click at [366, 100] on span "Please Click Here to Refresh" at bounding box center [358, 98] width 157 height 31
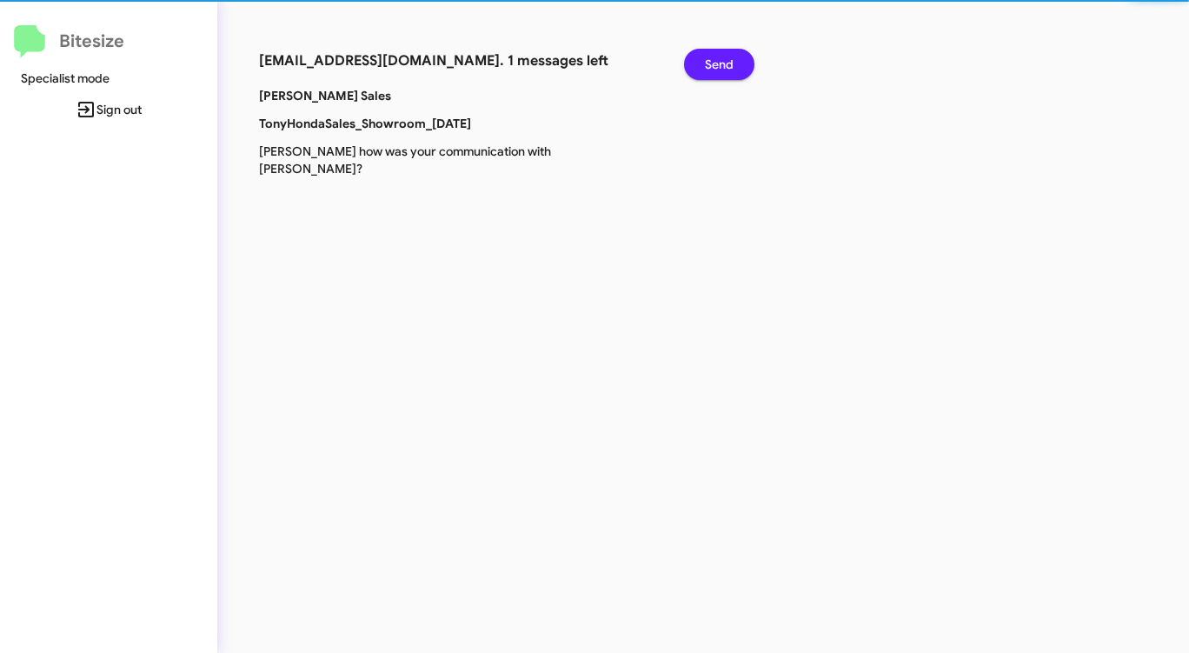
click at [366, 100] on p "[PERSON_NAME] Sales" at bounding box center [416, 95] width 340 height 17
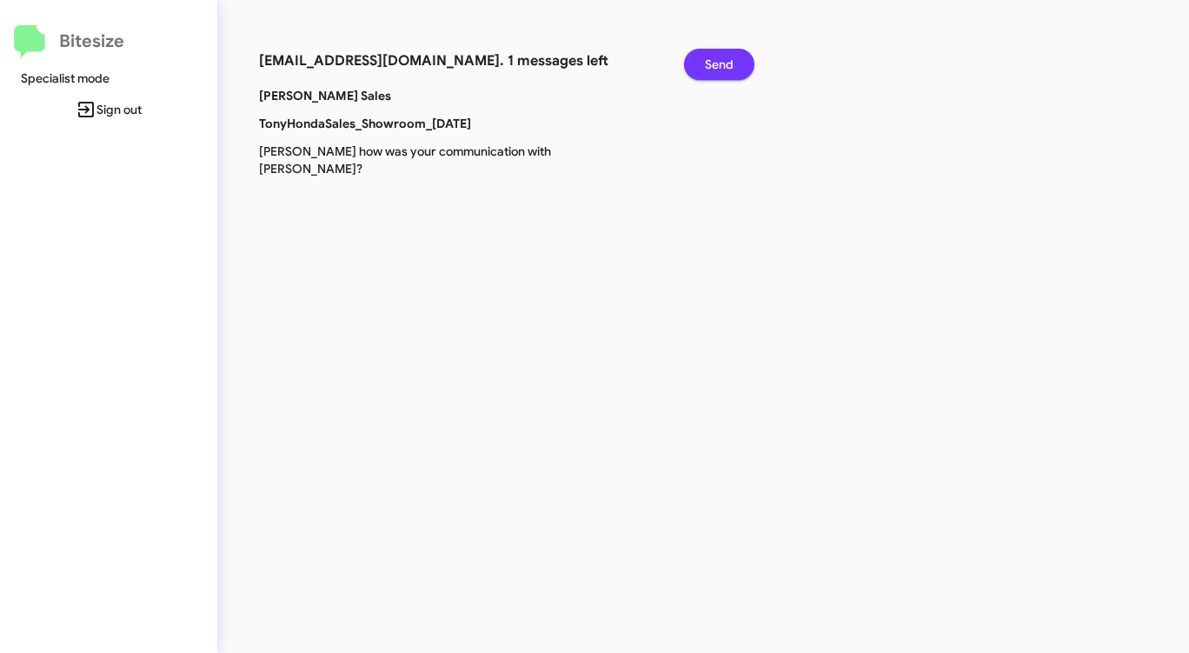
click at [723, 67] on span "Send" at bounding box center [719, 64] width 29 height 31
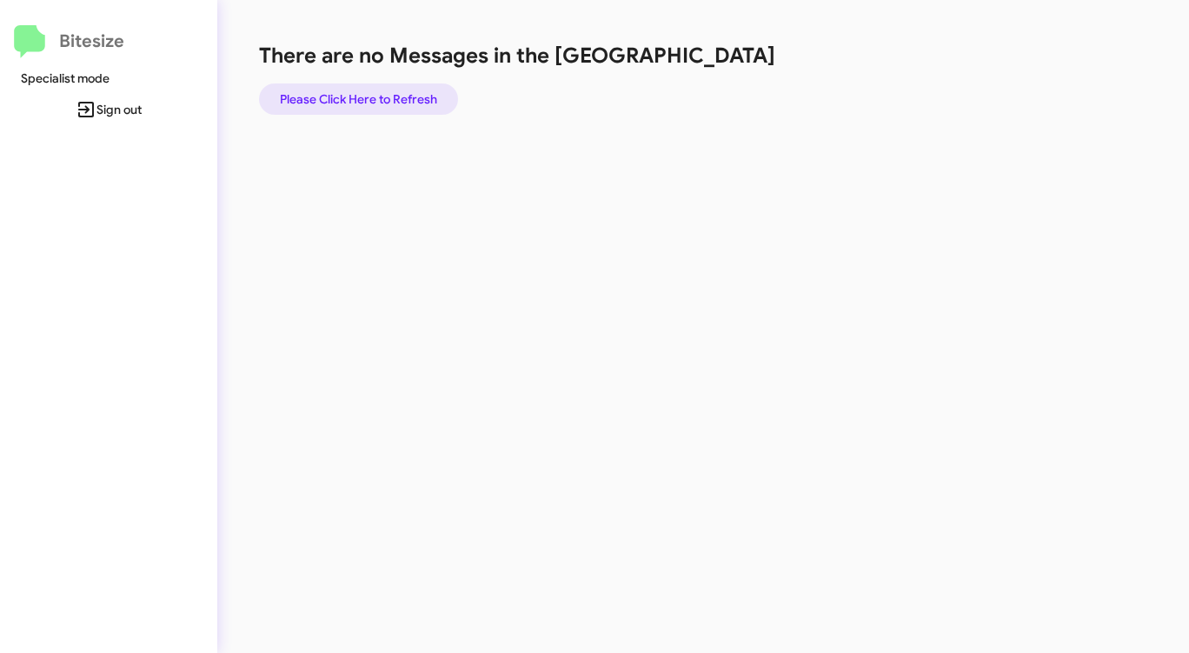
click at [394, 96] on span "Please Click Here to Refresh" at bounding box center [358, 98] width 157 height 31
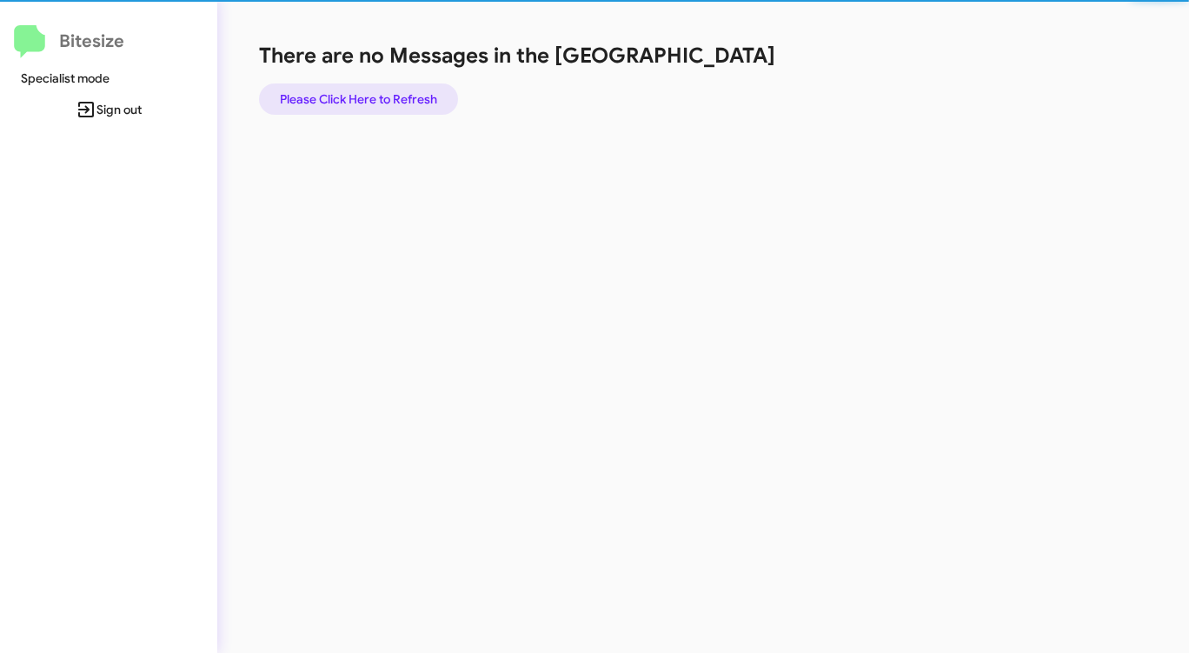
click at [394, 96] on span "Please Click Here to Refresh" at bounding box center [358, 98] width 157 height 31
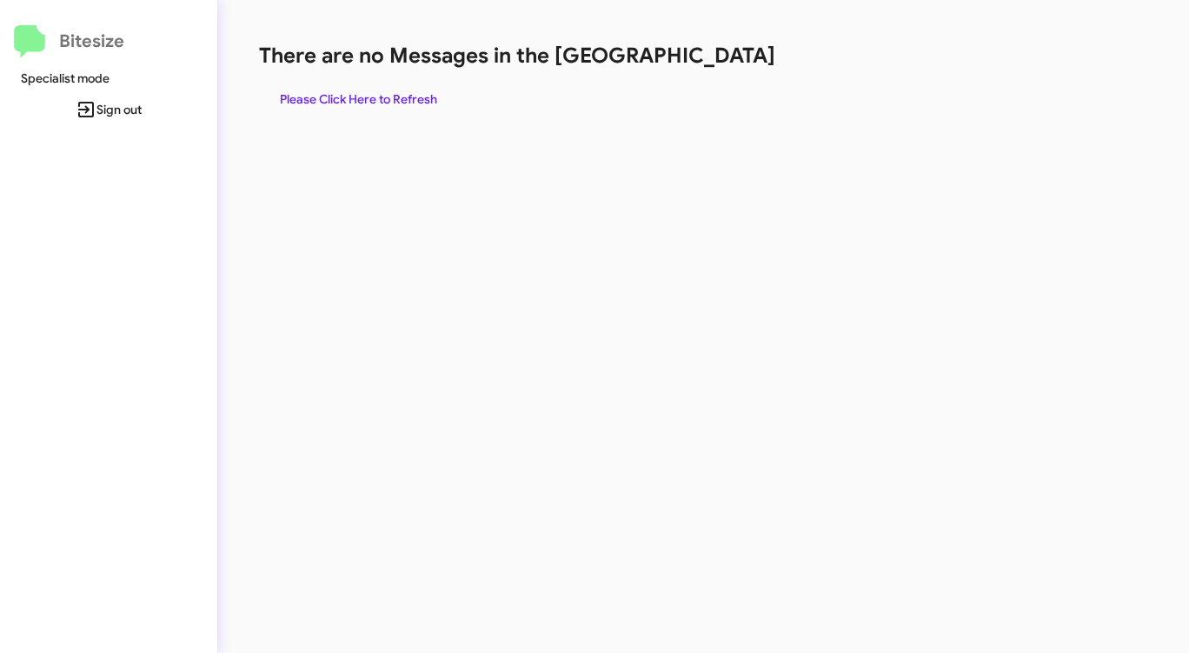
click at [395, 96] on span "Please Click Here to Refresh" at bounding box center [358, 98] width 157 height 31
click at [395, 95] on span "Please Click Here to Refresh" at bounding box center [358, 98] width 157 height 31
click at [398, 94] on span "Please Click Here to Refresh" at bounding box center [358, 98] width 157 height 31
click at [397, 94] on span "Please Click Here to Refresh" at bounding box center [358, 98] width 157 height 31
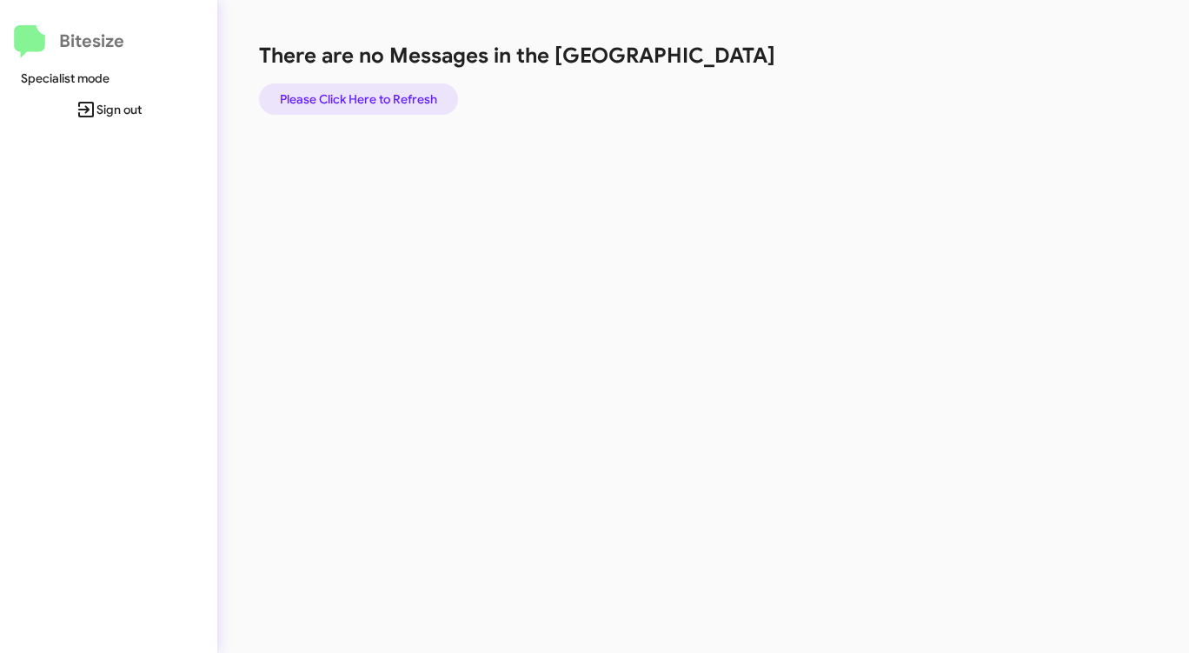
click at [398, 94] on span "Please Click Here to Refresh" at bounding box center [358, 98] width 157 height 31
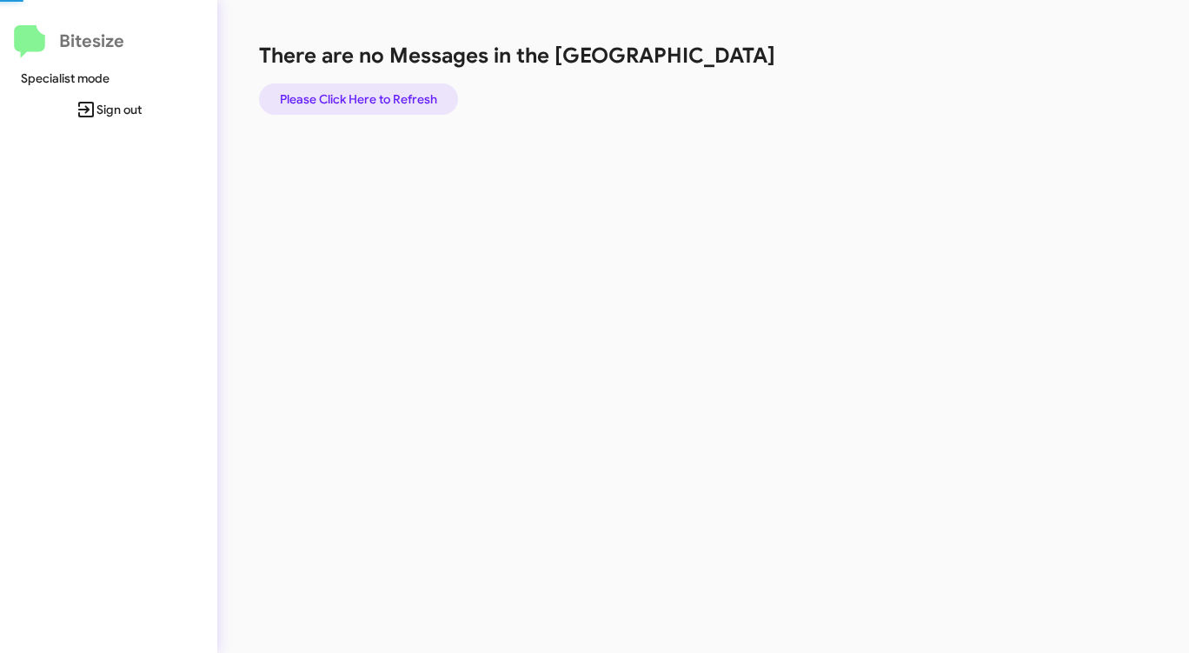
click at [398, 94] on span "Please Click Here to Refresh" at bounding box center [358, 98] width 157 height 31
click at [396, 91] on span "Please Click Here to Refresh" at bounding box center [358, 98] width 157 height 31
